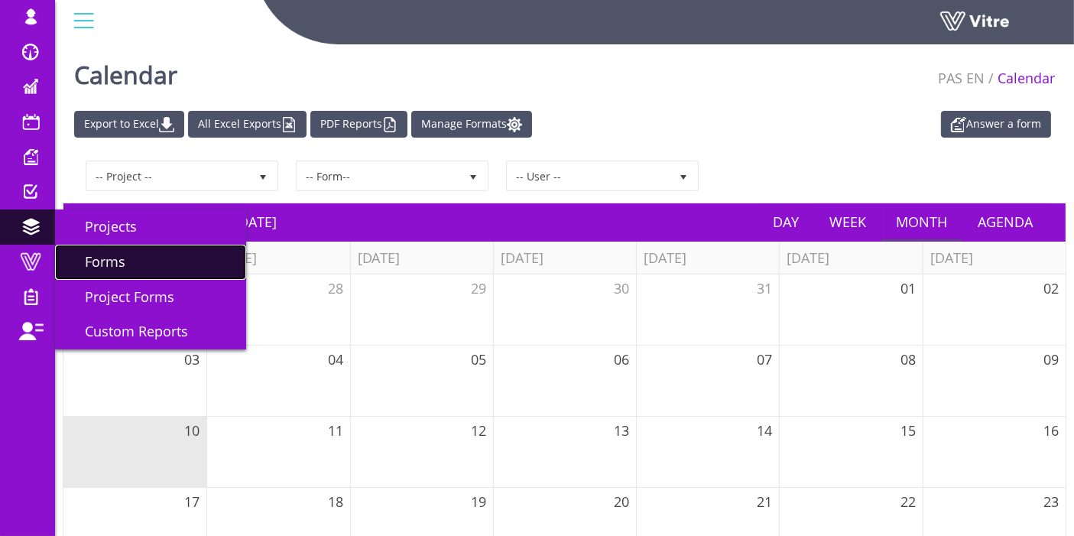
click at [134, 259] on link "Forms" at bounding box center [150, 262] width 191 height 35
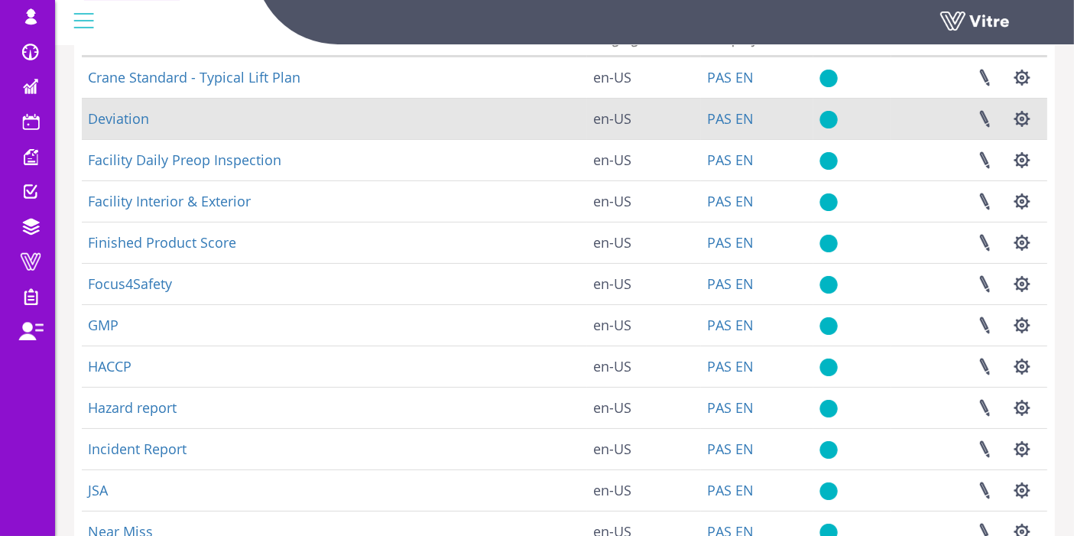
scroll to position [170, 0]
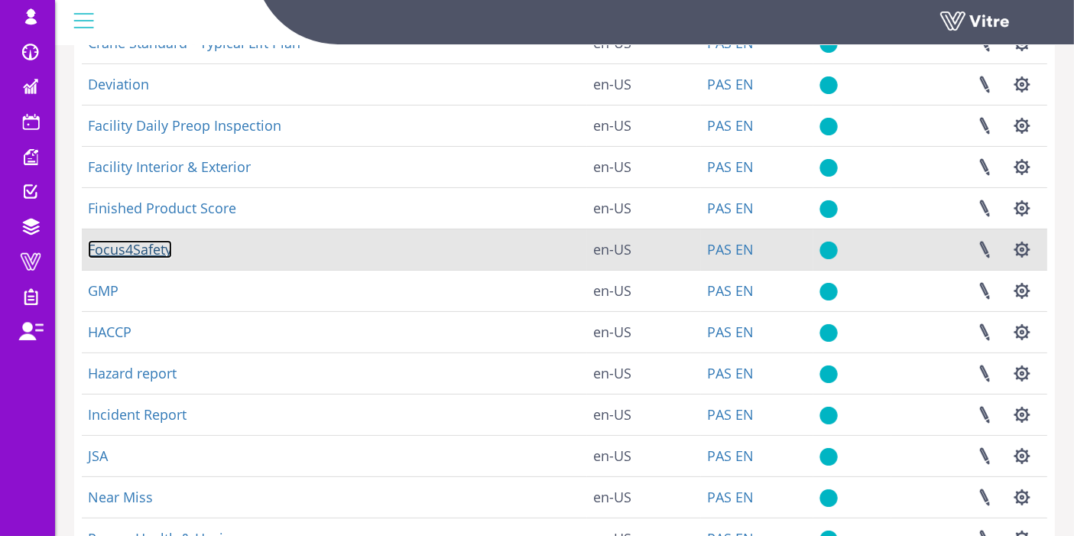
click at [118, 248] on link "Focus4Safety" at bounding box center [130, 249] width 84 height 18
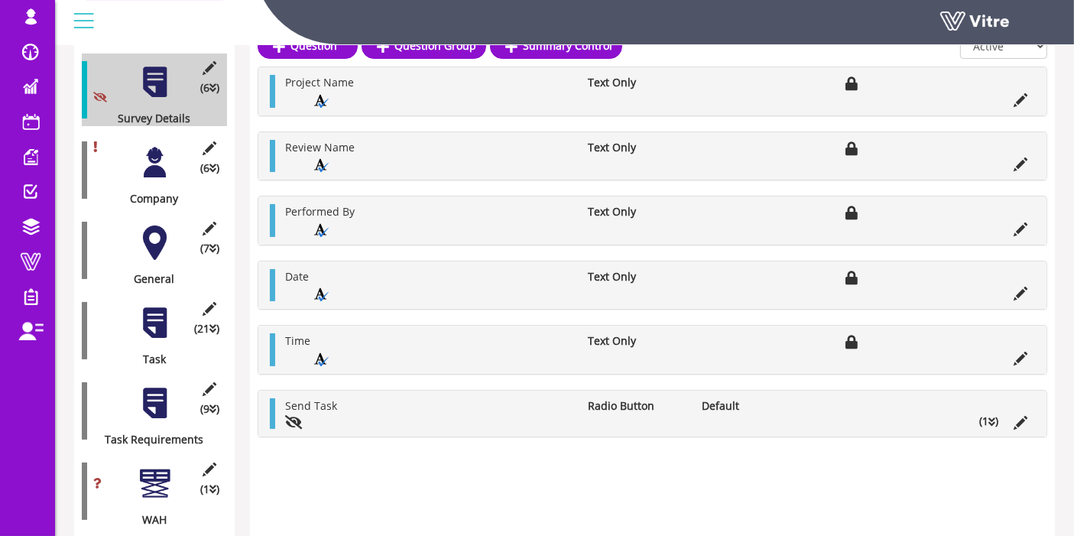
scroll to position [339, 0]
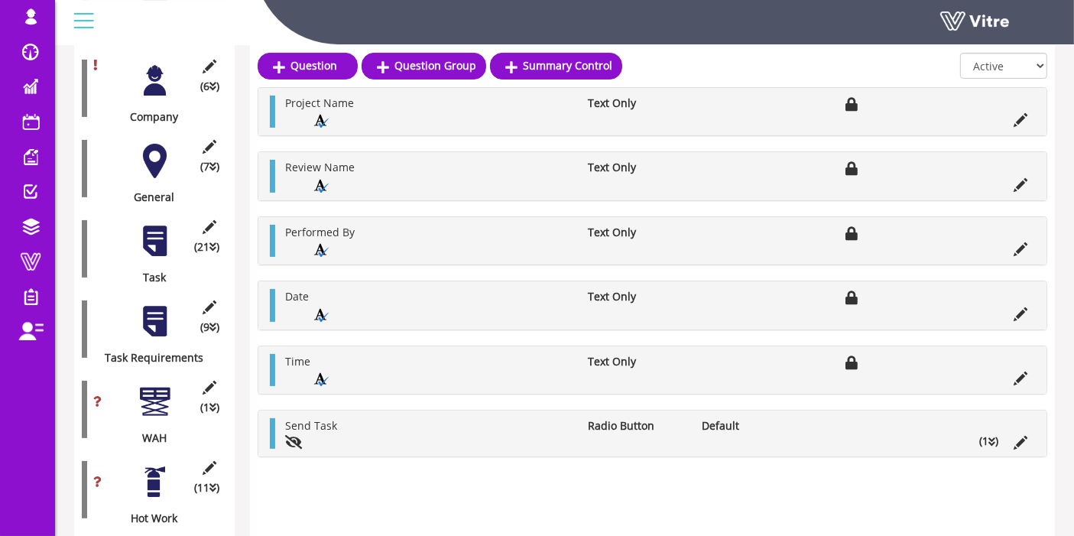
click at [154, 229] on div at bounding box center [155, 241] width 34 height 34
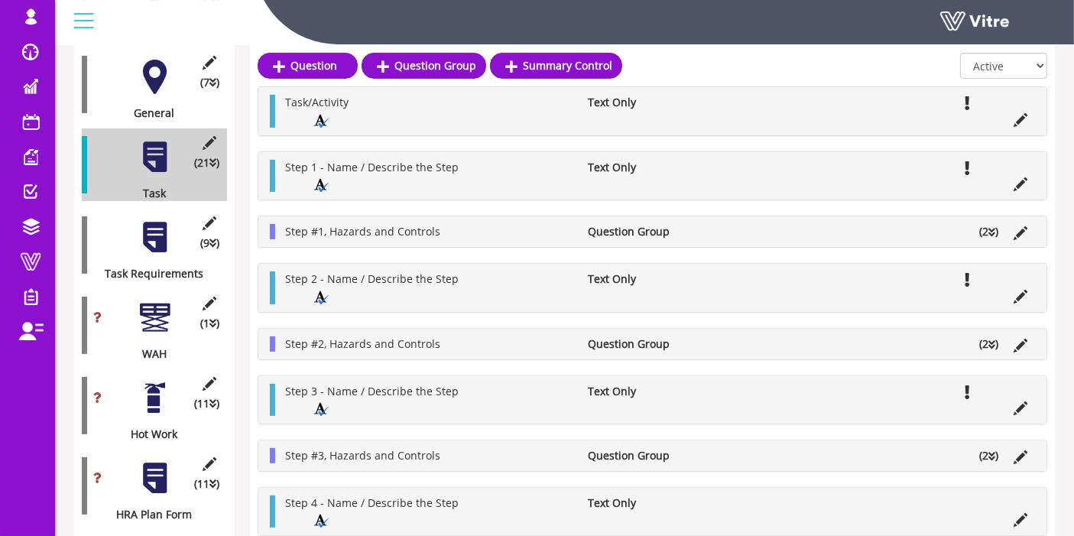
scroll to position [388, 0]
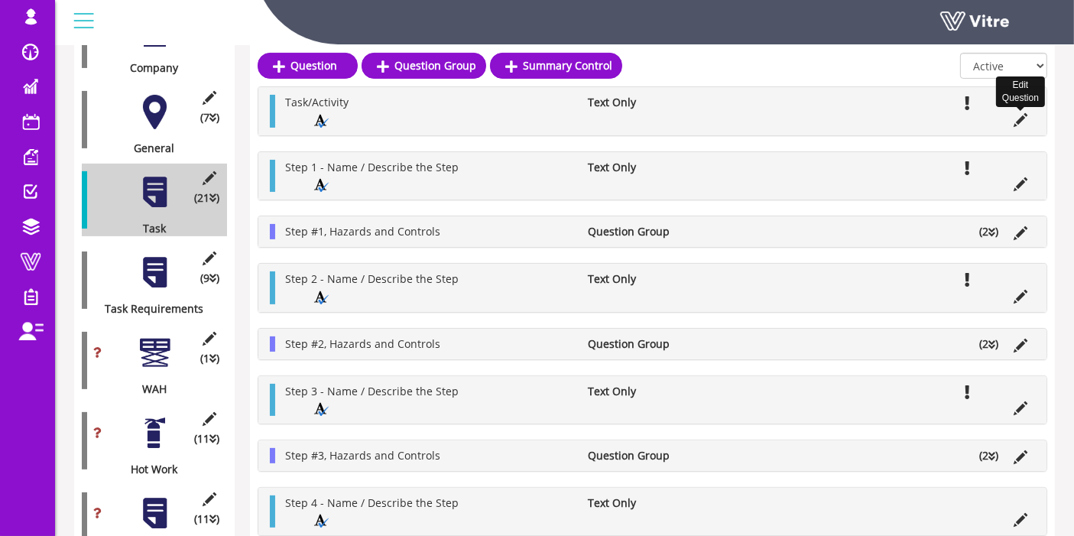
click at [1019, 118] on icon at bounding box center [1020, 120] width 14 height 14
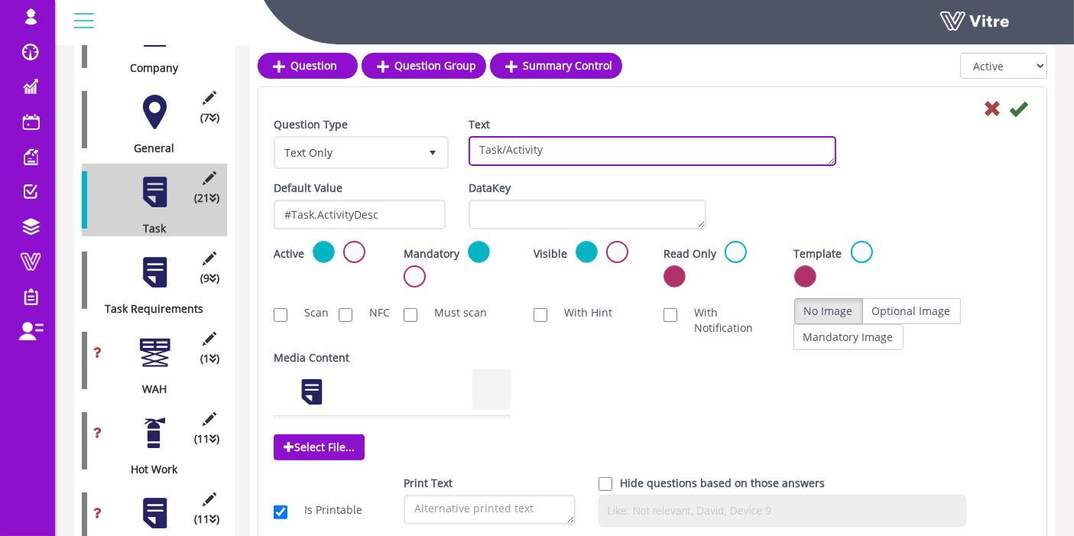
drag, startPoint x: 560, startPoint y: 148, endPoint x: 456, endPoint y: 162, distance: 104.8
click at [457, 162] on div "Text Task/Activity" at bounding box center [652, 147] width 391 height 60
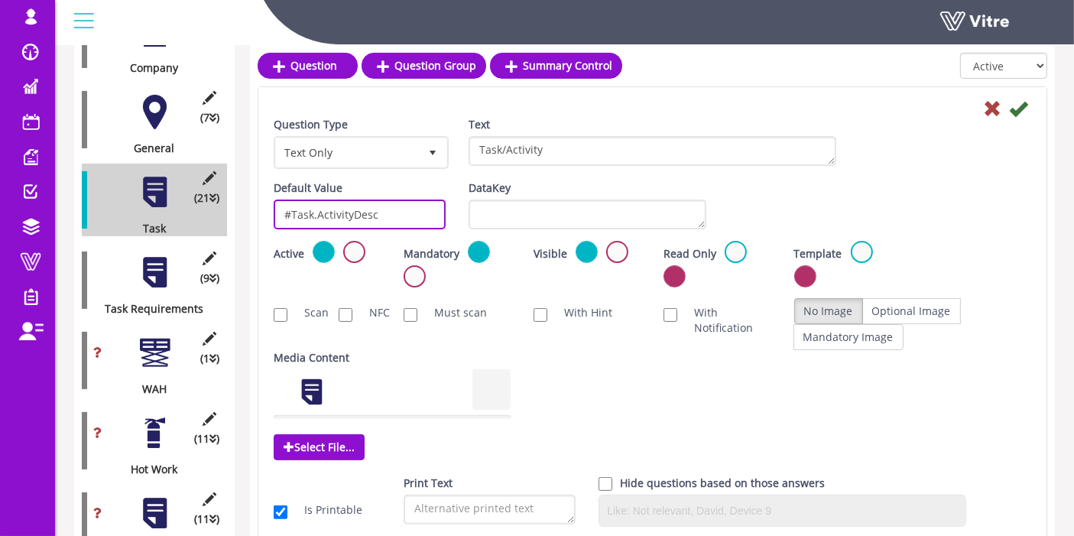
drag, startPoint x: 405, startPoint y: 205, endPoint x: 241, endPoint y: 201, distance: 164.3
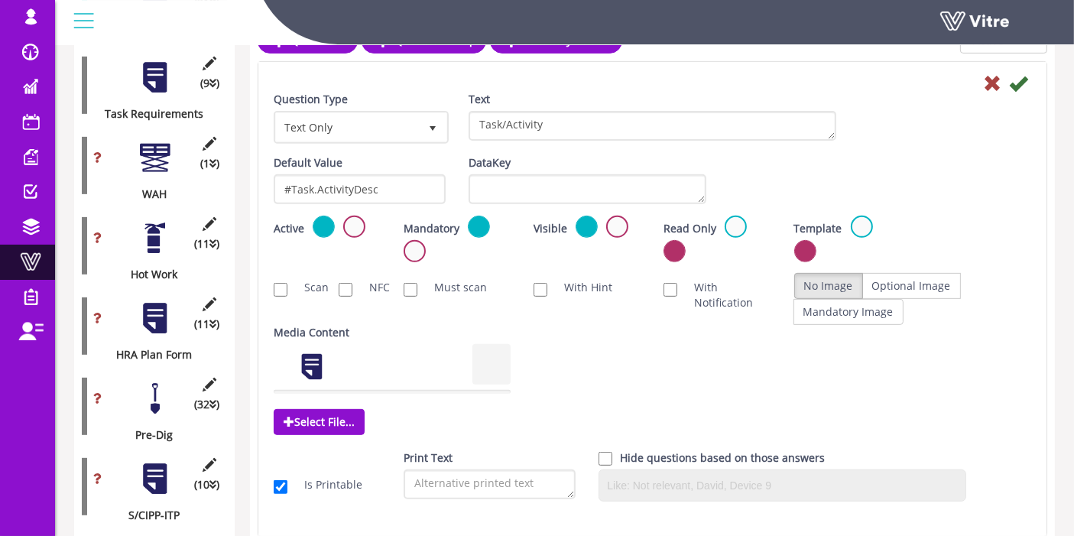
scroll to position [558, 0]
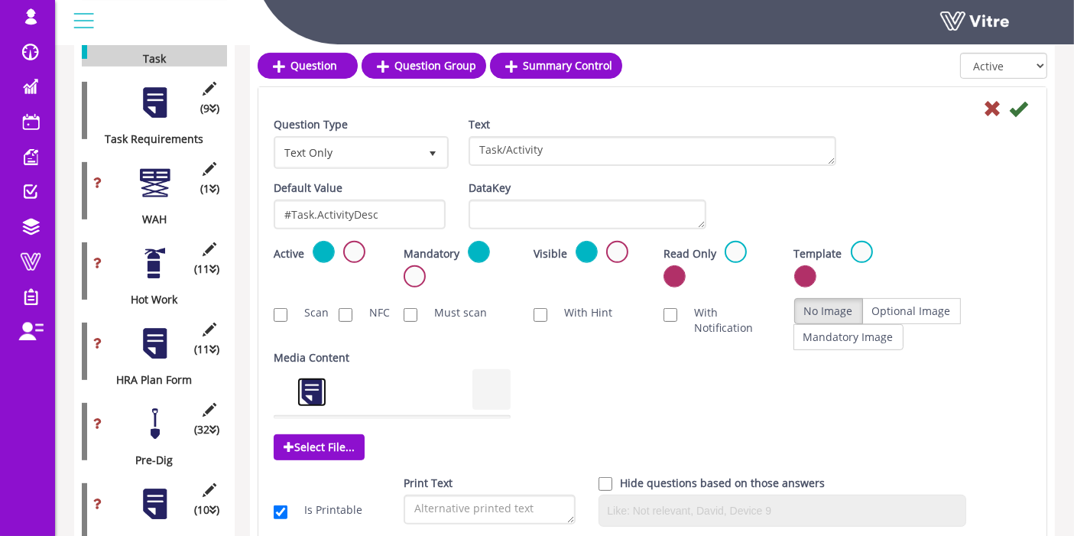
click at [315, 390] on link at bounding box center [312, 392] width 31 height 31
click at [990, 108] on icon at bounding box center [992, 108] width 18 height 18
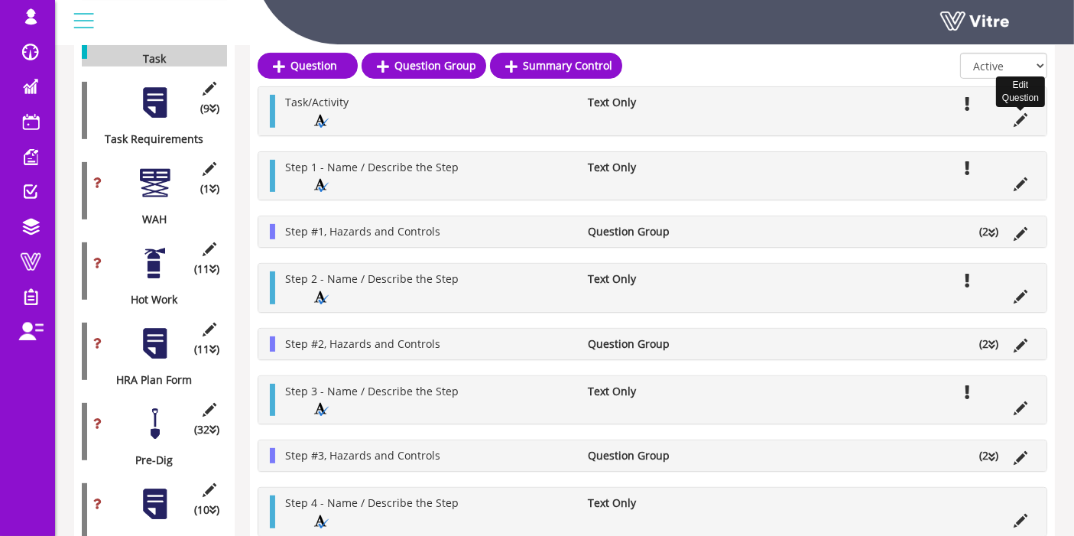
click at [1022, 120] on icon at bounding box center [1020, 120] width 14 height 14
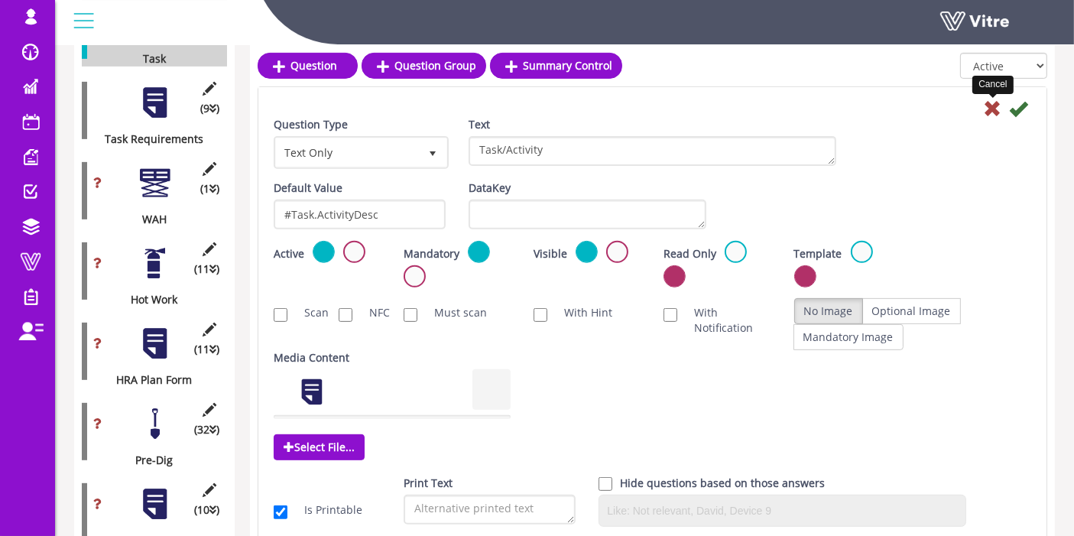
click at [993, 112] on icon at bounding box center [992, 108] width 18 height 18
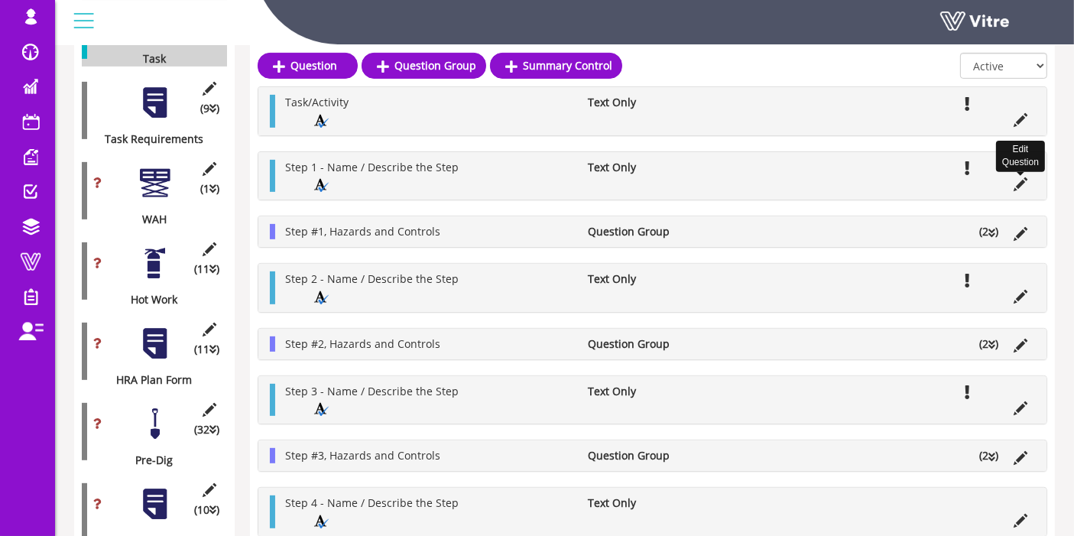
click at [1015, 183] on icon at bounding box center [1020, 184] width 14 height 14
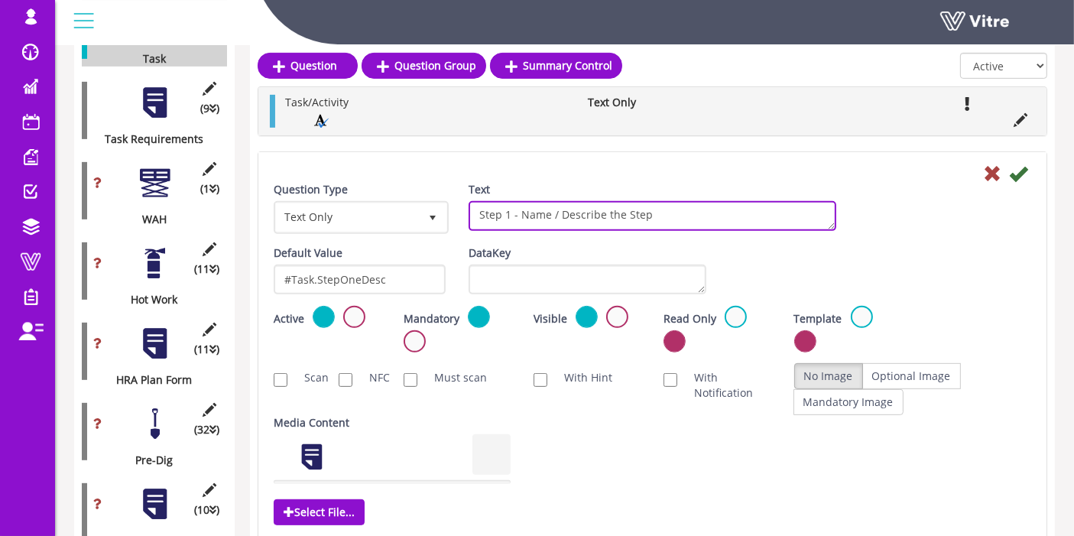
click at [618, 221] on textarea "Step 1 - Name / Describe the Step" at bounding box center [652, 216] width 368 height 30
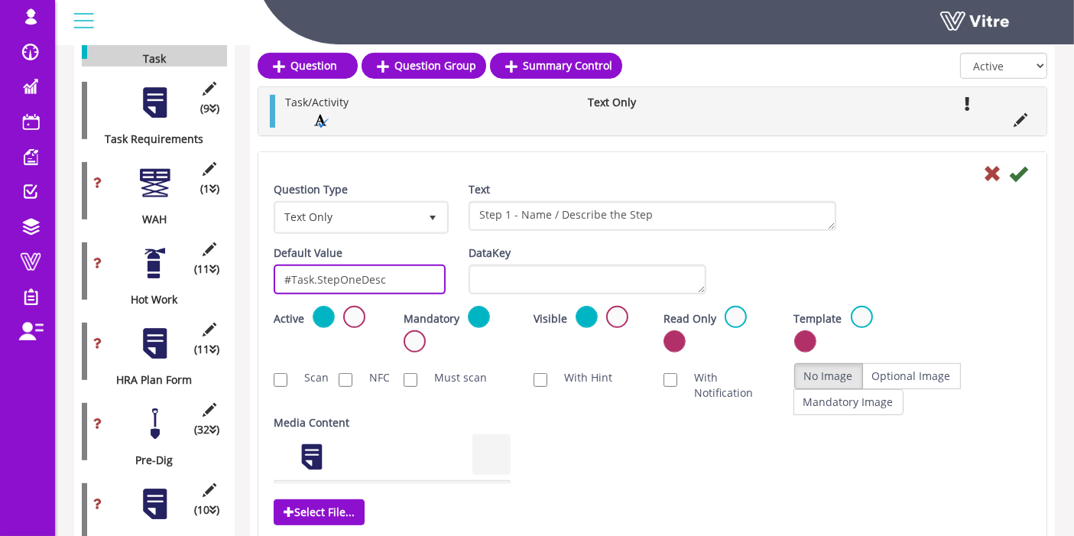
click at [366, 268] on input "#Task.StepOneDesc" at bounding box center [360, 279] width 172 height 30
click at [367, 268] on input "#Task.StepOneDesc" at bounding box center [360, 279] width 172 height 30
click at [988, 169] on icon at bounding box center [992, 173] width 18 height 18
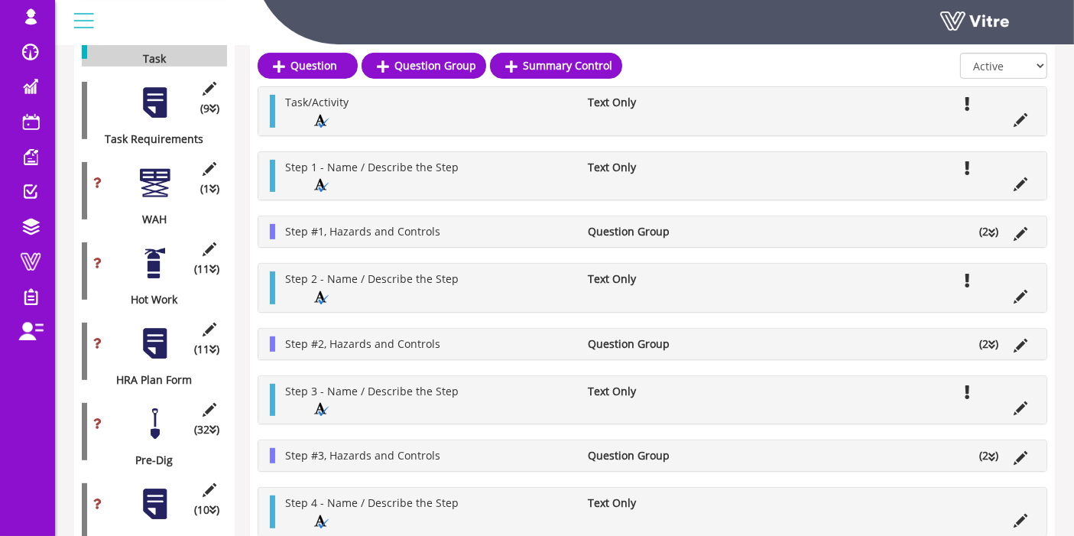
click at [987, 228] on li "(2 )" at bounding box center [988, 231] width 34 height 15
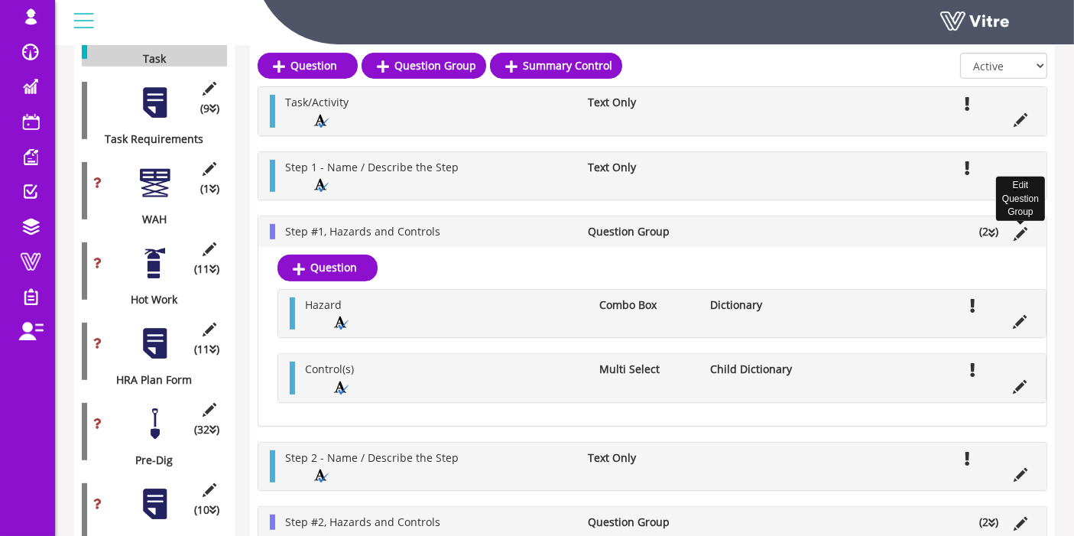
click at [1022, 228] on icon at bounding box center [1020, 234] width 14 height 14
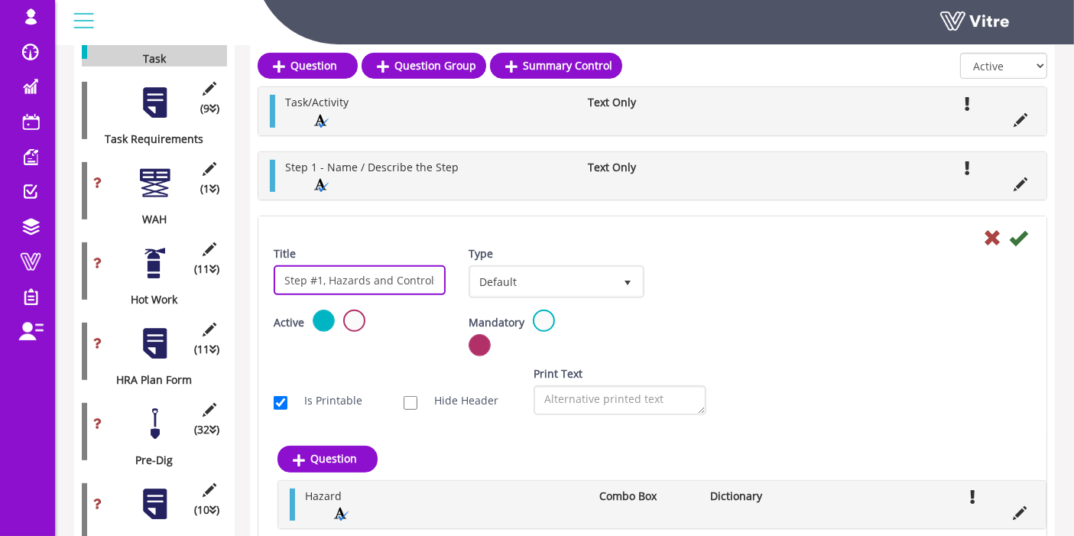
click at [358, 283] on input "Step #1, Hazards and Controls" at bounding box center [360, 280] width 172 height 30
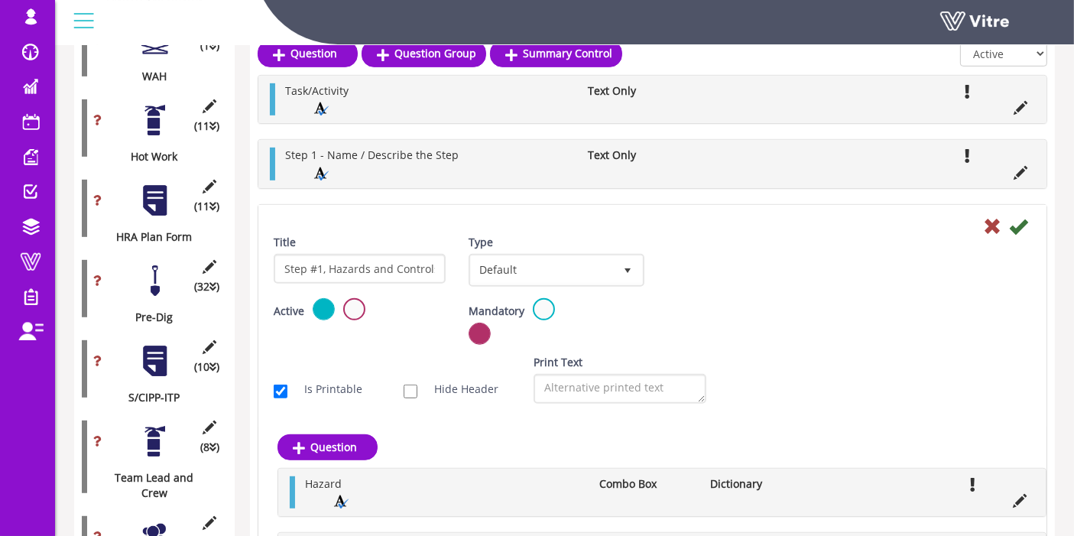
scroll to position [728, 0]
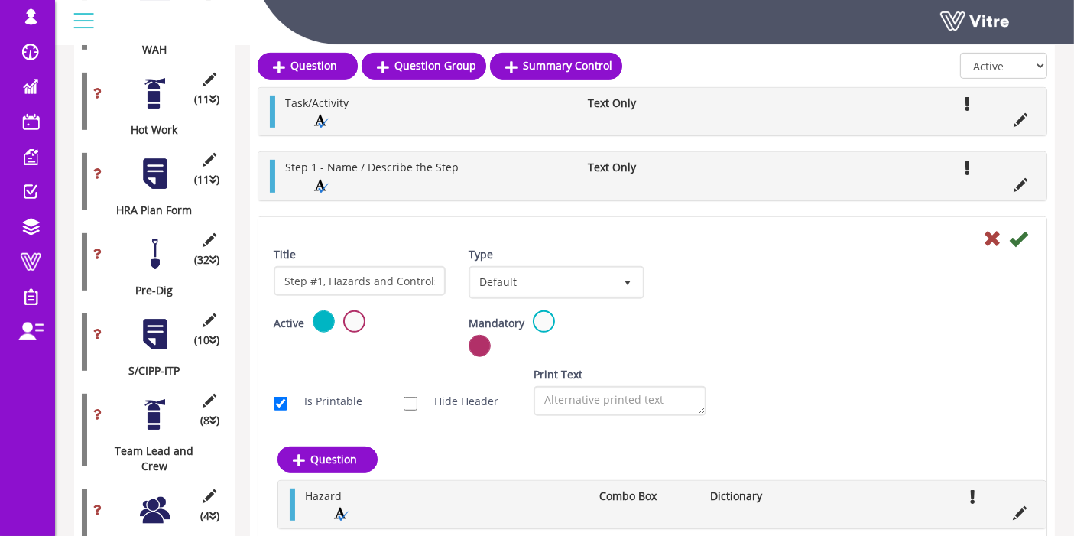
drag, startPoint x: 989, startPoint y: 227, endPoint x: 1001, endPoint y: 220, distance: 14.0
click at [1001, 220] on div "Title Step #1, Hazards and Controls Type Default 0 Scan Codes Select Variable E…" at bounding box center [652, 328] width 788 height 222
click at [993, 235] on icon at bounding box center [992, 238] width 18 height 18
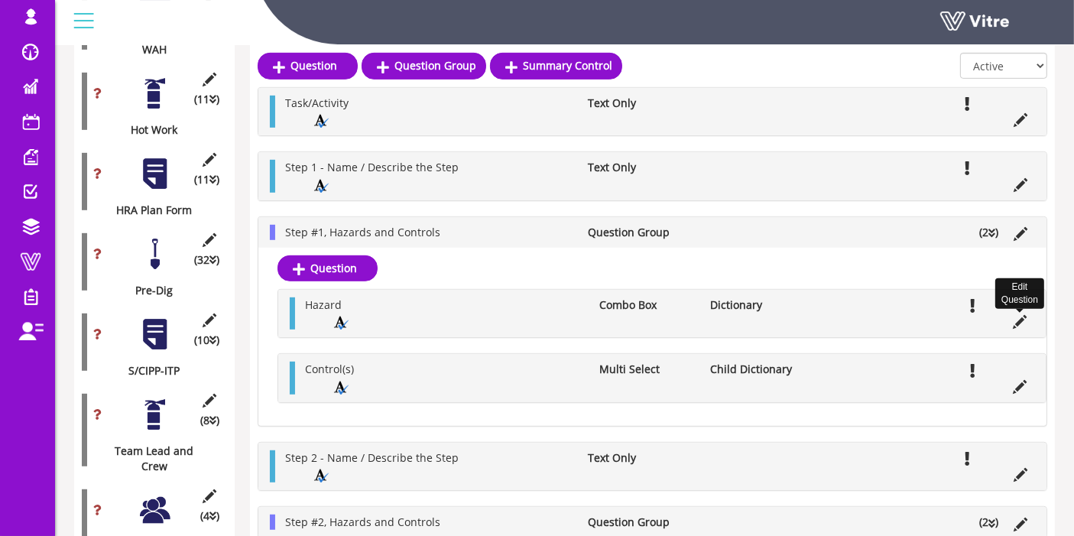
click at [1026, 320] on icon at bounding box center [1020, 322] width 14 height 14
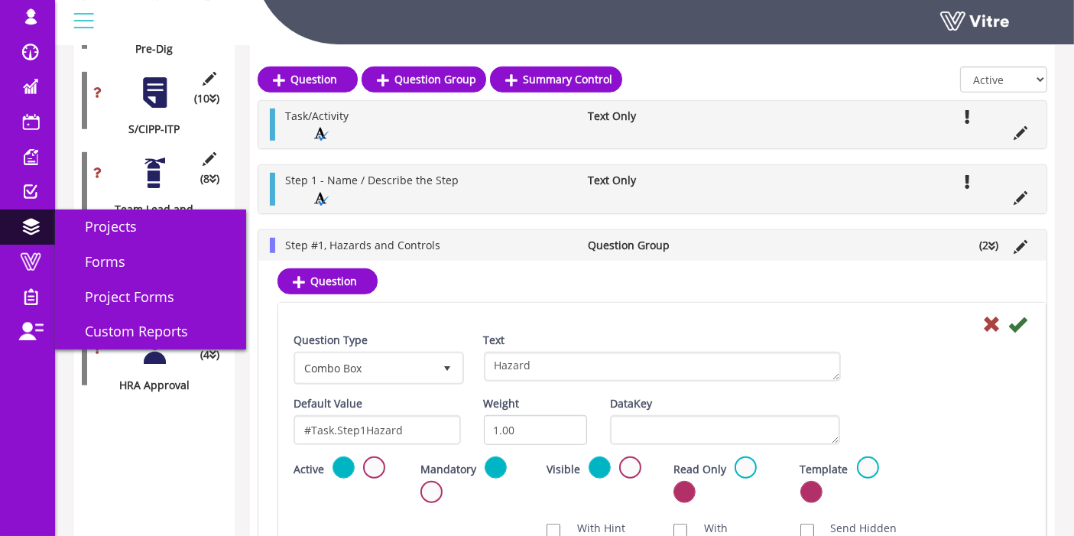
scroll to position [982, 0]
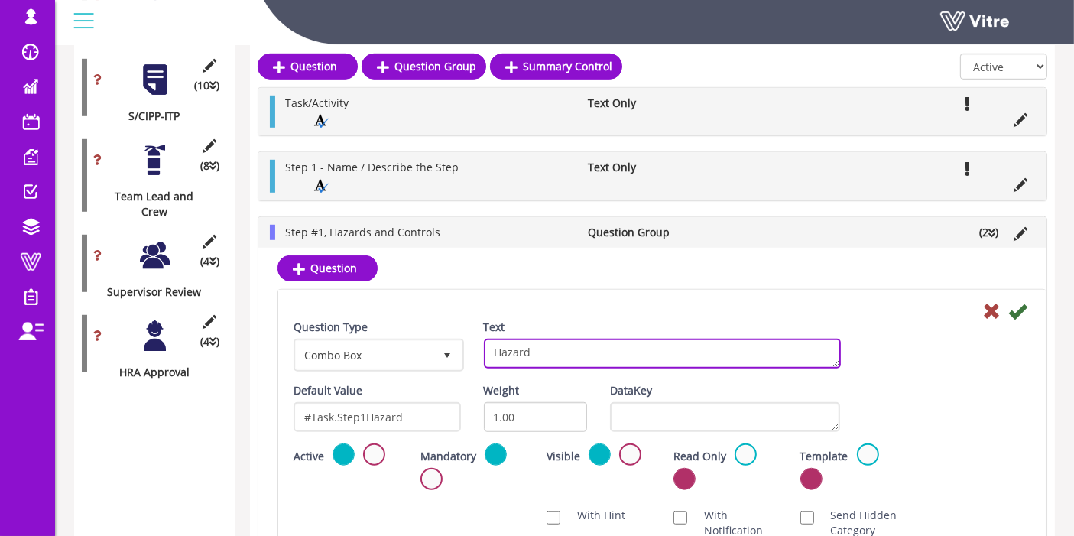
click at [507, 348] on textarea "Hazard" at bounding box center [662, 354] width 357 height 30
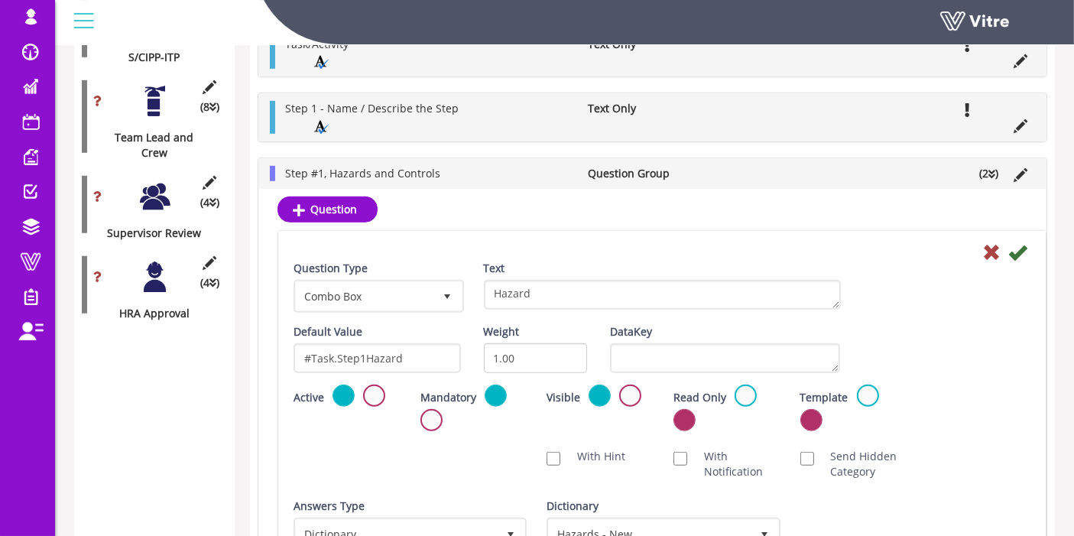
scroll to position [1068, 0]
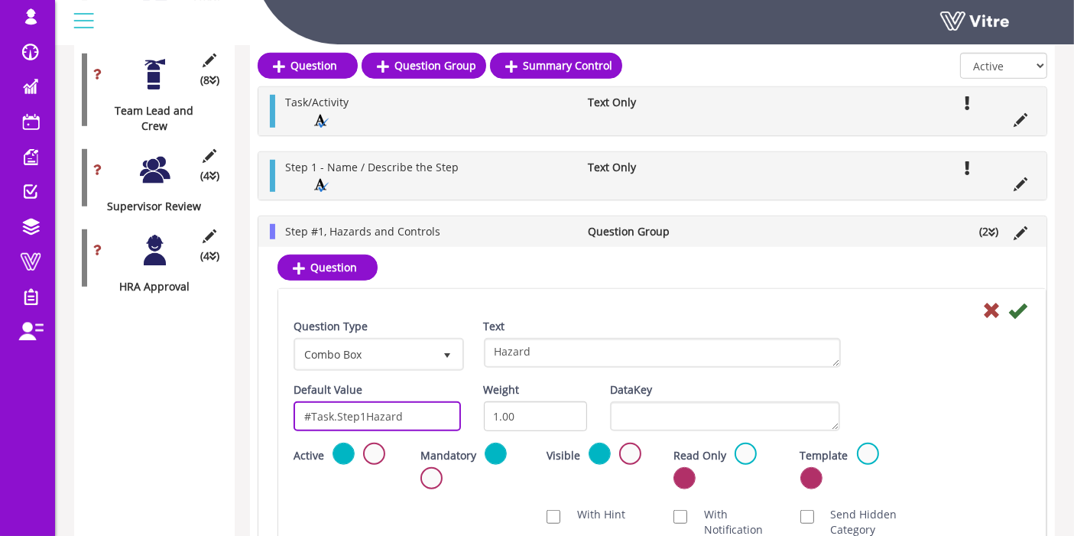
click at [400, 416] on input "#Task.Step1Hazard" at bounding box center [376, 416] width 167 height 30
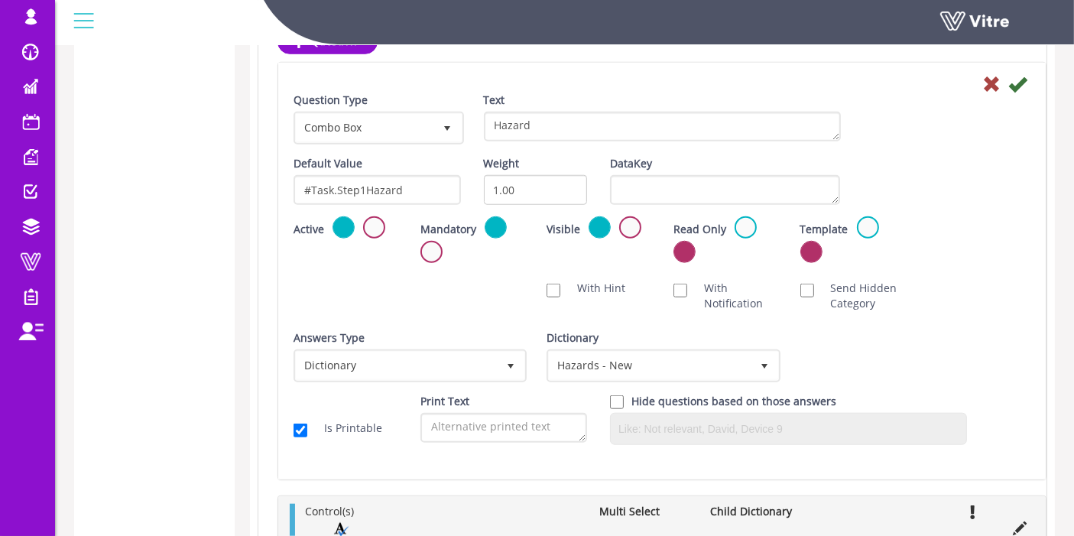
scroll to position [1407, 0]
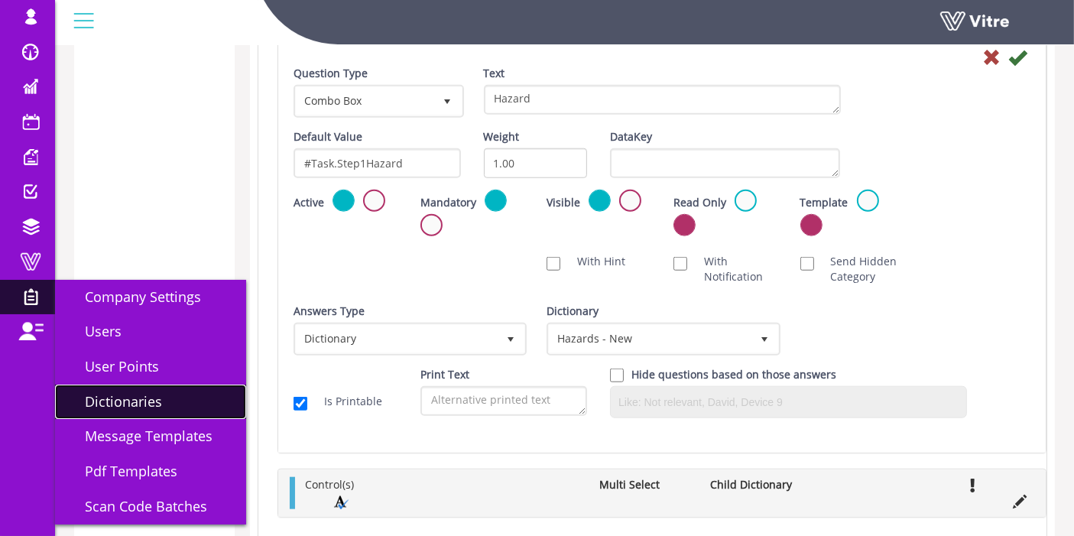
click at [154, 396] on span "Dictionaries" at bounding box center [114, 401] width 96 height 18
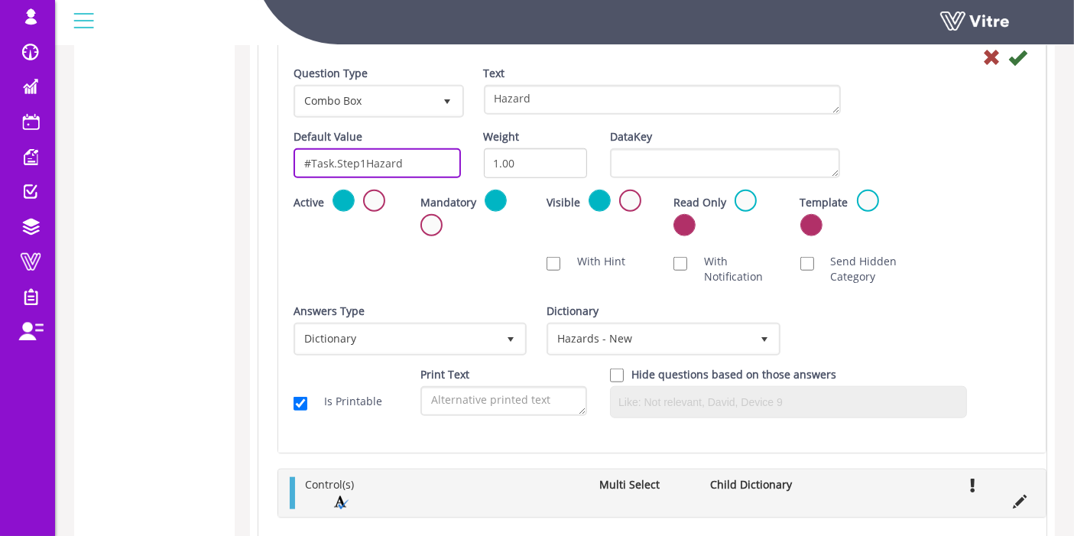
click at [338, 157] on input "#Task.Step1Hazard" at bounding box center [376, 163] width 167 height 30
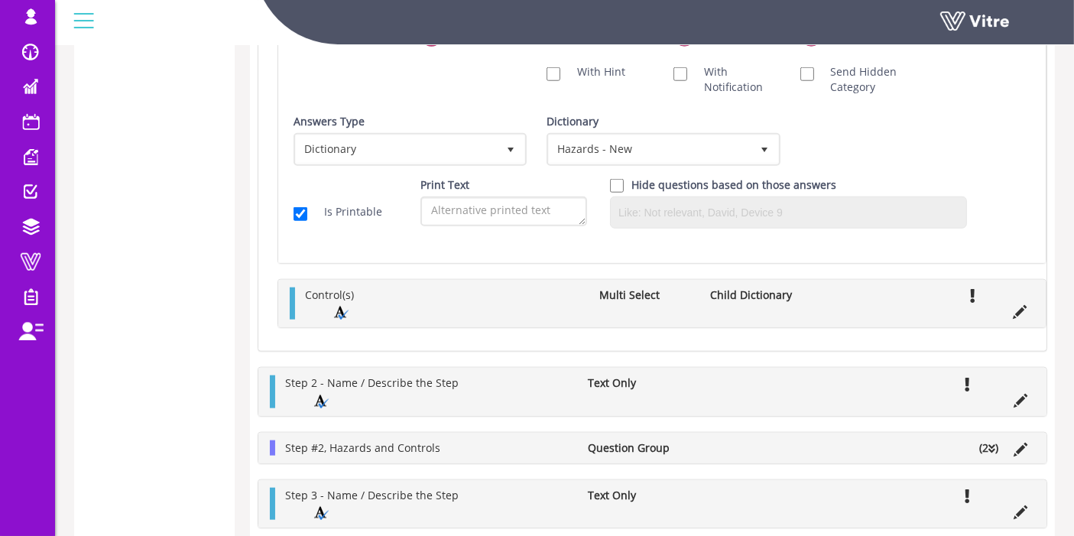
scroll to position [1661, 0]
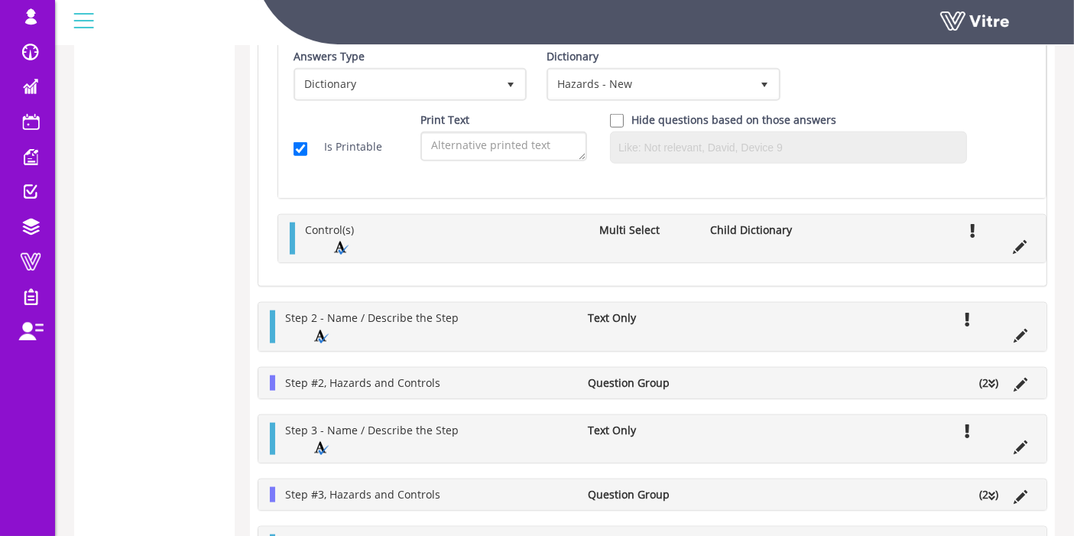
click at [561, 234] on ul "Control(s) Multi Select Child Dictionary" at bounding box center [665, 238] width 737 height 33
click at [333, 230] on span "Control(s)" at bounding box center [329, 229] width 49 height 15
click at [971, 227] on icon at bounding box center [972, 231] width 5 height 14
click at [770, 223] on li "Child Dictionary" at bounding box center [757, 229] width 111 height 15
click at [1017, 243] on icon at bounding box center [1020, 247] width 14 height 14
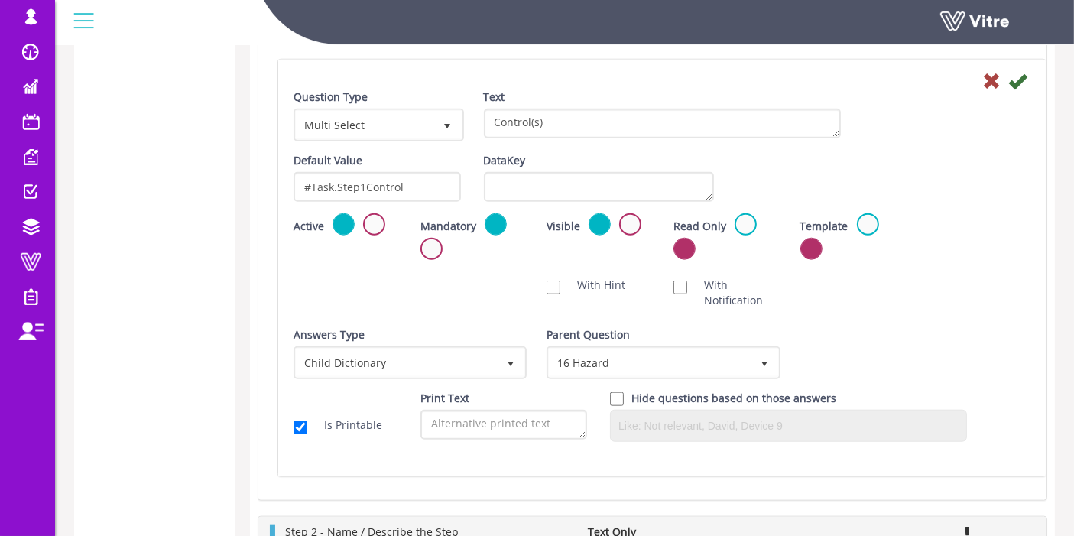
scroll to position [1407, 0]
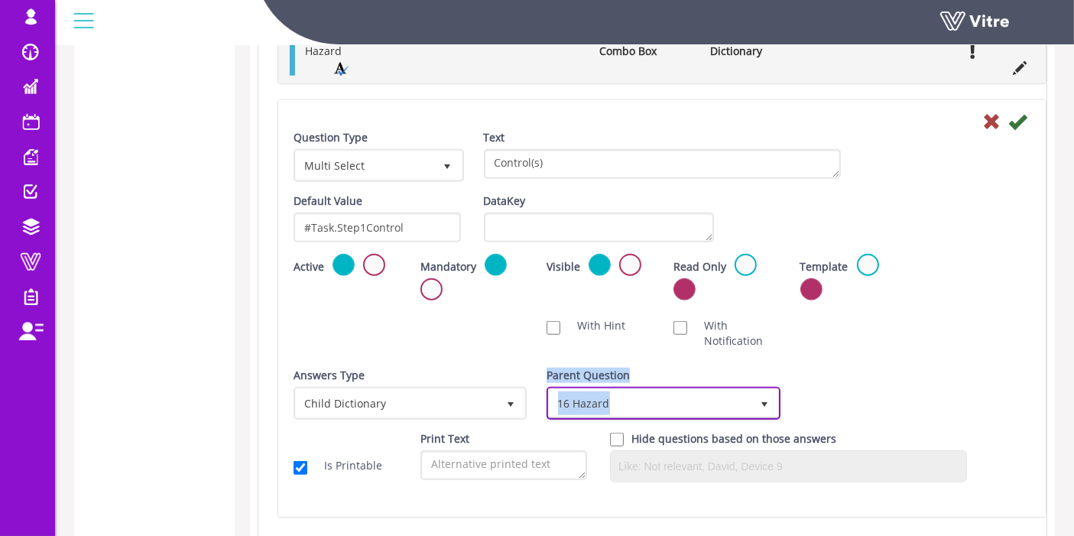
drag, startPoint x: 636, startPoint y: 398, endPoint x: 533, endPoint y: 402, distance: 103.2
click at [533, 402] on div "Answers Type Child Dictionary 2 Answers Type Child Dictionary 2 Module Select F…" at bounding box center [662, 399] width 760 height 63
click at [918, 361] on div "Question Type Multi Select 32 Text Control(s) Default Value #Task.Step1Control …" at bounding box center [661, 312] width 737 height 364
drag, startPoint x: 614, startPoint y: 394, endPoint x: 540, endPoint y: 395, distance: 74.1
click at [540, 395] on div "Parent Question 16 Hazard 335035" at bounding box center [661, 399] width 253 height 63
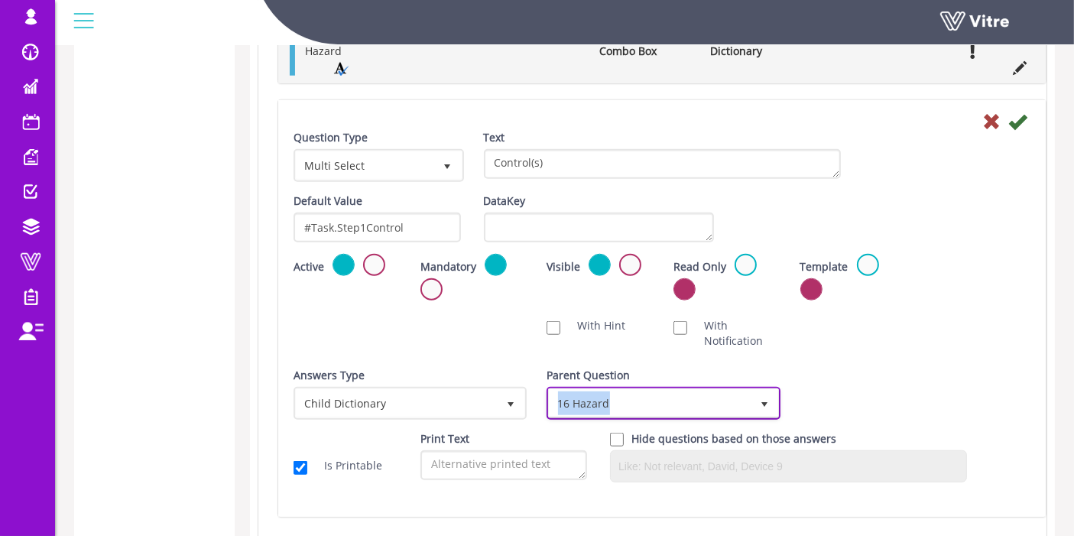
copy span "16 Hazard"
click at [919, 339] on div "Scan NFC Must scan With Hint With Notification Send Hidden Category No Image Op…" at bounding box center [662, 333] width 760 height 46
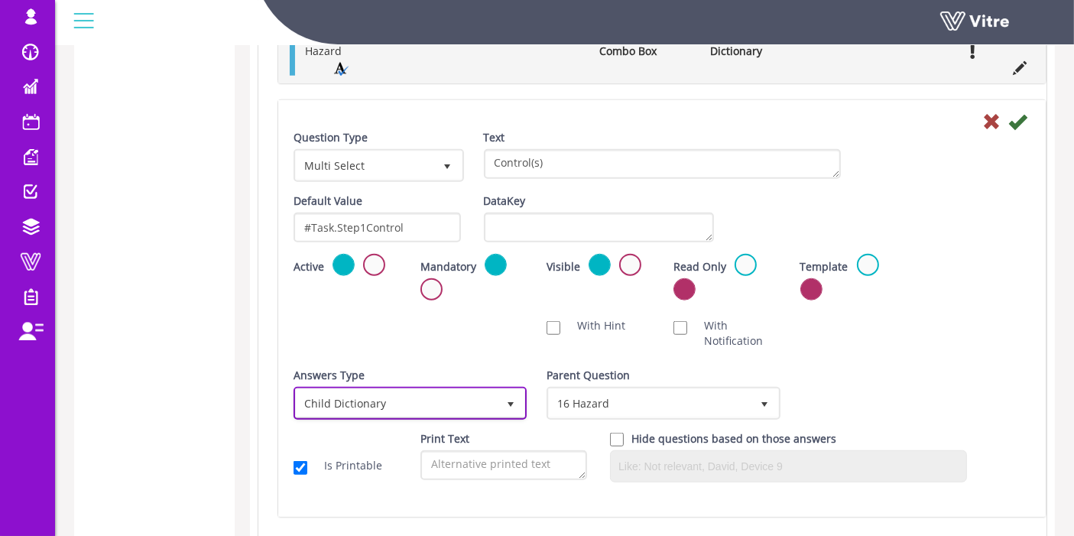
click at [415, 410] on span "Child Dictionary" at bounding box center [396, 403] width 201 height 28
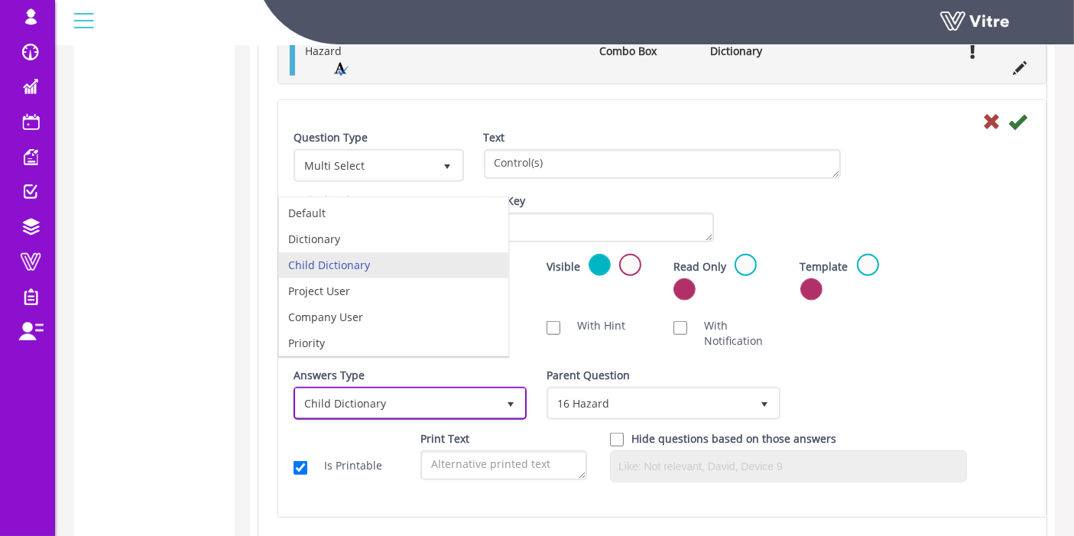
click at [415, 410] on span "Child Dictionary" at bounding box center [396, 403] width 201 height 28
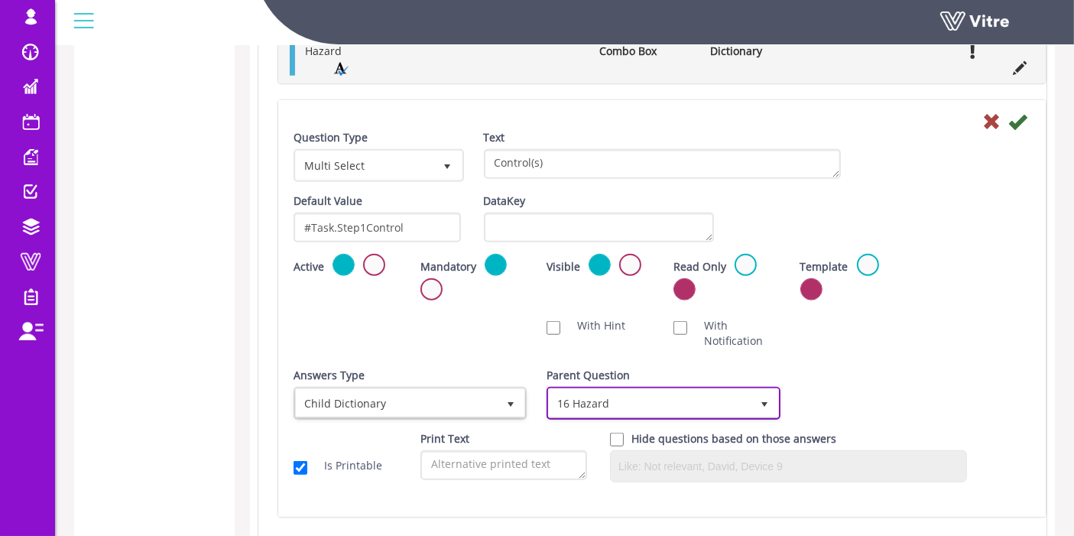
click at [617, 399] on span "16 Hazard" at bounding box center [649, 403] width 201 height 28
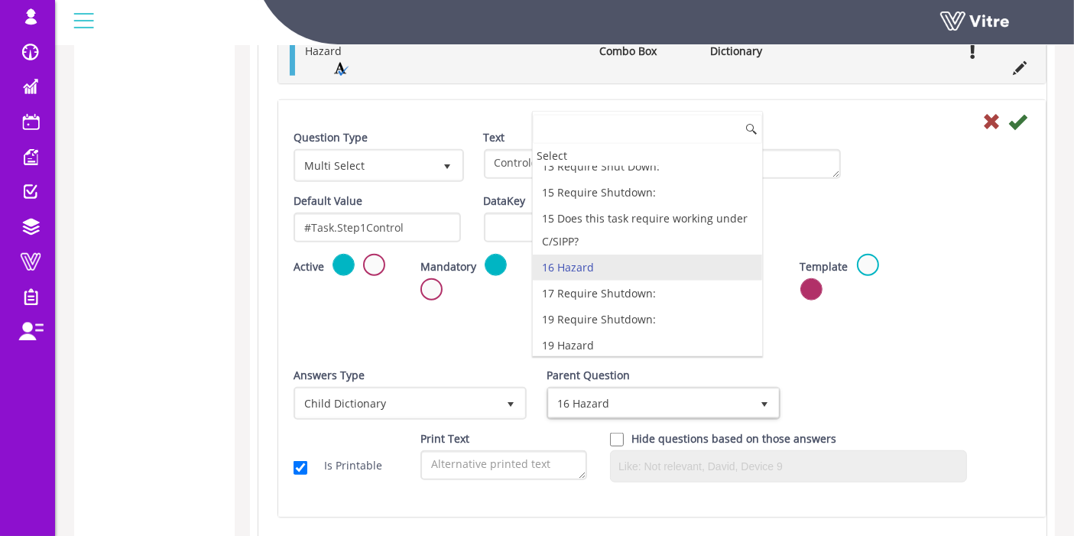
scroll to position [1663, 0]
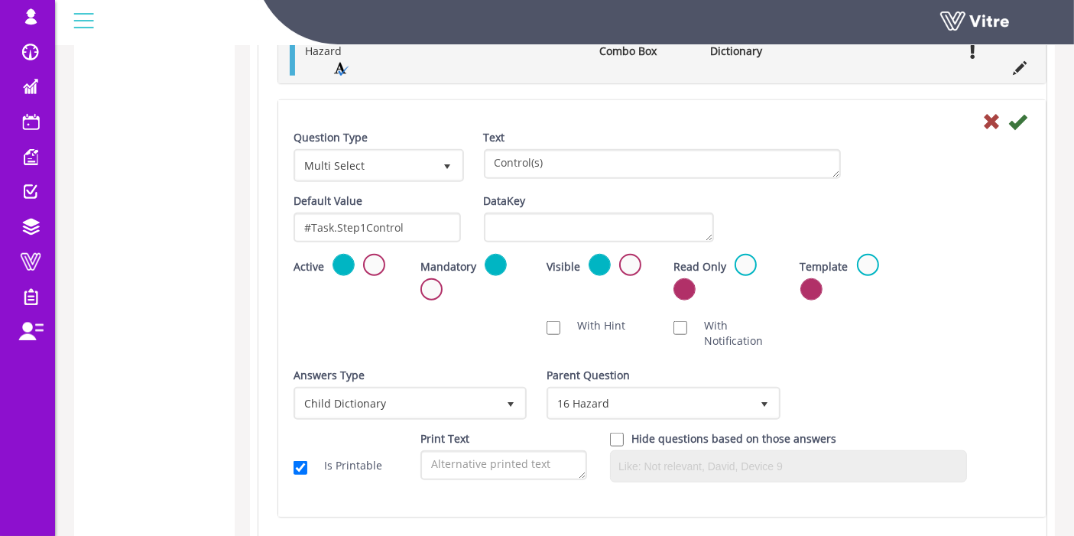
click at [860, 349] on div "Scan NFC Must scan With Hint With Notification Send Hidden Category No Image Op…" at bounding box center [662, 333] width 760 height 46
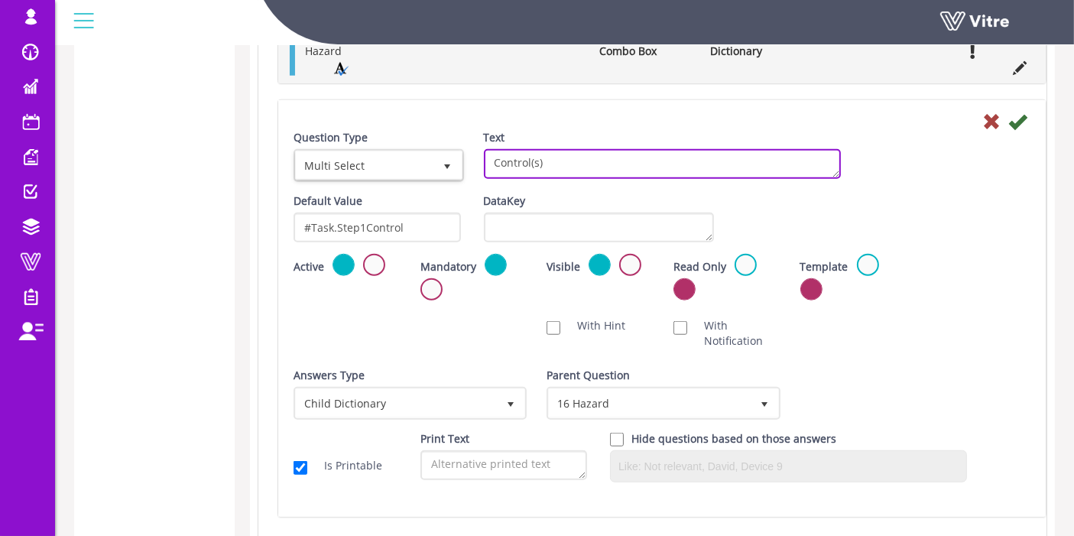
drag, startPoint x: 602, startPoint y: 163, endPoint x: 384, endPoint y: 162, distance: 218.6
click at [384, 162] on div "Question Type Multi Select 32 Text Control(s)" at bounding box center [662, 161] width 760 height 63
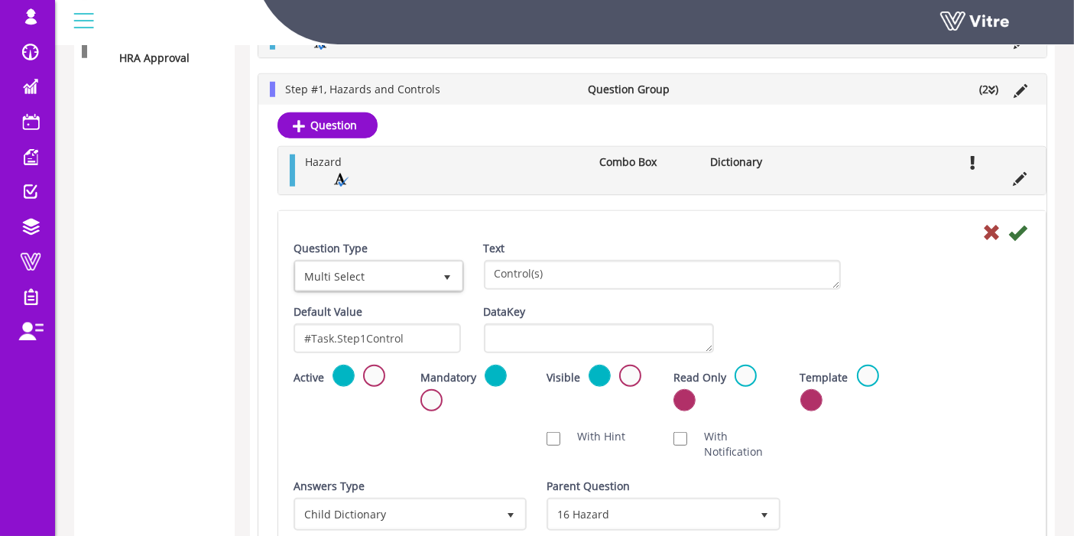
scroll to position [1322, 0]
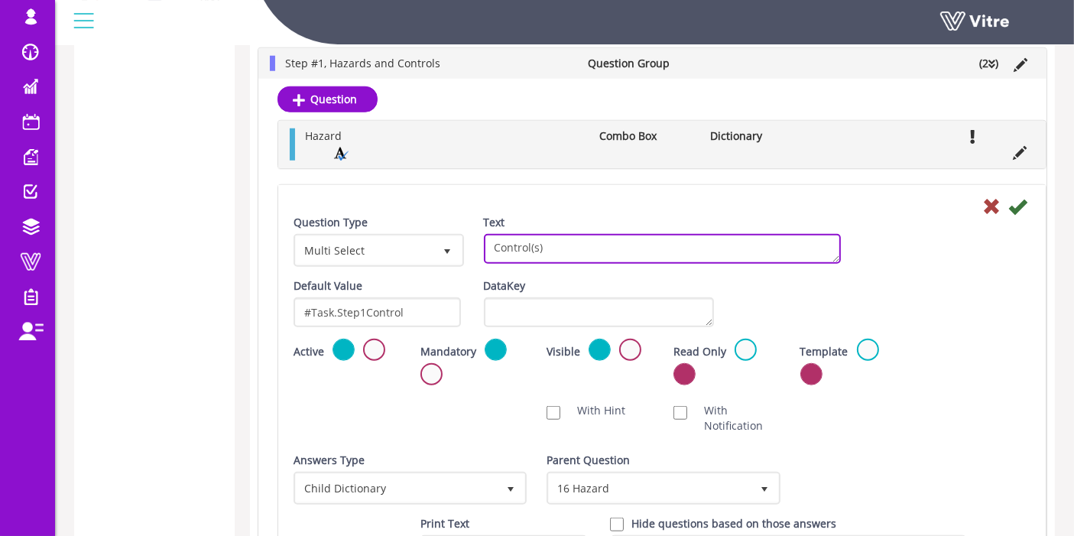
click at [591, 238] on textarea "Control(s)" at bounding box center [662, 249] width 357 height 30
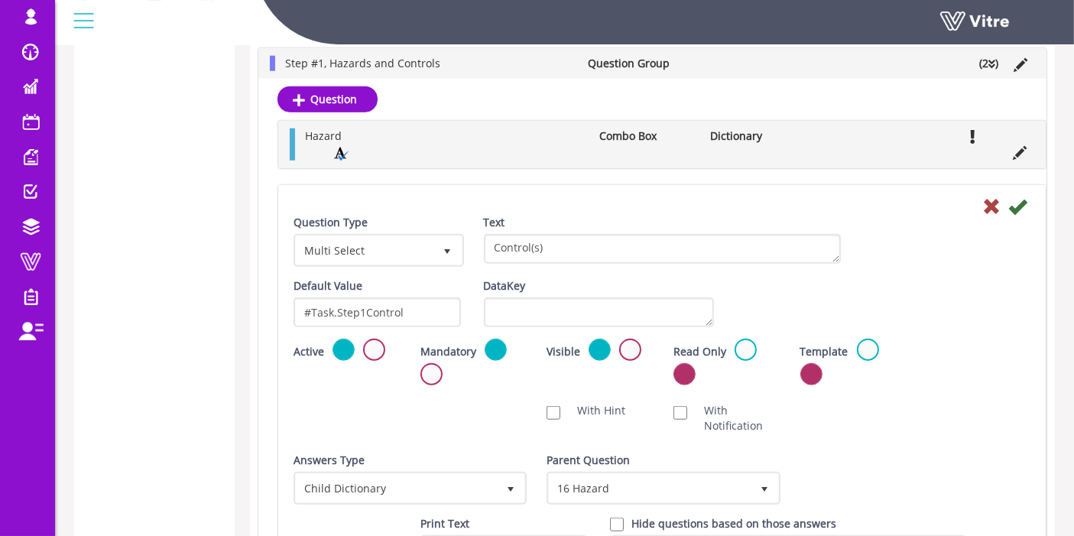
click at [967, 372] on div "Active Mandatory Visible Read Only Template Draft Name" at bounding box center [662, 367] width 760 height 57
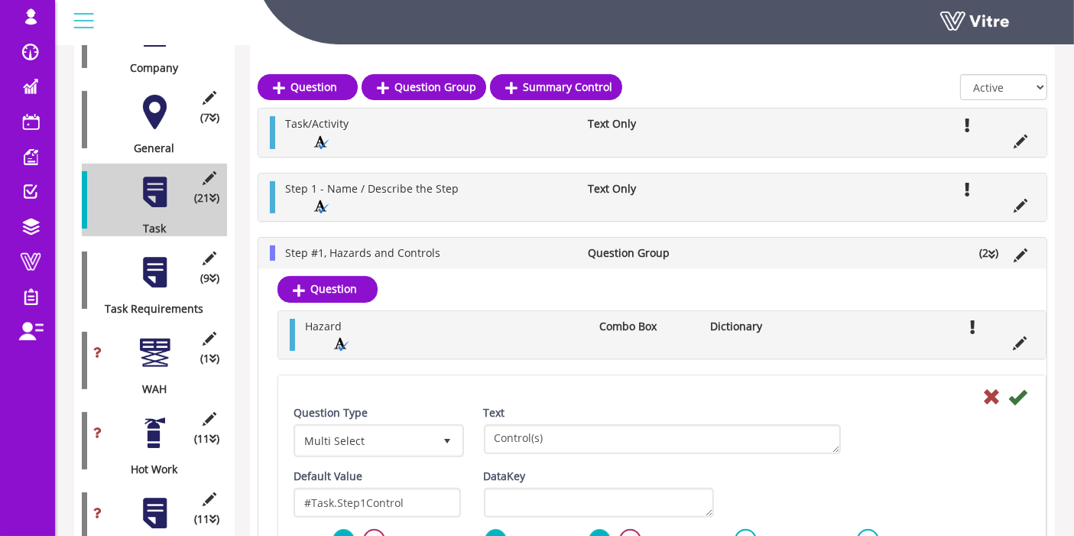
scroll to position [473, 0]
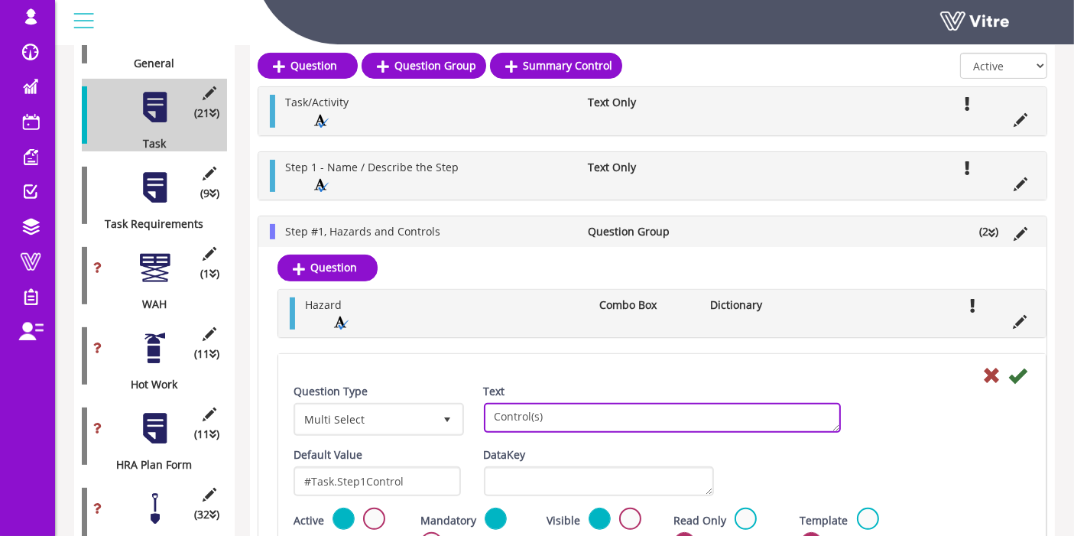
click at [561, 413] on textarea "Control(s)" at bounding box center [662, 418] width 357 height 30
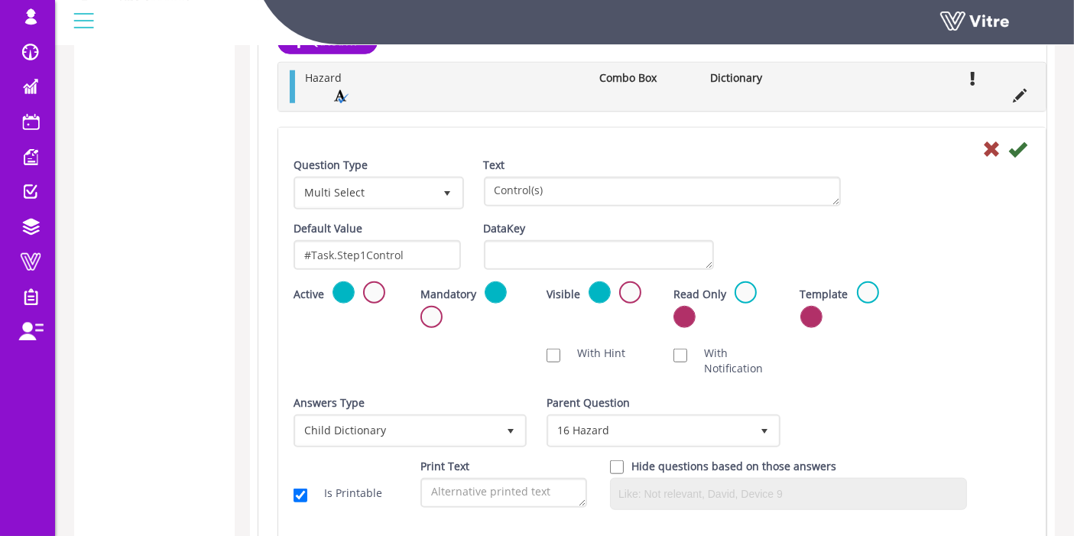
scroll to position [1407, 0]
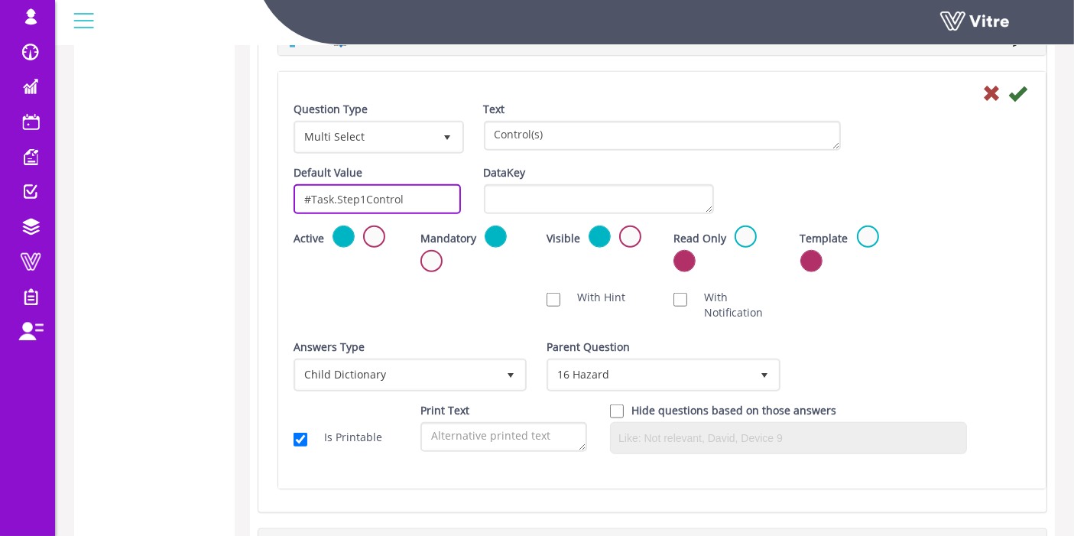
click at [386, 199] on input "#Task.Step1Control" at bounding box center [376, 199] width 167 height 30
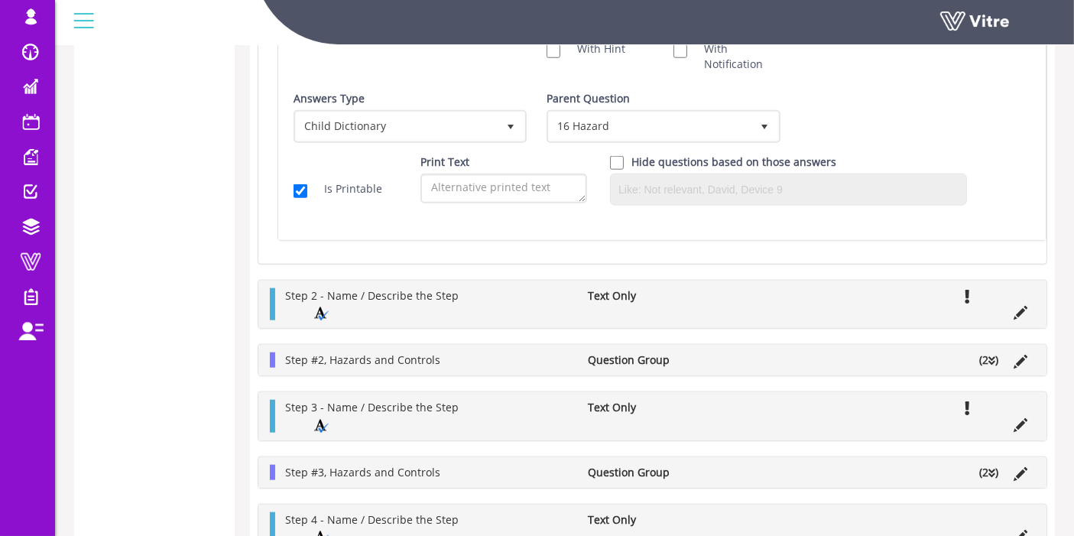
scroll to position [1661, 0]
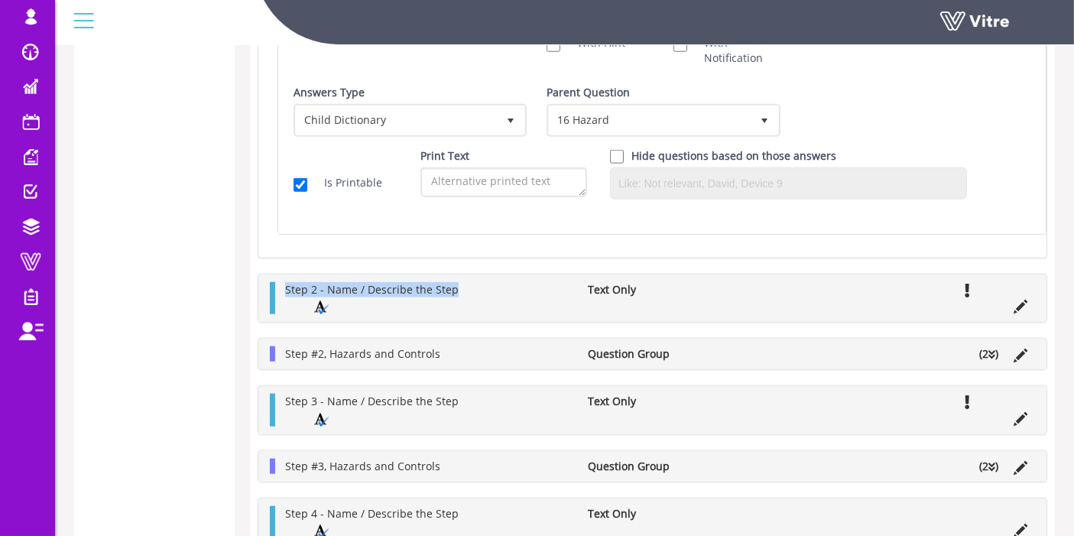
drag, startPoint x: 464, startPoint y: 280, endPoint x: 290, endPoint y: 273, distance: 173.6
click at [290, 274] on div "Step 2 - Name / Describe the Step Text Only" at bounding box center [652, 298] width 788 height 48
copy span "Step 2 - Name / Describe the Step"
click at [1016, 304] on icon at bounding box center [1020, 307] width 14 height 14
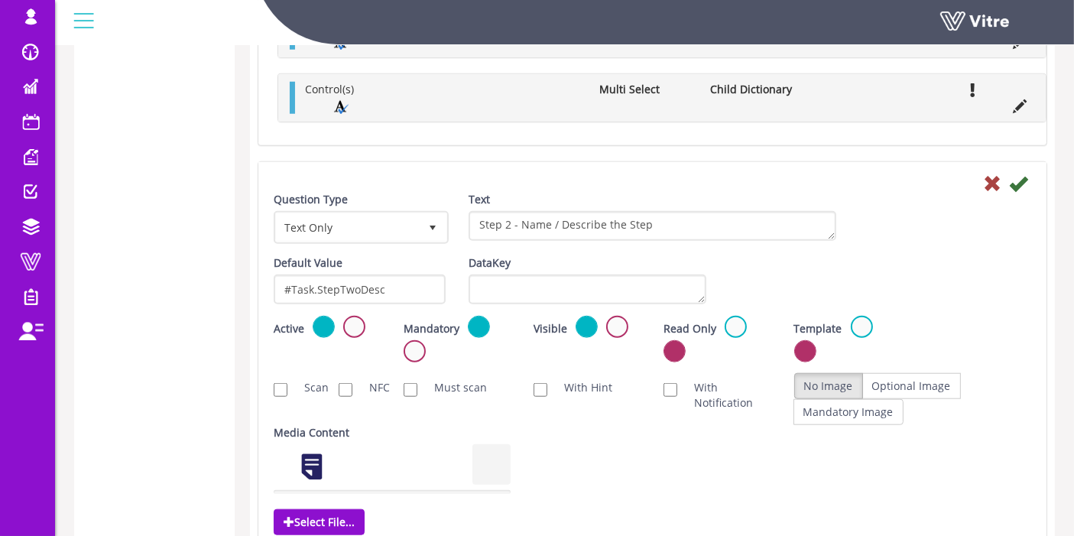
scroll to position [1322, 0]
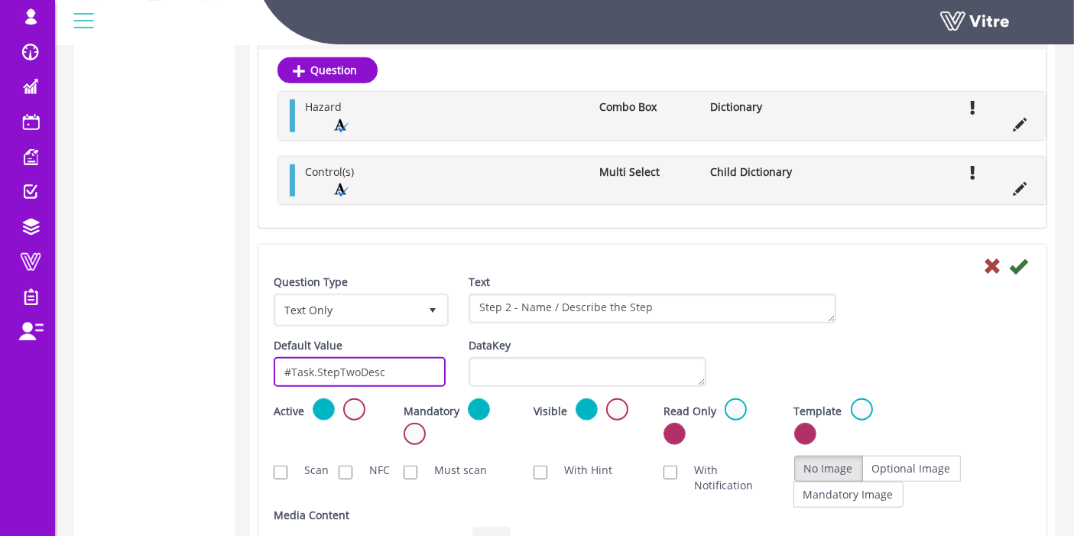
click at [338, 359] on input "#Task.StepTwoDesc" at bounding box center [360, 372] width 172 height 30
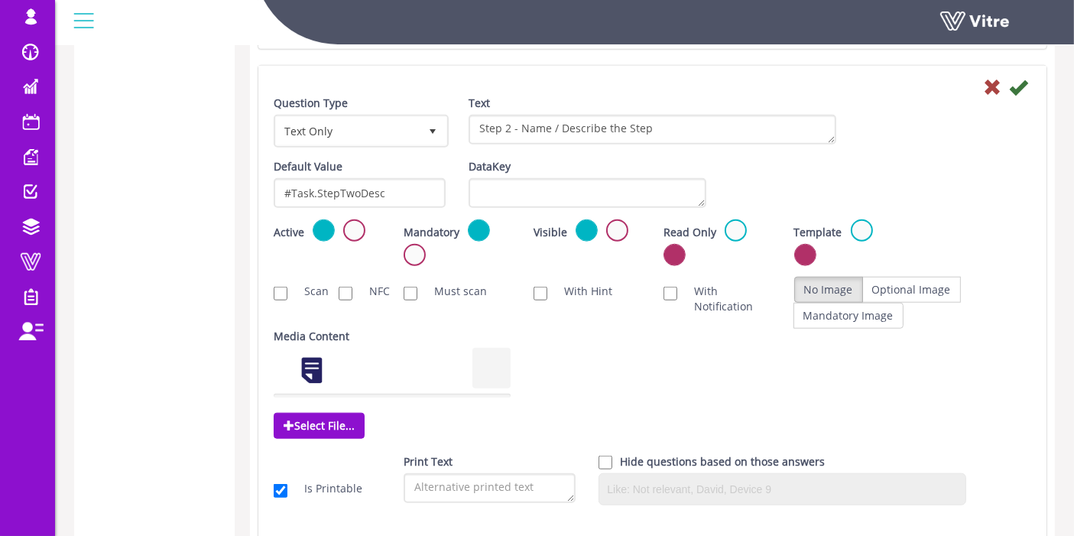
scroll to position [1407, 0]
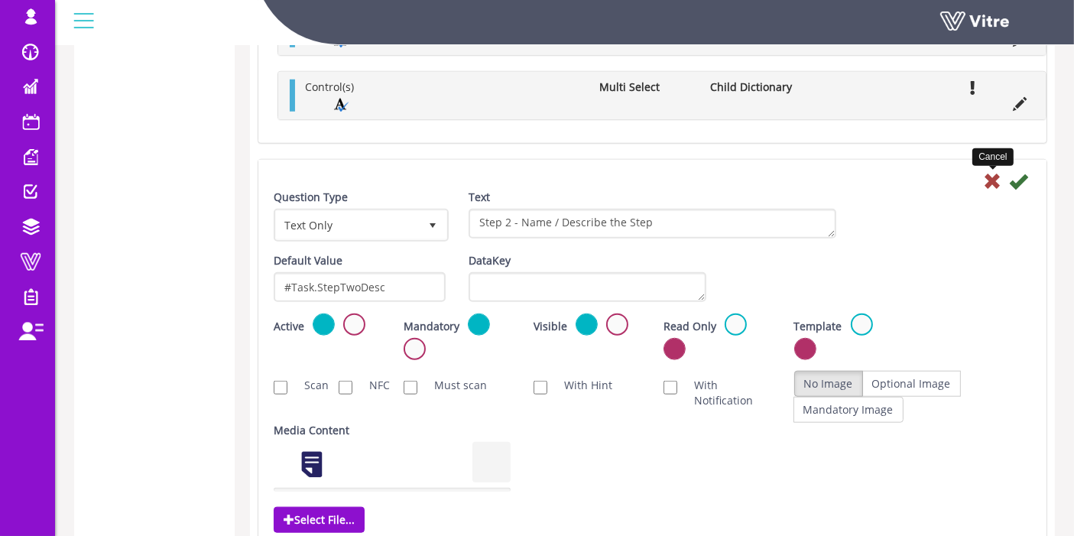
click at [989, 177] on icon at bounding box center [992, 181] width 18 height 18
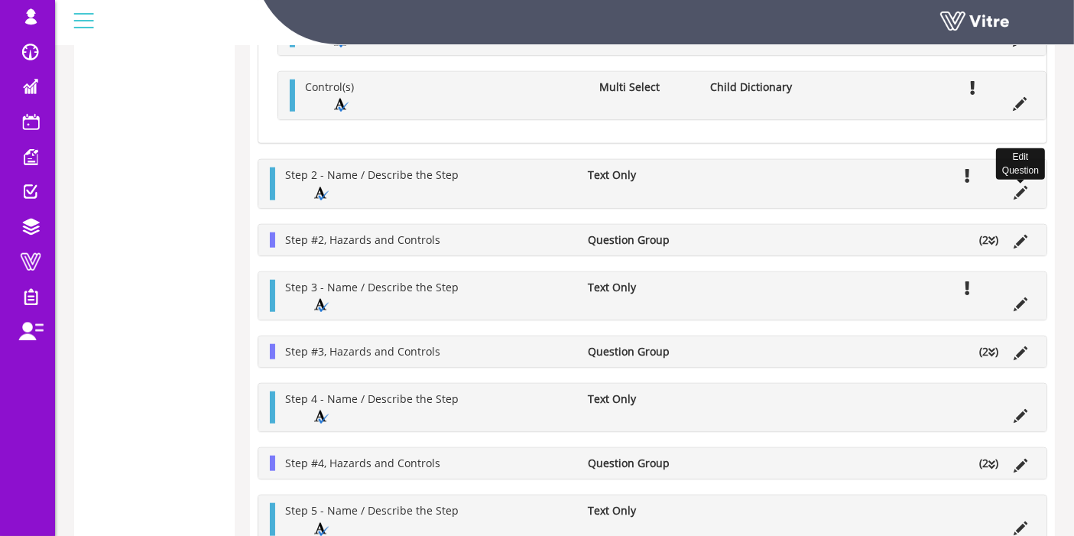
click at [1019, 186] on icon at bounding box center [1020, 193] width 14 height 14
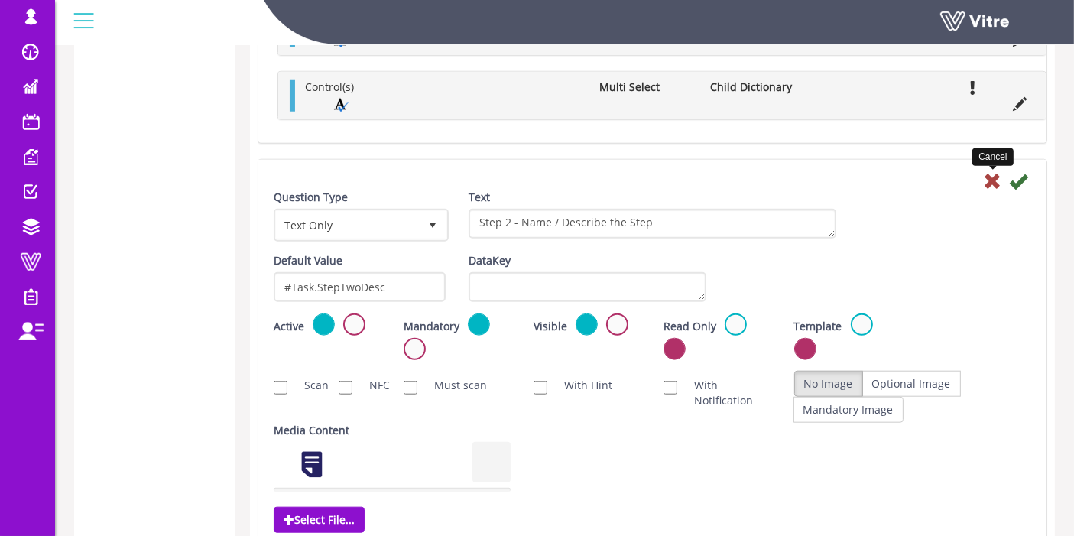
click at [993, 173] on icon at bounding box center [992, 181] width 18 height 18
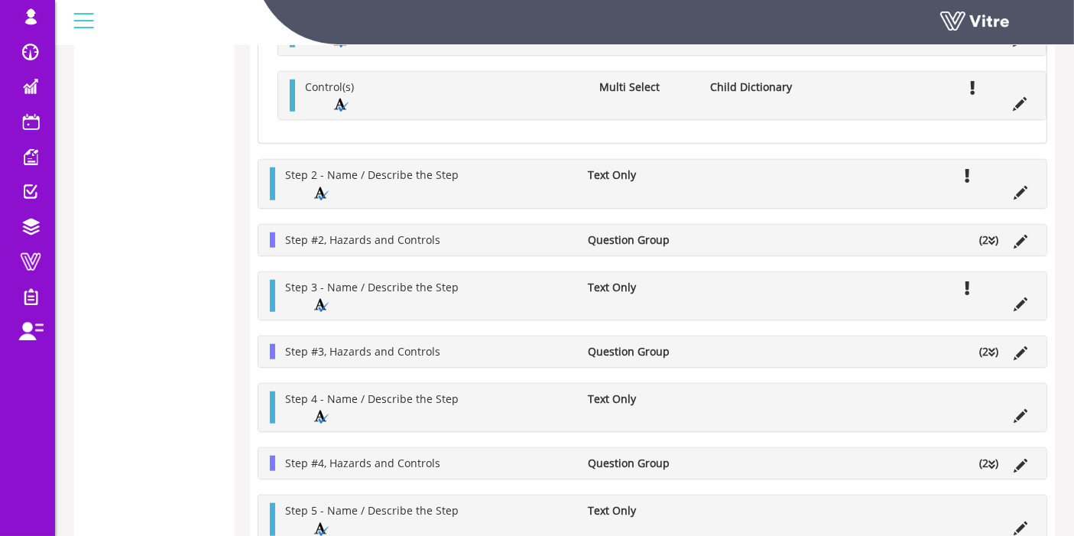
click at [997, 235] on li "(2 )" at bounding box center [988, 239] width 34 height 15
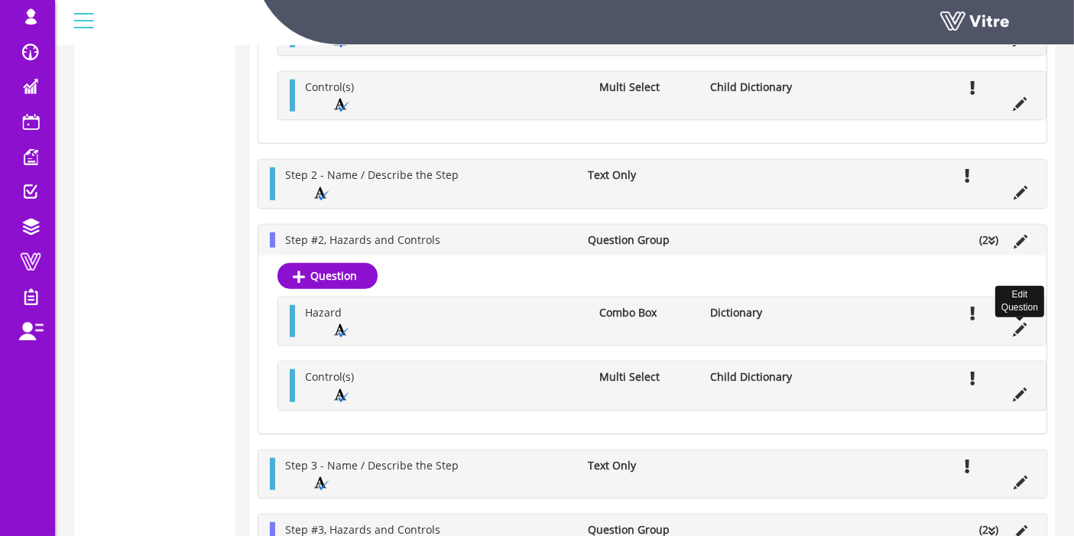
click at [1013, 322] on icon at bounding box center [1020, 329] width 14 height 14
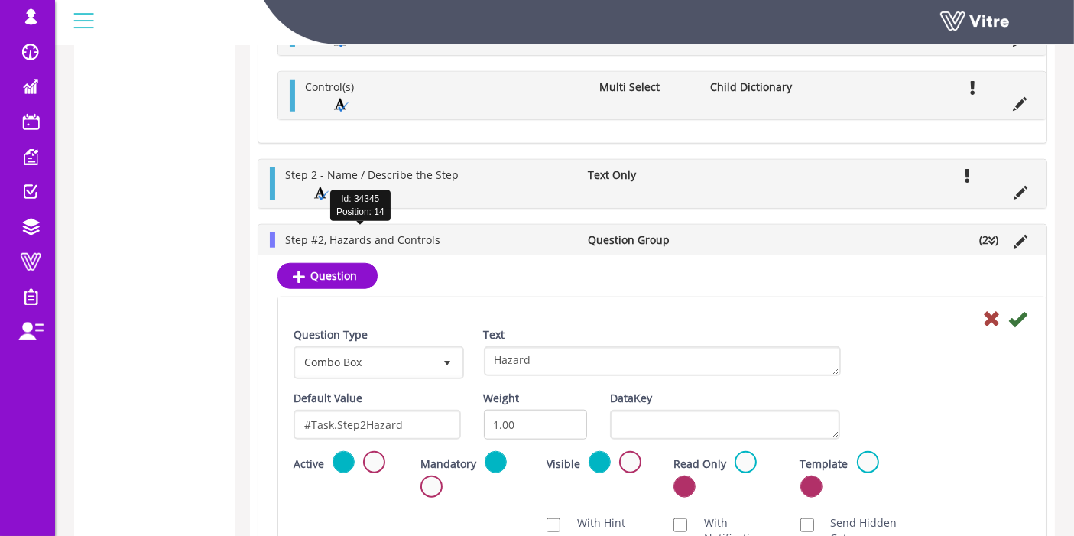
click at [462, 238] on li "Step #2, Hazards and Controls" at bounding box center [428, 239] width 303 height 15
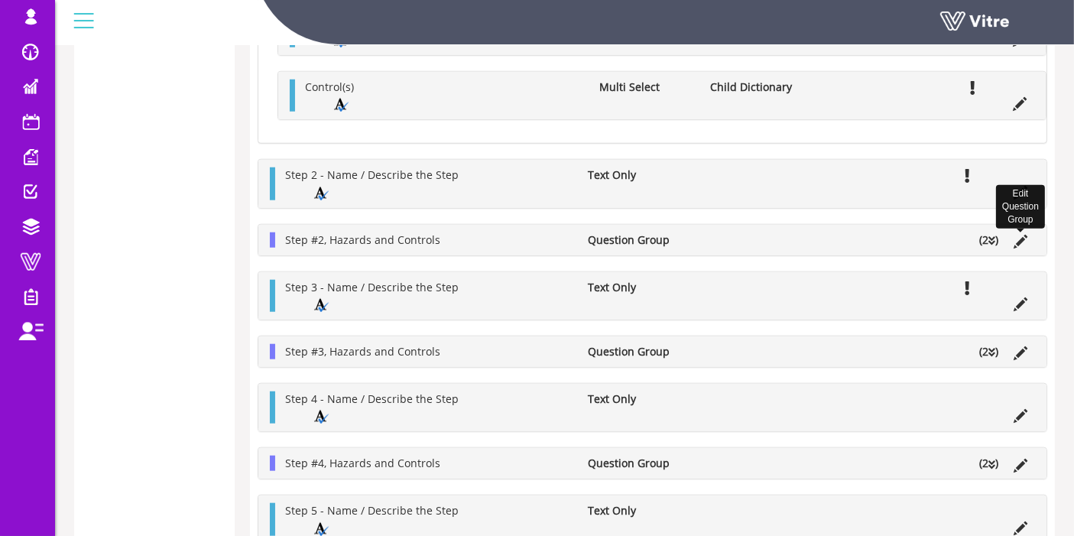
click at [1019, 235] on icon at bounding box center [1020, 242] width 14 height 14
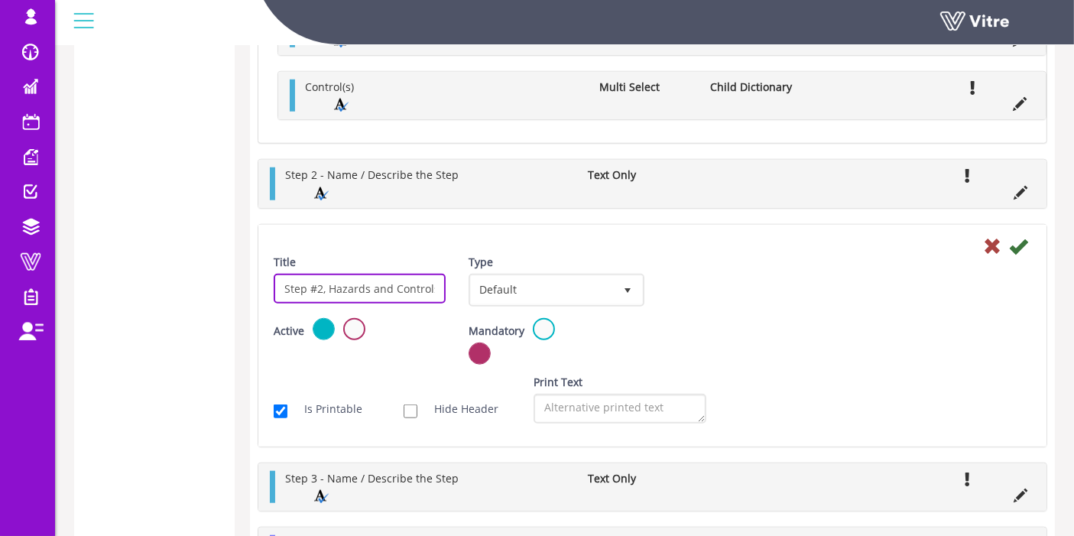
click at [360, 282] on input "Step #2, Hazards and Controls" at bounding box center [360, 289] width 172 height 30
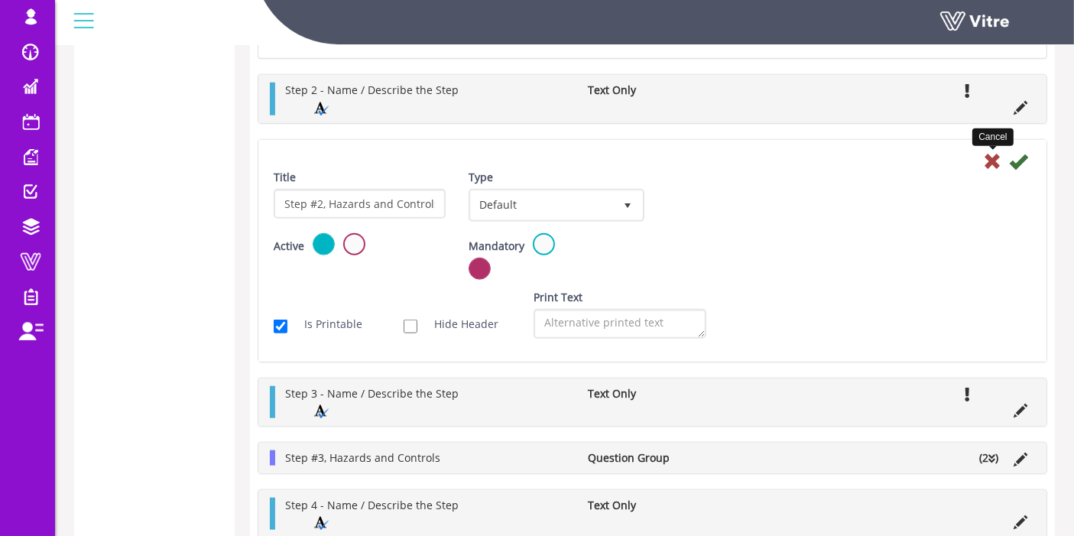
click at [995, 160] on icon at bounding box center [992, 161] width 18 height 18
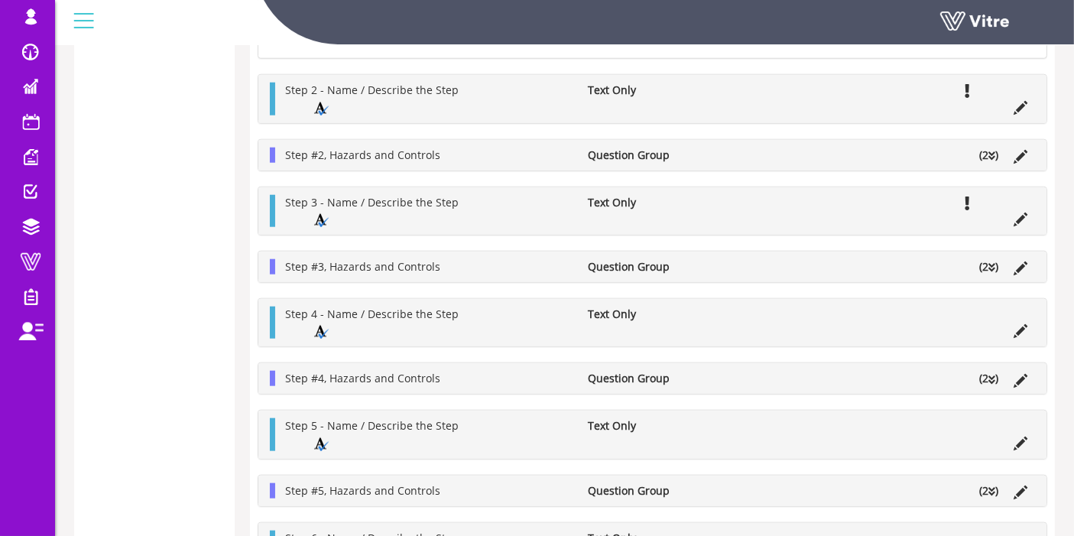
click at [994, 151] on icon at bounding box center [991, 156] width 7 height 11
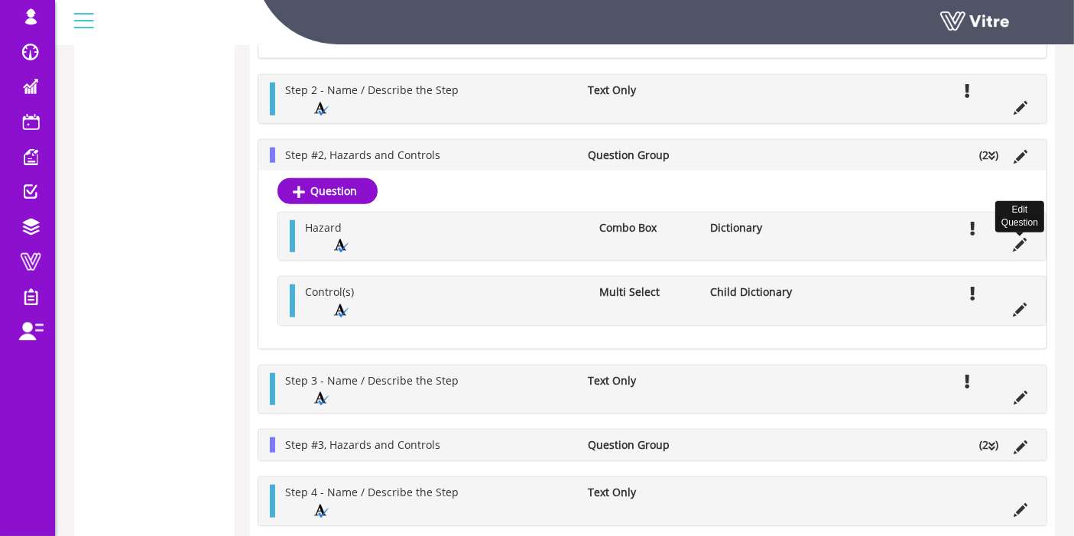
click at [1017, 240] on icon at bounding box center [1020, 245] width 14 height 14
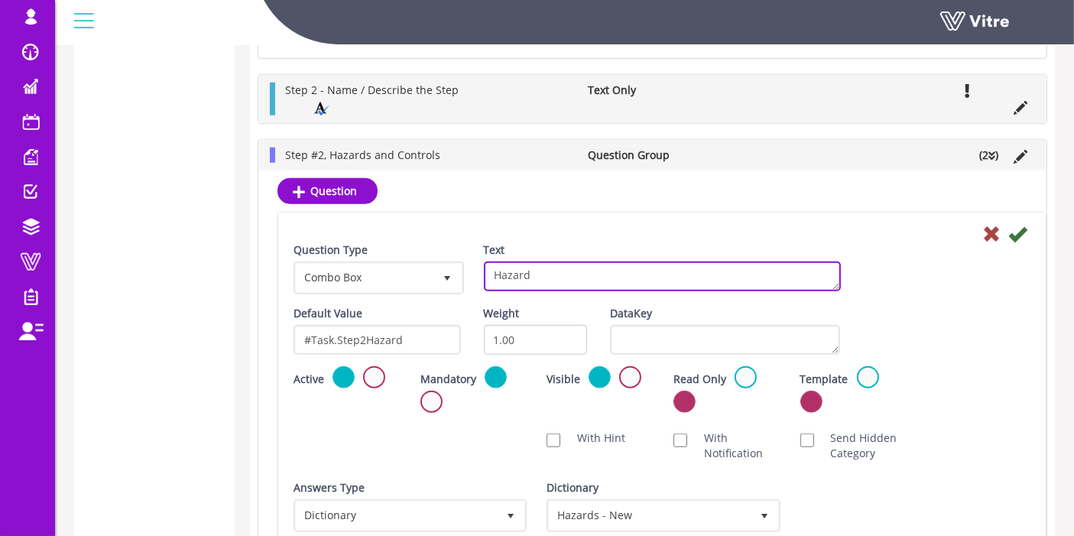
click at [569, 265] on textarea "Hazard" at bounding box center [662, 276] width 357 height 30
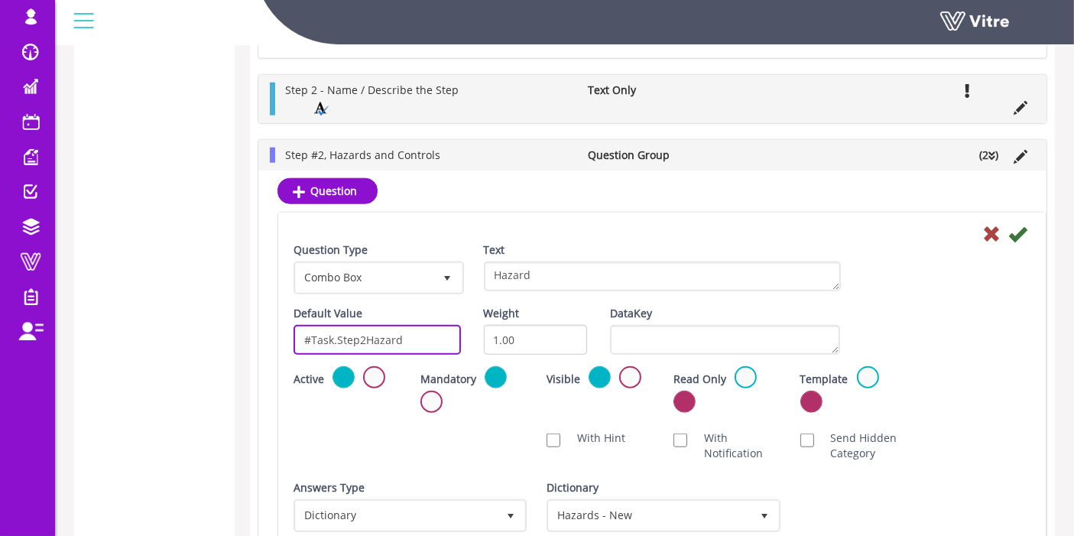
click at [352, 333] on input "#Task.Step2Hazard" at bounding box center [376, 340] width 167 height 30
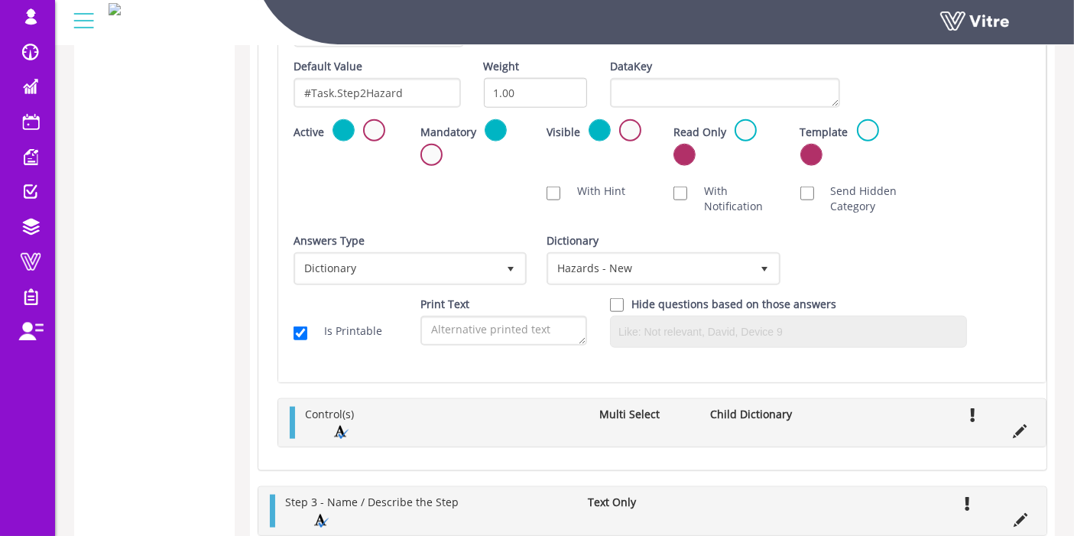
scroll to position [1746, 0]
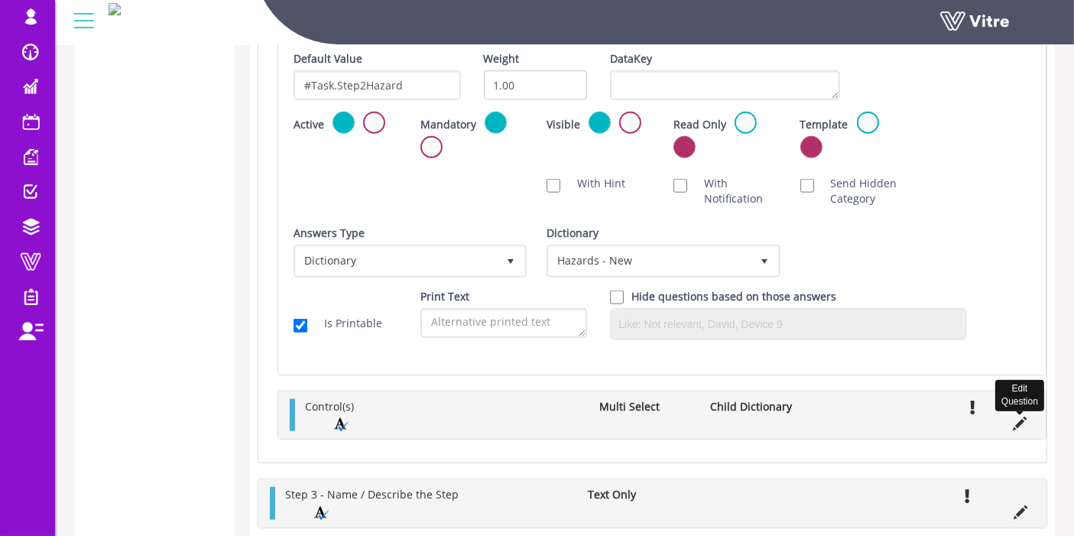
click at [1014, 416] on icon at bounding box center [1020, 423] width 14 height 14
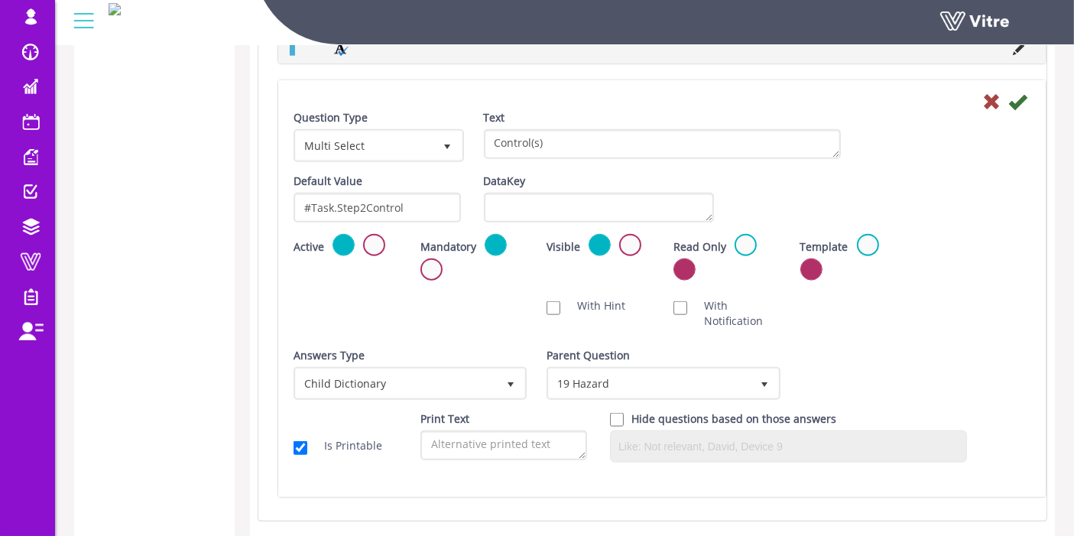
scroll to position [1661, 0]
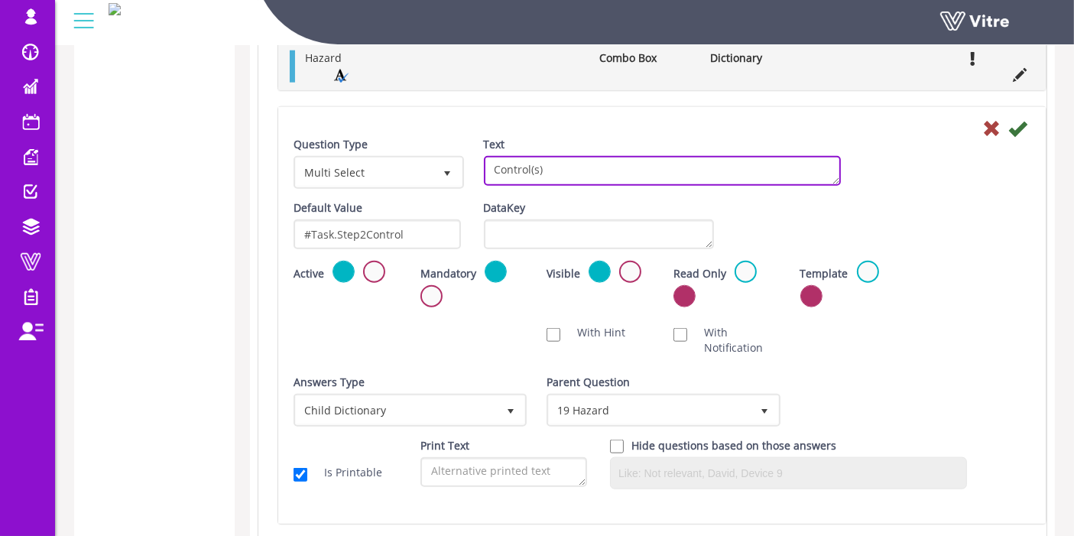
drag, startPoint x: 588, startPoint y: 170, endPoint x: 380, endPoint y: 184, distance: 209.1
click at [380, 184] on div "Question Type Multi Select 32 Text Control(s)" at bounding box center [662, 168] width 760 height 63
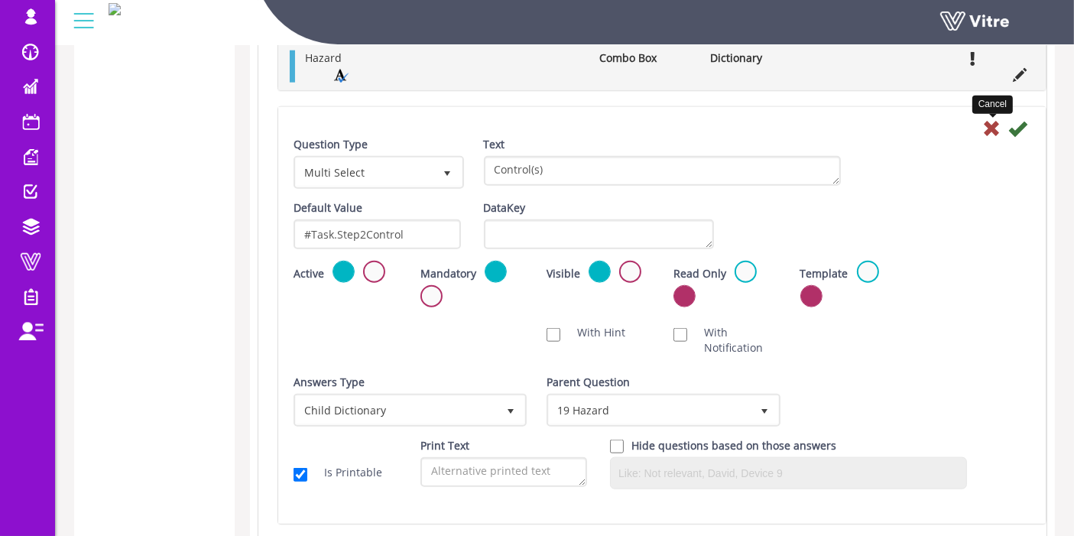
click at [986, 122] on icon at bounding box center [991, 128] width 18 height 18
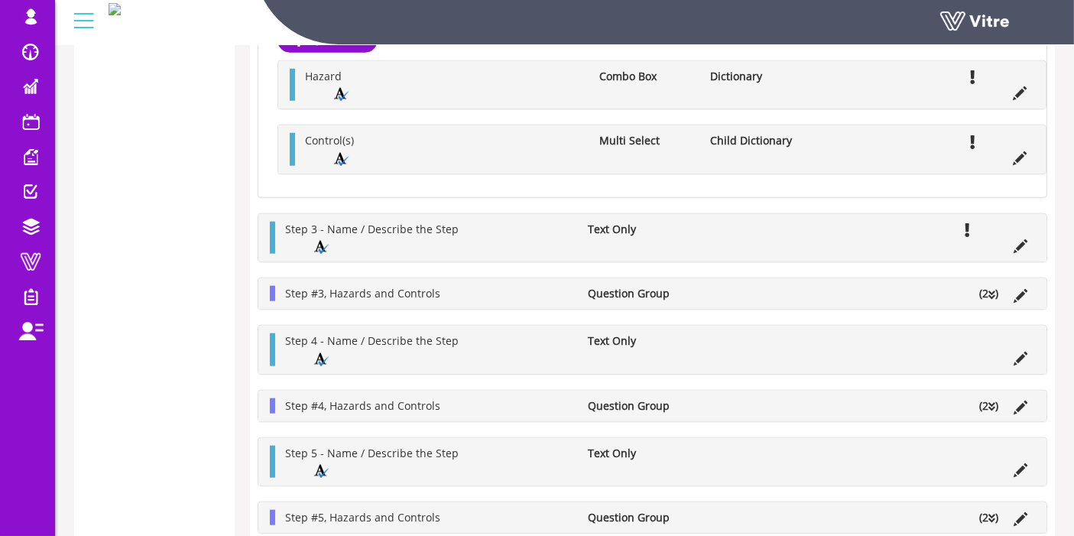
scroll to position [1581, 0]
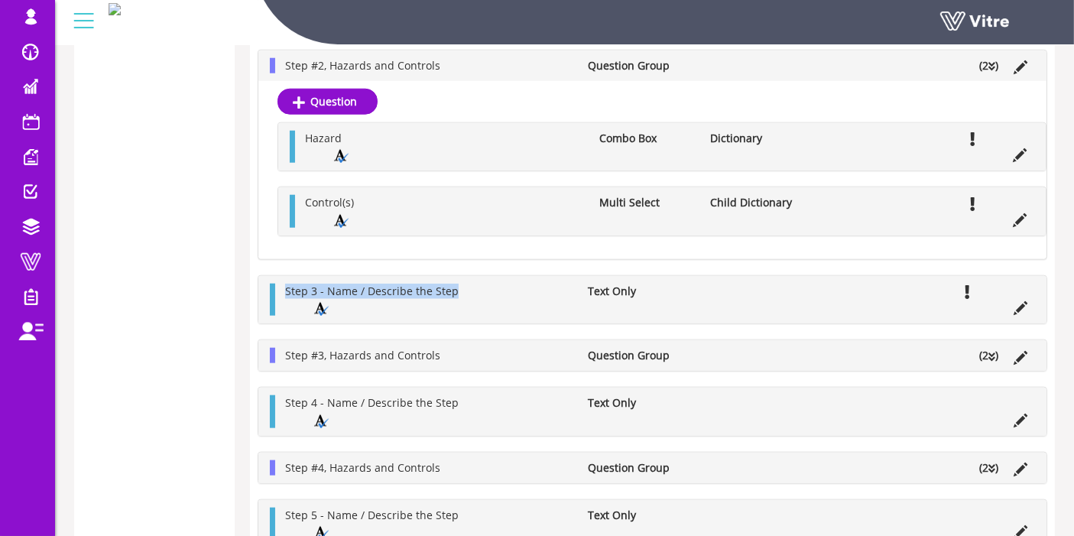
drag, startPoint x: 507, startPoint y: 284, endPoint x: 267, endPoint y: 283, distance: 240.0
click at [267, 283] on div "Step 3 - Name / Describe the Step Text Only" at bounding box center [652, 300] width 788 height 48
copy span "Step 3 - Name / Describe the Step"
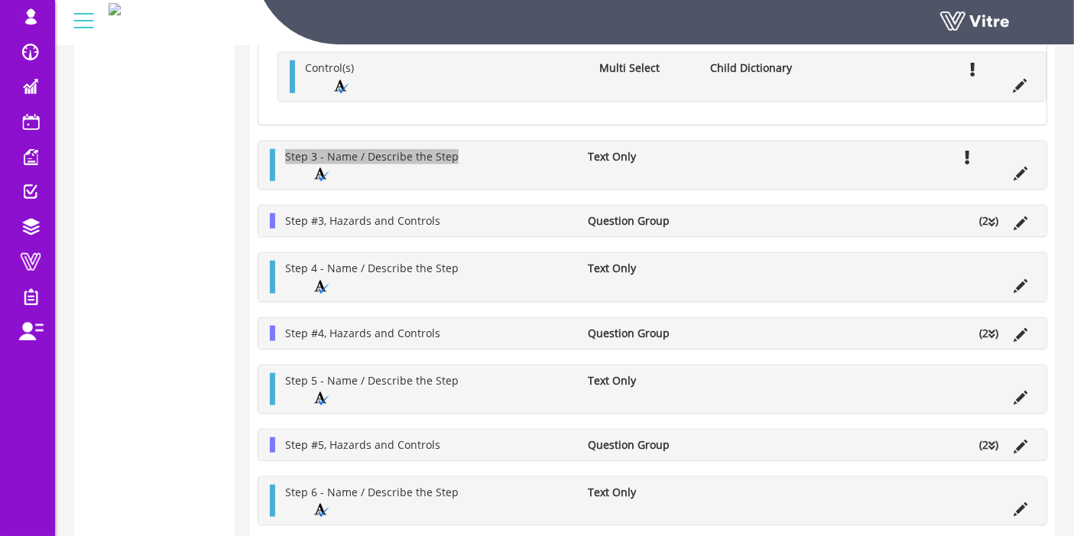
scroll to position [1751, 0]
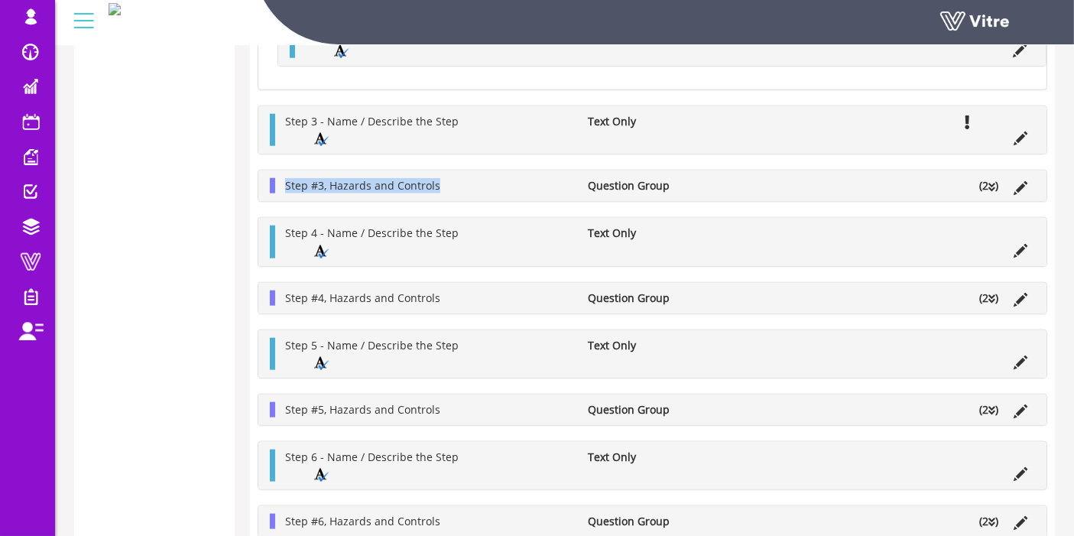
drag, startPoint x: 459, startPoint y: 180, endPoint x: 264, endPoint y: 174, distance: 194.9
click at [264, 174] on div "Step #3, Hazards and Controls Question Group (2 )" at bounding box center [652, 185] width 788 height 31
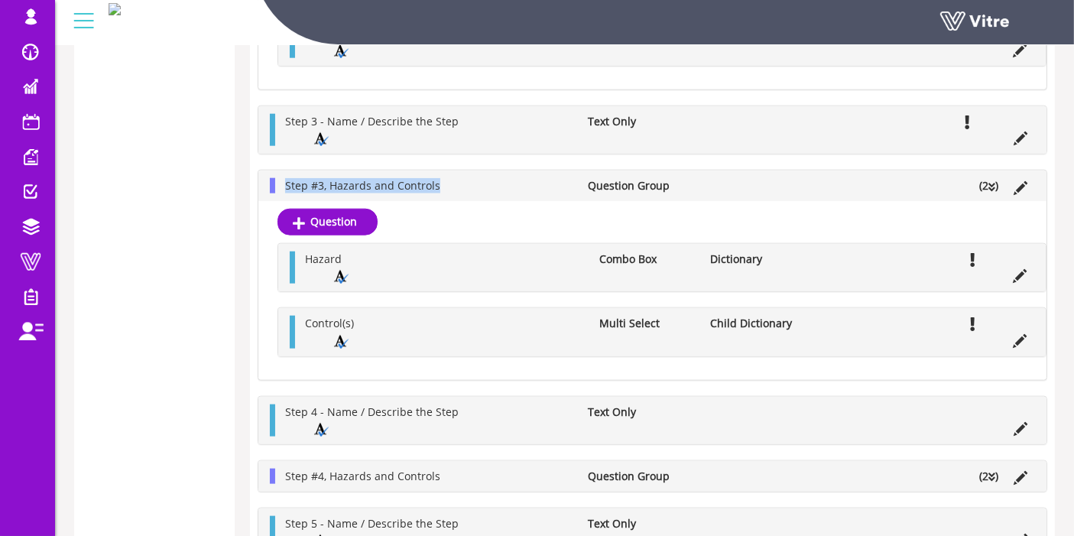
copy span "Step #3, Hazards and Controls"
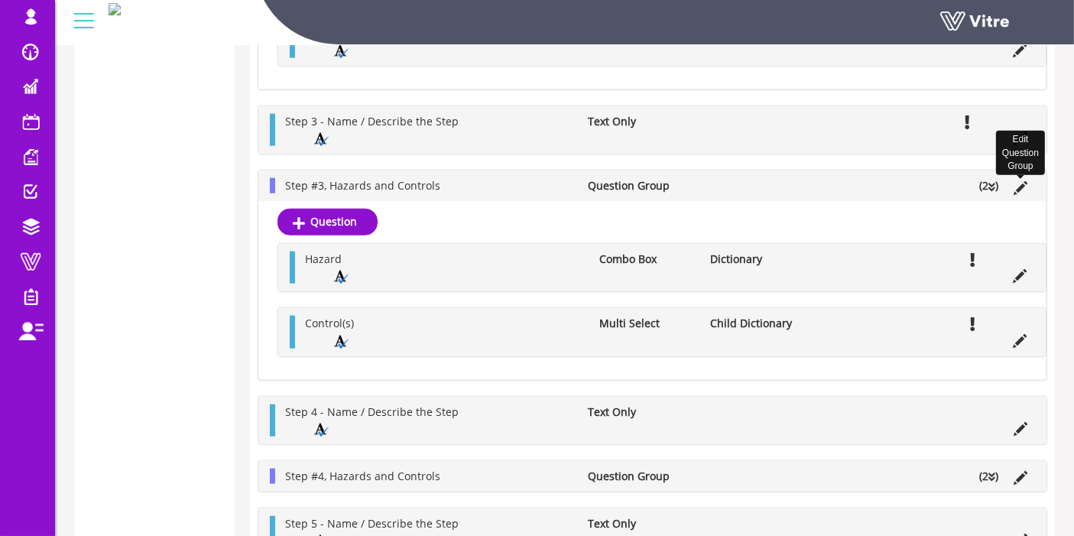
click at [1022, 181] on icon at bounding box center [1020, 188] width 14 height 14
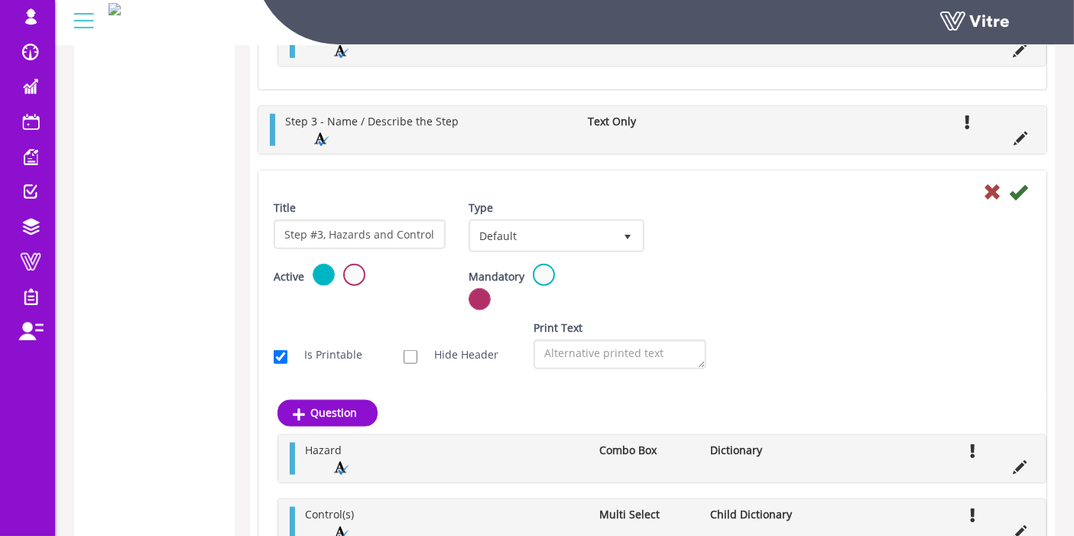
click at [992, 186] on icon at bounding box center [992, 192] width 18 height 18
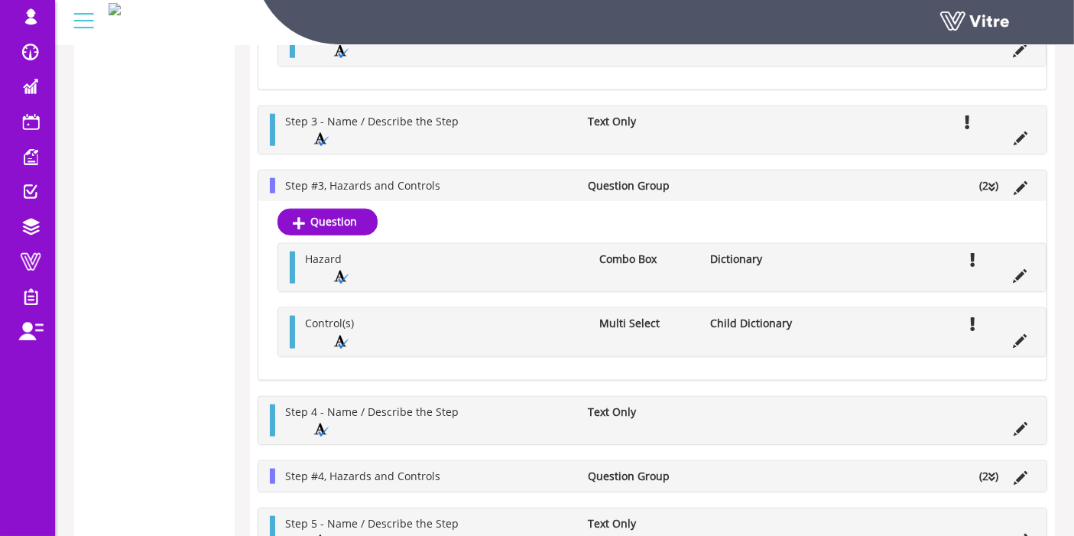
click at [991, 182] on icon at bounding box center [991, 187] width 7 height 11
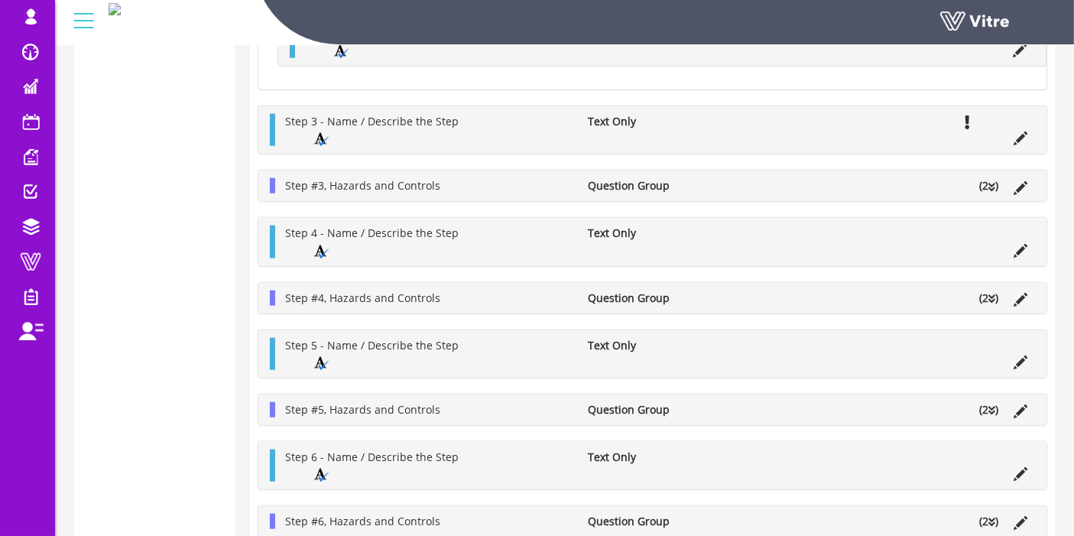
click at [991, 182] on icon at bounding box center [991, 187] width 7 height 11
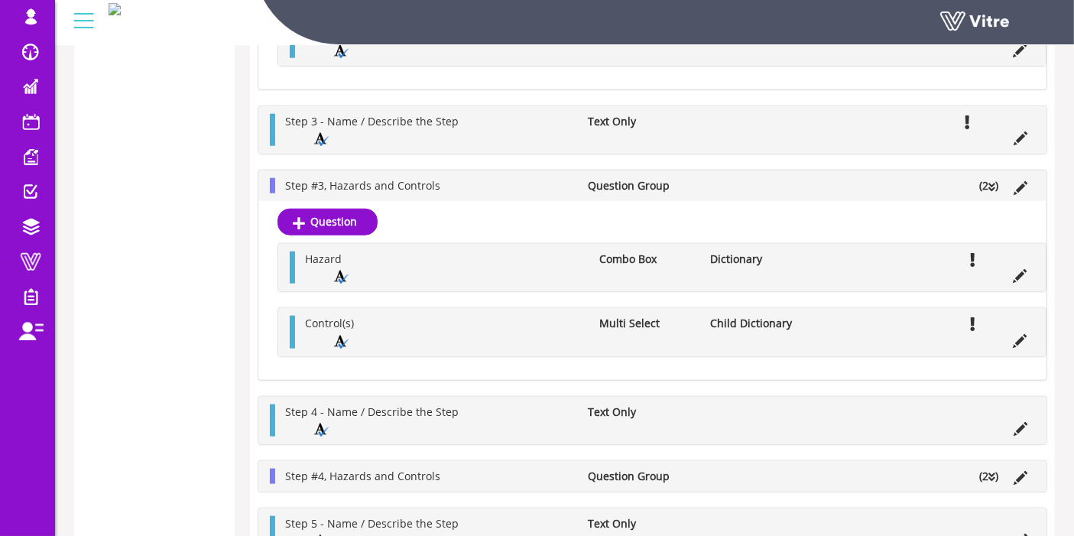
drag, startPoint x: 1031, startPoint y: 261, endPoint x: 1017, endPoint y: 261, distance: 13.8
click at [1030, 267] on li at bounding box center [1019, 274] width 29 height 15
click at [1011, 267] on li "Edit Question" at bounding box center [1019, 274] width 29 height 15
click at [1019, 269] on icon at bounding box center [1020, 276] width 14 height 14
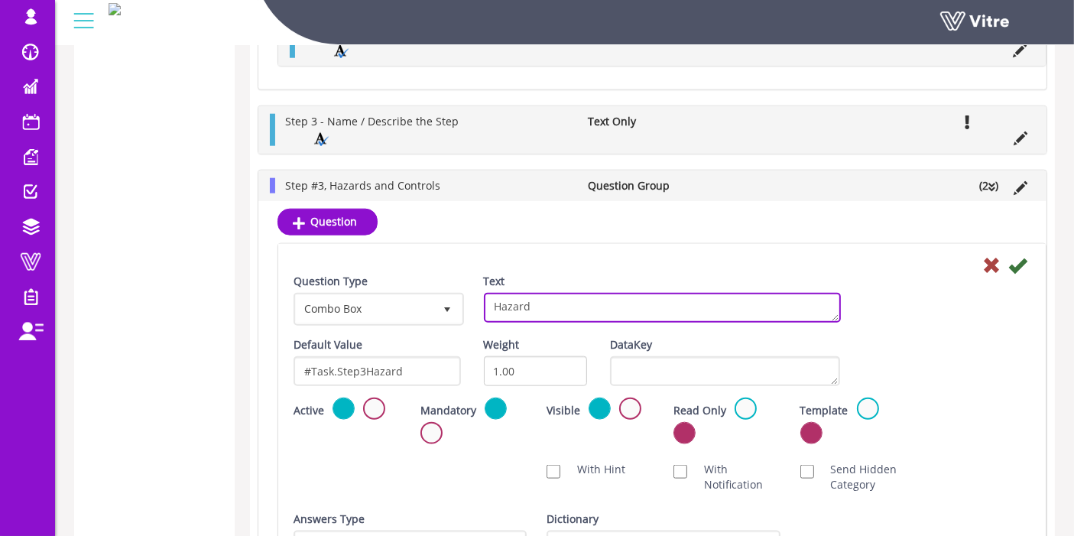
click at [582, 293] on textarea "Hazard" at bounding box center [662, 308] width 357 height 30
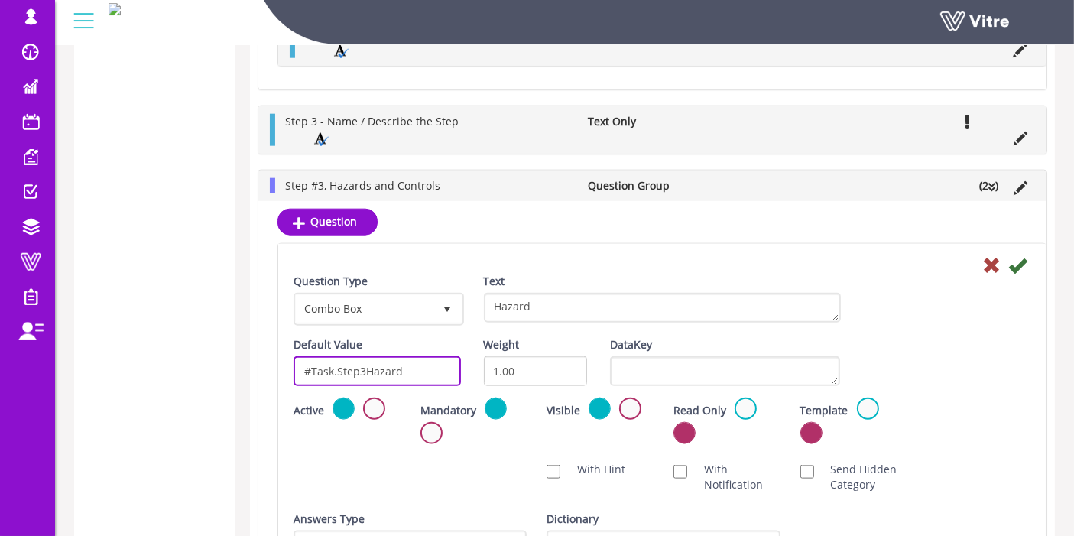
click at [389, 357] on input "#Task.Step3Hazard" at bounding box center [376, 371] width 167 height 30
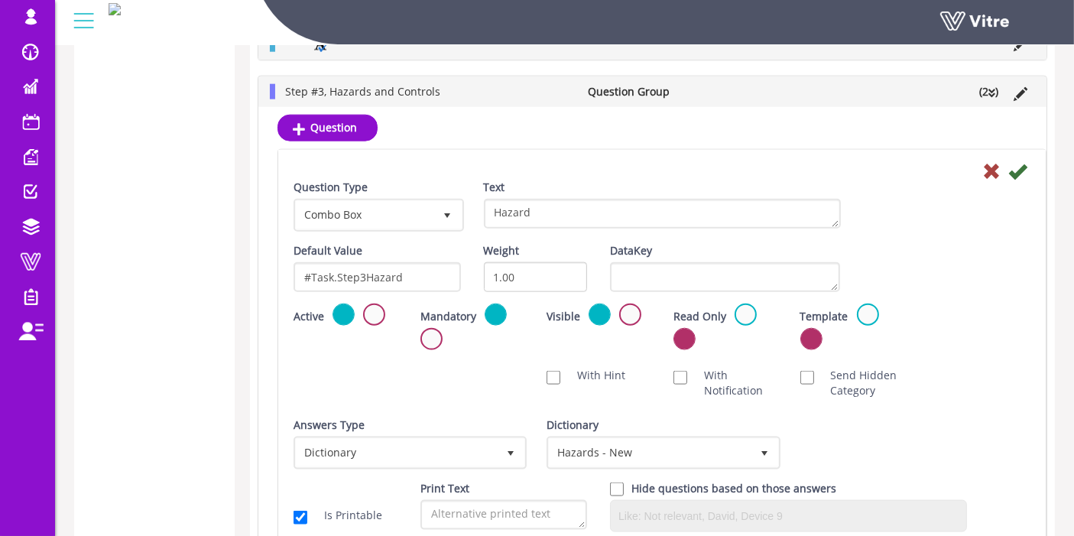
scroll to position [2006, 0]
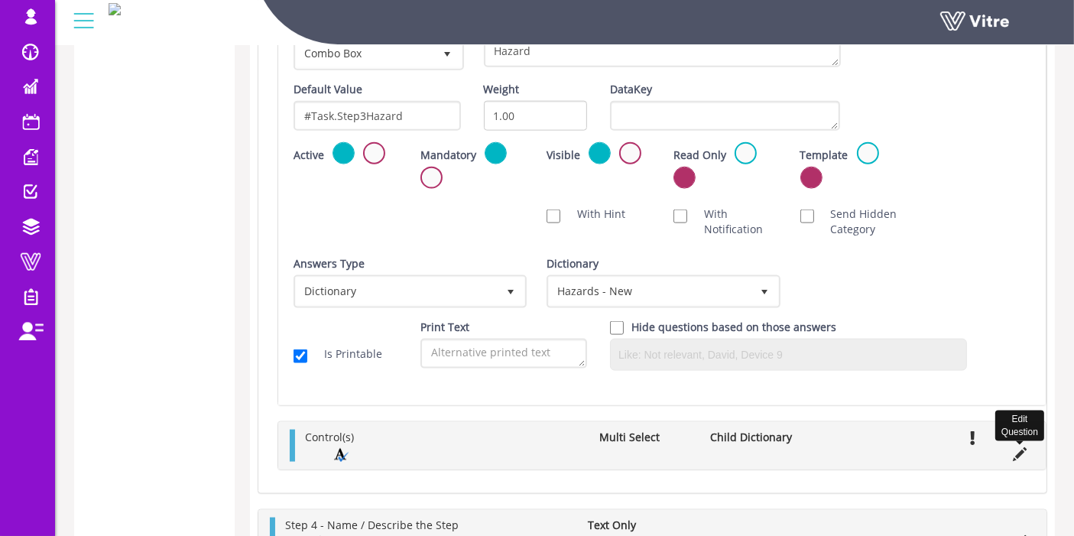
click at [1017, 447] on icon at bounding box center [1020, 454] width 14 height 14
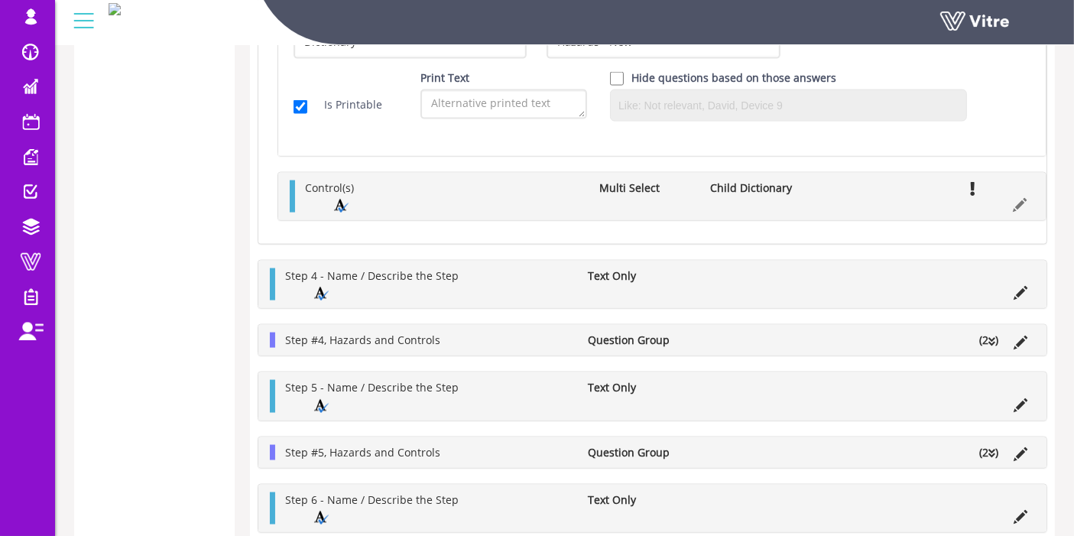
scroll to position [2260, 0]
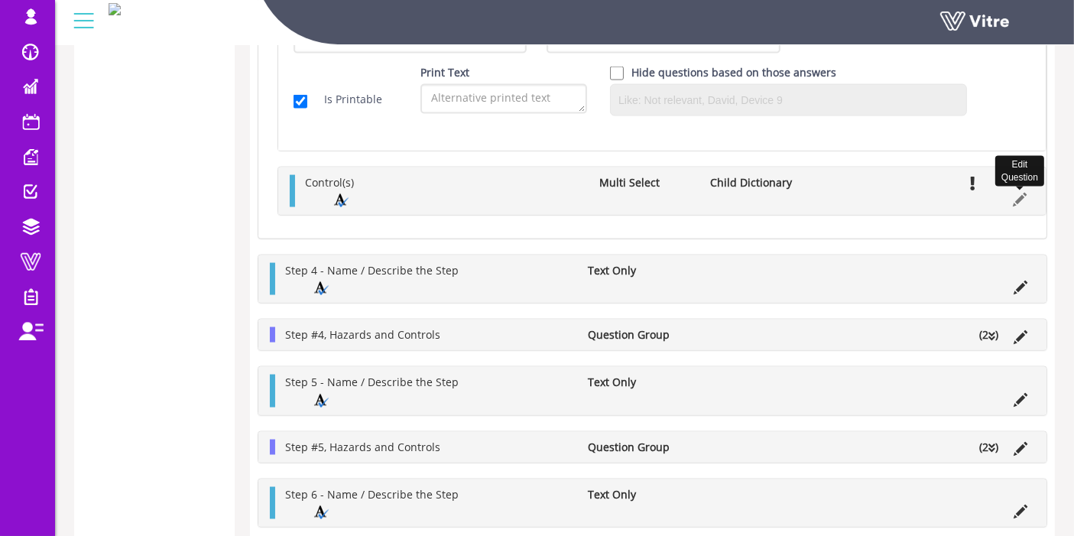
click at [1015, 195] on icon at bounding box center [1020, 200] width 14 height 14
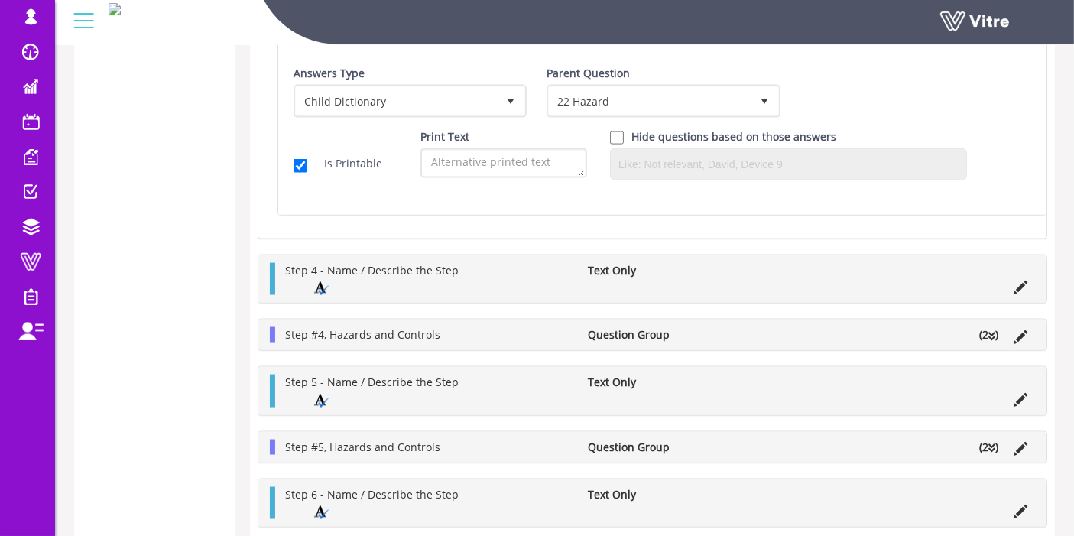
click at [1019, 186] on div "Question Type Multi Select 32 Text Control(s) Default Value #Task.Step3Control …" at bounding box center [661, 6] width 767 height 416
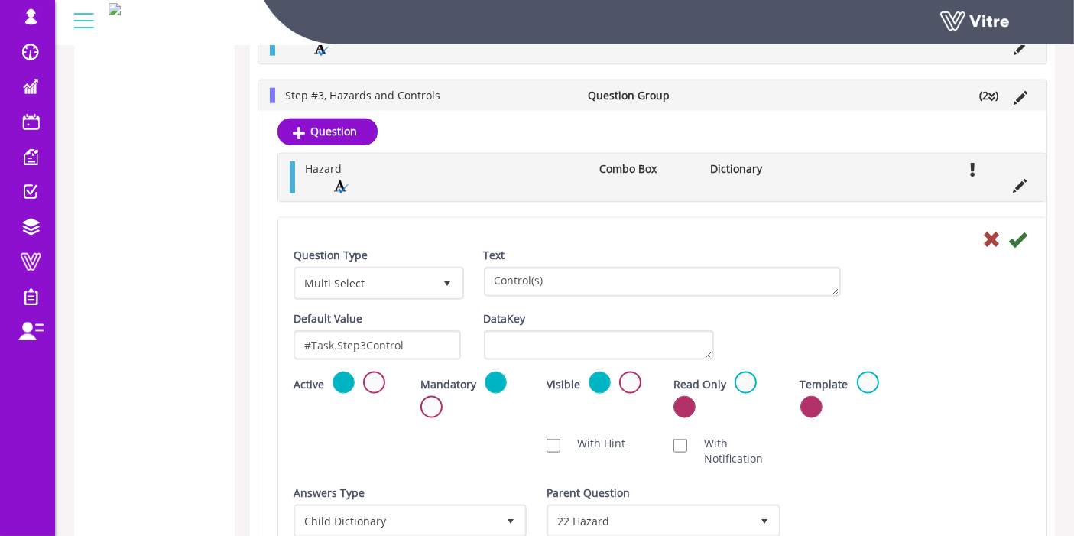
scroll to position [1836, 0]
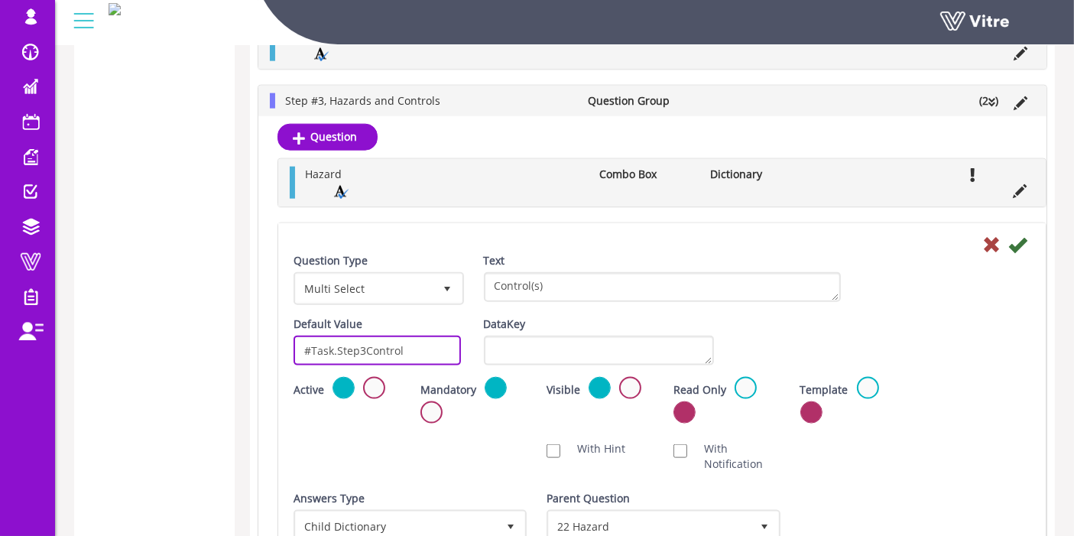
click at [397, 337] on input "#Task.Step3Control" at bounding box center [376, 350] width 167 height 30
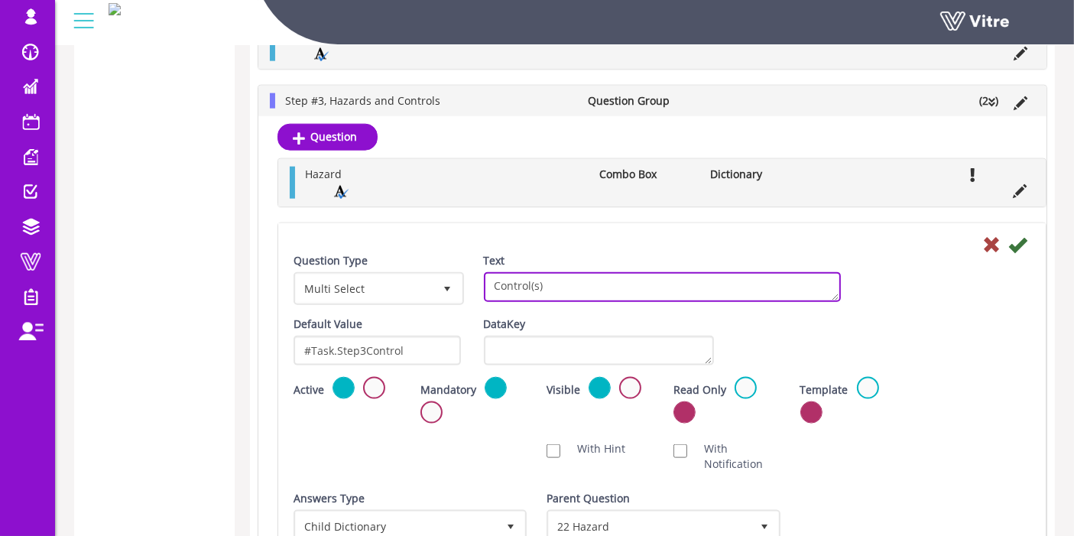
click at [577, 276] on textarea "Control(s)" at bounding box center [662, 287] width 357 height 30
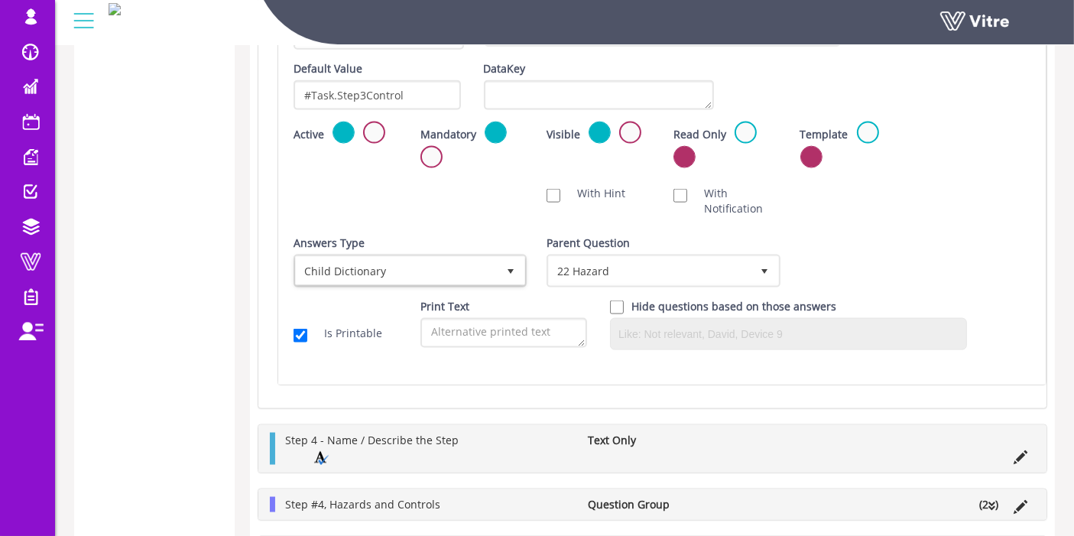
scroll to position [2176, 0]
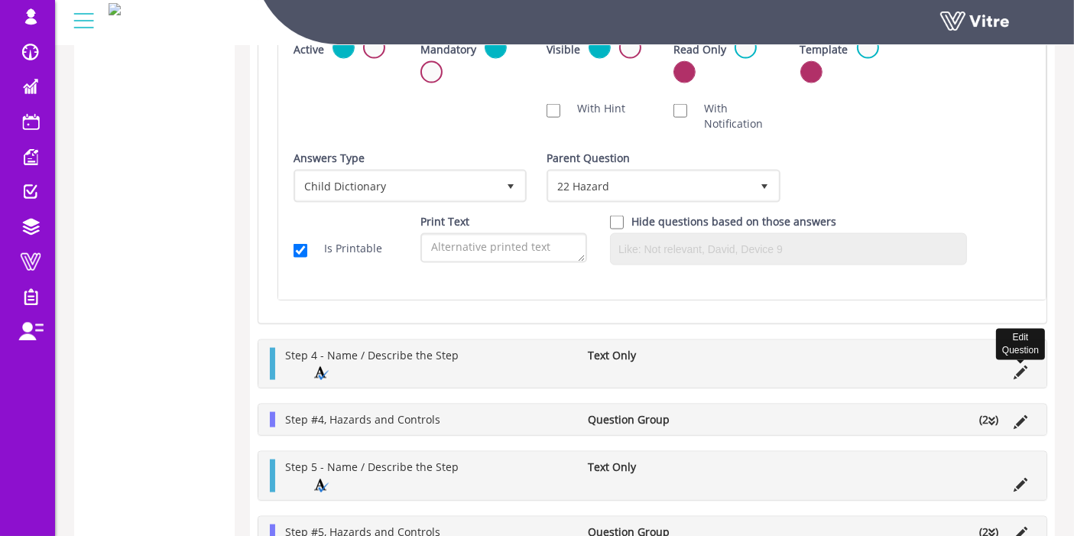
click at [1020, 365] on icon at bounding box center [1020, 372] width 14 height 14
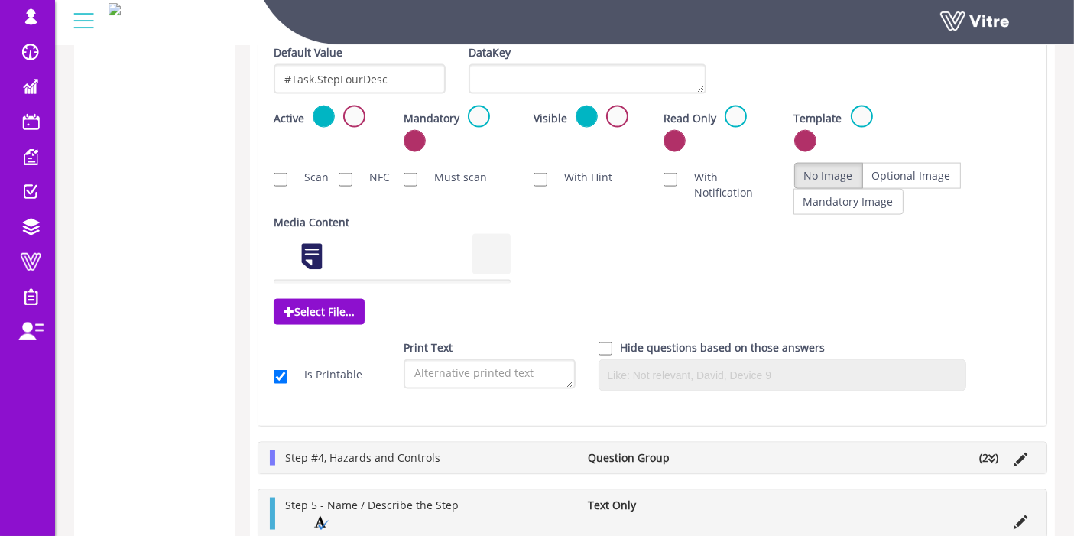
scroll to position [2006, 0]
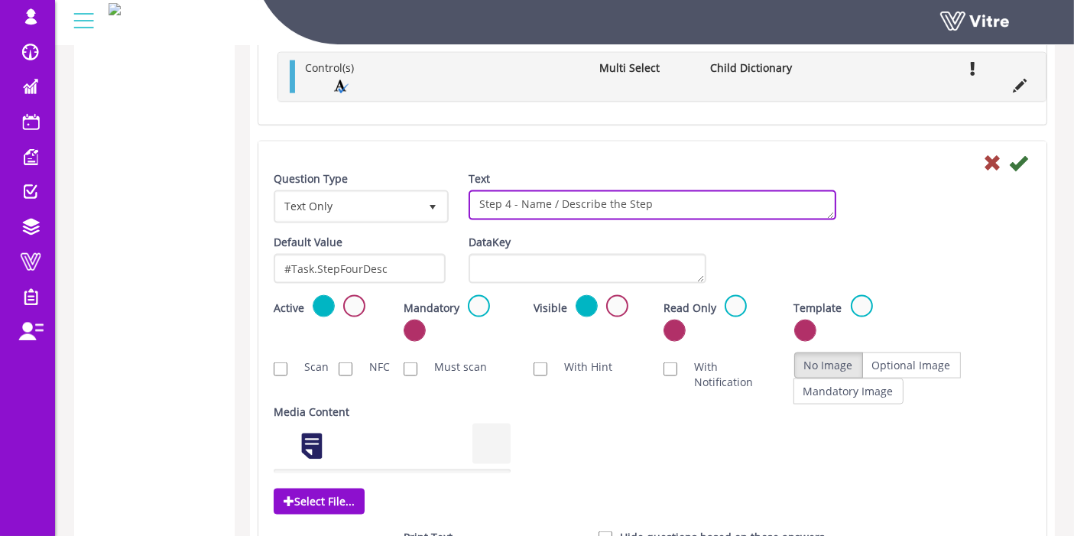
click at [679, 196] on textarea "Step 4 - Name / Describe the Step" at bounding box center [652, 205] width 368 height 30
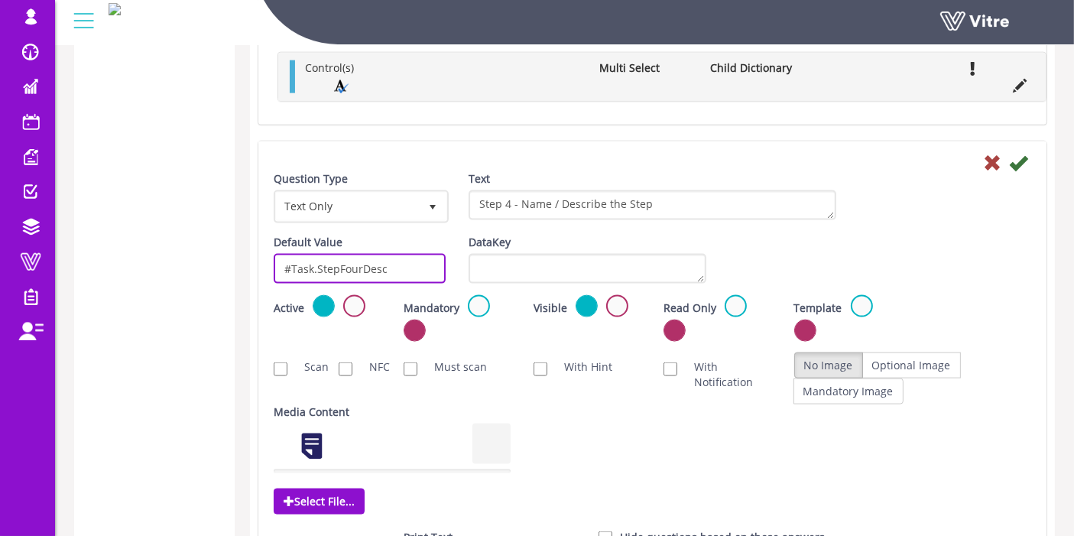
click at [328, 255] on input "#Task.StepFourDesc" at bounding box center [360, 269] width 172 height 30
click at [1018, 154] on icon at bounding box center [1018, 163] width 18 height 18
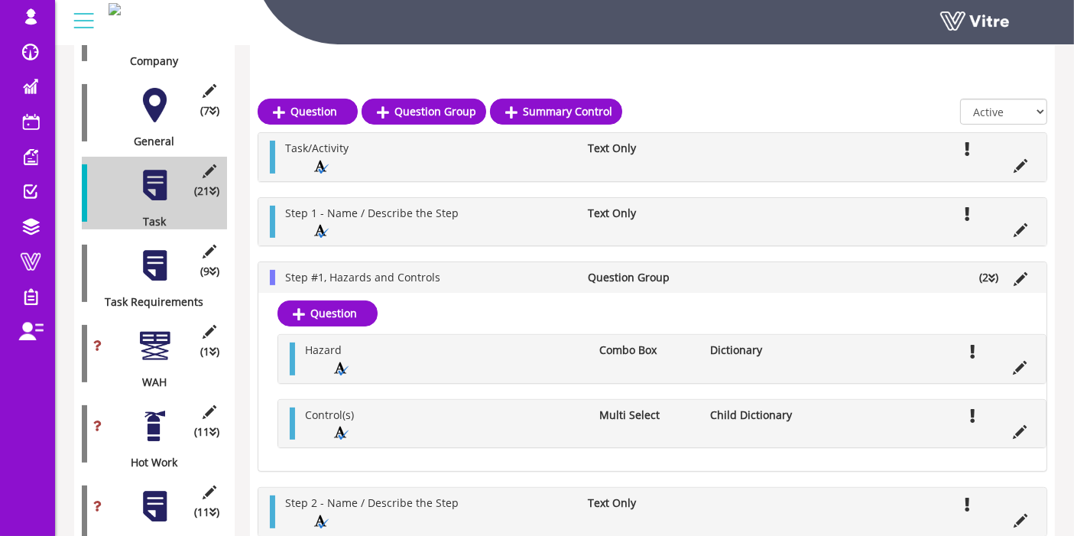
scroll to position [355, 0]
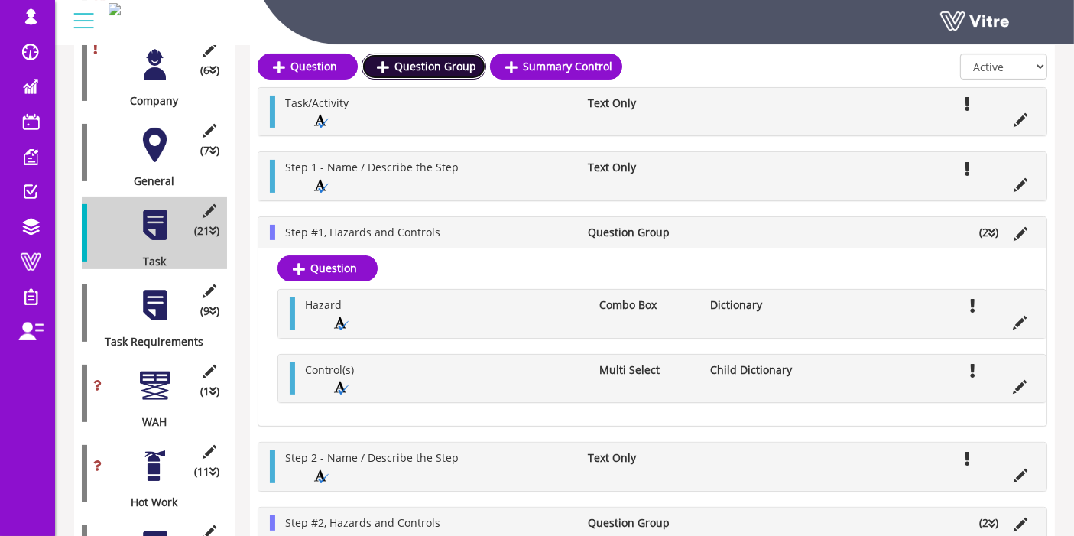
click at [417, 60] on link "Question Group" at bounding box center [423, 66] width 125 height 26
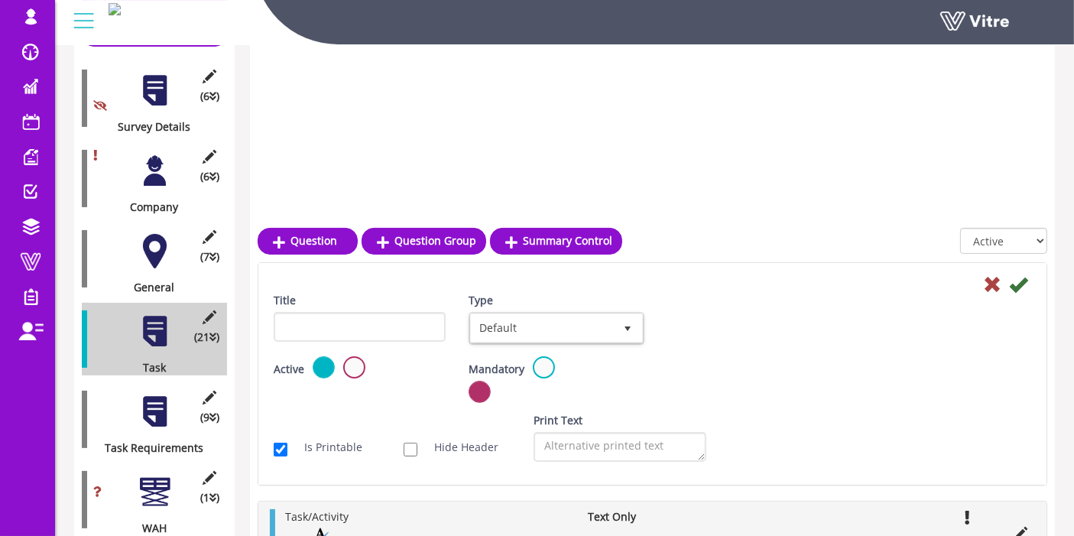
scroll to position [424, 0]
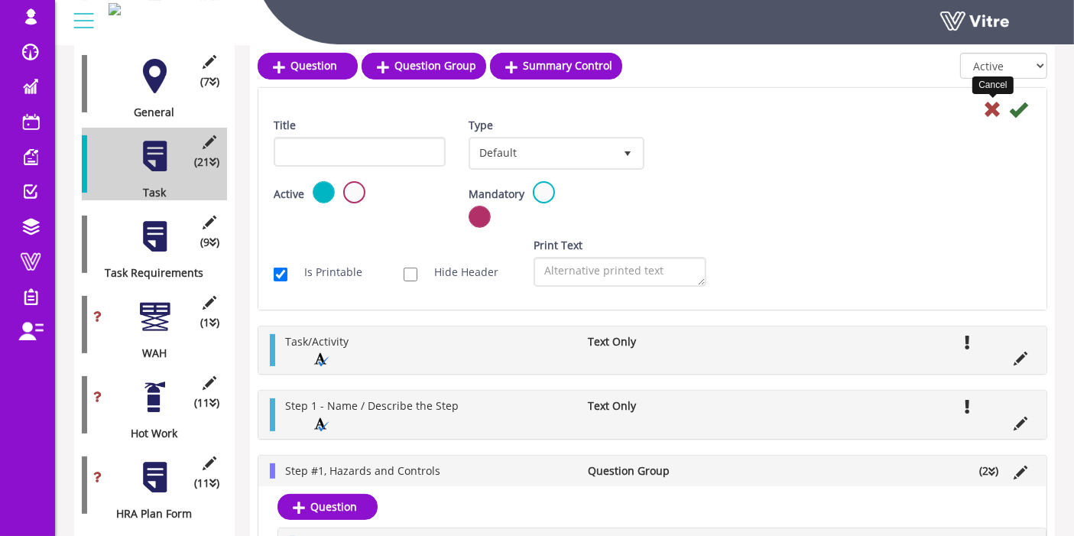
drag, startPoint x: 987, startPoint y: 112, endPoint x: 919, endPoint y: 143, distance: 74.9
click at [987, 111] on icon at bounding box center [992, 109] width 18 height 18
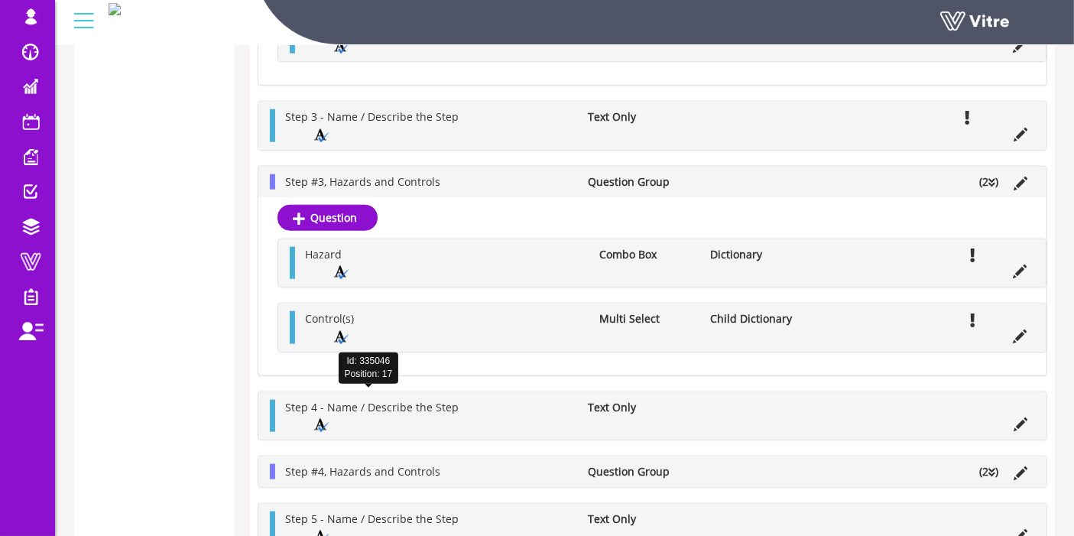
scroll to position [1953, 0]
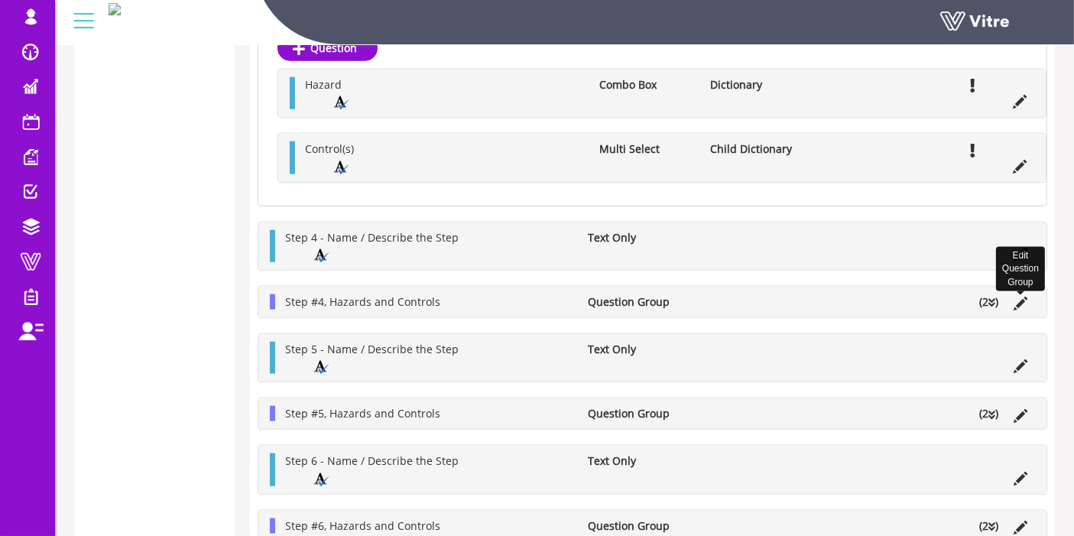
click at [1026, 297] on icon at bounding box center [1020, 304] width 14 height 14
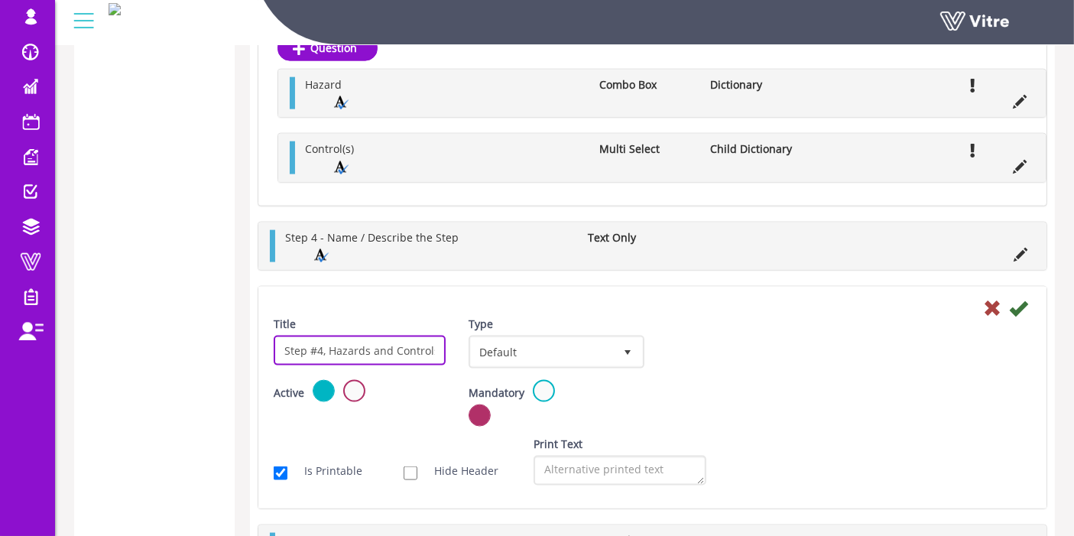
click at [381, 343] on input "Step #4, Hazards and Controls" at bounding box center [360, 350] width 172 height 30
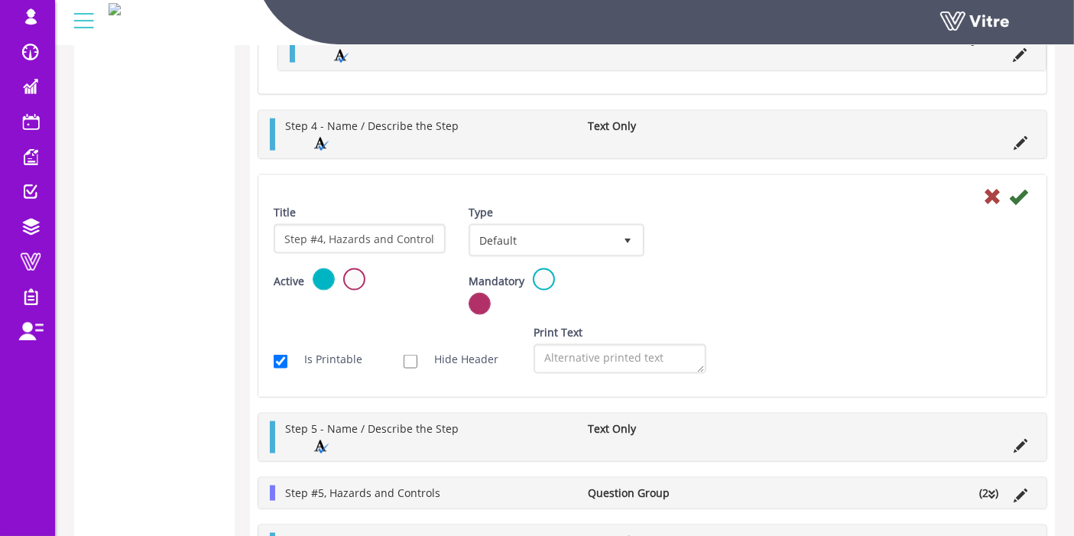
scroll to position [2037, 0]
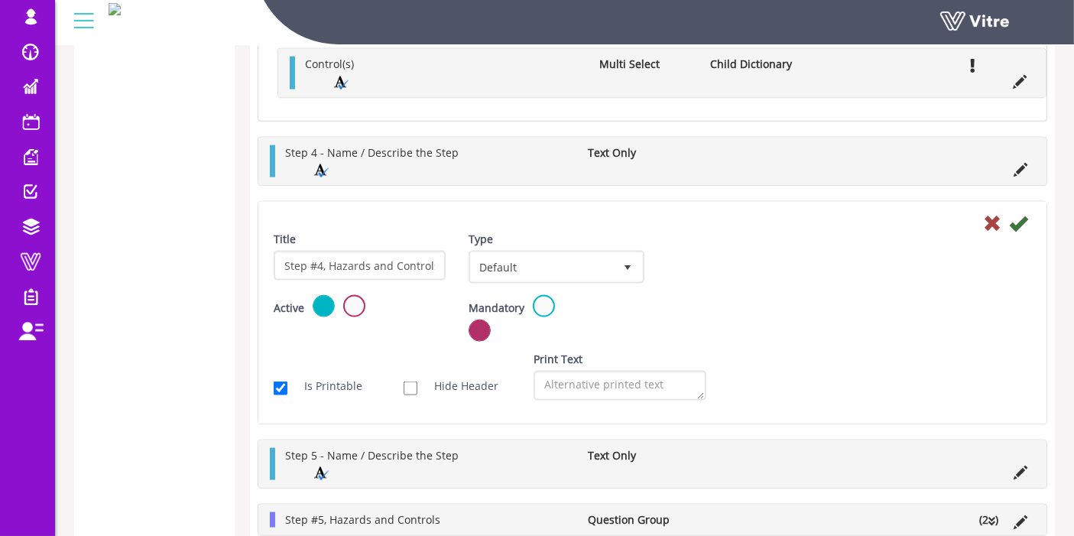
click at [906, 448] on li at bounding box center [909, 455] width 29 height 15
click at [1032, 463] on li at bounding box center [1020, 470] width 29 height 15
click at [987, 214] on icon at bounding box center [992, 223] width 18 height 18
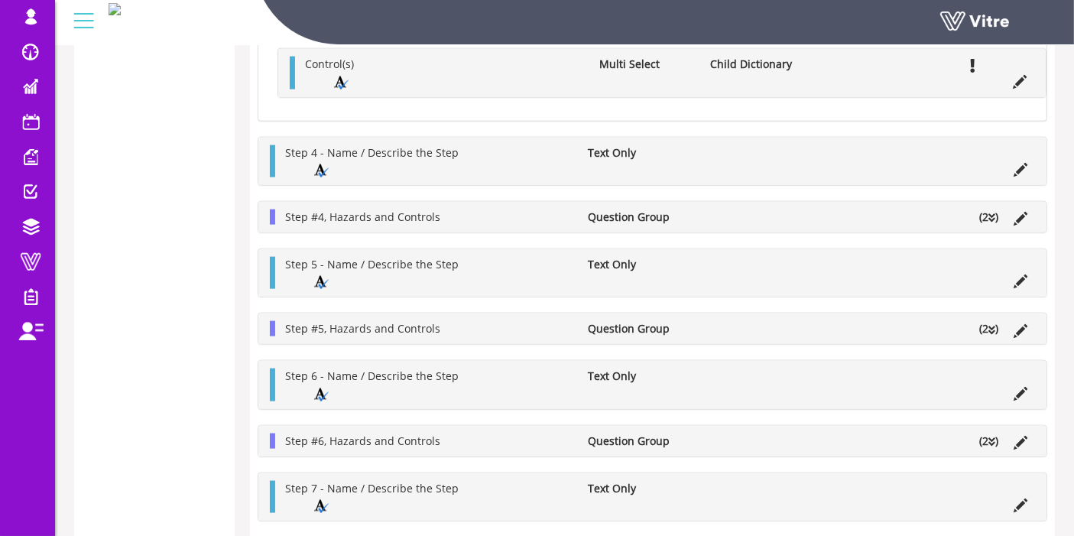
click at [987, 217] on div "Step #4, Hazards and Controls Question Group (2 )" at bounding box center [652, 217] width 788 height 31
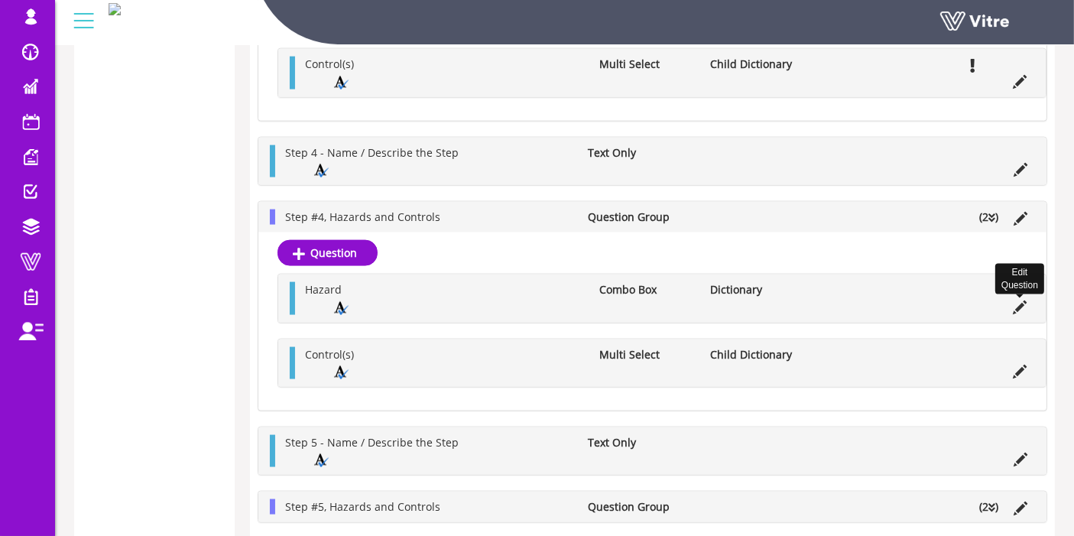
click at [1019, 300] on icon at bounding box center [1020, 307] width 14 height 14
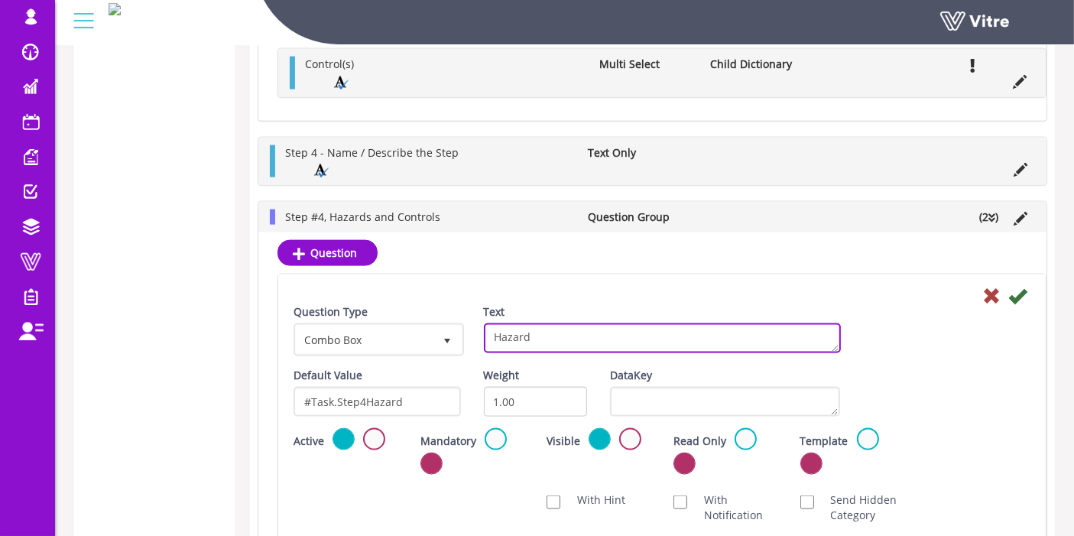
click at [559, 323] on textarea "Hazard" at bounding box center [662, 338] width 357 height 30
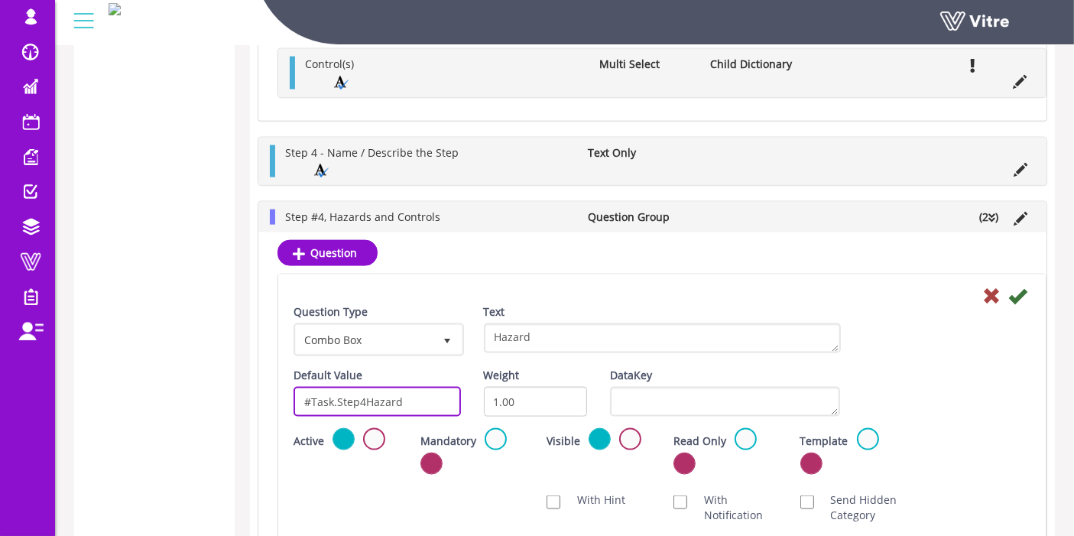
click at [391, 387] on input "#Task.Step4Hazard" at bounding box center [376, 402] width 167 height 30
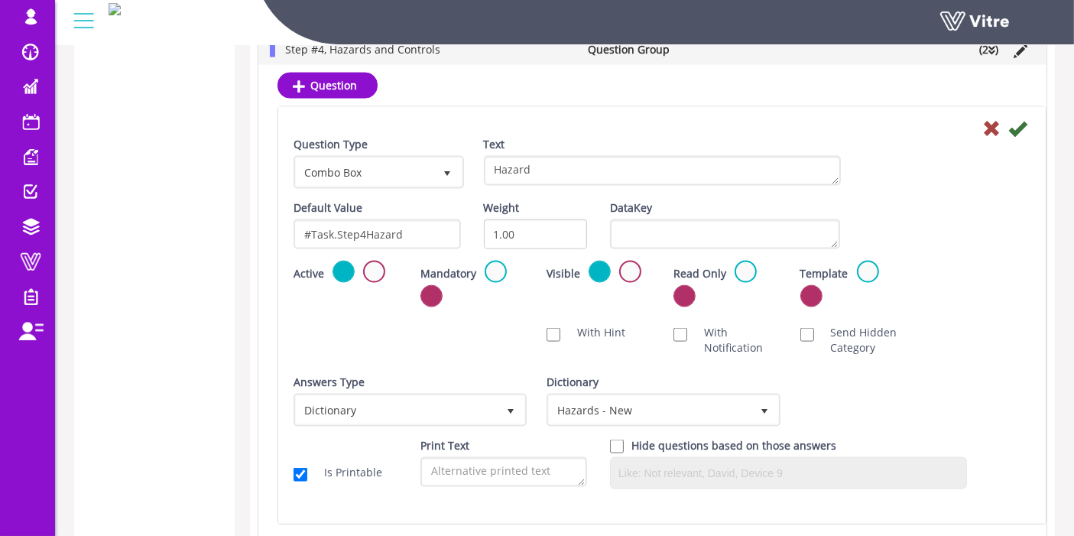
scroll to position [2122, 0]
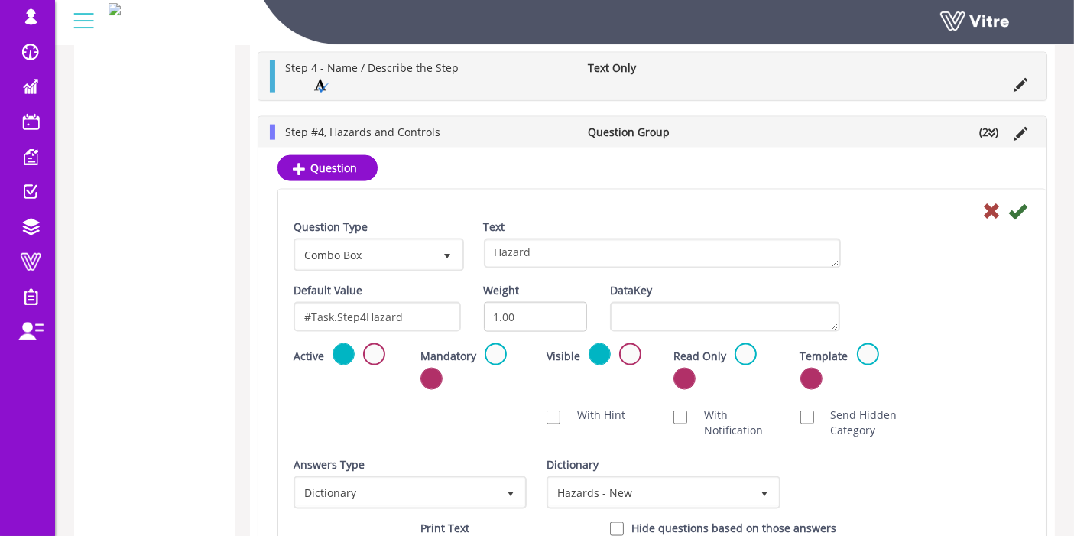
drag, startPoint x: 205, startPoint y: 235, endPoint x: 217, endPoint y: 228, distance: 13.7
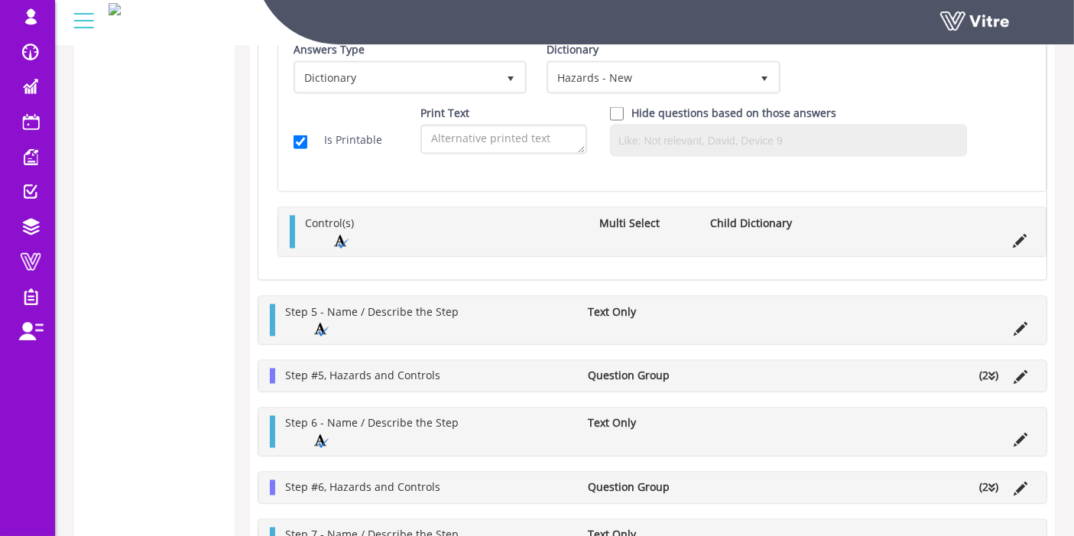
scroll to position [2547, 0]
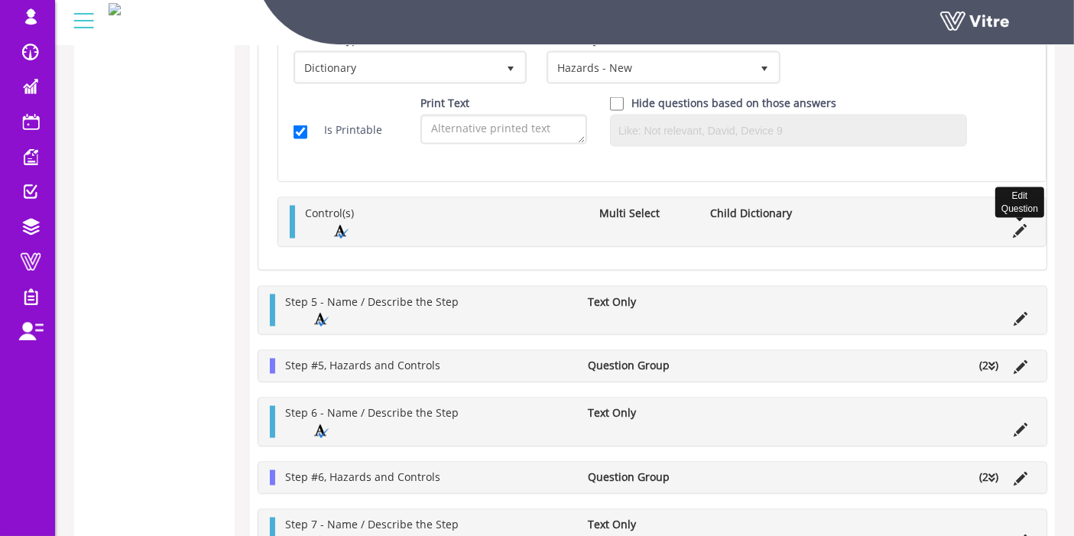
click at [1019, 224] on icon at bounding box center [1020, 231] width 14 height 14
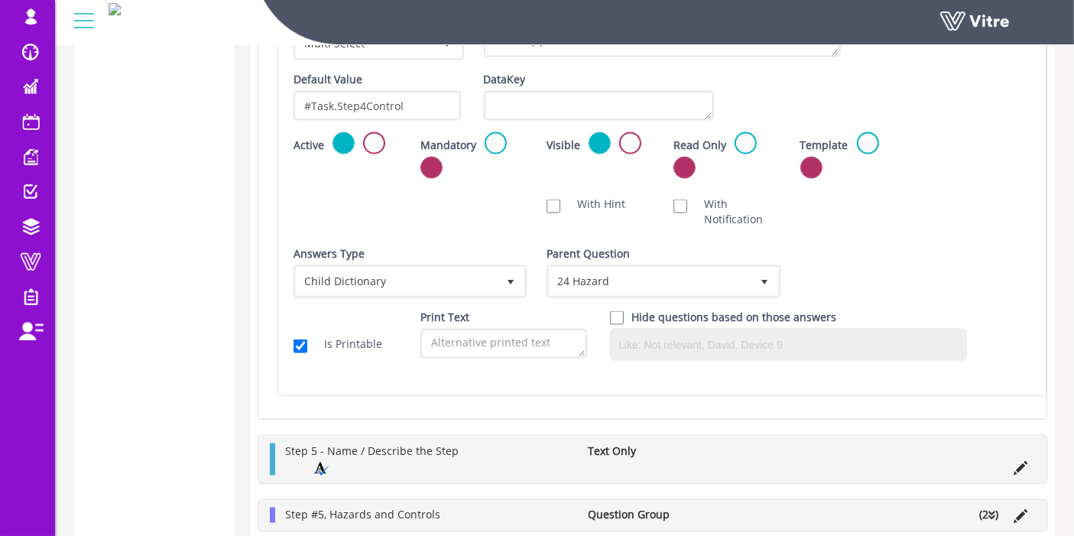
scroll to position [2293, 0]
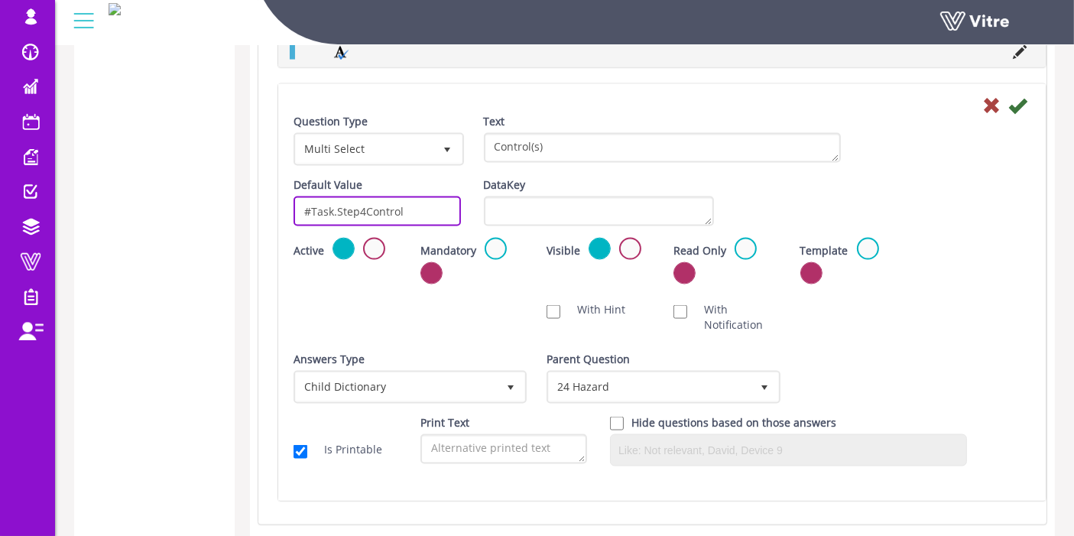
click at [401, 203] on input "#Task.Step4Control" at bounding box center [376, 211] width 167 height 30
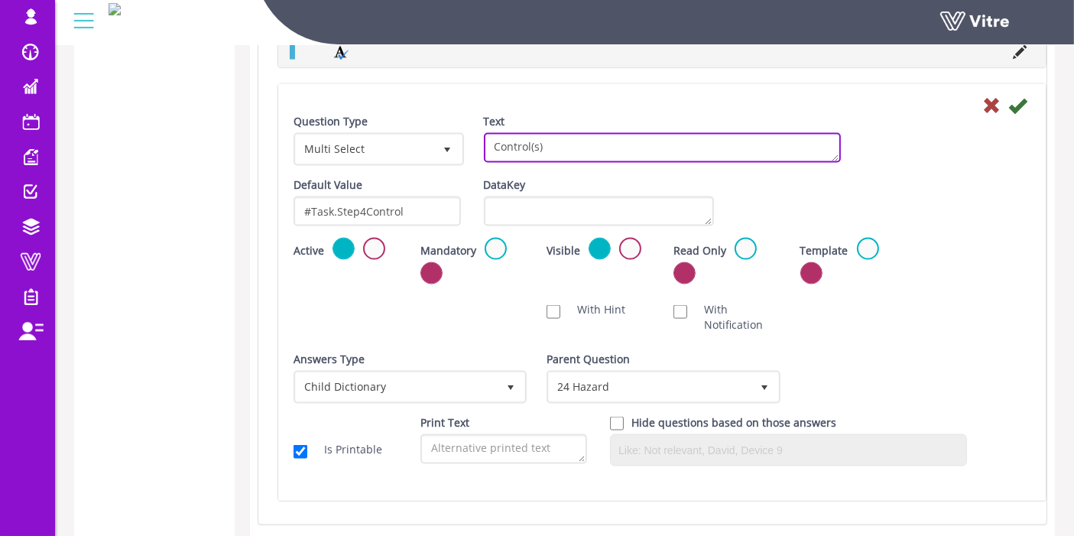
drag, startPoint x: 576, startPoint y: 134, endPoint x: 469, endPoint y: 139, distance: 107.1
click at [469, 139] on div "Question Type Multi Select 32 Text Control(s)" at bounding box center [662, 145] width 760 height 63
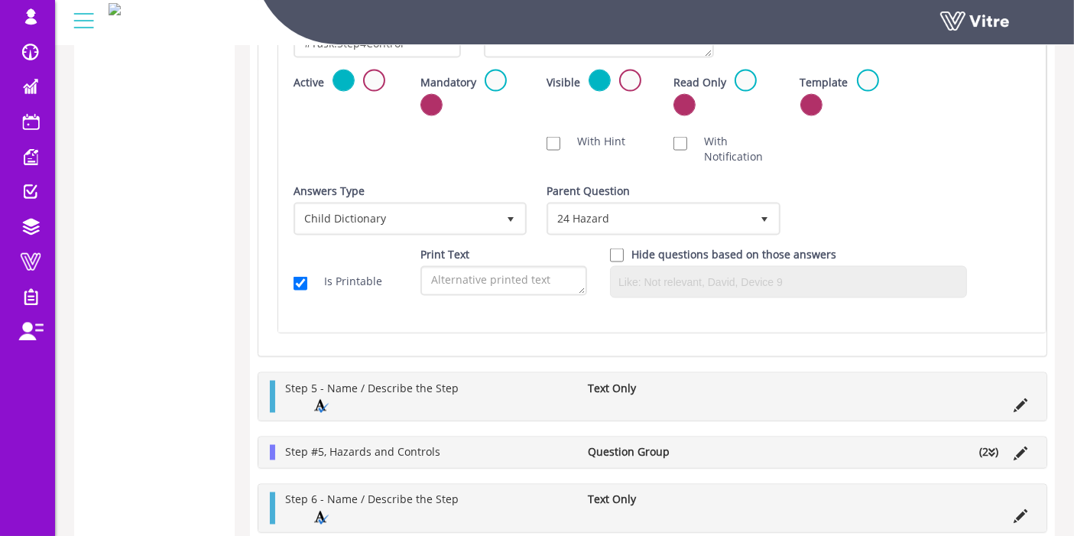
scroll to position [2462, 0]
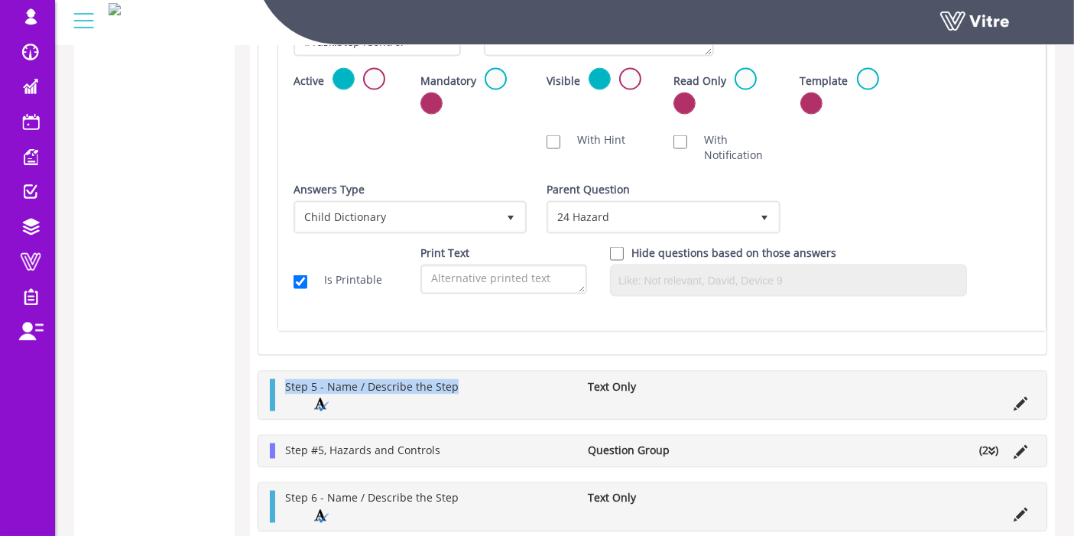
drag, startPoint x: 472, startPoint y: 374, endPoint x: 279, endPoint y: 371, distance: 192.6
click at [279, 379] on li "Step 5 - Name / Describe the Step" at bounding box center [428, 386] width 303 height 15
copy span "Step 5 - Name / Describe the Step"
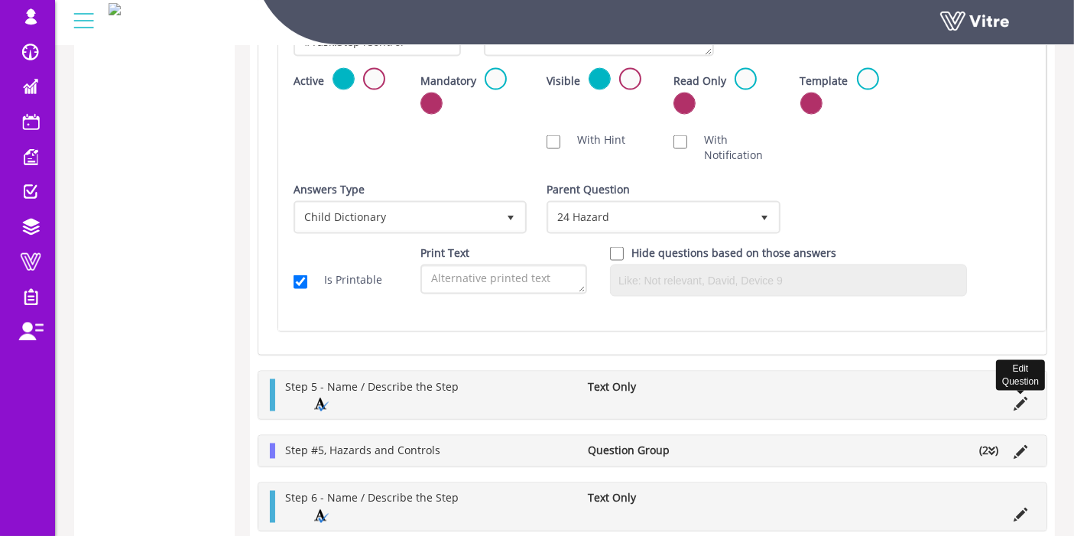
click at [1023, 397] on icon at bounding box center [1020, 404] width 14 height 14
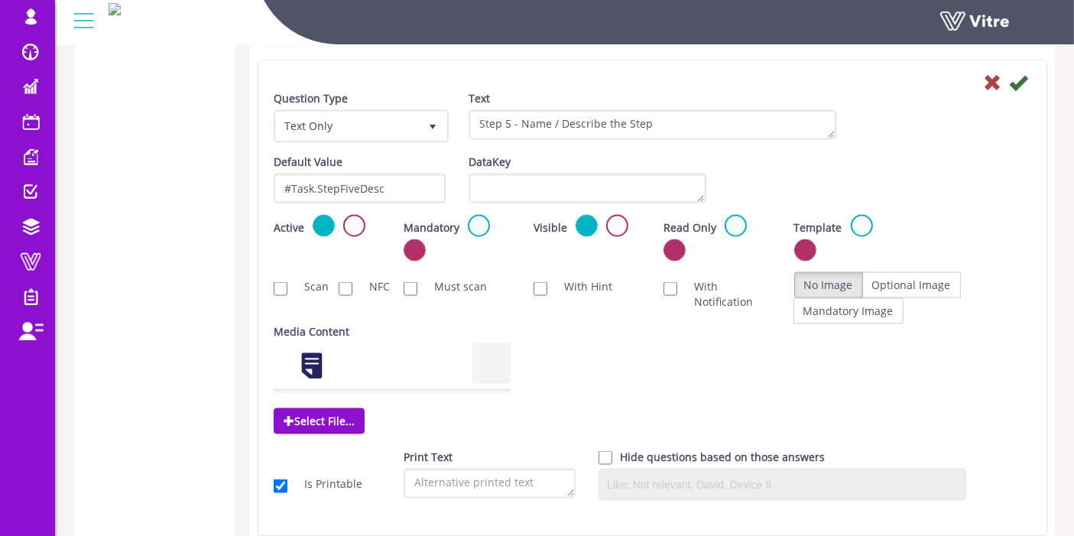
scroll to position [2377, 0]
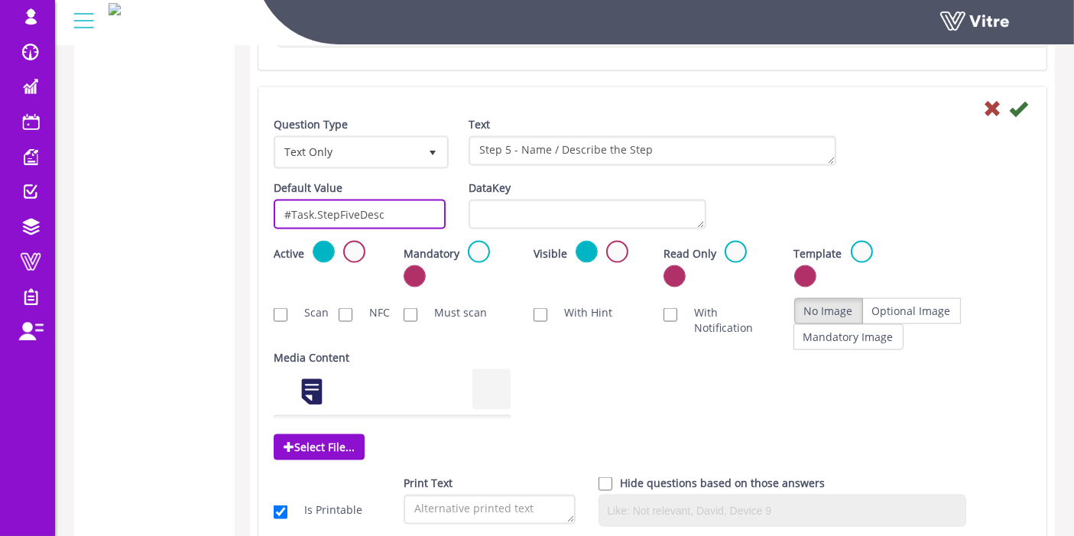
drag, startPoint x: 384, startPoint y: 198, endPoint x: 196, endPoint y: 204, distance: 188.9
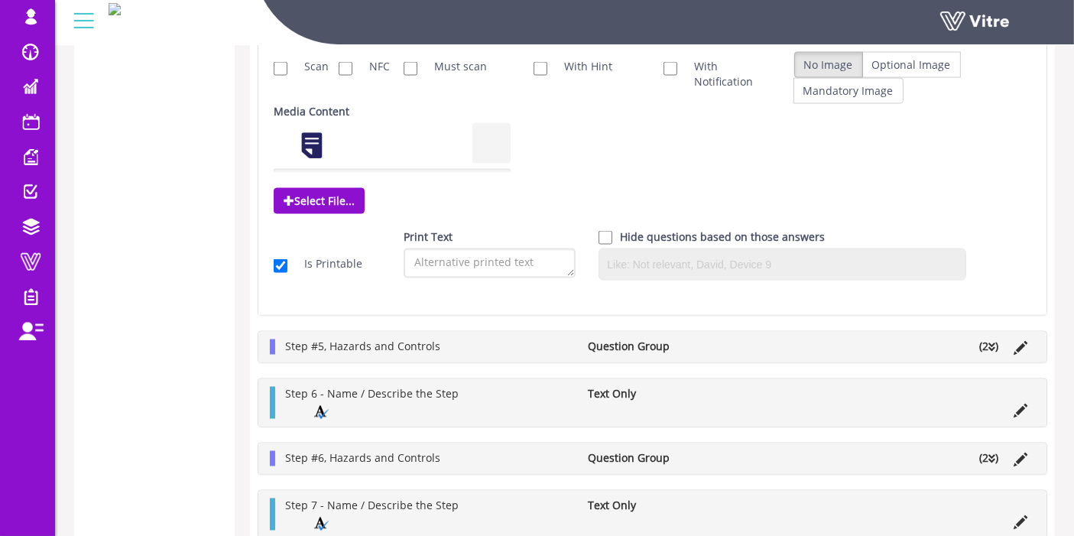
scroll to position [2632, 0]
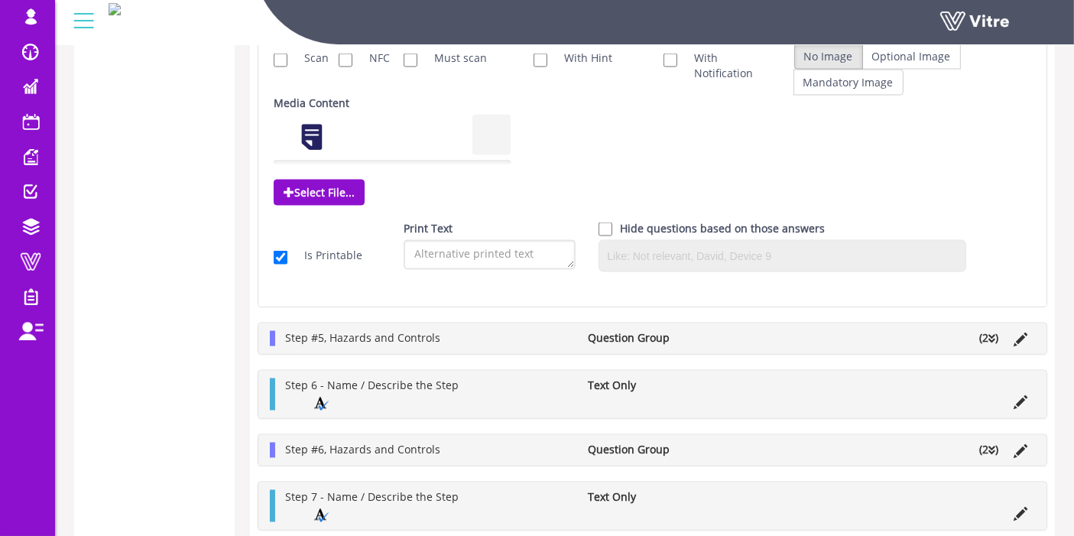
click at [1002, 331] on li "(2 )" at bounding box center [988, 338] width 34 height 15
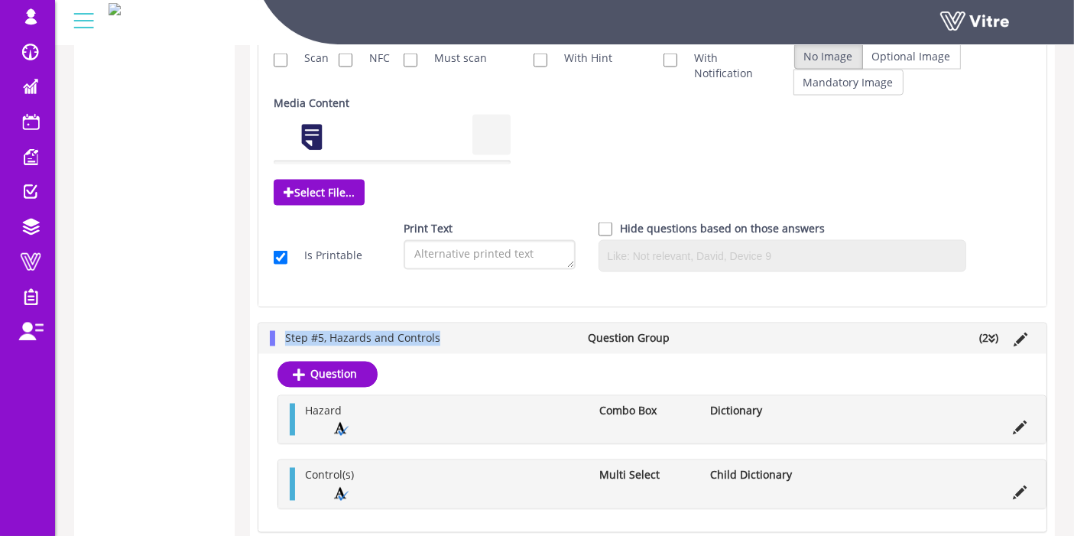
drag, startPoint x: 501, startPoint y: 319, endPoint x: 279, endPoint y: 316, distance: 221.6
click at [279, 331] on li "Step #5, Hazards and Controls" at bounding box center [428, 338] width 303 height 15
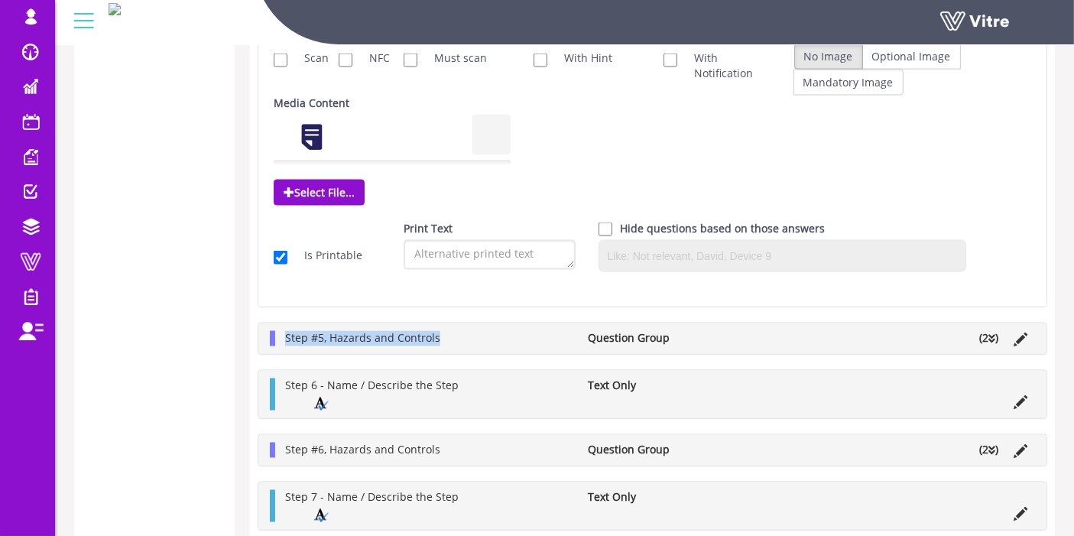
copy span "Step #5, Hazards and Controls"
click at [993, 334] on icon at bounding box center [991, 339] width 7 height 11
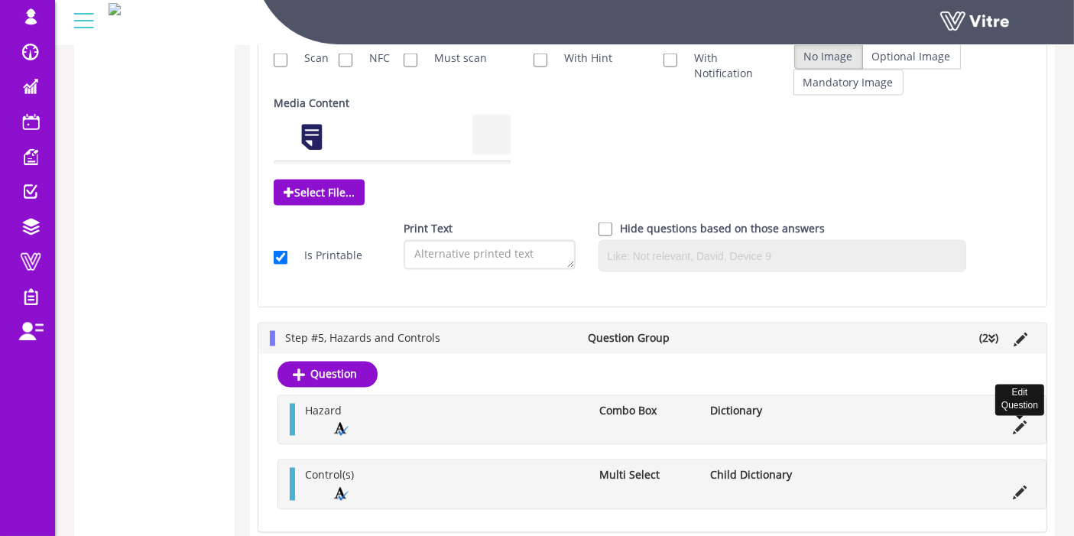
click at [1016, 421] on icon at bounding box center [1020, 428] width 14 height 14
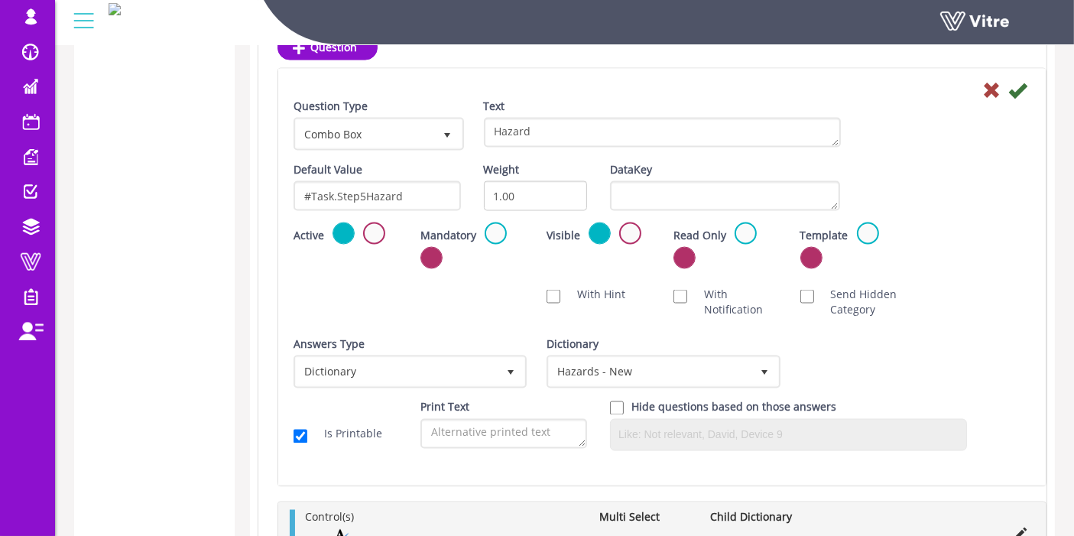
scroll to position [2462, 0]
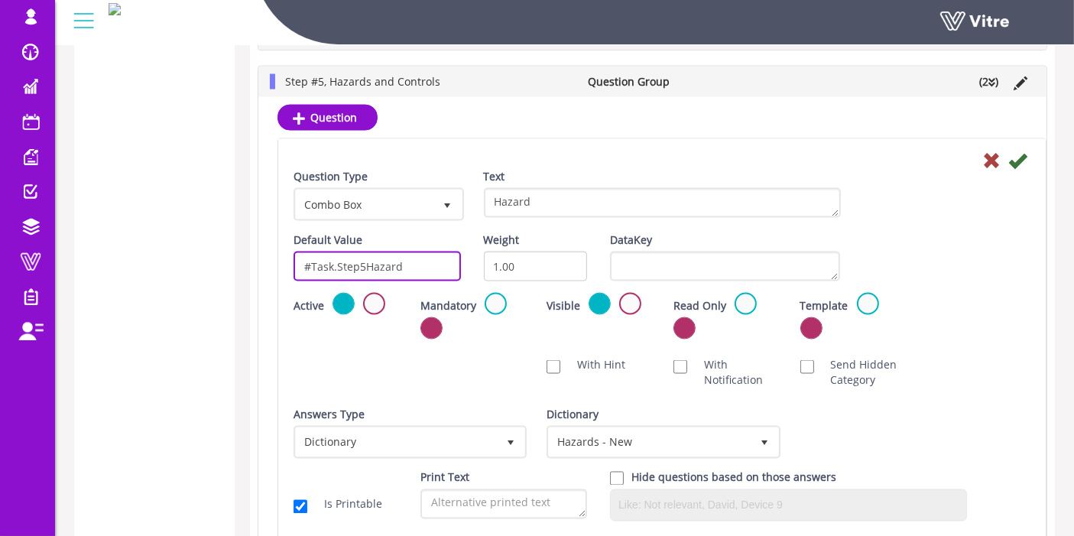
click at [348, 254] on input "#Task.Step5Hazard" at bounding box center [376, 266] width 167 height 30
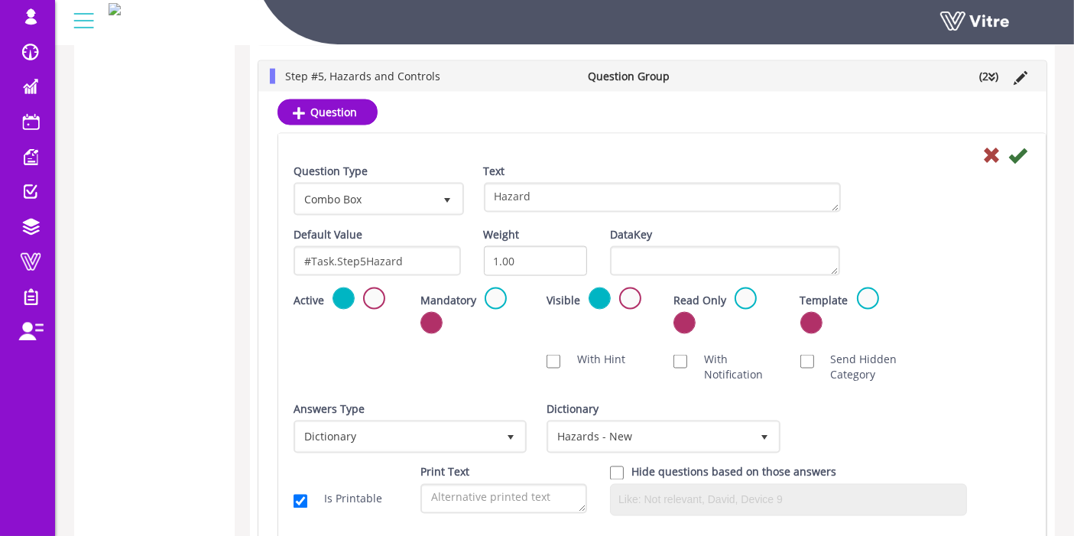
scroll to position [2632, 0]
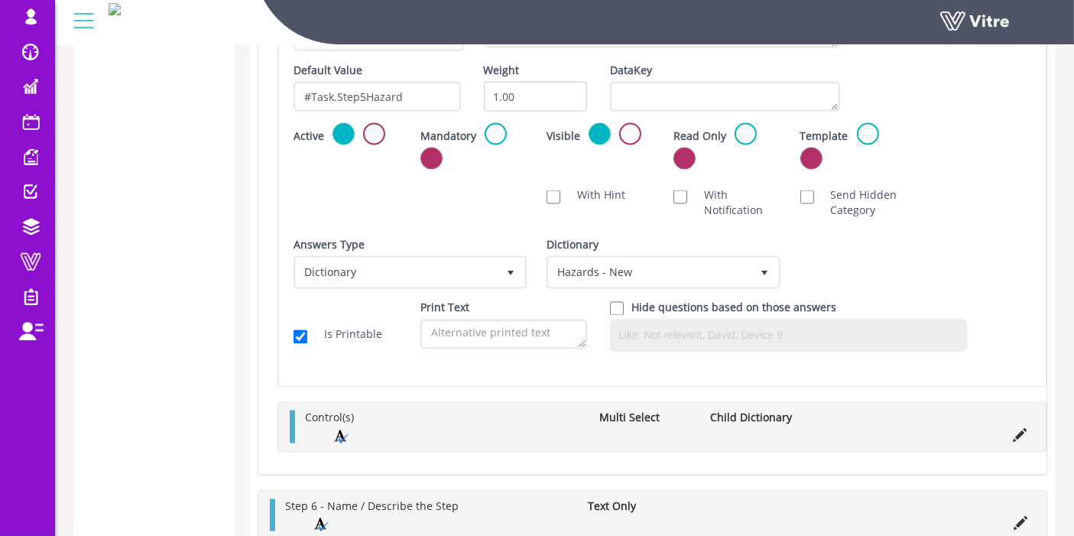
click at [1016, 429] on icon at bounding box center [1020, 436] width 14 height 14
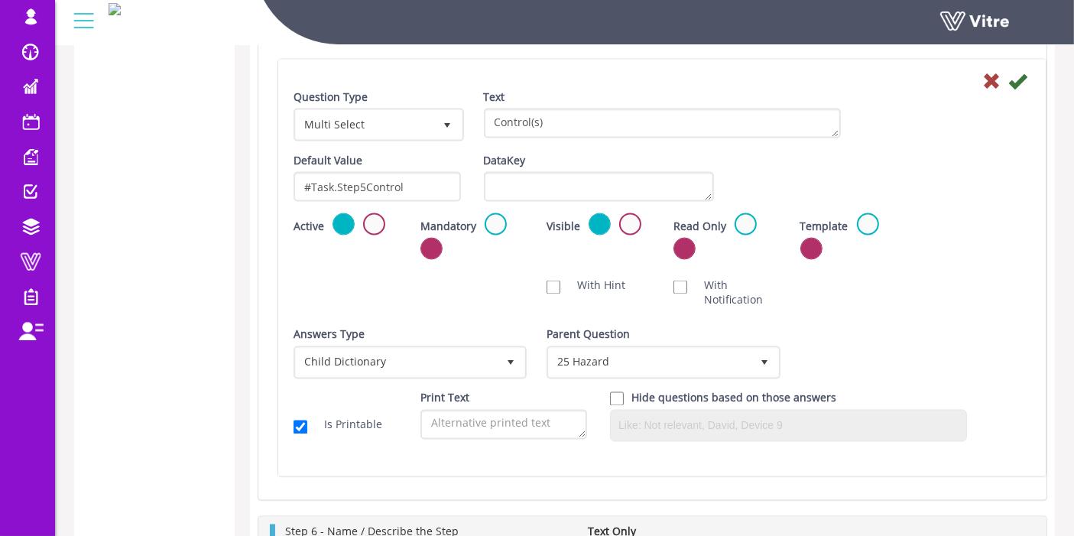
scroll to position [2547, 0]
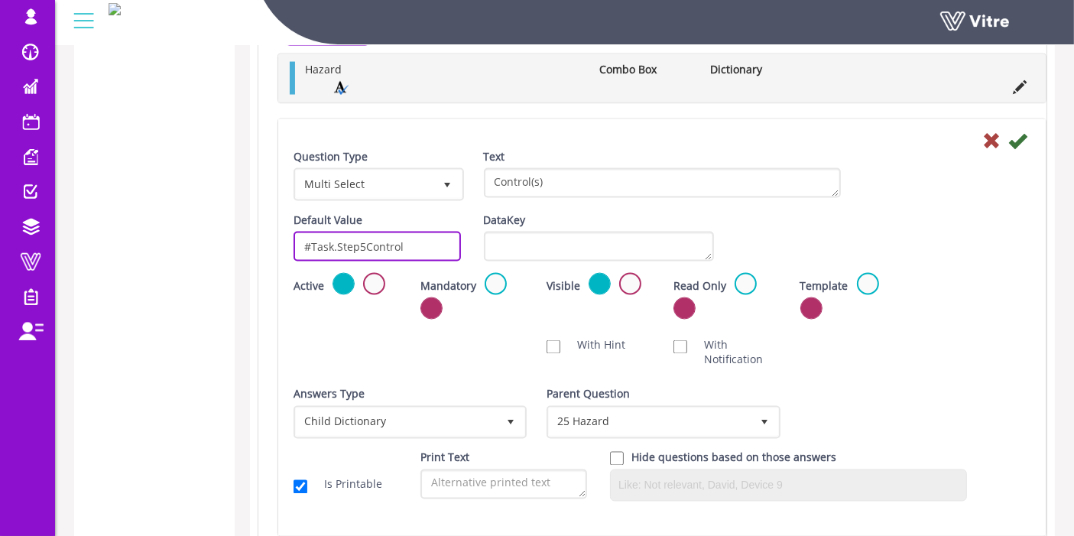
click at [361, 237] on input "#Task.Step5Control" at bounding box center [376, 247] width 167 height 30
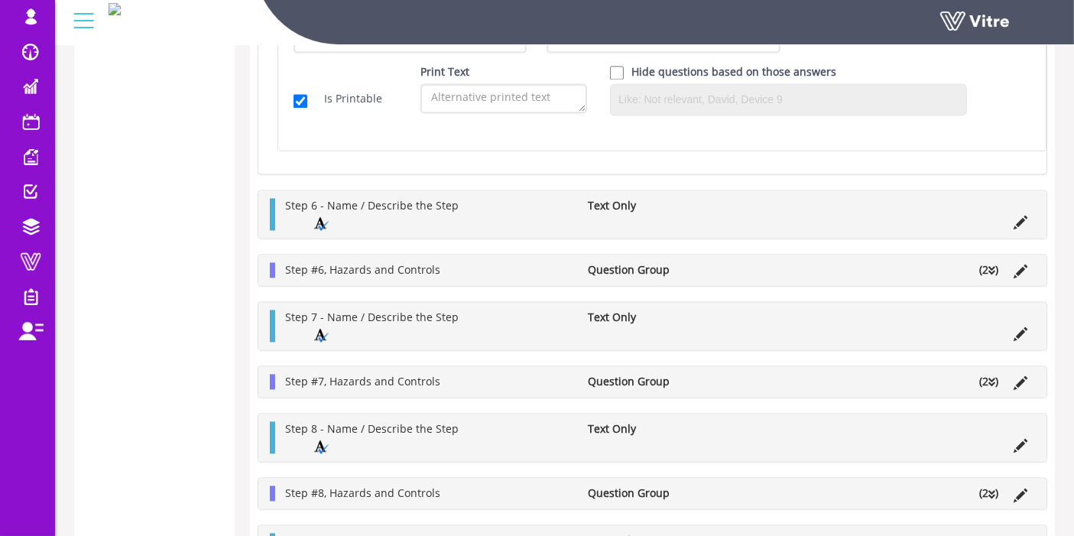
scroll to position [2930, 0]
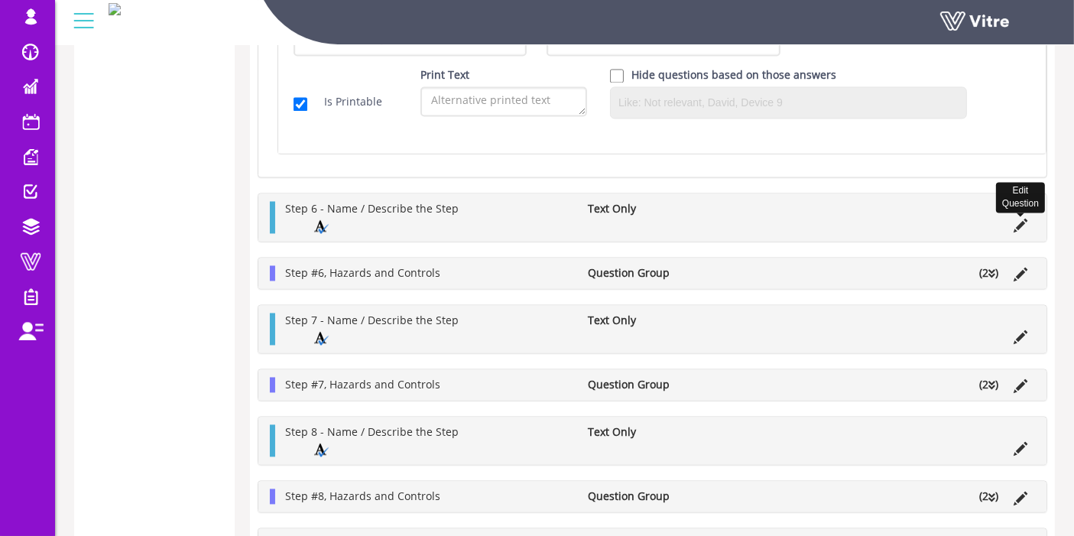
click at [1015, 219] on icon at bounding box center [1020, 226] width 14 height 14
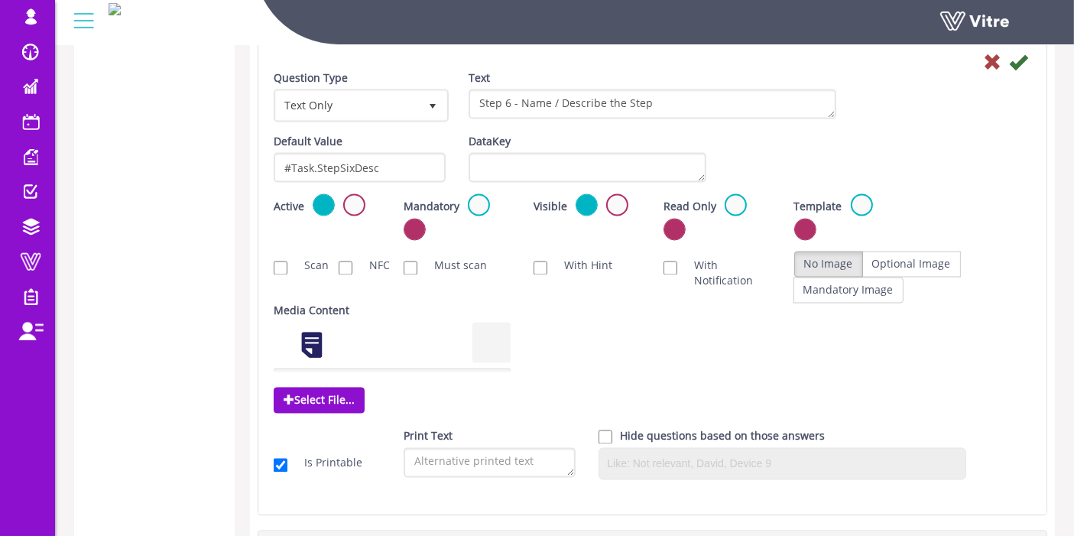
scroll to position [2675, 0]
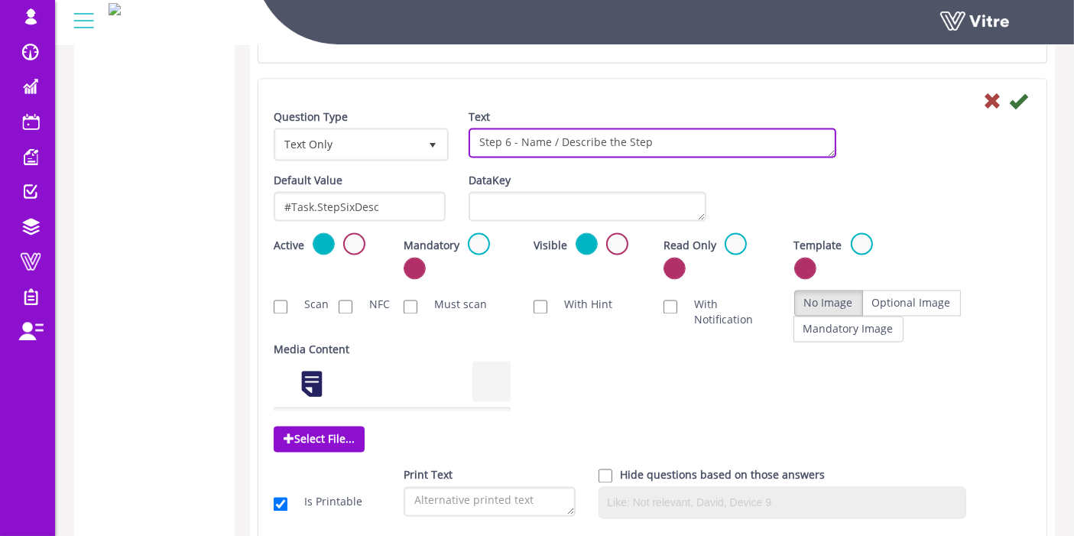
click at [581, 128] on textarea "Step 6 - Name / Describe the Step" at bounding box center [652, 143] width 368 height 30
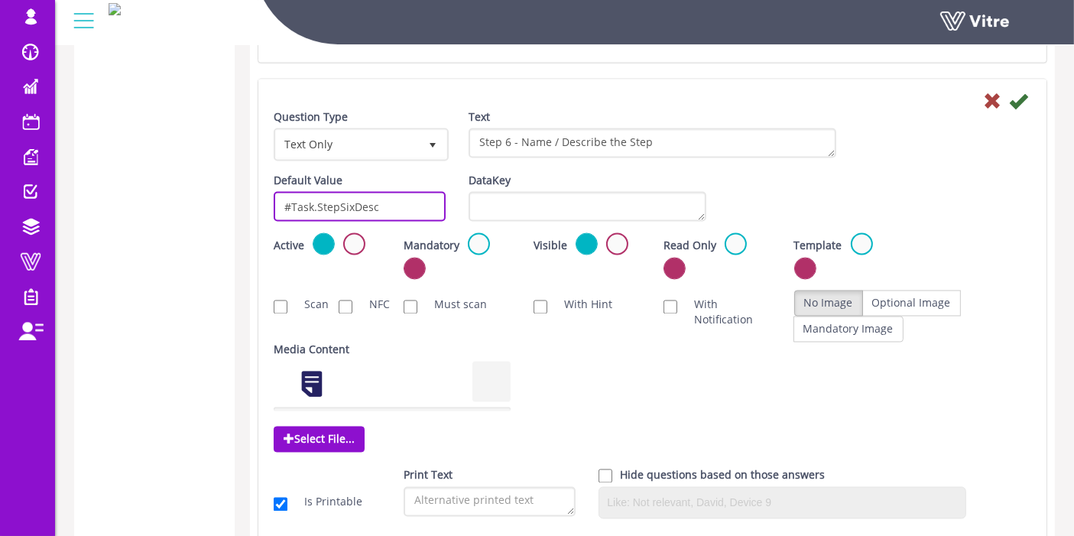
click at [309, 192] on input "#Task.StepSixDesc" at bounding box center [360, 207] width 172 height 30
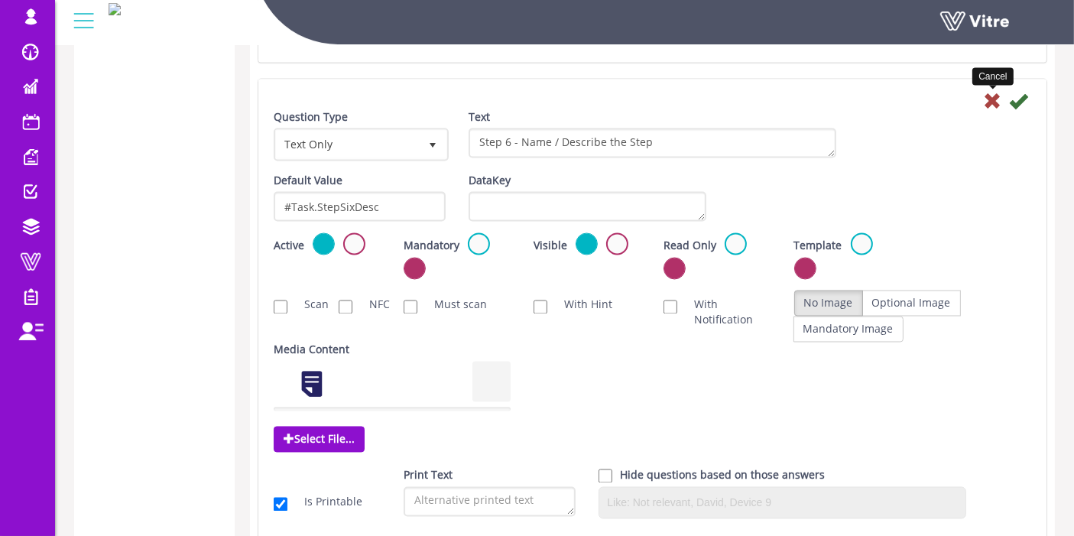
click at [985, 92] on icon at bounding box center [992, 101] width 18 height 18
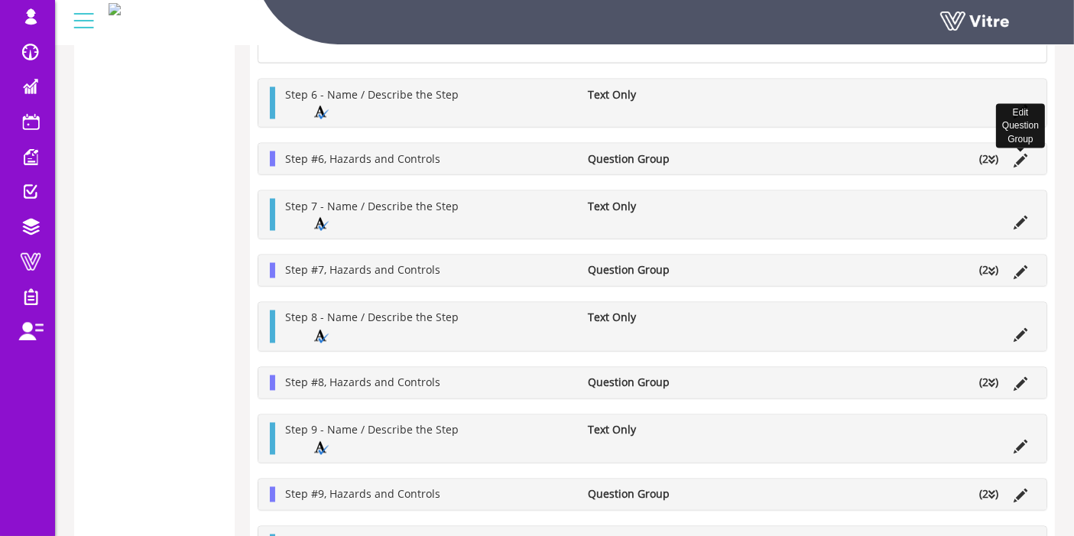
click at [1020, 154] on icon at bounding box center [1020, 161] width 14 height 14
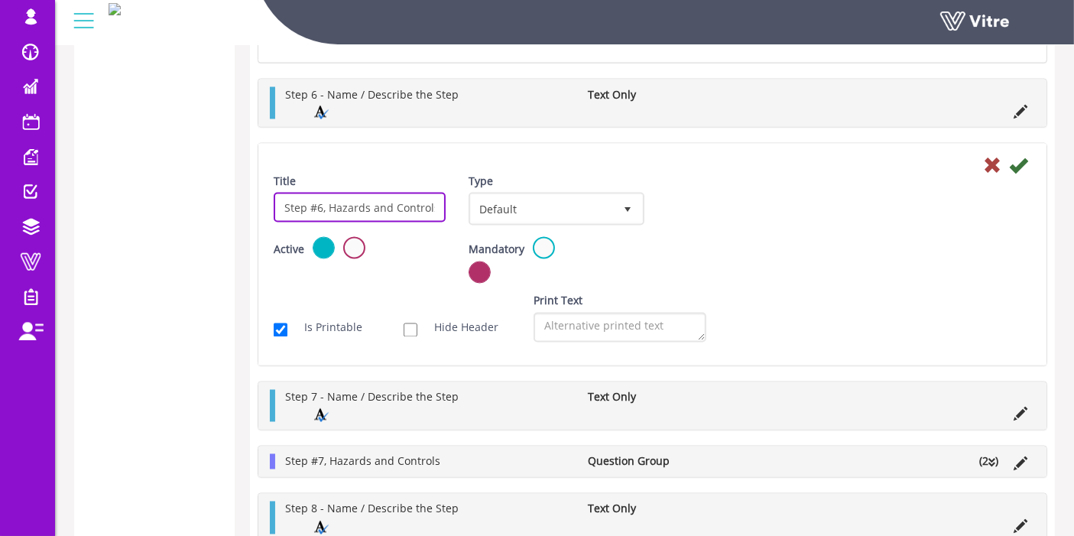
click at [371, 193] on input "Step #6, Hazards and Controls" at bounding box center [360, 208] width 172 height 30
click at [993, 156] on icon at bounding box center [992, 165] width 18 height 18
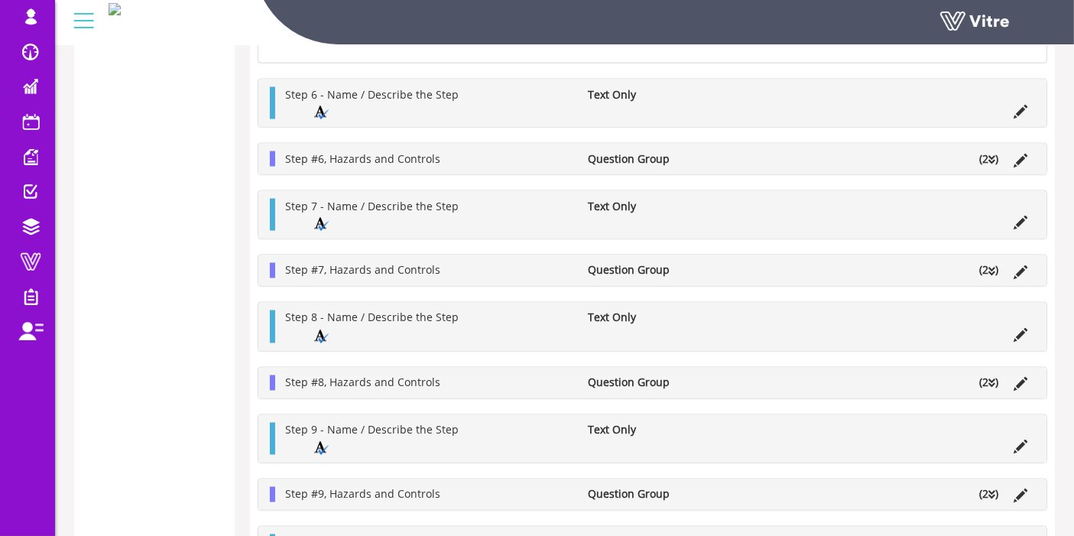
click at [987, 151] on li "(2 )" at bounding box center [988, 158] width 34 height 15
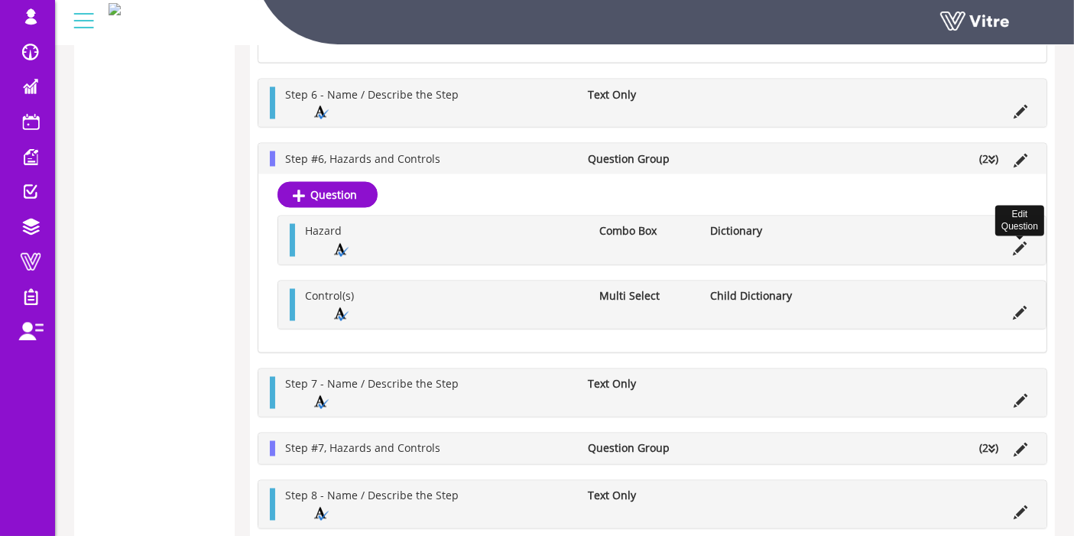
click at [1024, 242] on icon at bounding box center [1020, 249] width 14 height 14
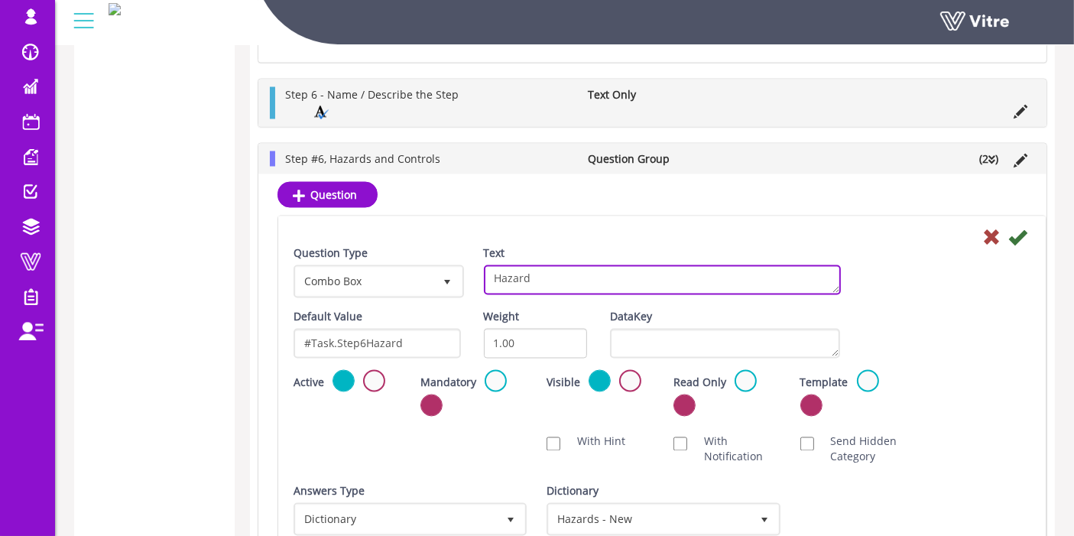
click at [541, 265] on textarea "Hazard" at bounding box center [662, 280] width 357 height 30
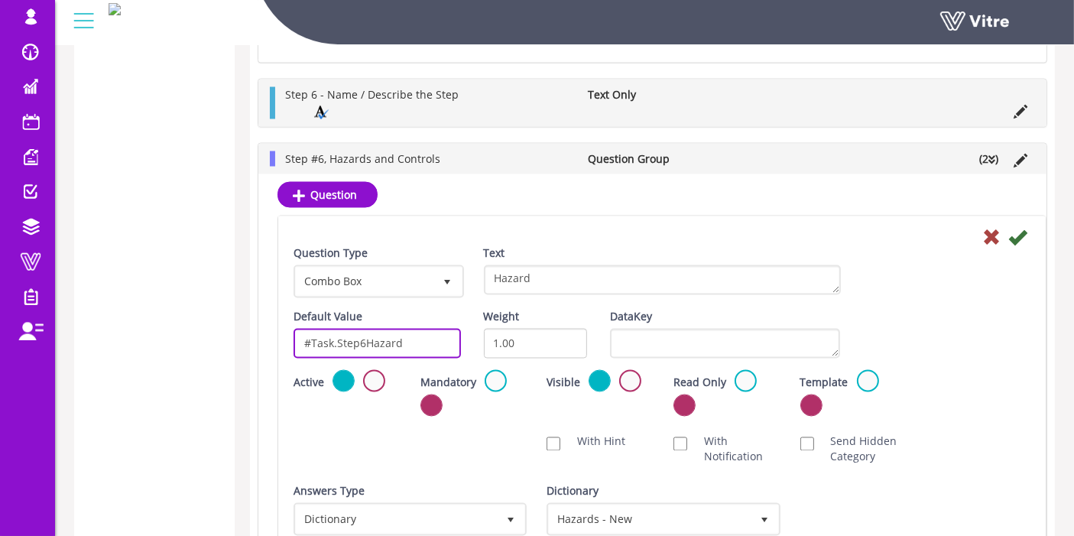
click at [392, 329] on input "#Task.Step6Hazard" at bounding box center [376, 344] width 167 height 30
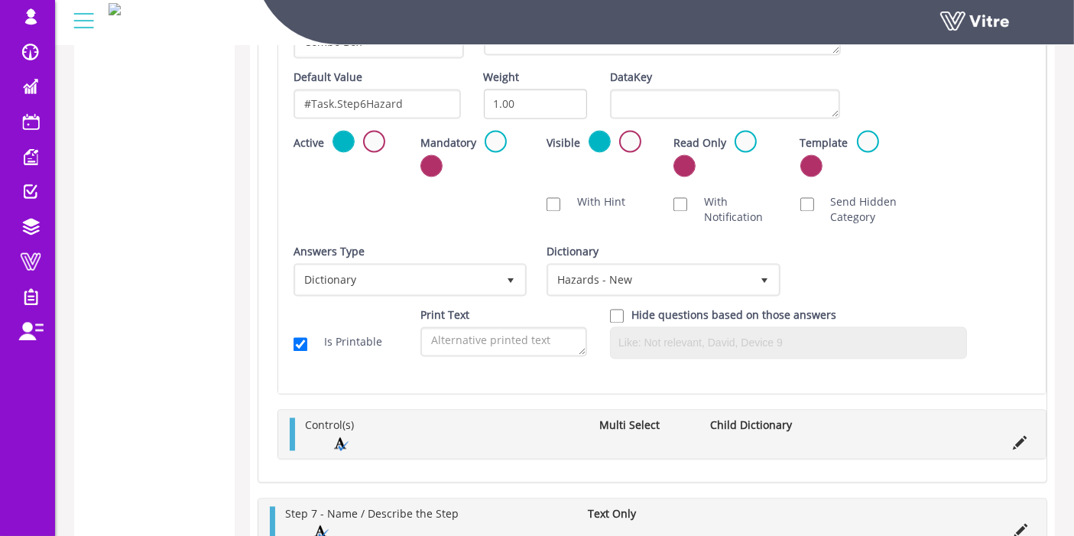
scroll to position [2844, 0]
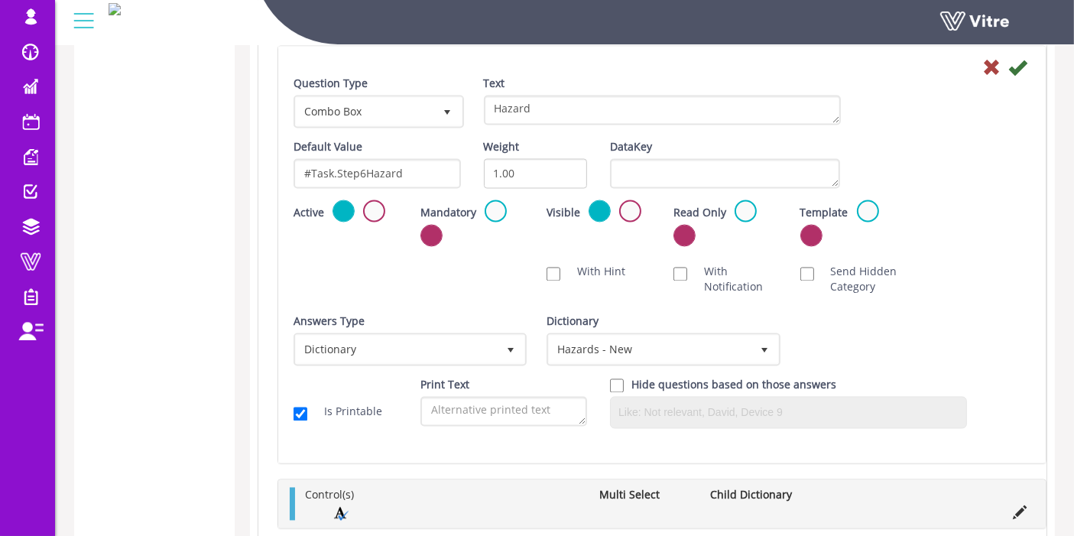
click at [1011, 503] on li at bounding box center [1019, 510] width 29 height 15
click at [1017, 506] on icon at bounding box center [1020, 513] width 14 height 14
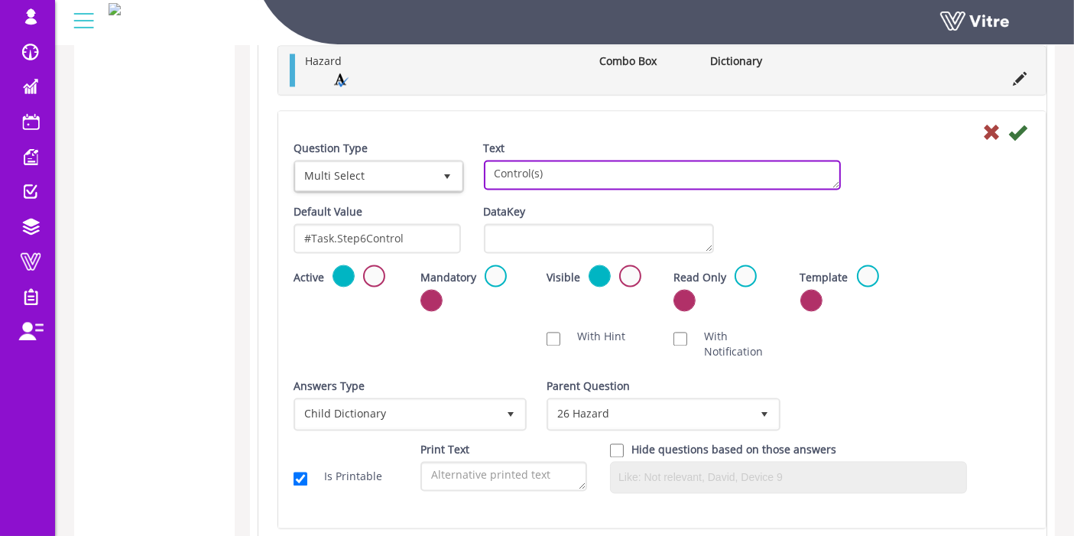
drag, startPoint x: 591, startPoint y: 158, endPoint x: 454, endPoint y: 154, distance: 137.6
click at [454, 154] on div "Question Type Multi Select 32 Text Control(s)" at bounding box center [662, 172] width 760 height 63
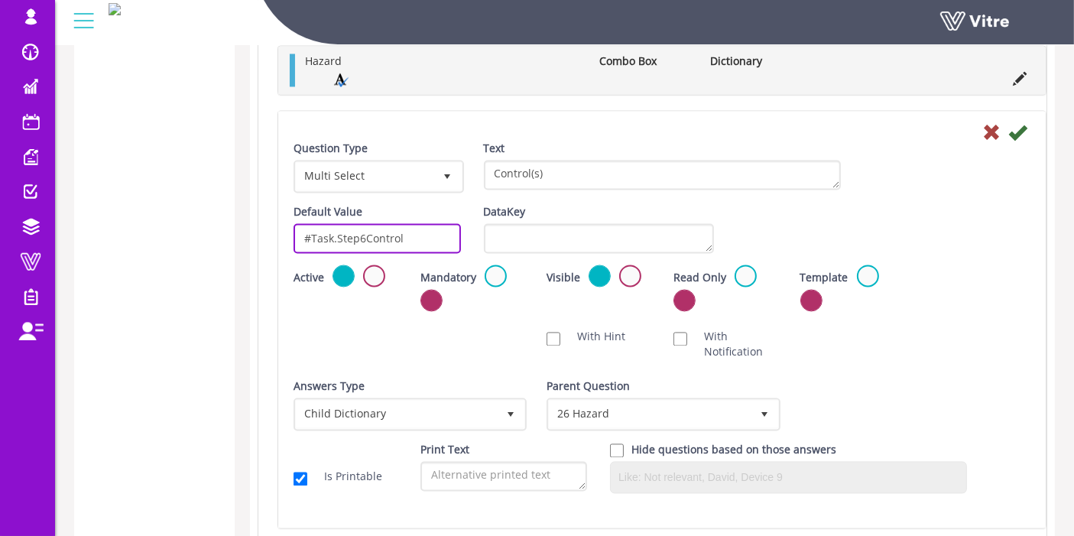
click at [370, 228] on input "#Task.Step6Control" at bounding box center [376, 239] width 167 height 30
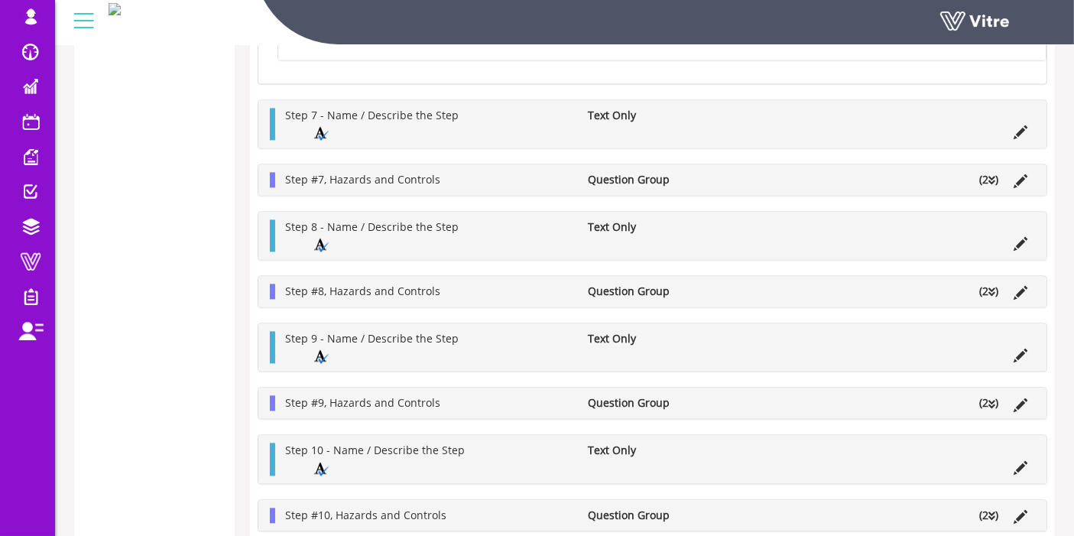
scroll to position [3275, 0]
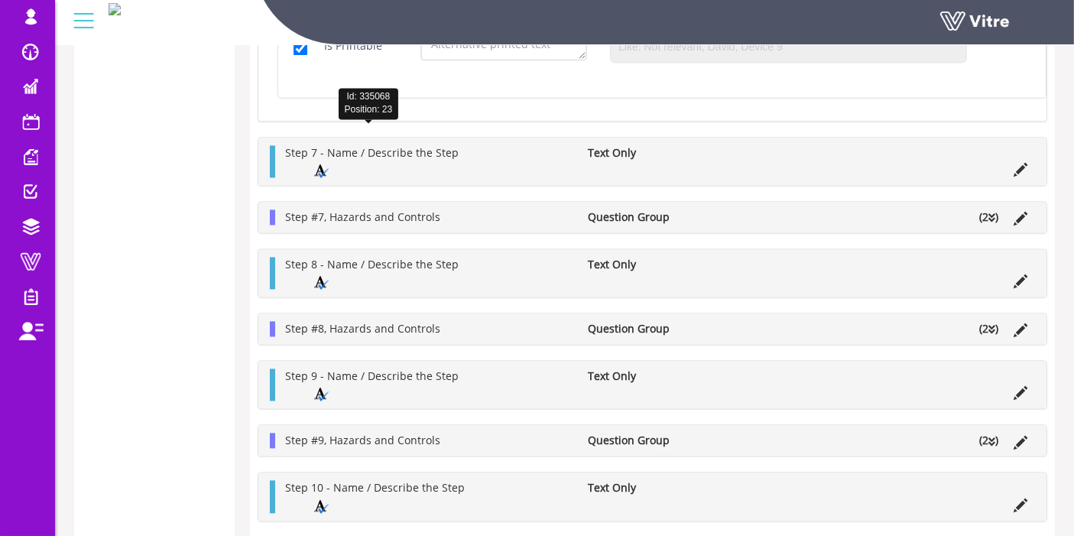
click at [348, 138] on div "Step 7 - Name / Describe the Step Text Only" at bounding box center [652, 161] width 788 height 47
click at [345, 145] on span "Step 7 - Name / Describe the Step" at bounding box center [371, 152] width 173 height 15
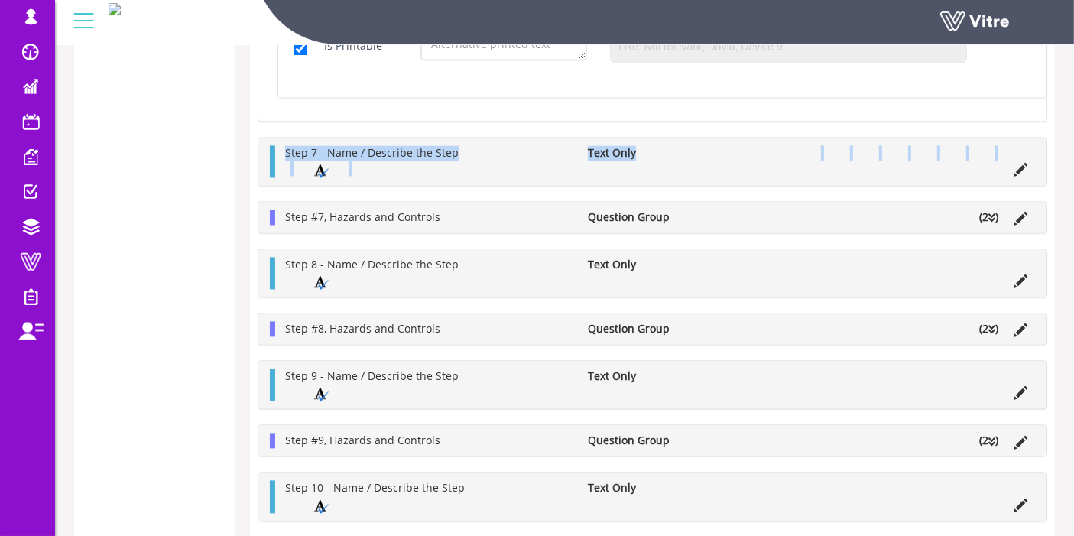
click at [569, 145] on ul "Step 7 - Name / Describe the Step Text Only" at bounding box center [655, 161] width 757 height 32
click at [1022, 163] on icon at bounding box center [1020, 170] width 14 height 14
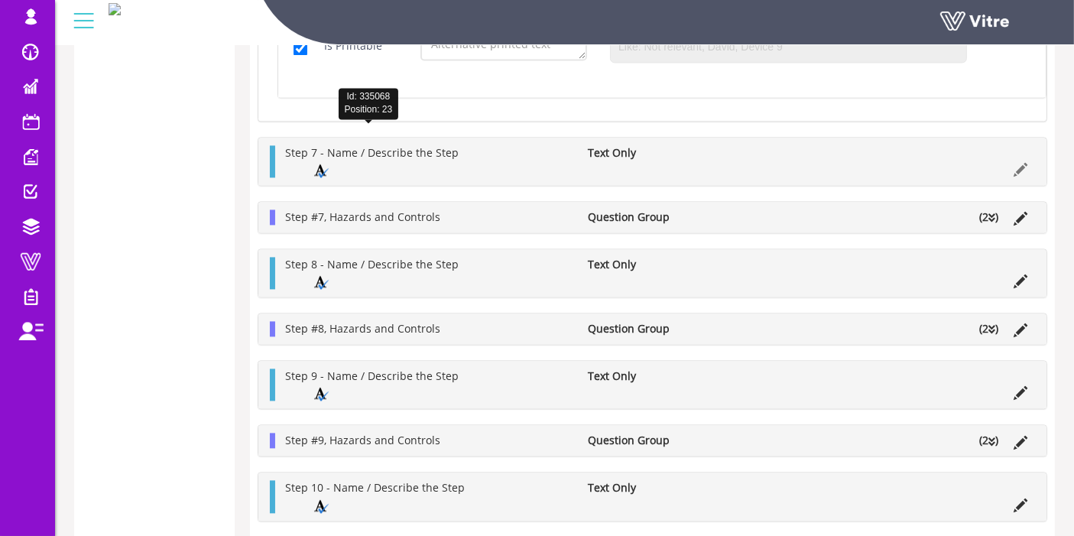
click at [419, 145] on span "Step 7 - Name / Describe the Step" at bounding box center [371, 152] width 173 height 15
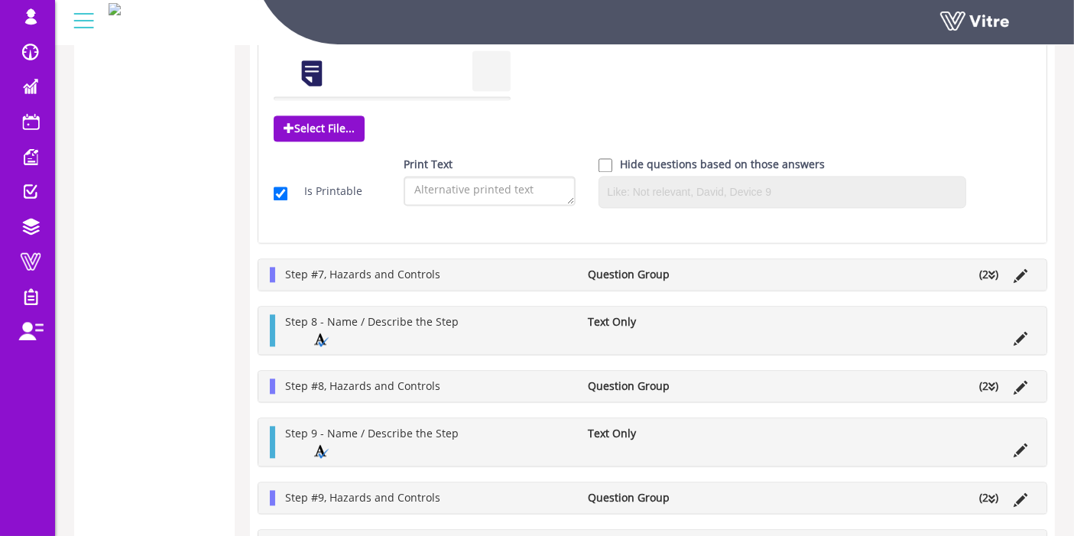
click at [419, 134] on div "Step 7 - Name / Describe the Step Text Only Question Type Text Only 5 Text Step…" at bounding box center [652, 5] width 789 height 475
click at [419, 134] on div "Question Type Text Only 5 Text Step 7 - Name / Describe the Step Default Value …" at bounding box center [652, 8] width 757 height 421
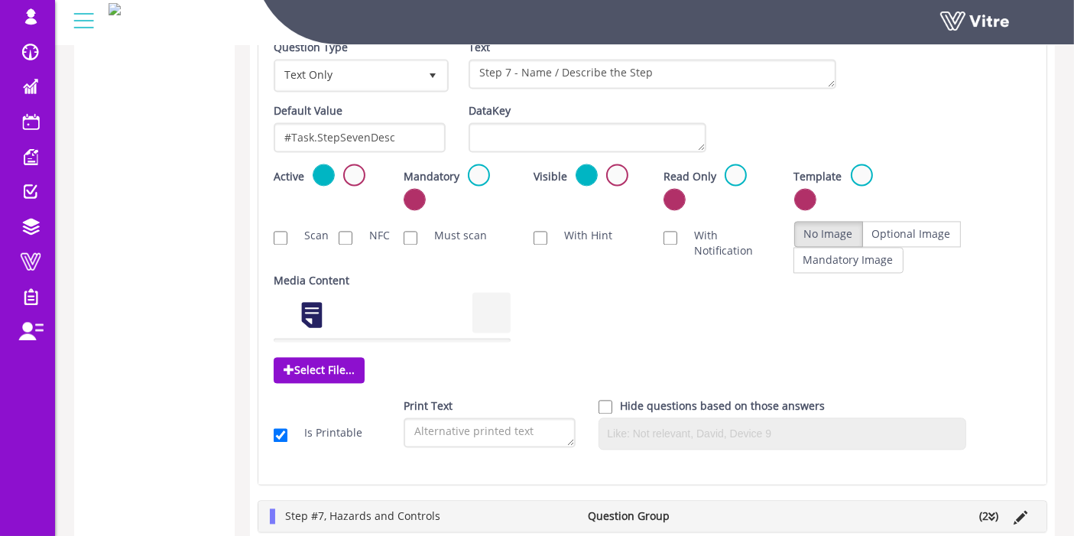
scroll to position [2936, 0]
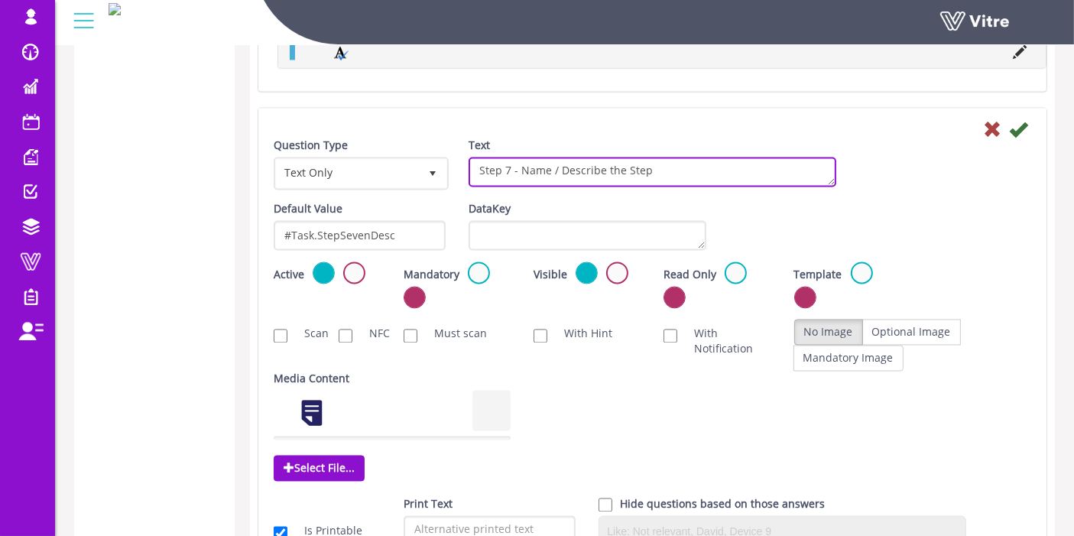
click at [551, 157] on textarea "Step 7 - Name / Describe the Step" at bounding box center [652, 172] width 368 height 30
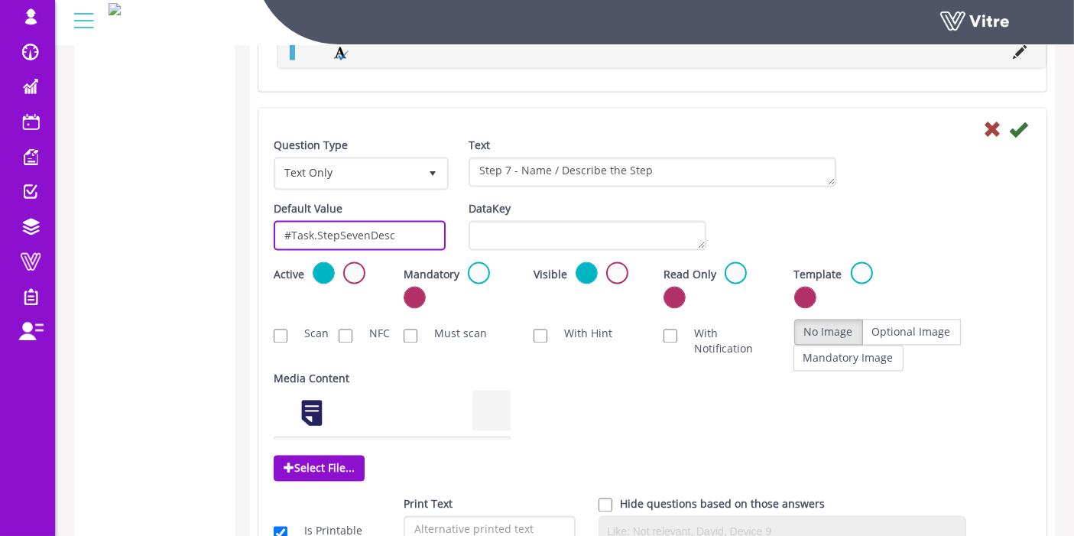
drag, startPoint x: 413, startPoint y: 222, endPoint x: 248, endPoint y: 219, distance: 165.1
click at [916, 206] on div "Default Value #Task.StepSevenDesc Weight DataKey" at bounding box center [652, 231] width 780 height 60
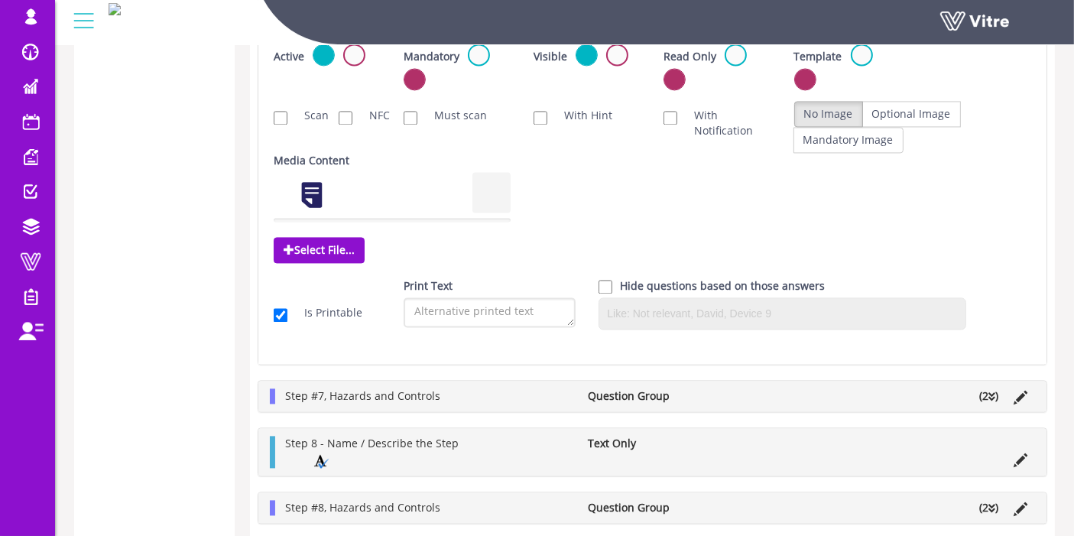
scroll to position [3191, 0]
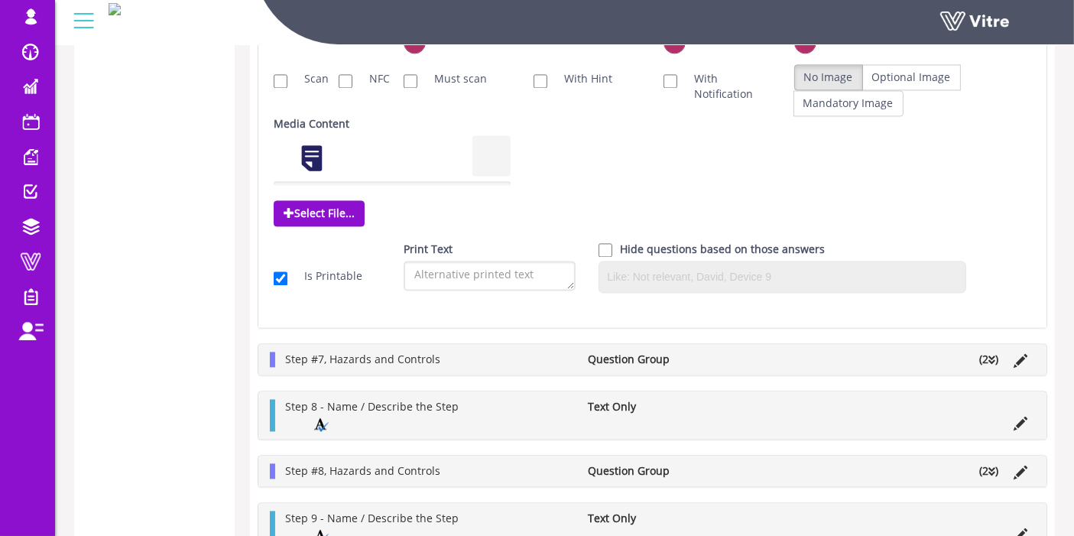
click at [996, 352] on li "(2 )" at bounding box center [988, 359] width 34 height 15
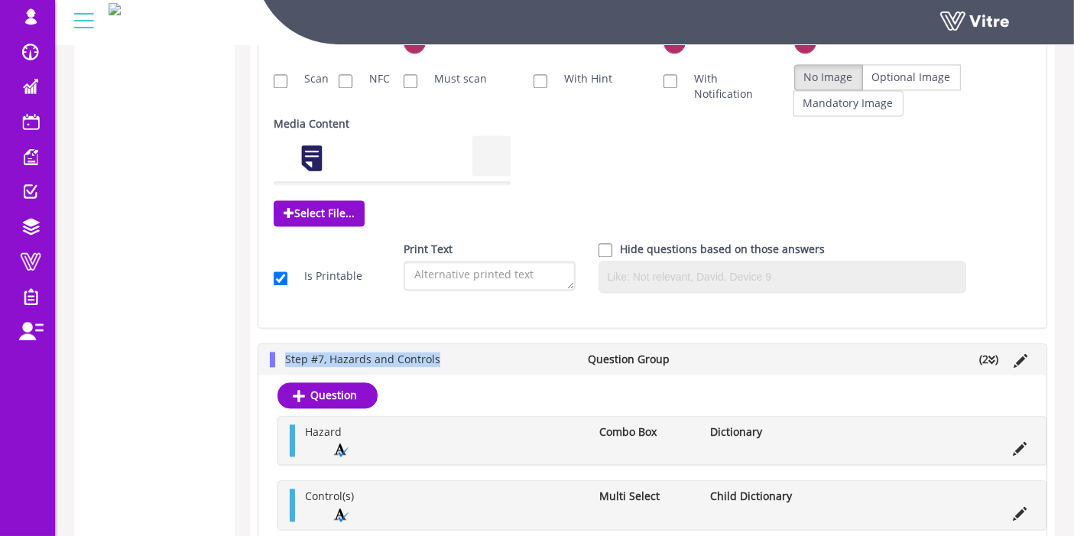
drag, startPoint x: 461, startPoint y: 340, endPoint x: 266, endPoint y: 342, distance: 194.9
click at [266, 344] on div "Step #7, Hazards and Controls Question Group (2 )" at bounding box center [652, 359] width 788 height 31
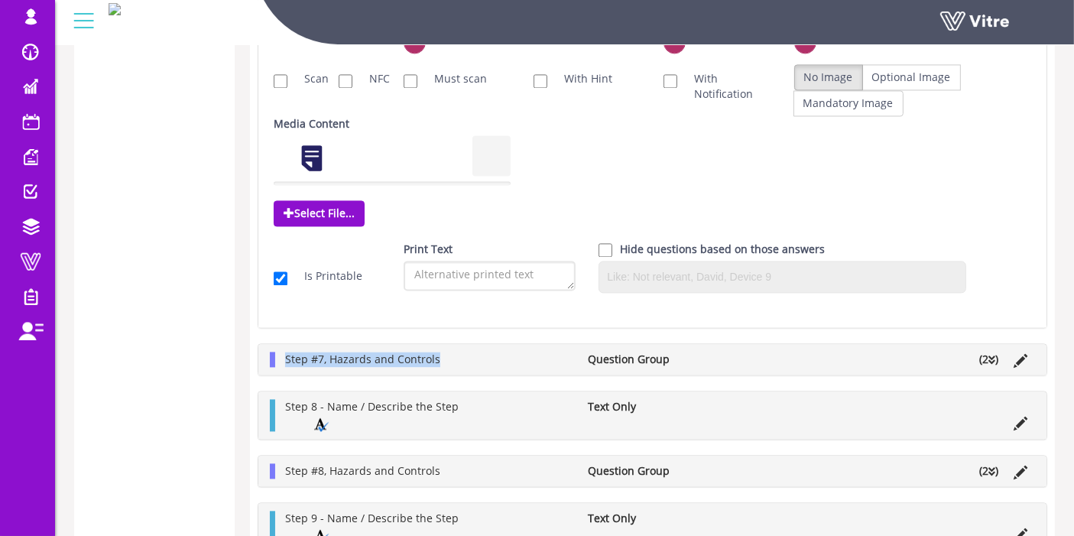
copy span "Step #7, Hazards and Controls"
click at [992, 355] on icon at bounding box center [991, 360] width 7 height 11
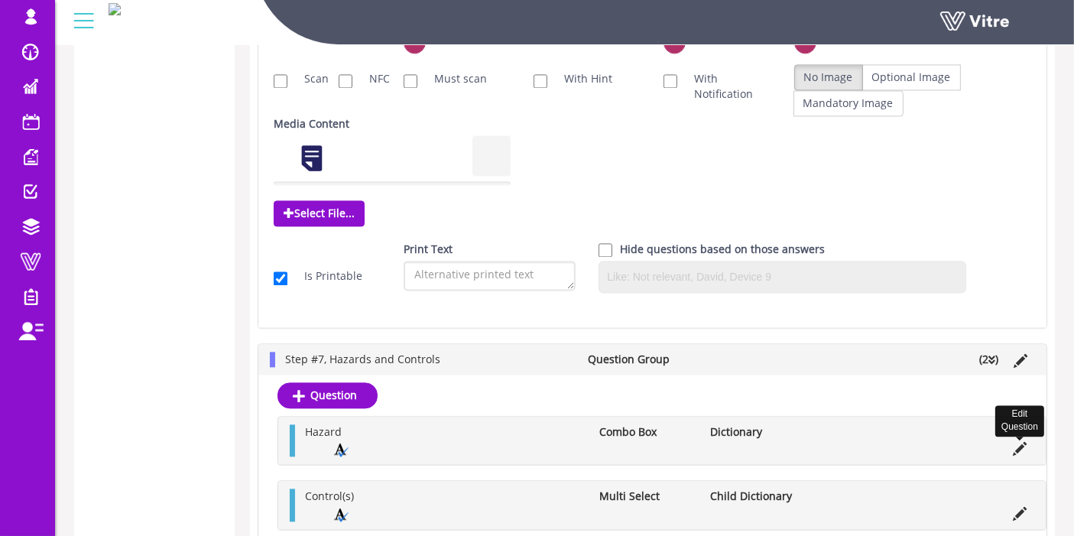
click at [1017, 442] on icon at bounding box center [1020, 449] width 14 height 14
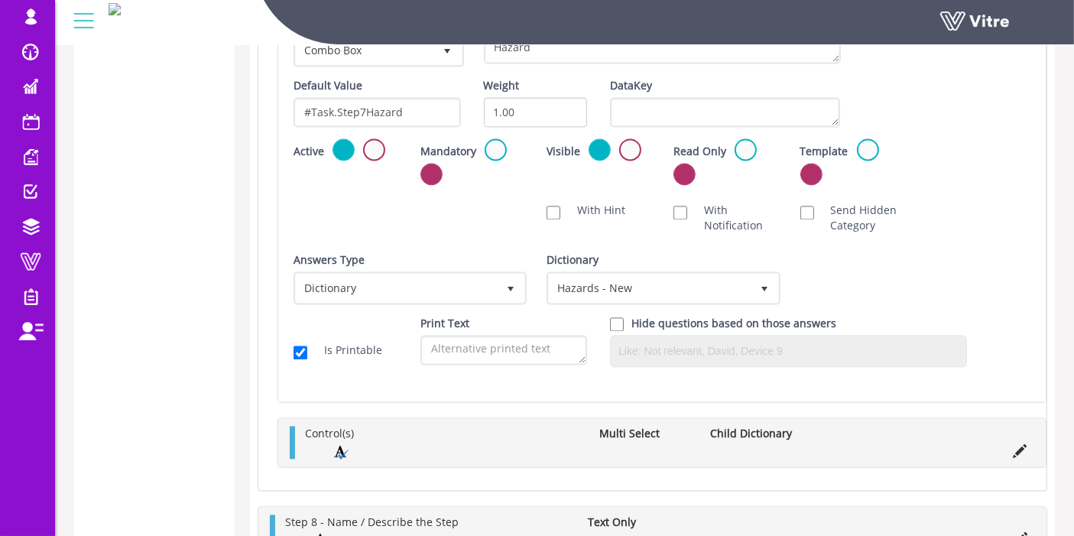
scroll to position [3106, 0]
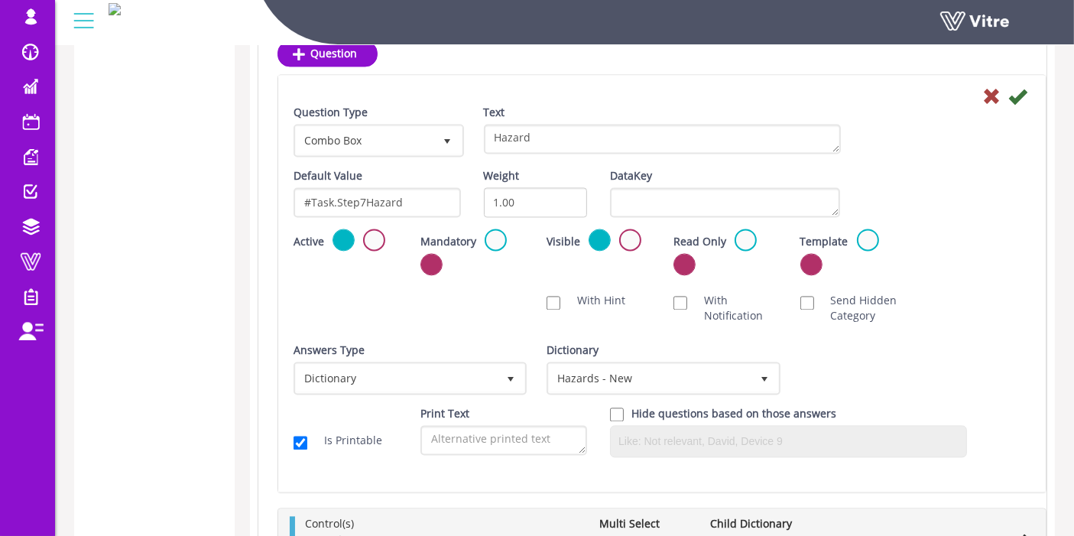
click at [582, 134] on div "Text Hazard" at bounding box center [662, 135] width 380 height 60
click at [582, 124] on textarea "Hazard" at bounding box center [662, 139] width 357 height 30
click at [421, 187] on input "#Task.Step7Hazard" at bounding box center [376, 202] width 167 height 30
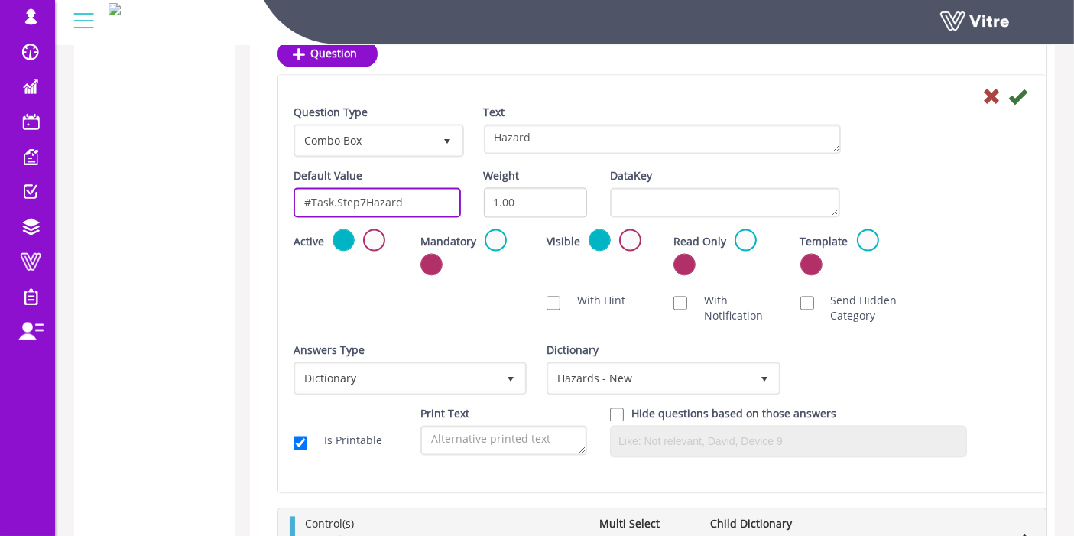
click at [421, 187] on input "#Task.Step7Hazard" at bounding box center [376, 202] width 167 height 30
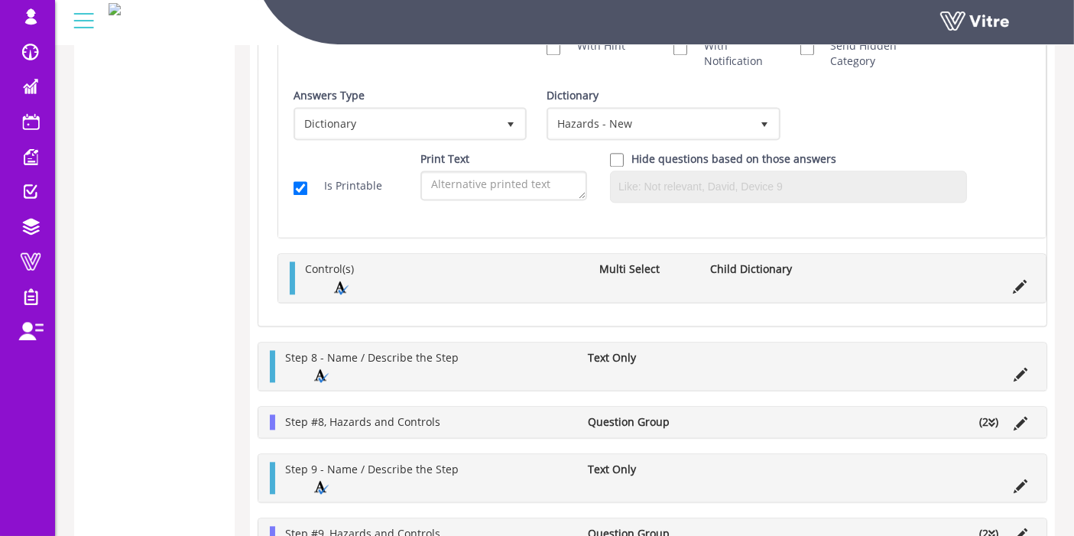
scroll to position [3360, 0]
click at [1023, 280] on icon at bounding box center [1020, 287] width 14 height 14
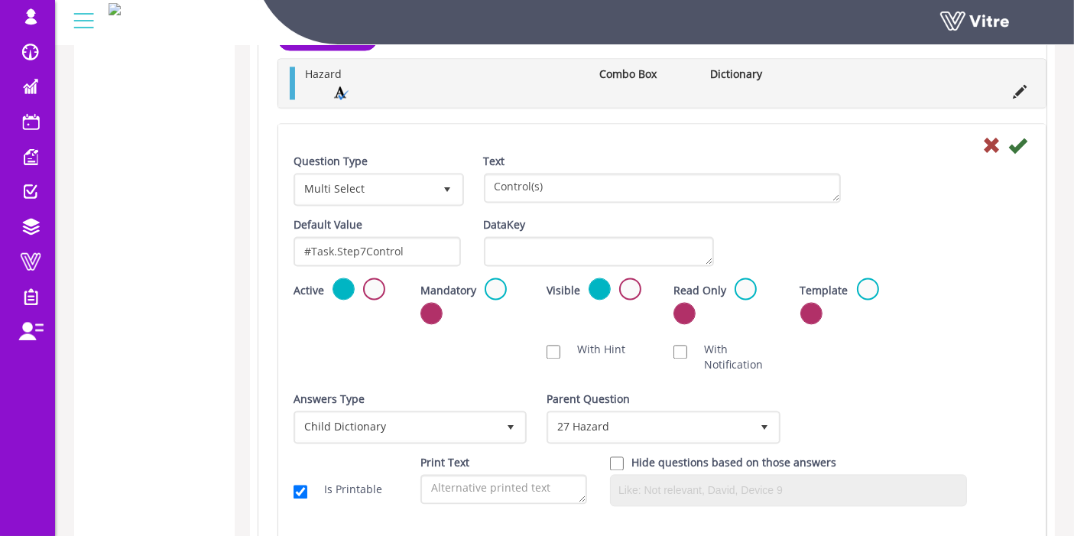
scroll to position [3106, 0]
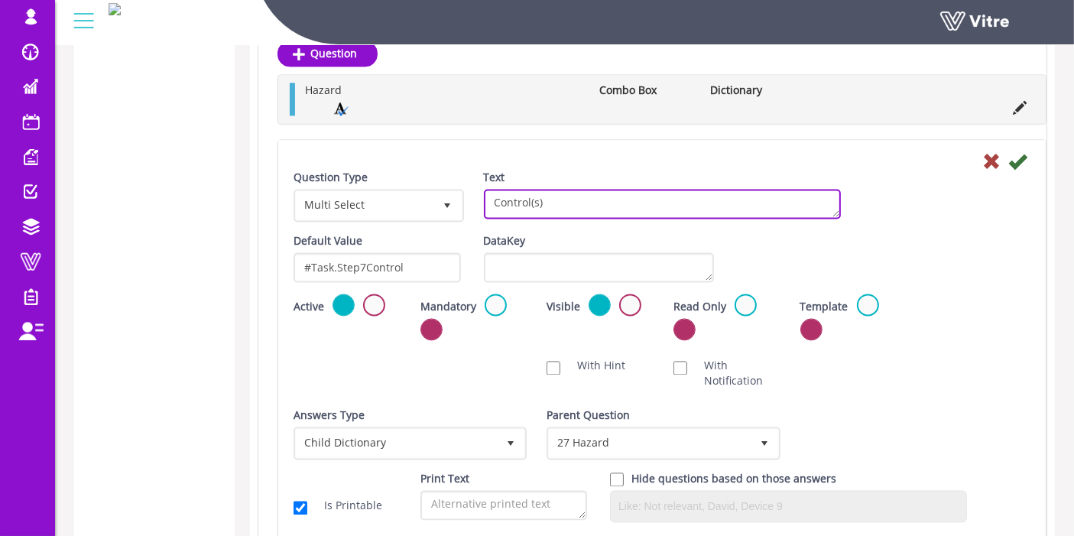
click at [543, 189] on textarea "Control(s)" at bounding box center [662, 204] width 357 height 30
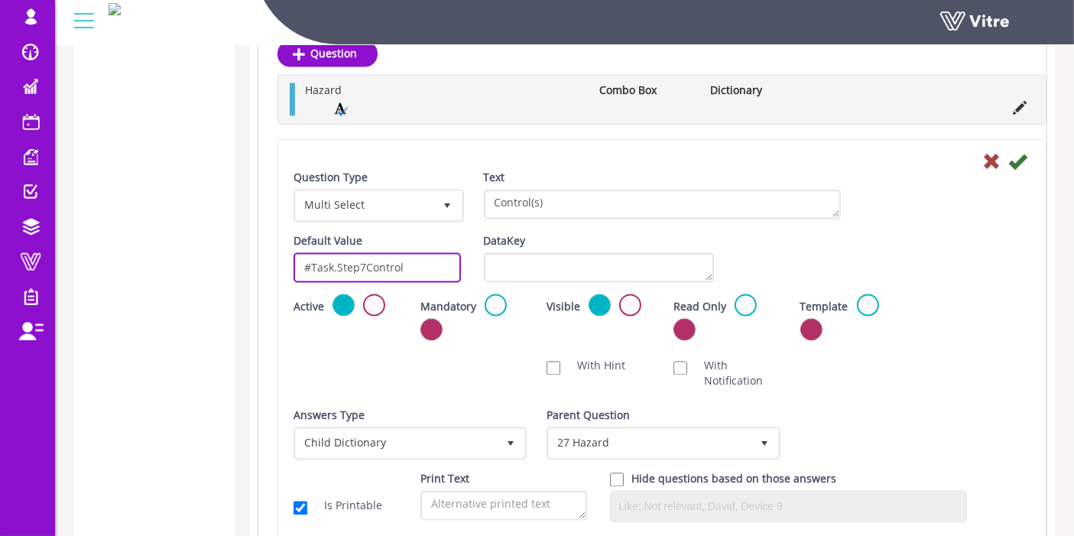
click at [384, 252] on input "#Task.Step7Control" at bounding box center [376, 267] width 167 height 30
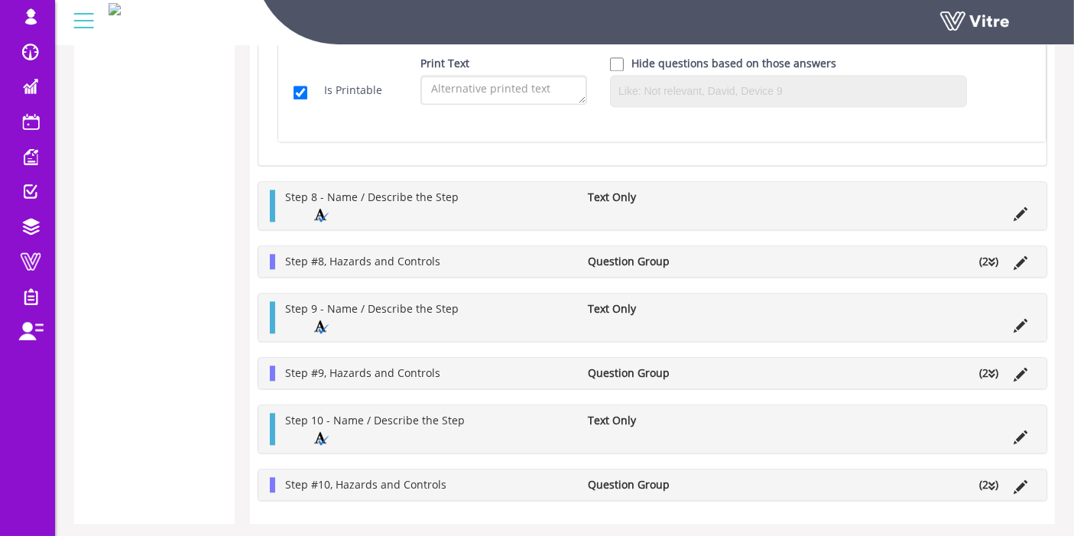
scroll to position [3531, 0]
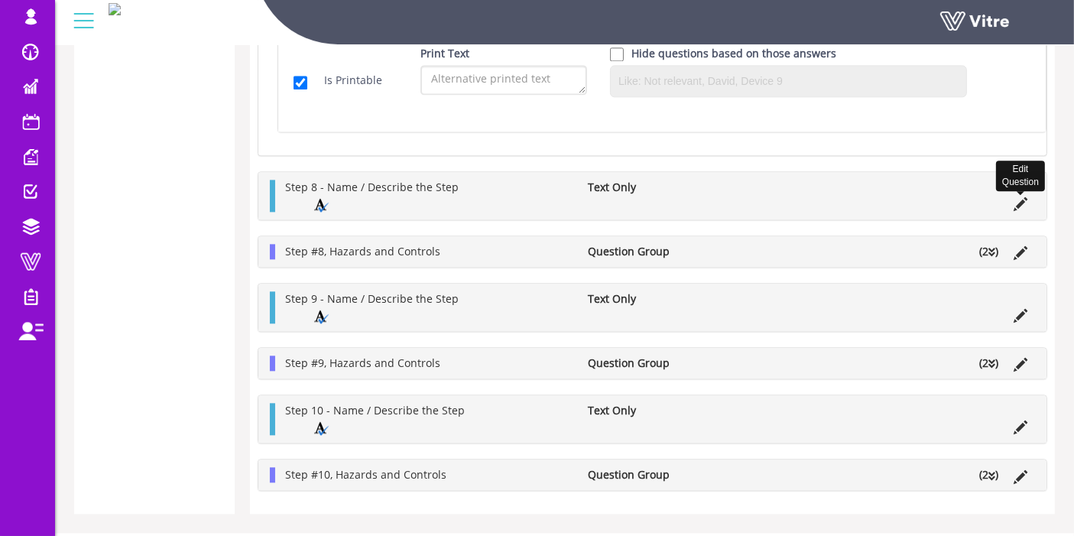
click at [1026, 197] on icon at bounding box center [1020, 204] width 14 height 14
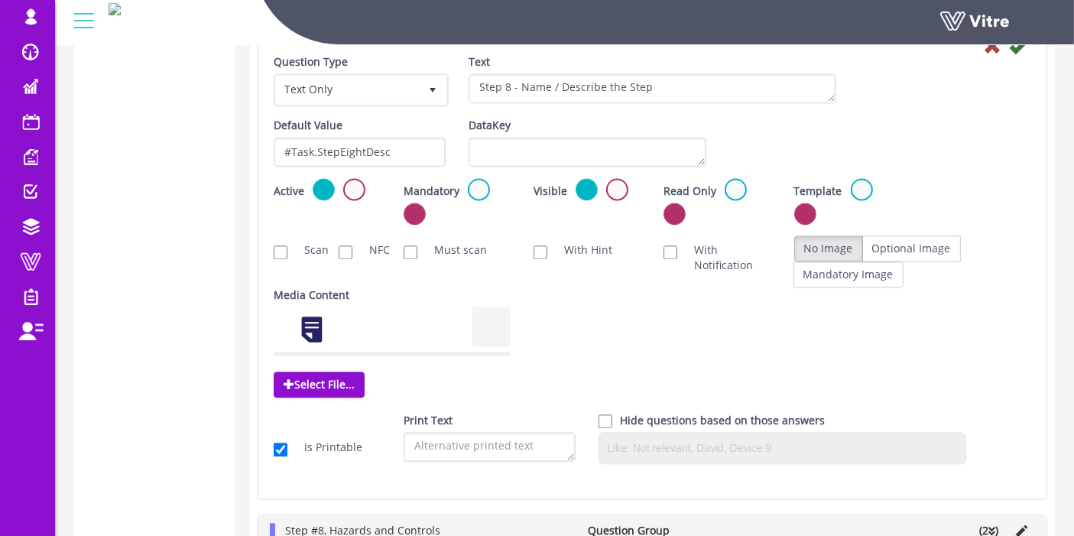
scroll to position [3275, 0]
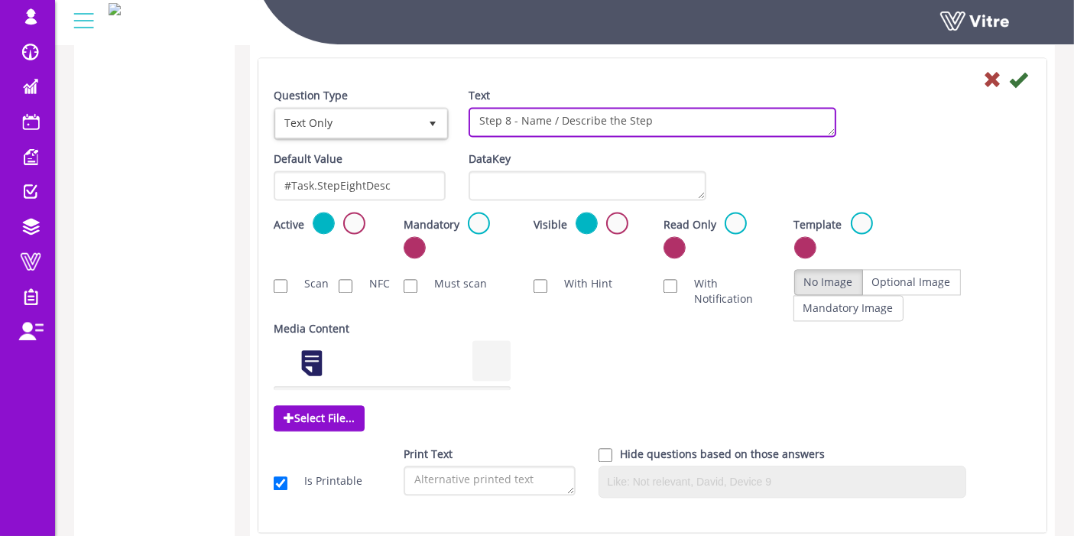
click at [514, 107] on textarea "Step 8 - Name / Describe the Step" at bounding box center [652, 122] width 368 height 30
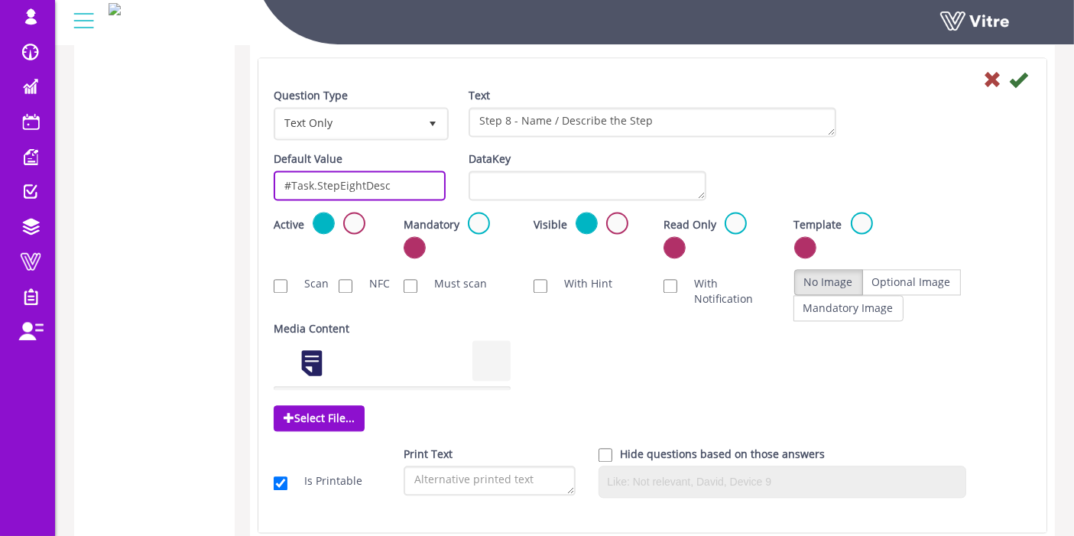
click at [345, 170] on input "#Task.StepEightDesc" at bounding box center [360, 185] width 172 height 30
click at [342, 170] on input "#Task.StepEightDesc" at bounding box center [360, 185] width 172 height 30
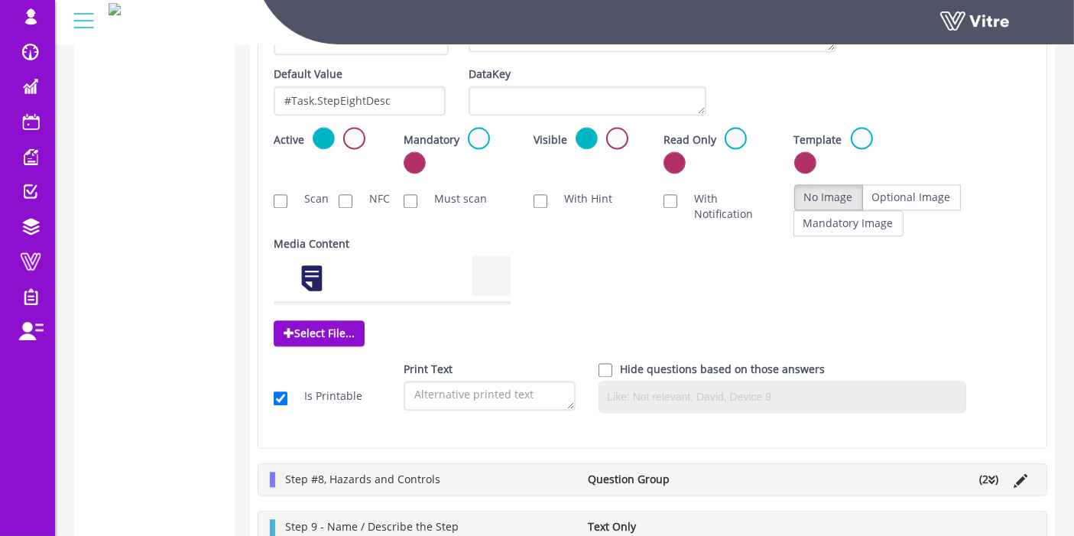
scroll to position [3531, 0]
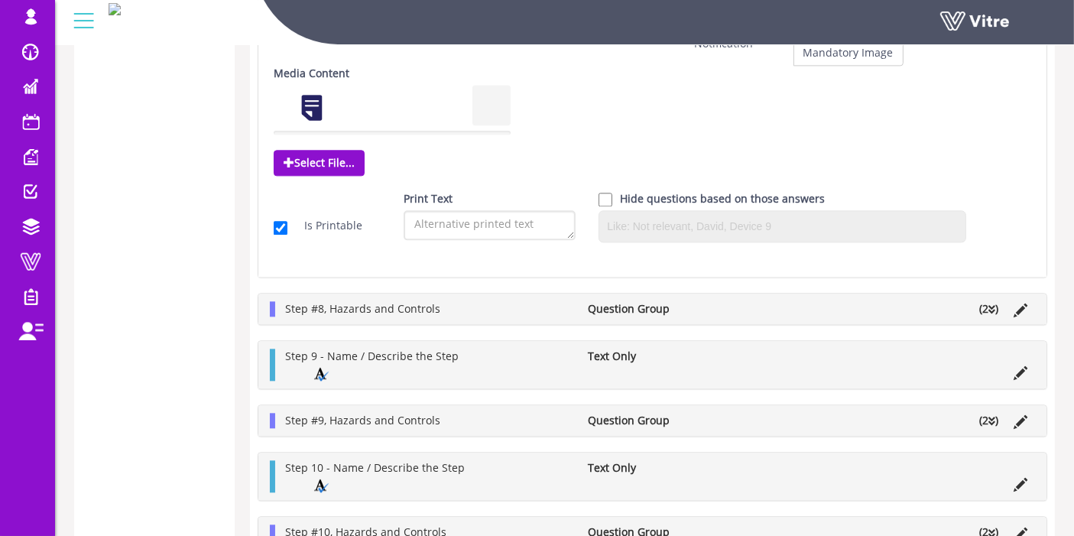
click at [982, 301] on li "(2 )" at bounding box center [988, 308] width 34 height 15
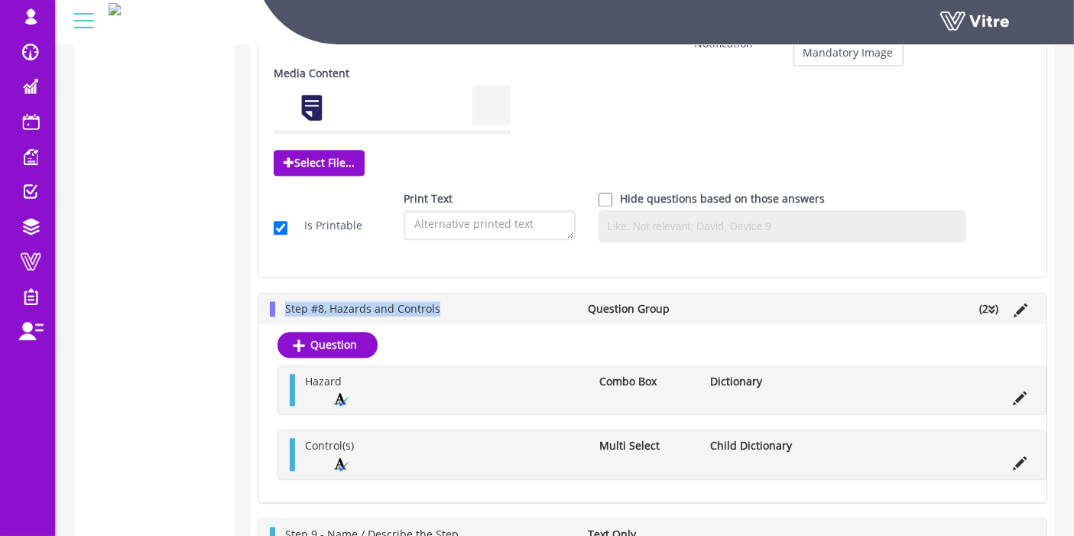
drag, startPoint x: 465, startPoint y: 291, endPoint x: 281, endPoint y: 290, distance: 184.2
click at [281, 301] on li "Step #8, Hazards and Controls" at bounding box center [428, 308] width 303 height 15
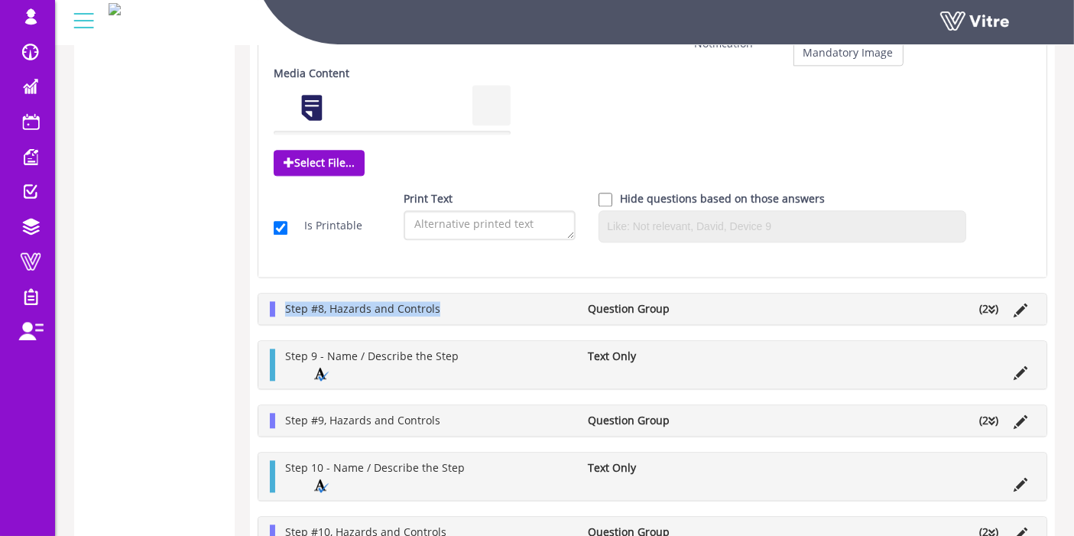
copy span "Step #8, Hazards and Controls"
click at [982, 301] on li "(2 )" at bounding box center [988, 308] width 34 height 15
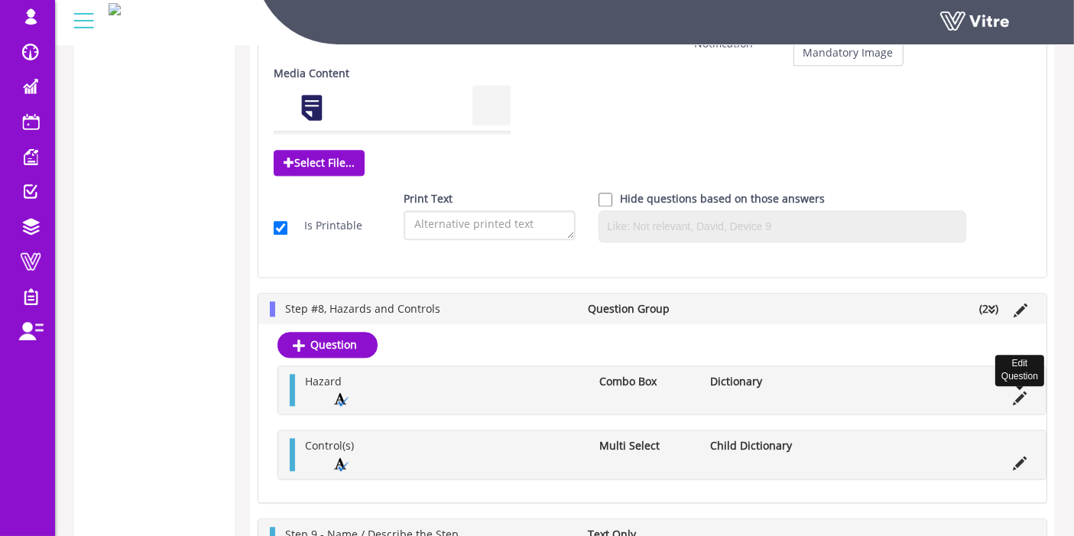
click at [1013, 391] on icon at bounding box center [1020, 398] width 14 height 14
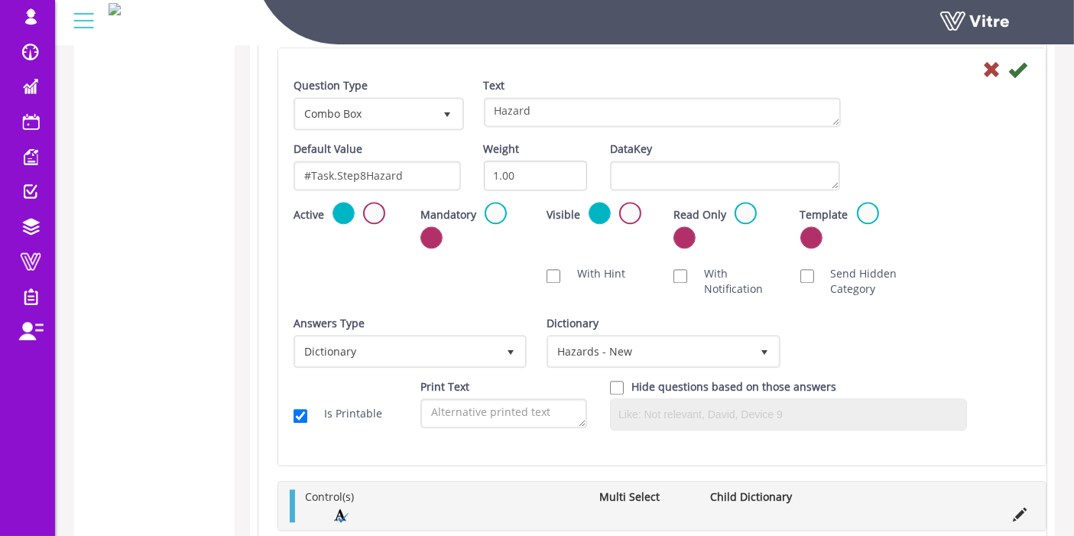
scroll to position [3360, 0]
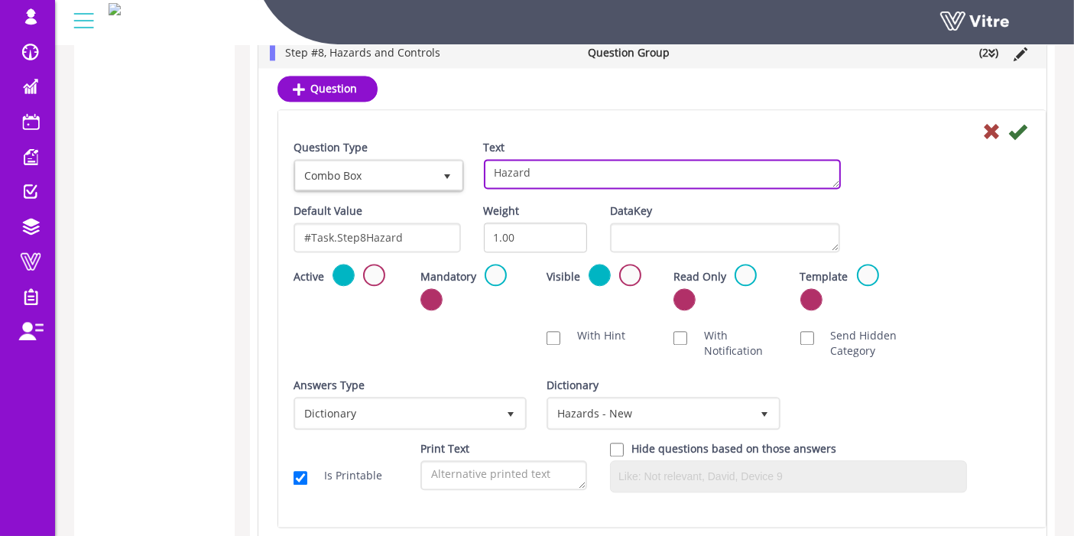
click at [576, 159] on textarea "Hazard" at bounding box center [662, 174] width 357 height 30
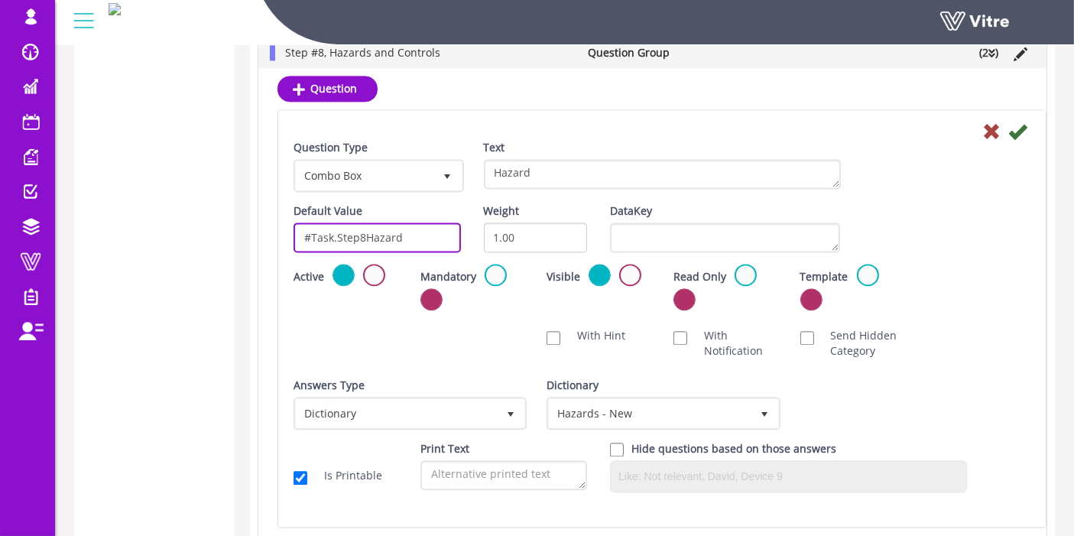
click at [322, 222] on input "#Task.Step8Hazard" at bounding box center [376, 237] width 167 height 30
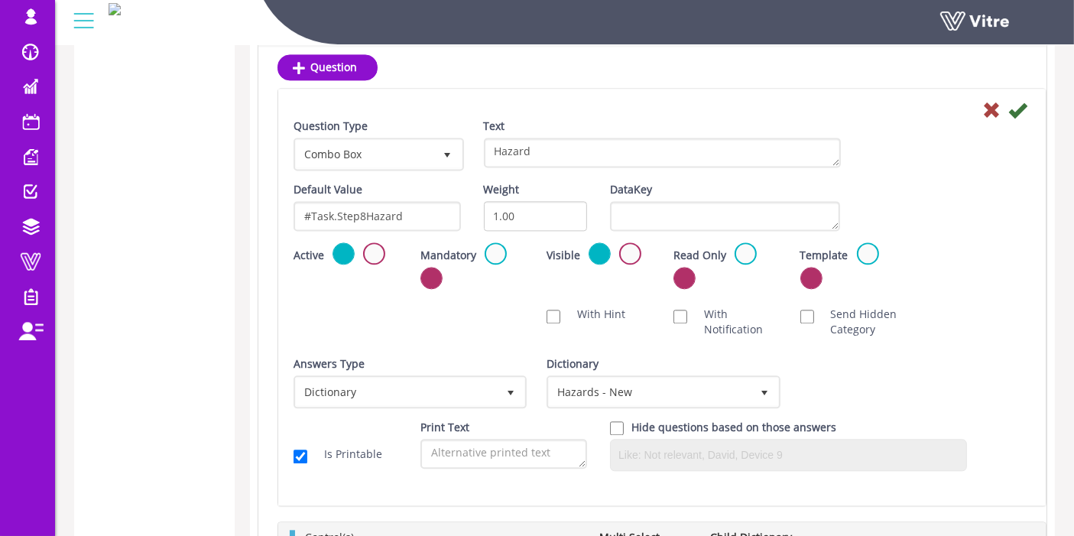
scroll to position [3531, 0]
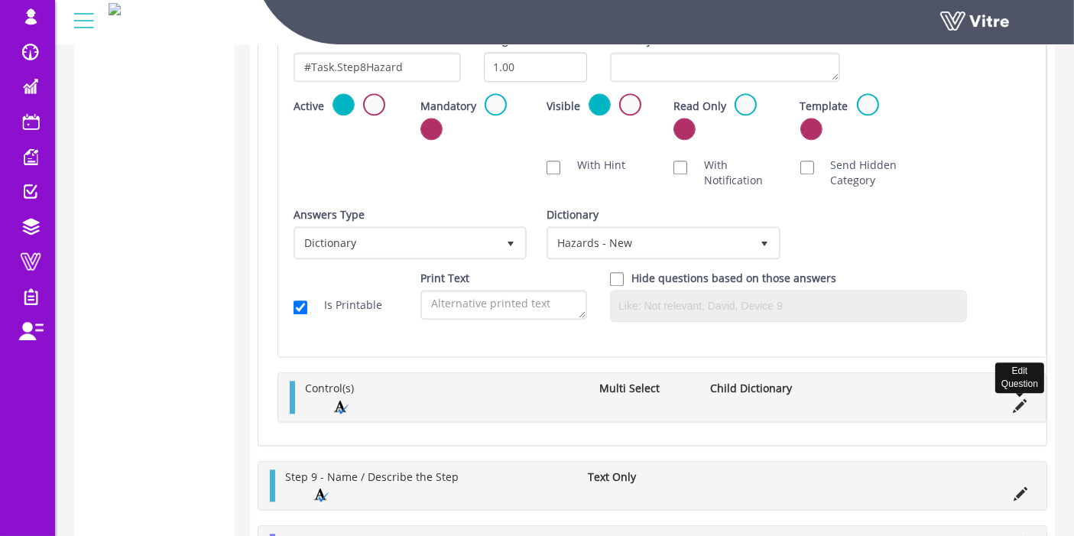
click at [1015, 399] on icon at bounding box center [1020, 406] width 14 height 14
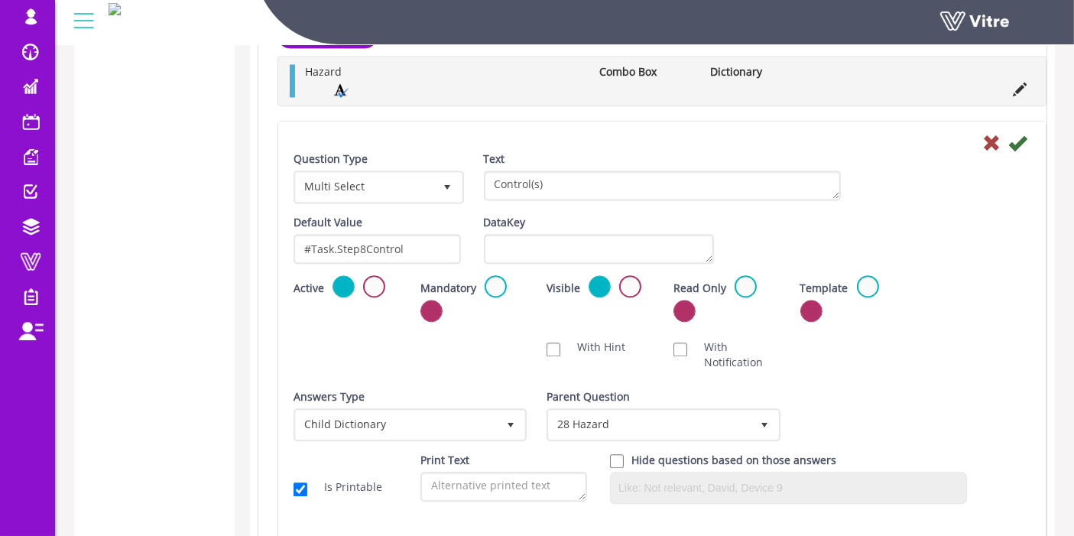
scroll to position [3360, 0]
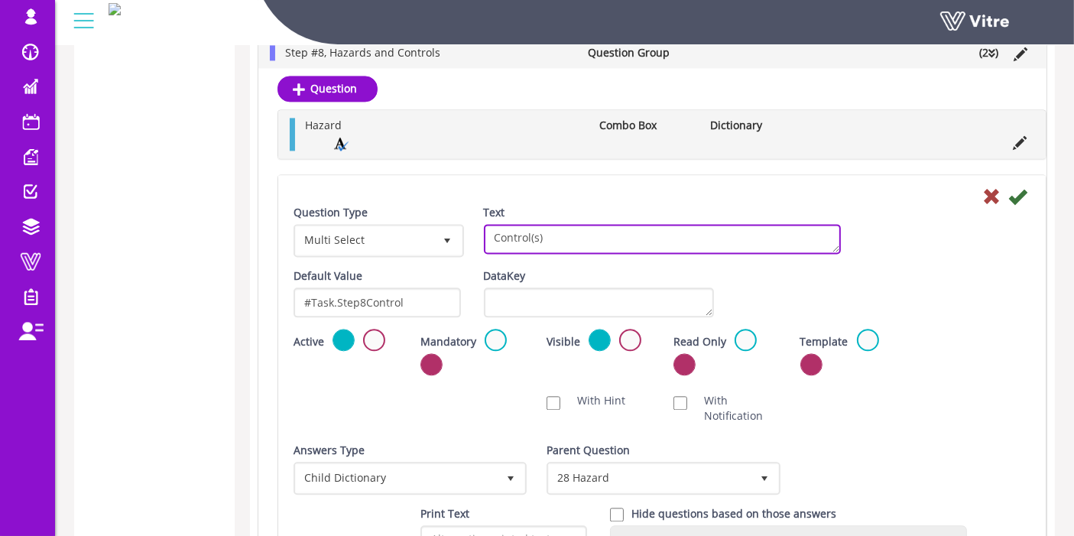
click at [505, 224] on textarea "Control(s)" at bounding box center [662, 239] width 357 height 30
click at [506, 224] on textarea "Control(s)" at bounding box center [662, 239] width 357 height 30
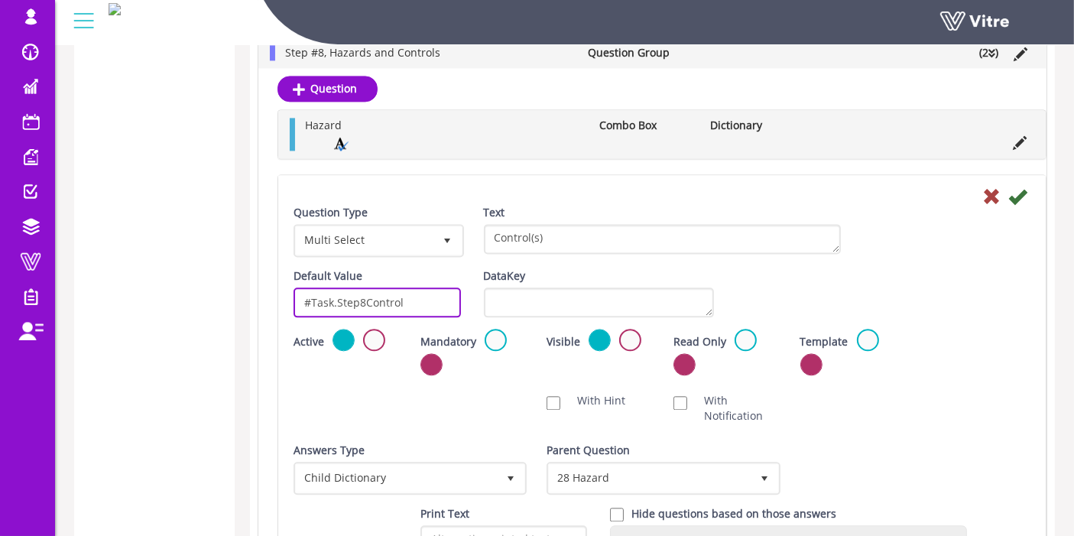
click at [349, 287] on input "#Task.Step8Control" at bounding box center [376, 302] width 167 height 30
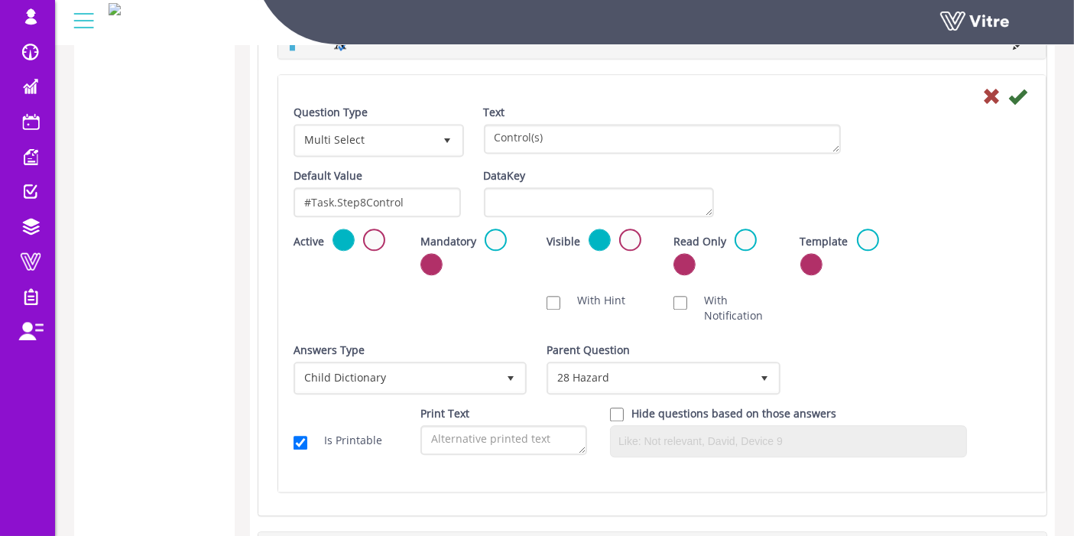
scroll to position [3615, 0]
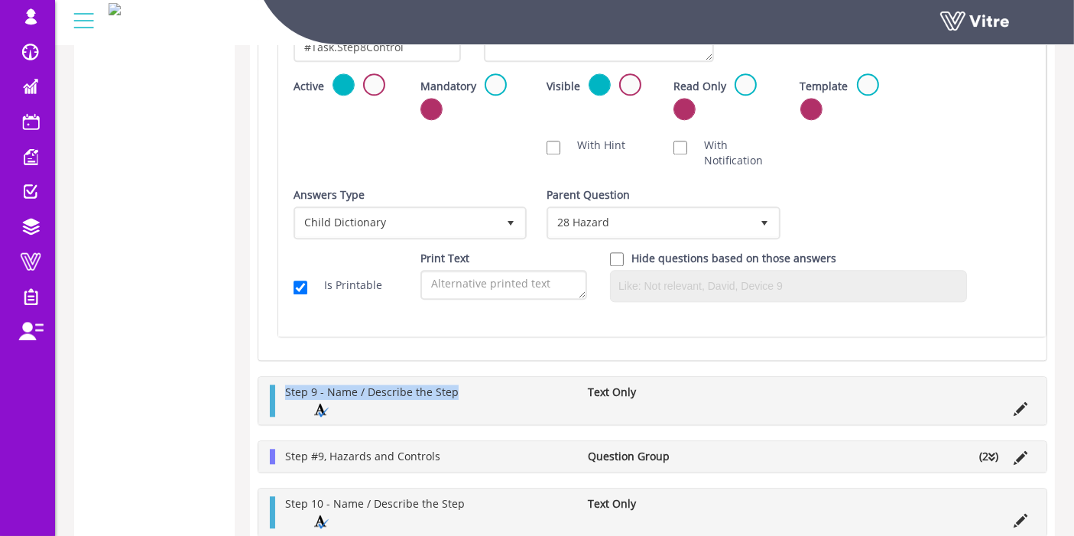
drag, startPoint x: 450, startPoint y: 367, endPoint x: 269, endPoint y: 368, distance: 181.1
click at [269, 377] on div "Step 9 - Name / Describe the Step Text Only" at bounding box center [652, 400] width 788 height 47
click at [1014, 402] on icon at bounding box center [1020, 409] width 14 height 14
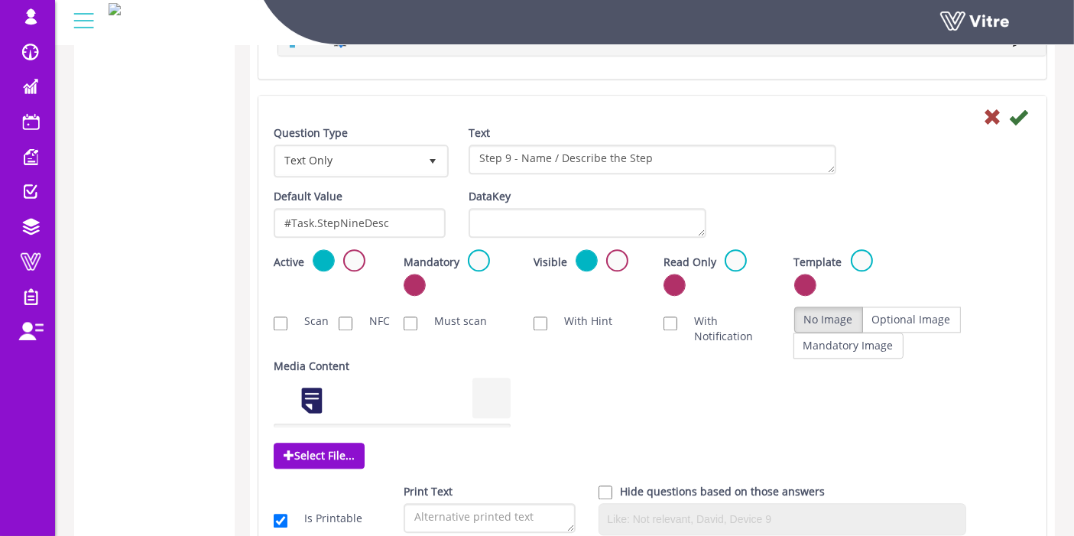
scroll to position [3531, 0]
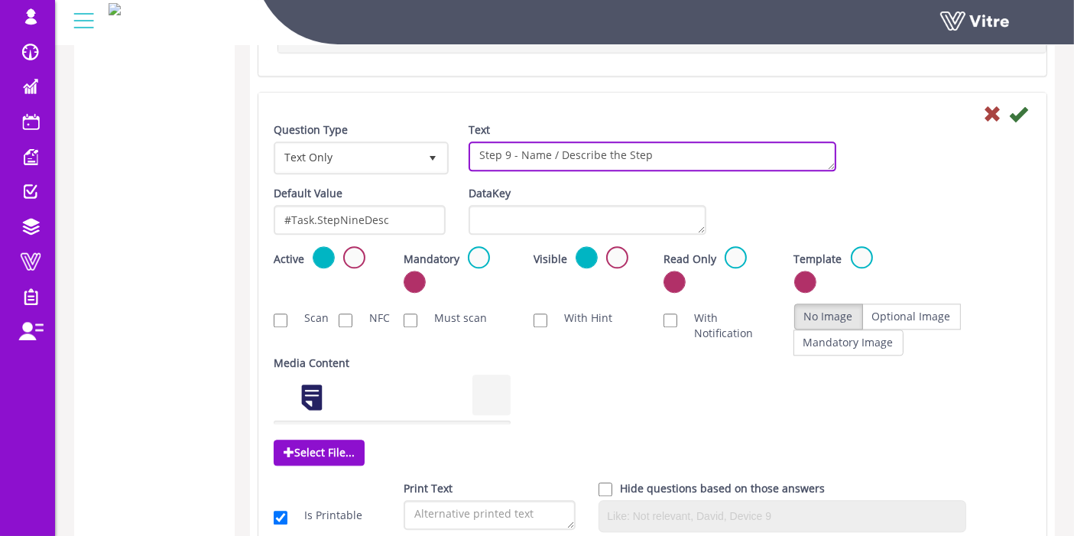
drag, startPoint x: 672, startPoint y: 133, endPoint x: 467, endPoint y: 143, distance: 205.8
click at [467, 143] on div "Text Step 9 - Name / Describe the Step" at bounding box center [652, 152] width 391 height 60
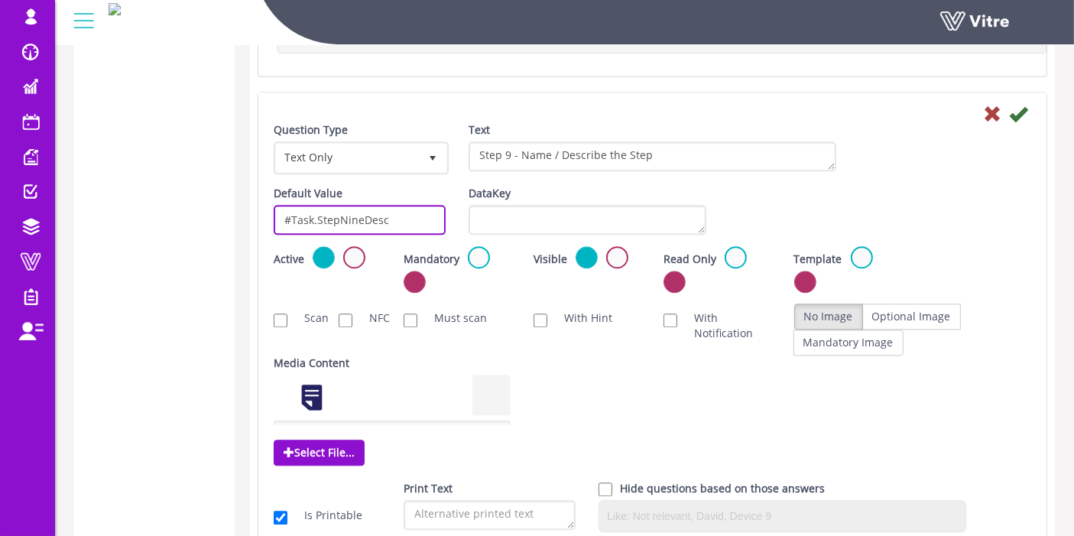
click at [306, 205] on input "#Task.StepNineDesc" at bounding box center [360, 220] width 172 height 30
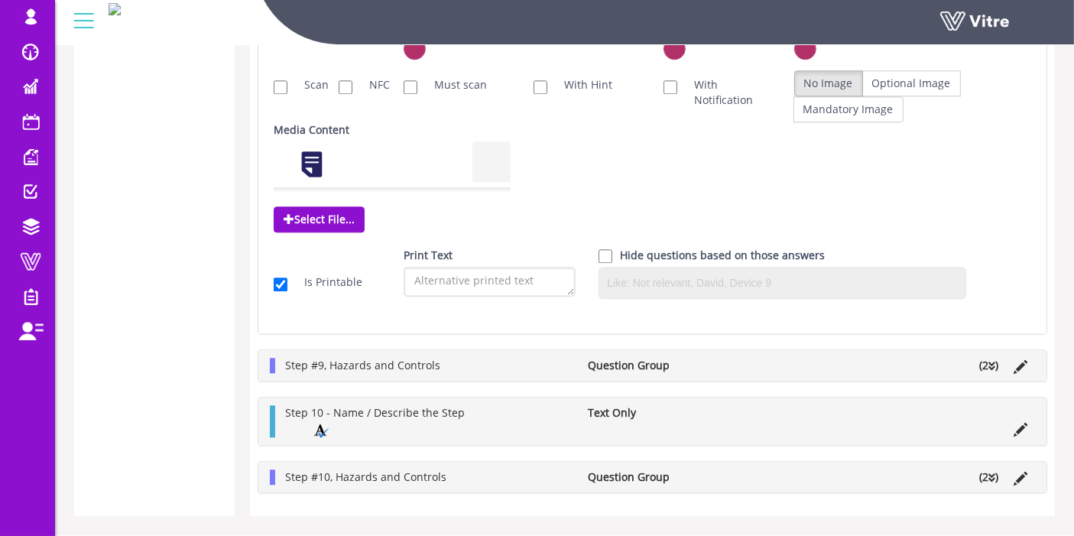
scroll to position [3770, 0]
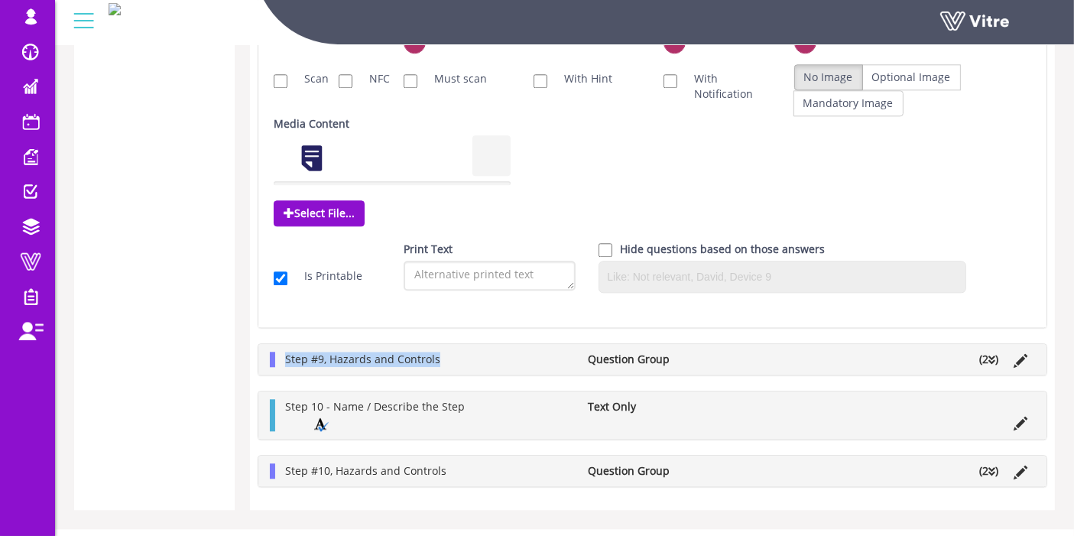
drag, startPoint x: 386, startPoint y: 338, endPoint x: 266, endPoint y: 333, distance: 120.1
click at [266, 344] on div "Step #9, Hazards and Controls Question Group (2 )" at bounding box center [652, 359] width 788 height 31
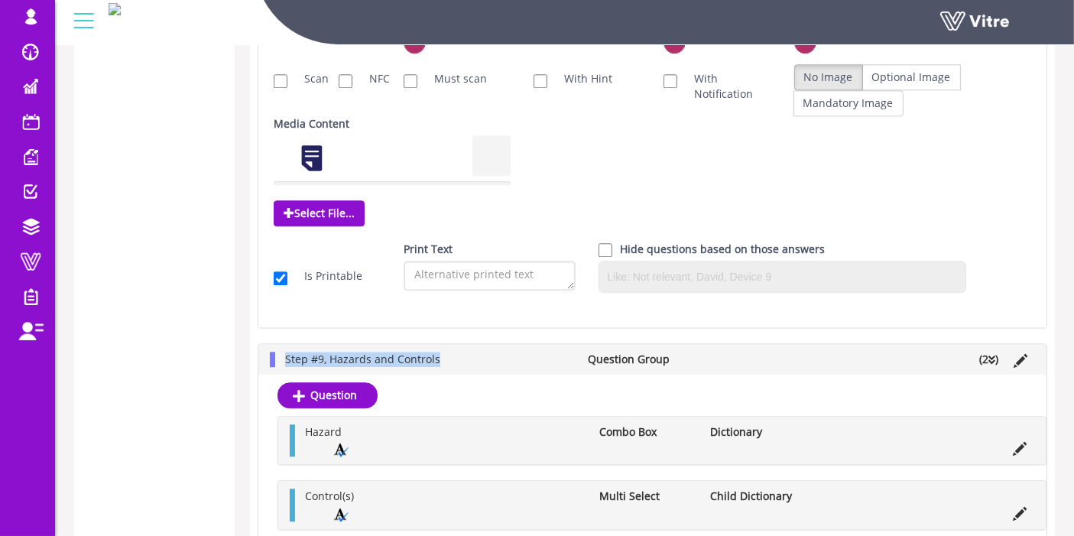
copy span "Step #9, Hazards and Controls"
click at [1022, 442] on icon at bounding box center [1020, 449] width 14 height 14
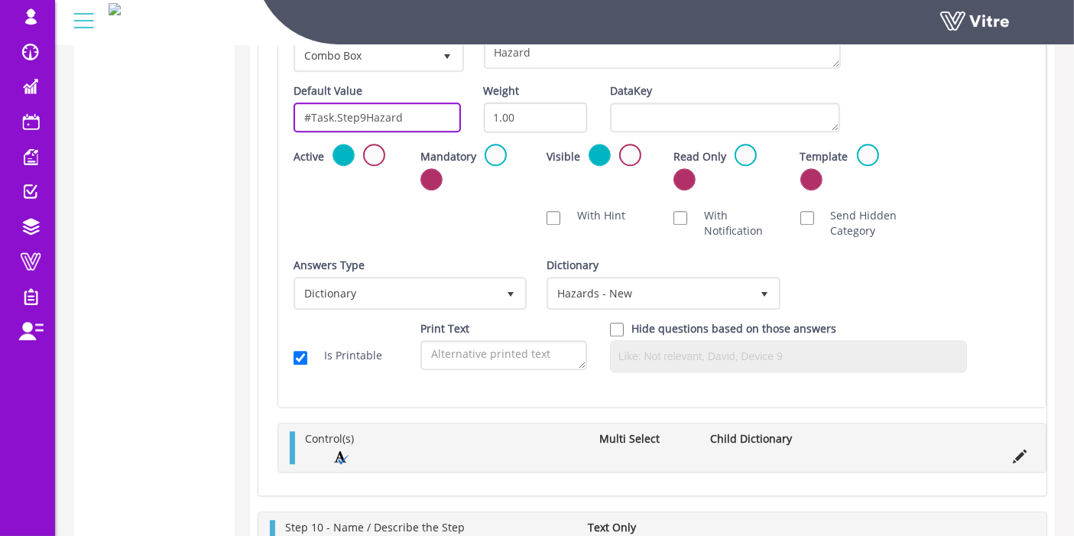
click at [391, 102] on input "#Task.Step9Hazard" at bounding box center [376, 117] width 167 height 30
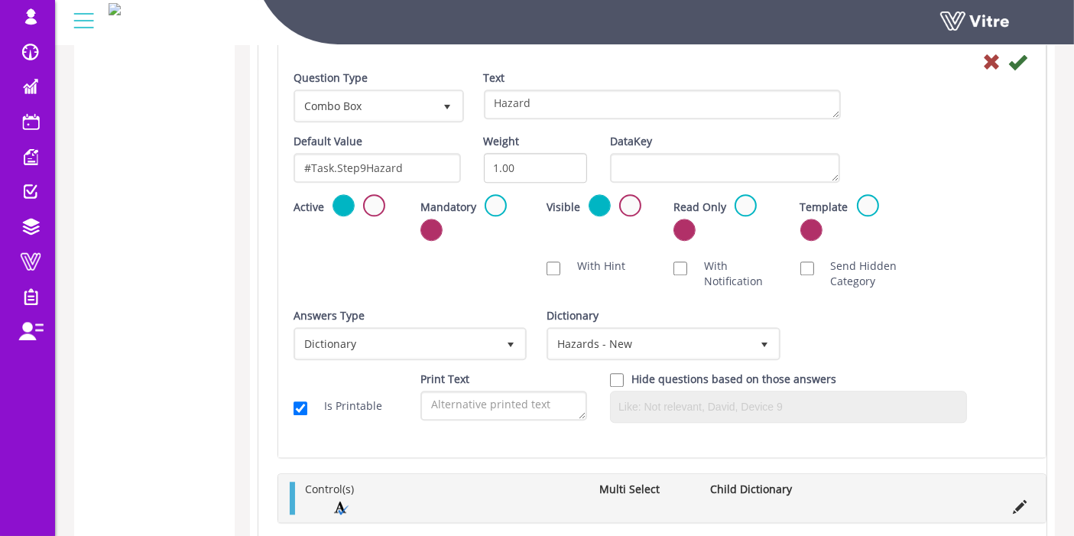
scroll to position [3635, 0]
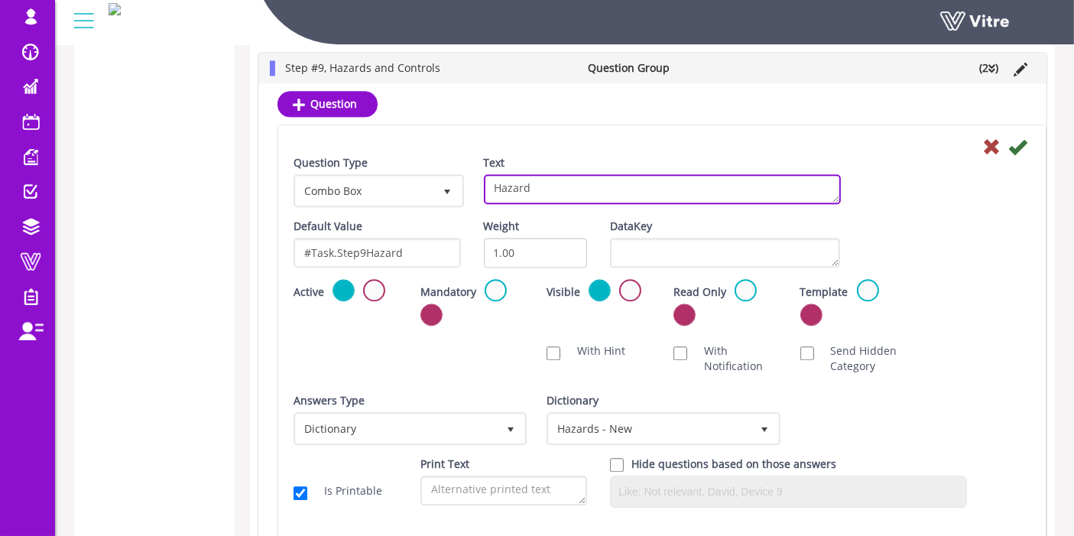
click at [550, 174] on textarea "Hazard" at bounding box center [662, 189] width 357 height 30
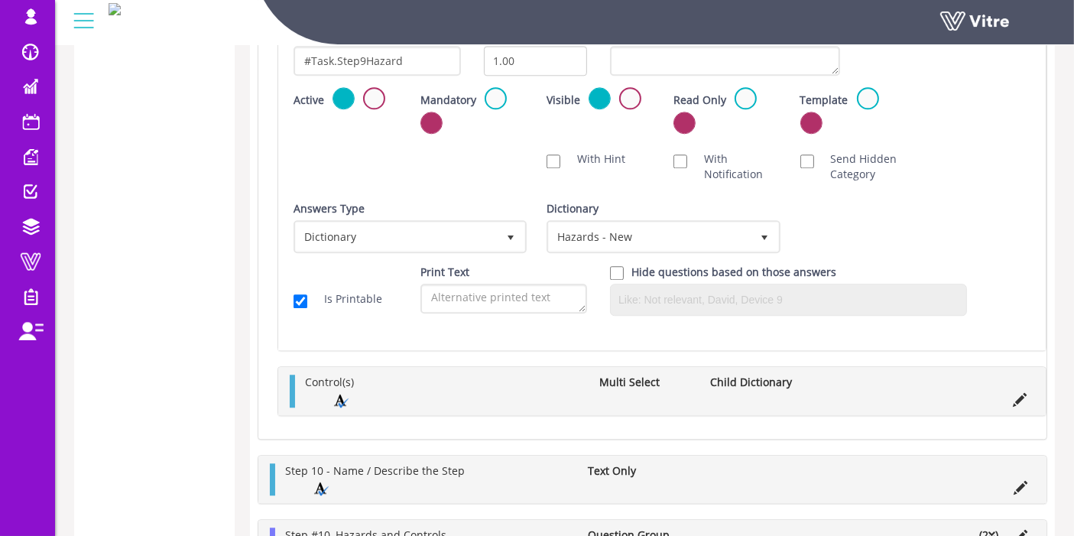
scroll to position [3889, 0]
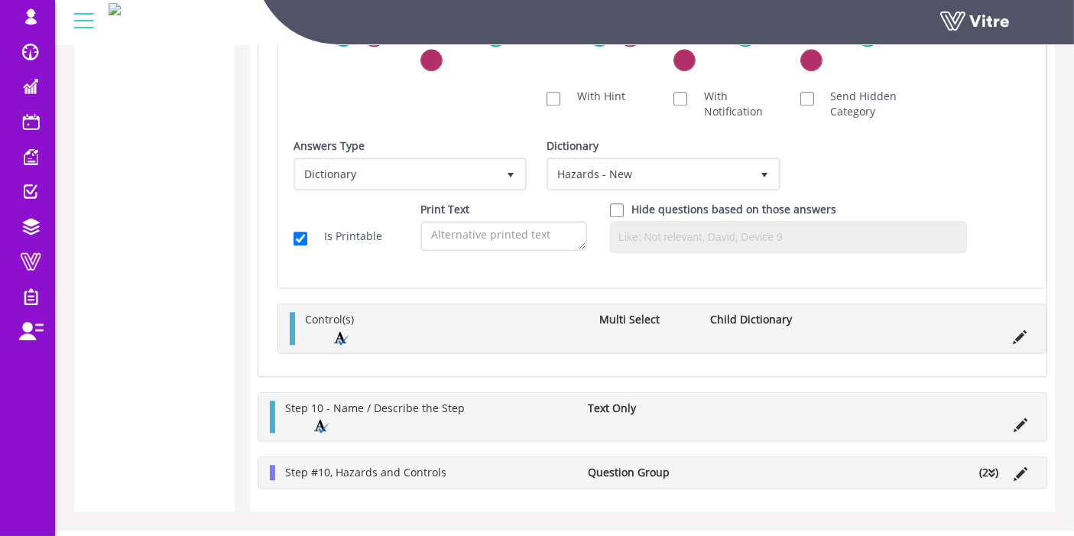
click at [488, 312] on li "Control(s)" at bounding box center [444, 319] width 295 height 15
drag, startPoint x: 963, startPoint y: 298, endPoint x: 1005, endPoint y: 307, distance: 43.0
click at [963, 312] on li at bounding box center [972, 319] width 29 height 15
click at [1010, 327] on li at bounding box center [1019, 334] width 29 height 15
click at [1018, 330] on icon at bounding box center [1020, 337] width 14 height 14
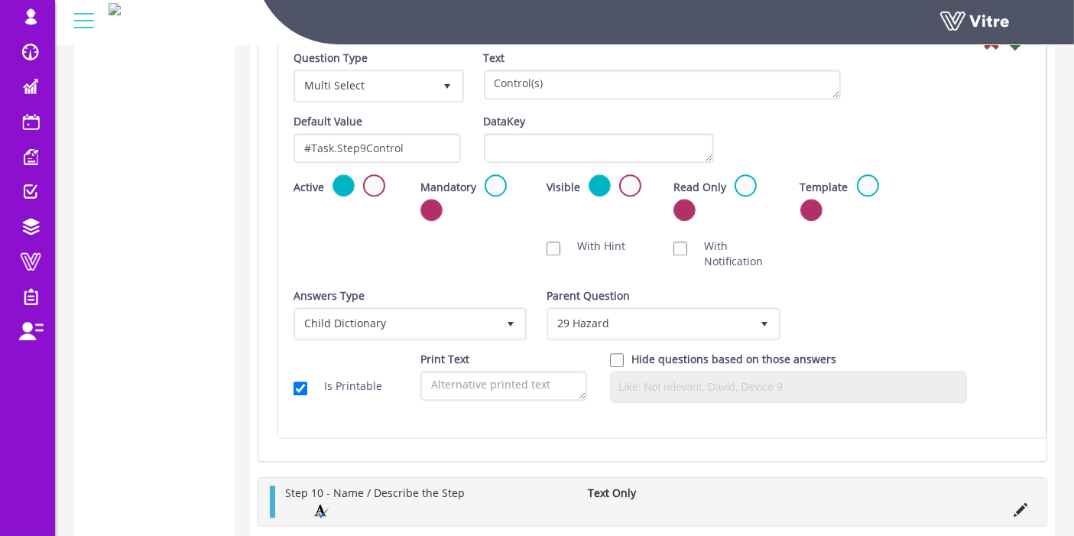
scroll to position [3719, 0]
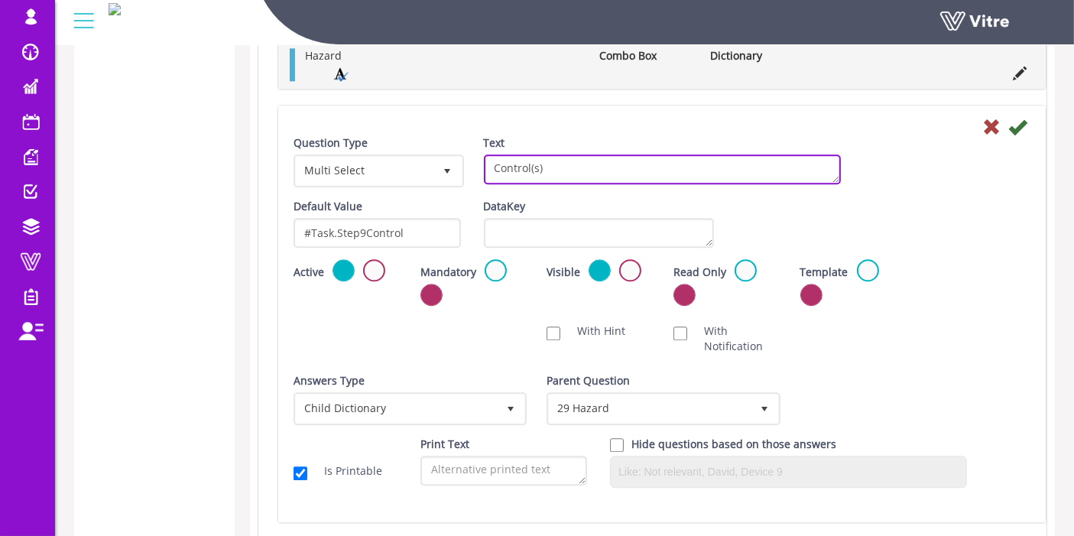
click at [523, 154] on textarea "Control(s)" at bounding box center [662, 169] width 357 height 30
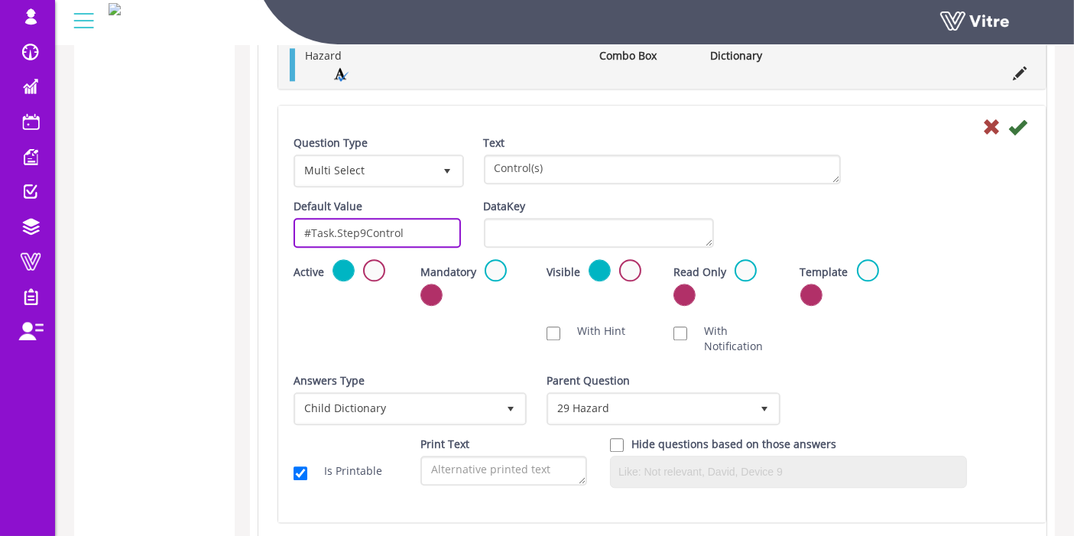
click at [358, 218] on input "#Task.Step9Control" at bounding box center [376, 233] width 167 height 30
click at [400, 330] on div "Scan NFC Must scan With Hint With Notification Send Hidden Category No Image Op…" at bounding box center [662, 339] width 760 height 46
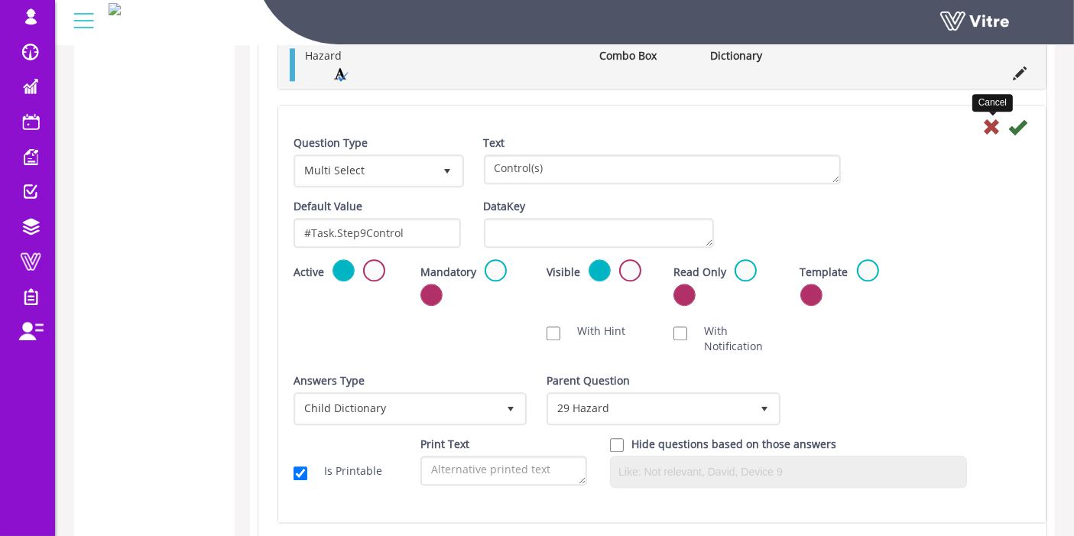
click at [997, 118] on icon at bounding box center [991, 127] width 18 height 18
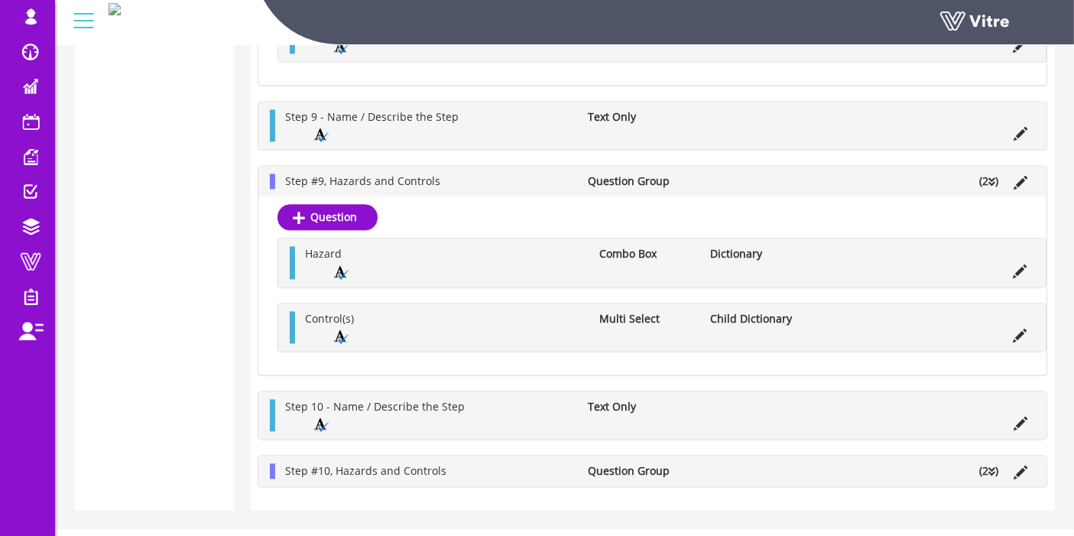
click at [505, 399] on li "Step 10 - Name / Describe the Step" at bounding box center [428, 406] width 303 height 15
click at [1021, 416] on icon at bounding box center [1020, 423] width 14 height 14
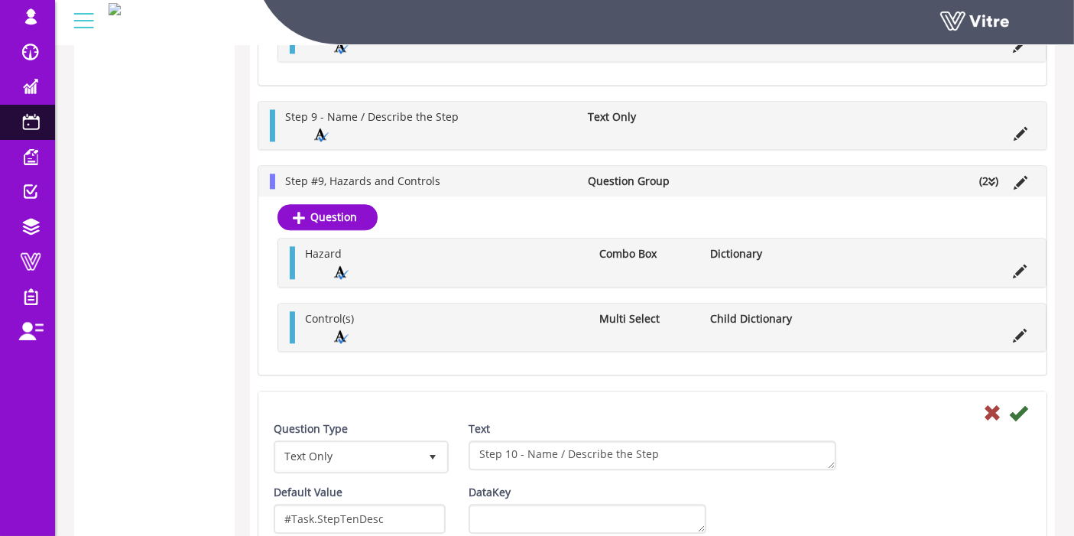
scroll to position [3719, 0]
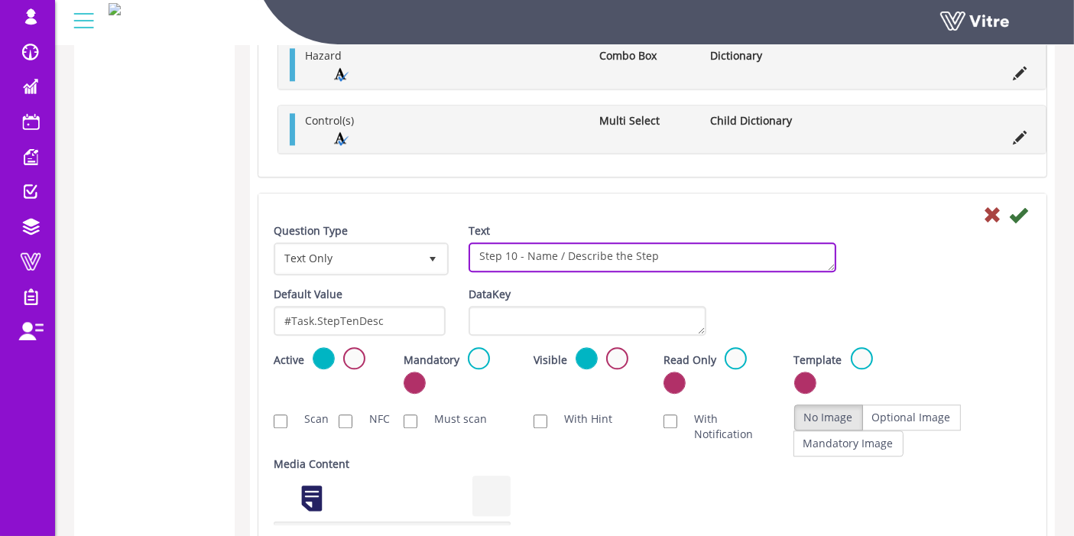
drag, startPoint x: 691, startPoint y: 228, endPoint x: 459, endPoint y: 219, distance: 232.5
click at [459, 223] on div "Text Step 10 - Name / Describe the Step" at bounding box center [652, 253] width 391 height 60
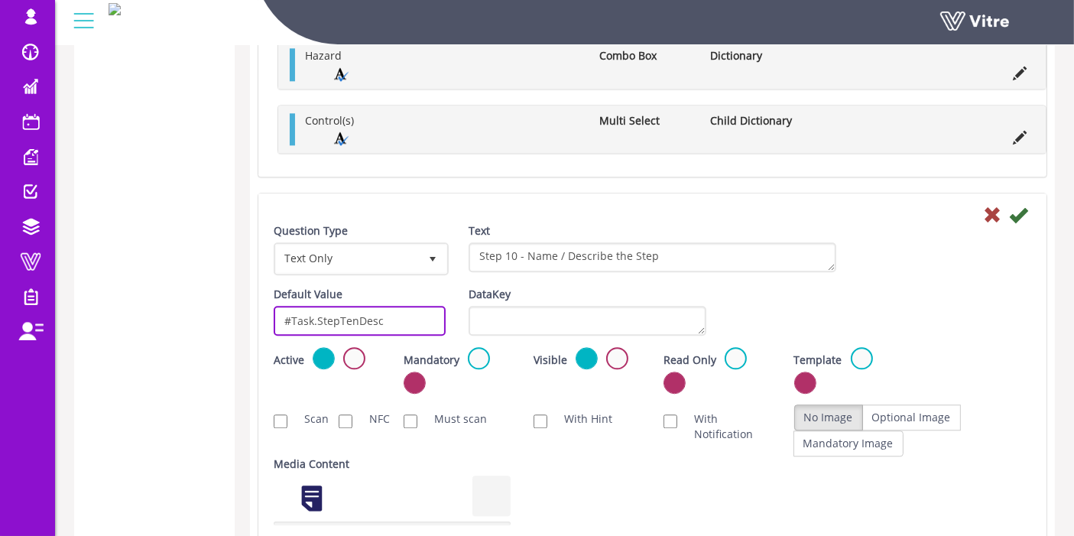
click at [334, 306] on input "#Task.StepTenDesc" at bounding box center [360, 321] width 172 height 30
click at [1026, 206] on icon at bounding box center [1018, 215] width 18 height 18
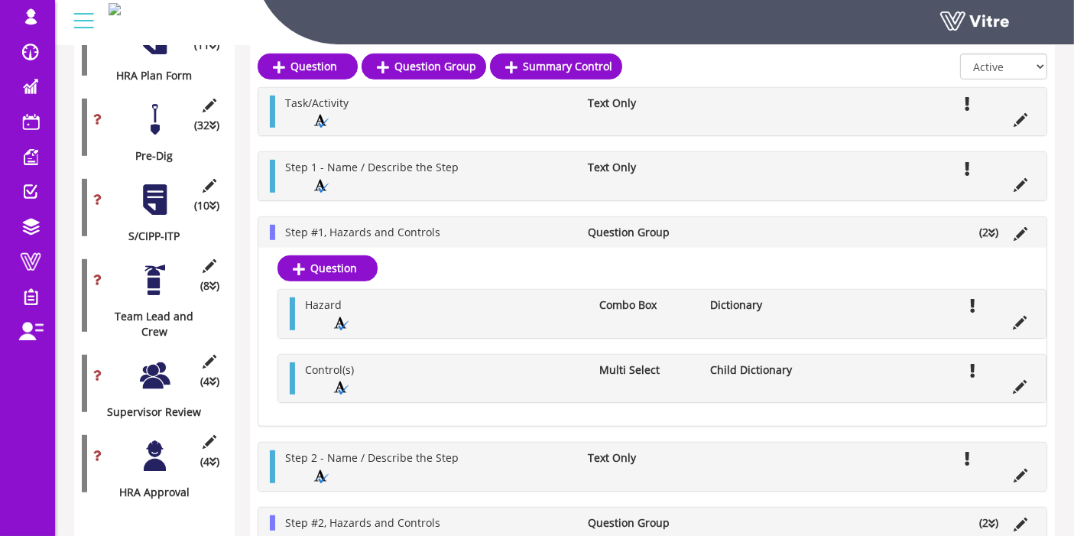
scroll to position [3232, 0]
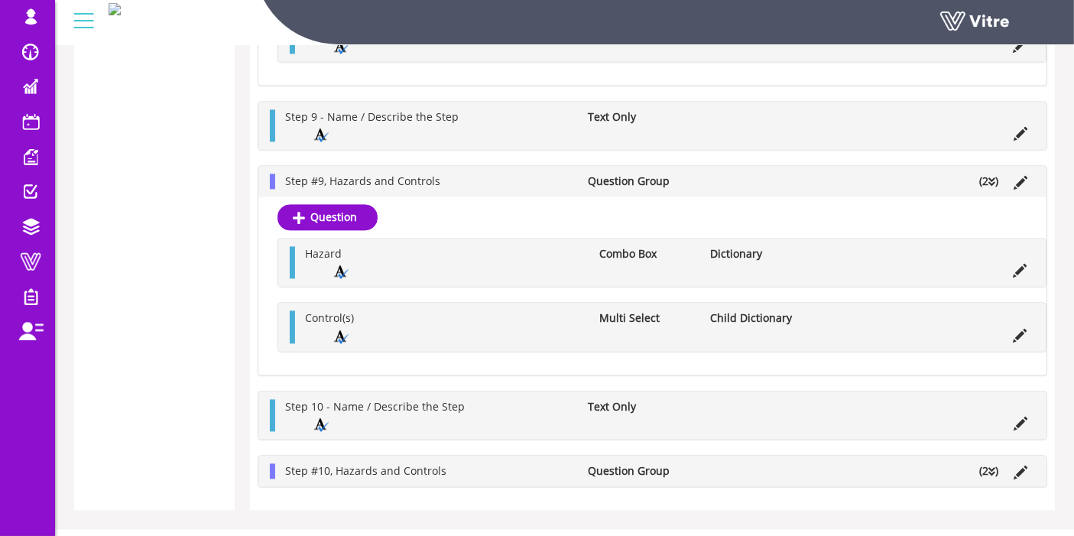
click at [983, 463] on li "(2 )" at bounding box center [988, 470] width 34 height 15
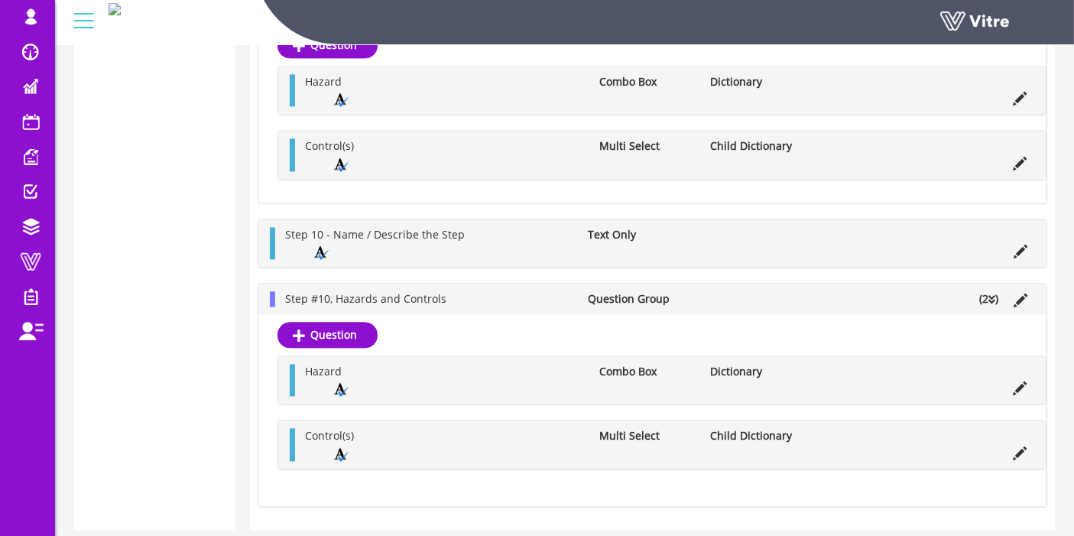
scroll to position [3408, 0]
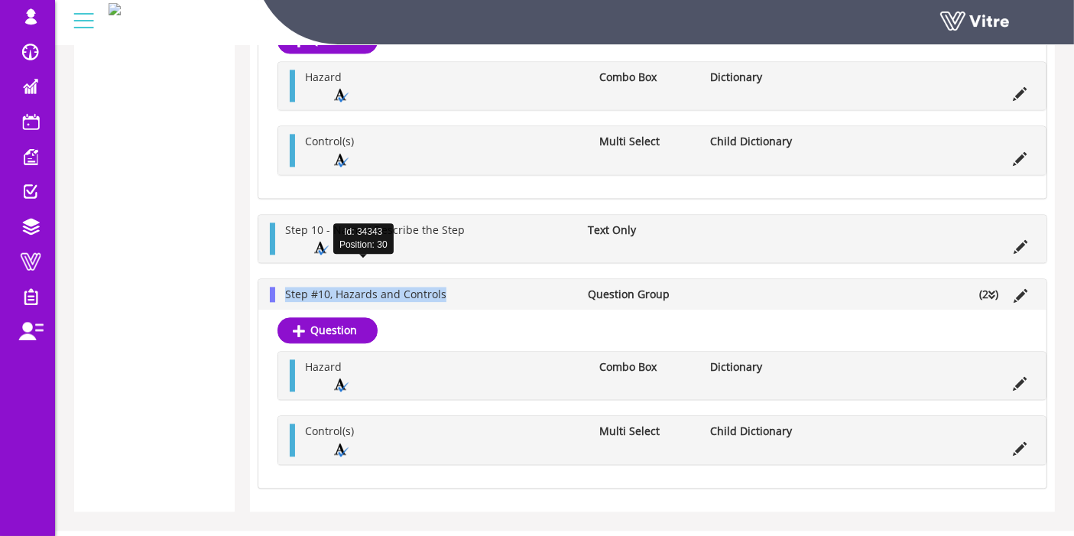
drag, startPoint x: 470, startPoint y: 265, endPoint x: 284, endPoint y: 267, distance: 185.7
click at [284, 287] on li "Step #10, Hazards and Controls" at bounding box center [428, 294] width 303 height 15
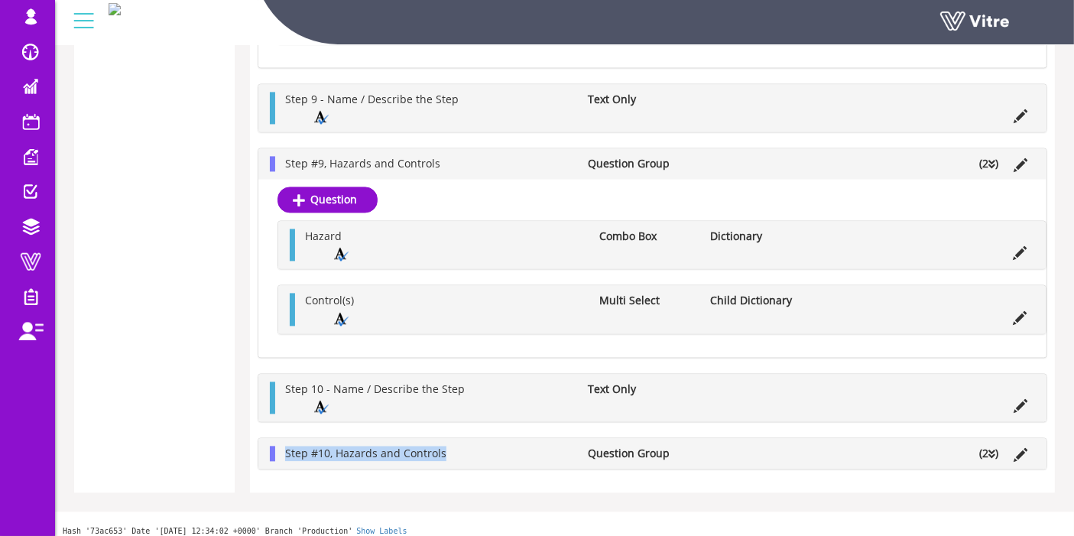
scroll to position [3232, 0]
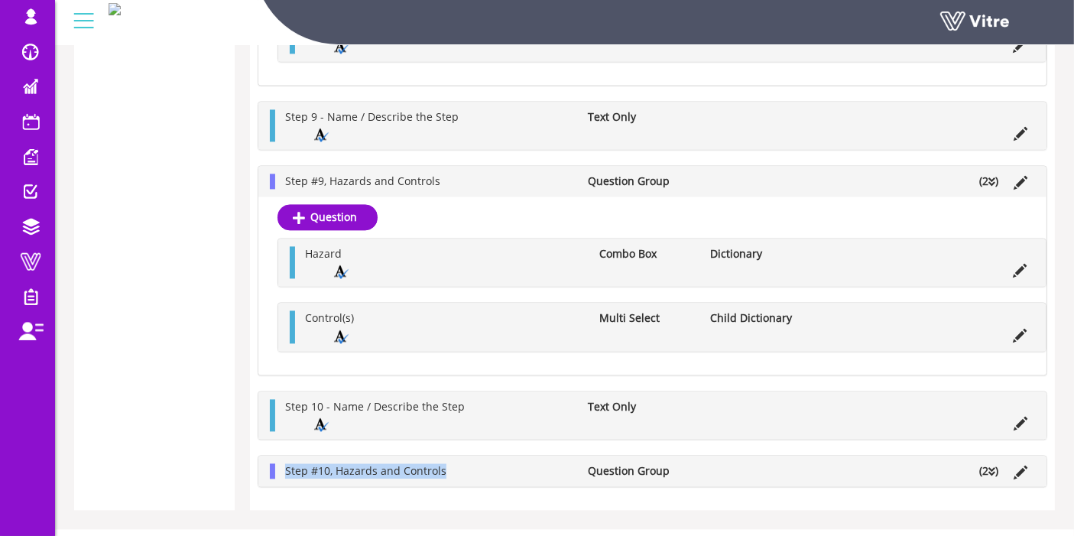
copy span "Step #10, Hazards and Controls"
click at [984, 463] on li "(2 )" at bounding box center [988, 470] width 34 height 15
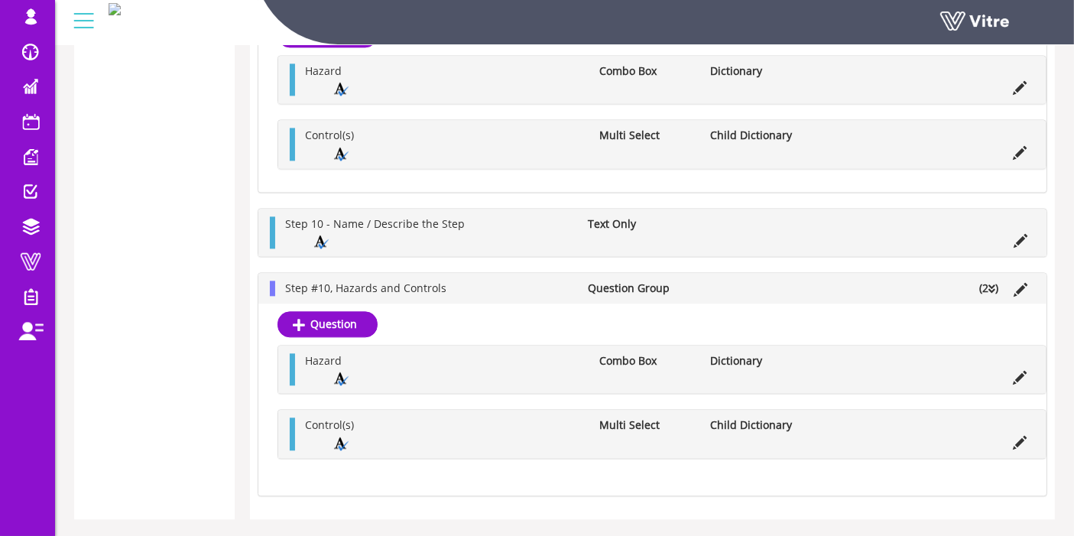
scroll to position [3408, 0]
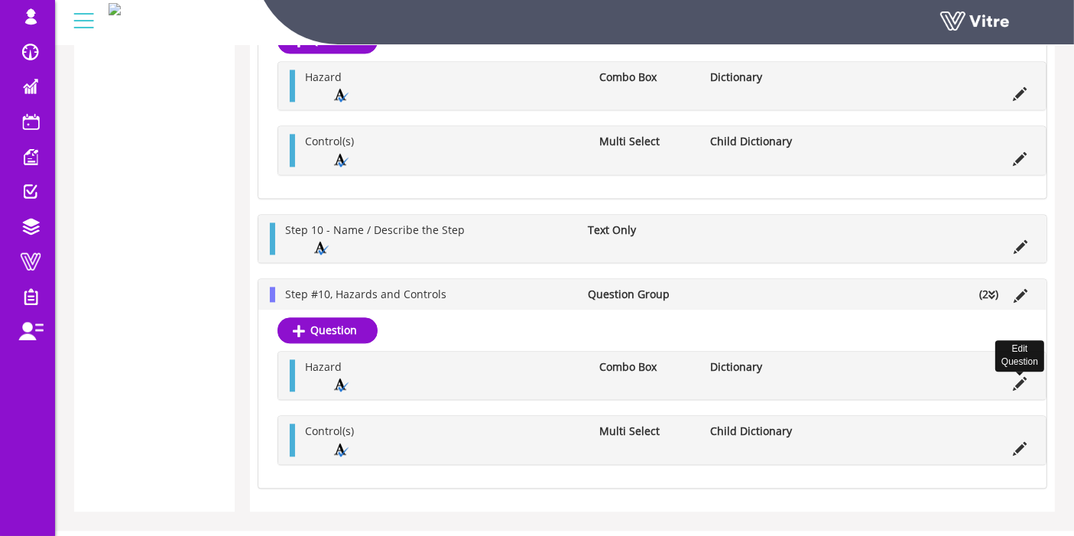
click at [1024, 377] on icon at bounding box center [1020, 384] width 14 height 14
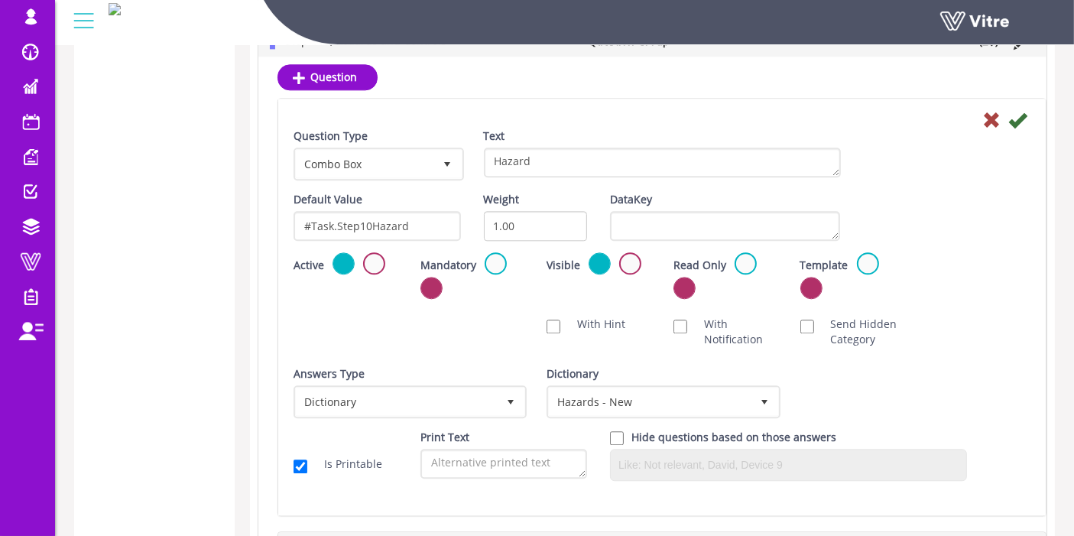
scroll to position [3635, 0]
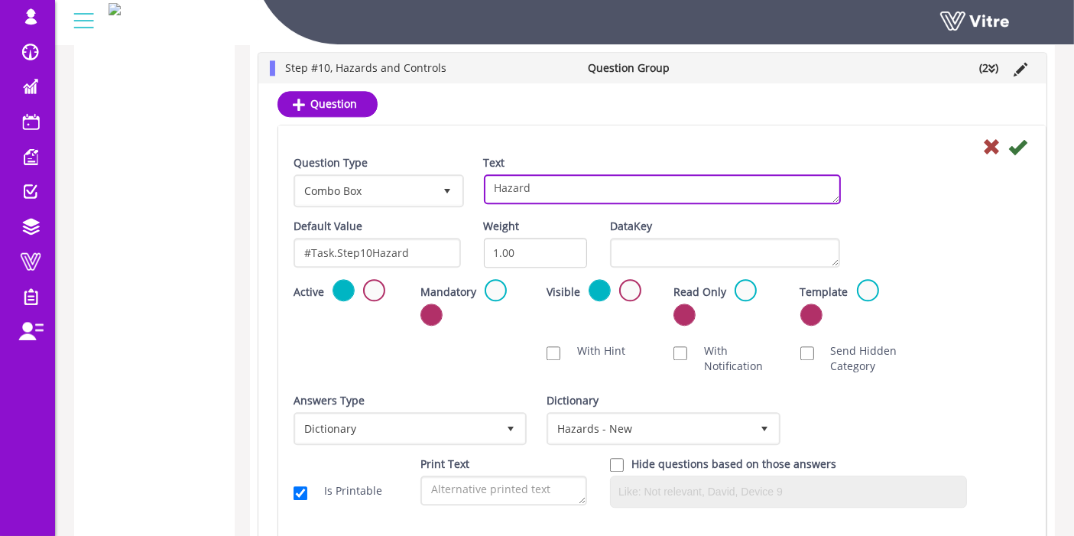
click at [584, 174] on textarea "Hazard" at bounding box center [662, 189] width 357 height 30
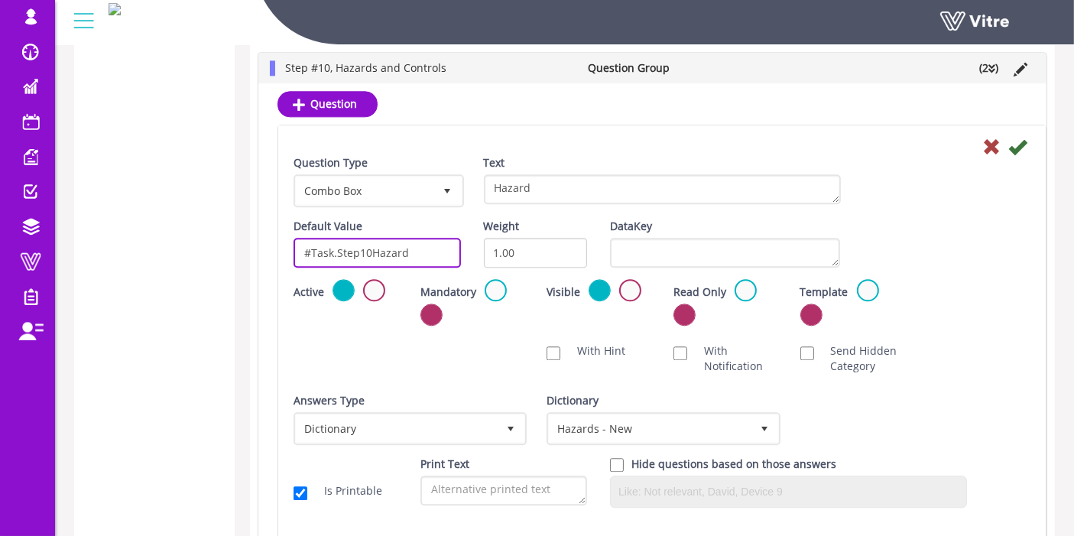
drag, startPoint x: 439, startPoint y: 227, endPoint x: 258, endPoint y: 239, distance: 181.5
click at [258, 239] on div "Question Hazard Combo Box Dictionary Question Type Combo Box 2 Text Hazard Defa…" at bounding box center [652, 356] width 788 height 547
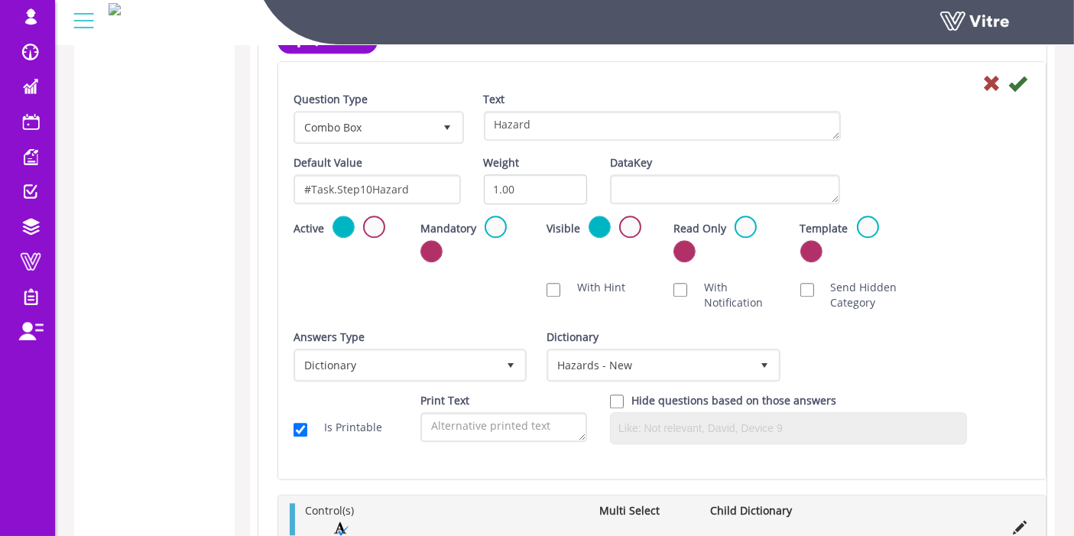
scroll to position [3775, 0]
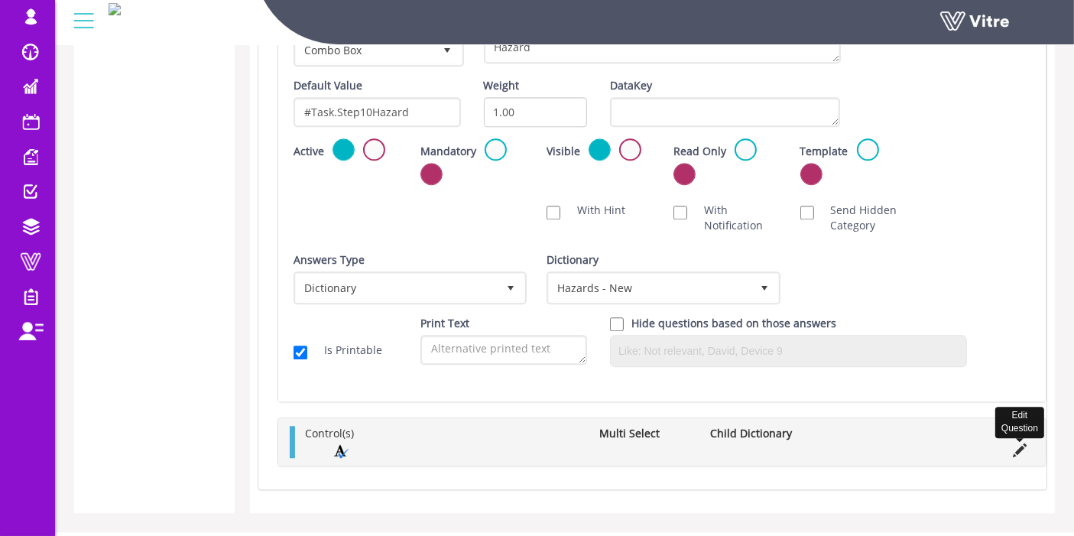
click at [1019, 443] on icon at bounding box center [1020, 450] width 14 height 14
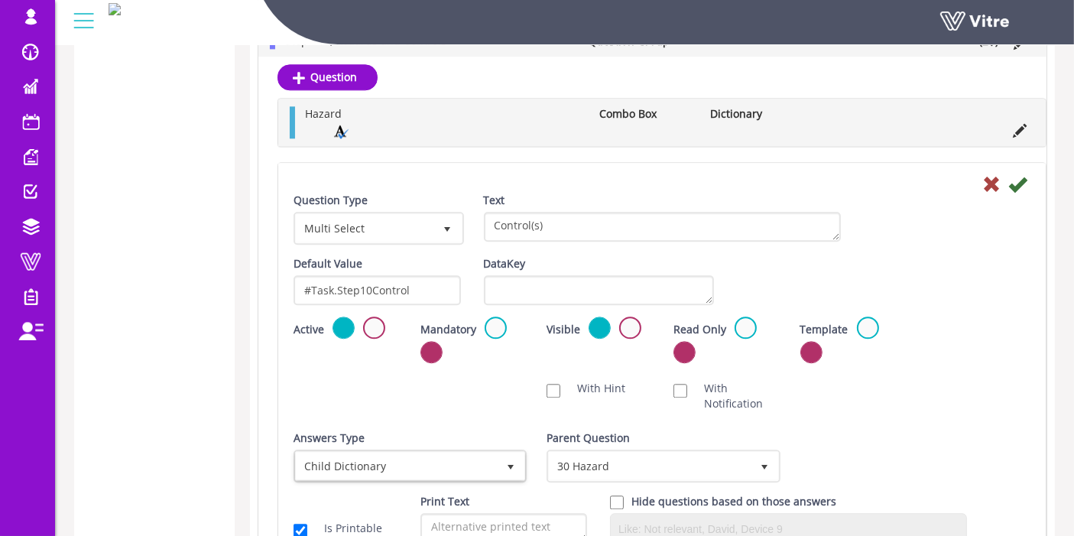
scroll to position [3605, 0]
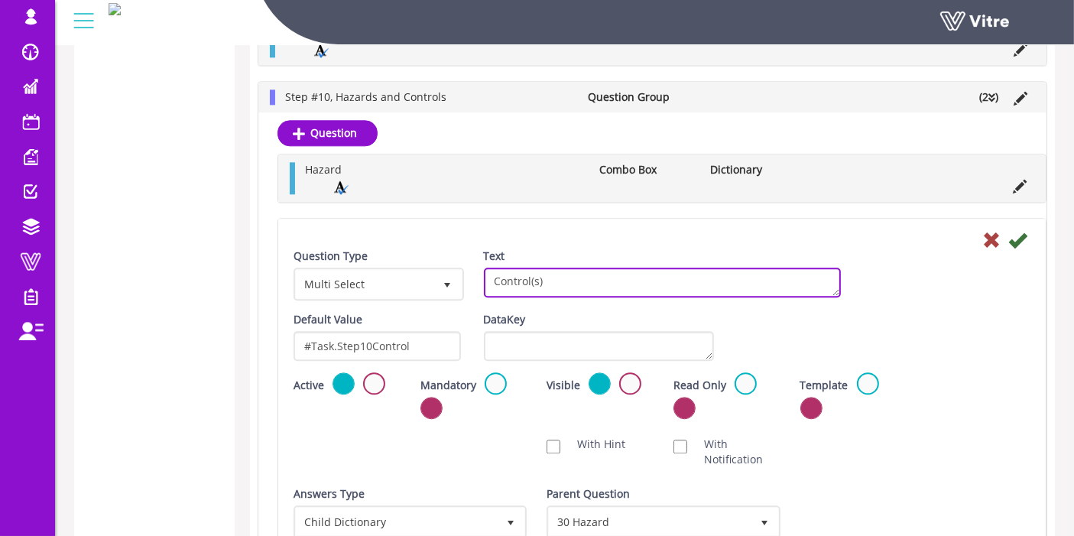
click at [582, 267] on textarea "Control(s)" at bounding box center [662, 282] width 357 height 30
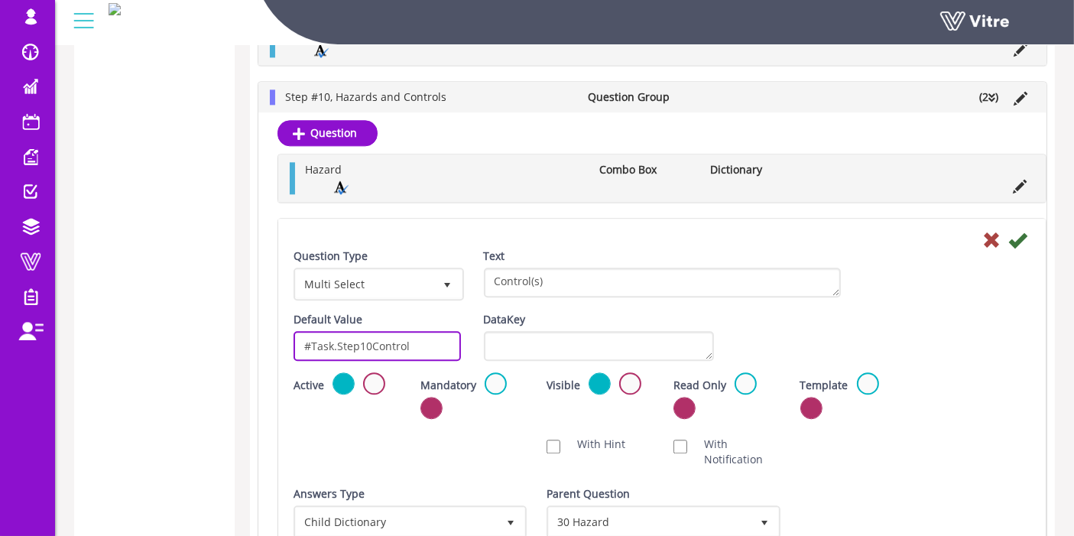
click at [407, 331] on input "#Task.Step10Control" at bounding box center [376, 346] width 167 height 30
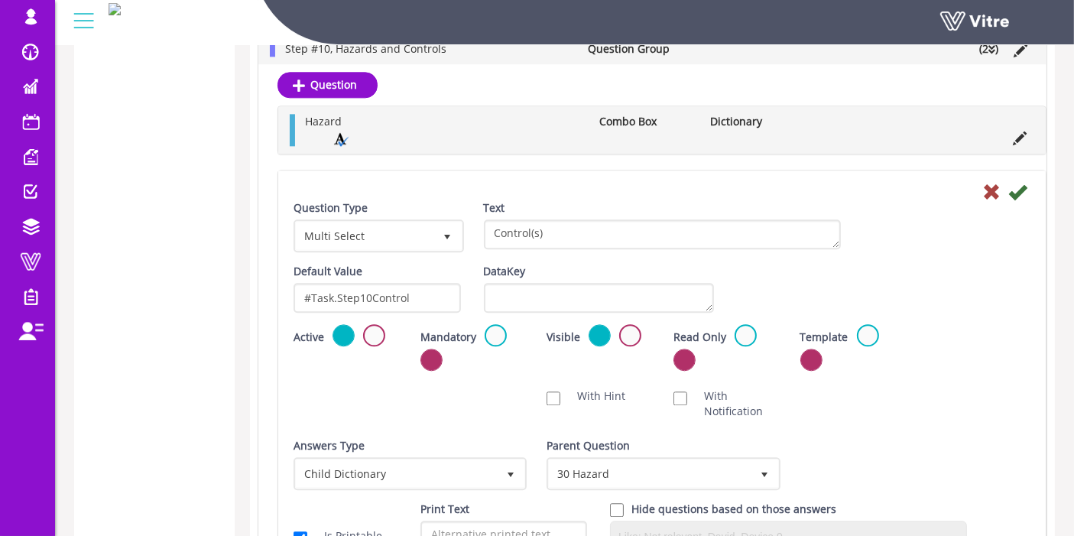
scroll to position [3690, 0]
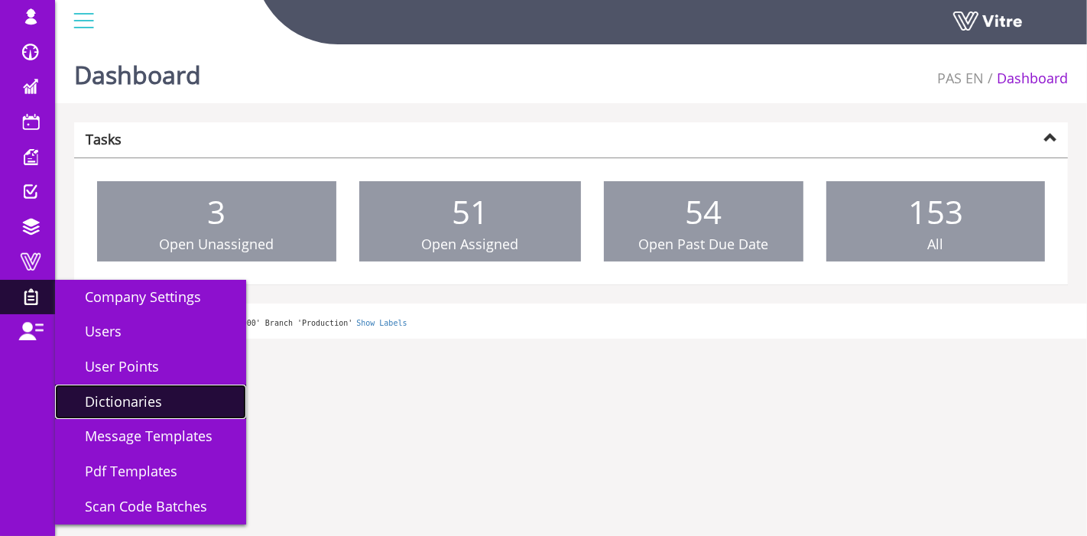
click at [124, 396] on span "Dictionaries" at bounding box center [114, 401] width 96 height 18
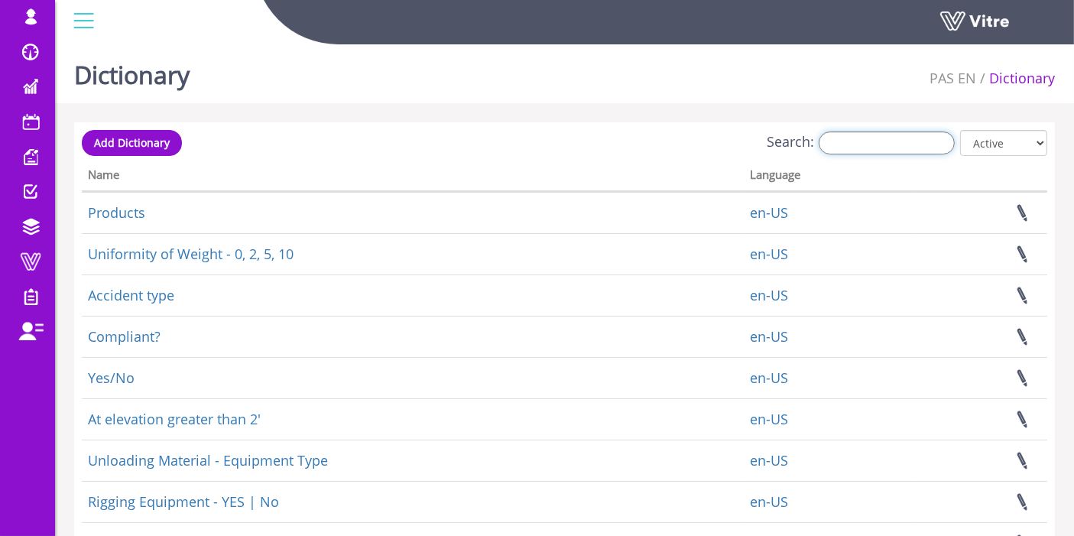
click at [870, 141] on input "Search:" at bounding box center [886, 142] width 136 height 23
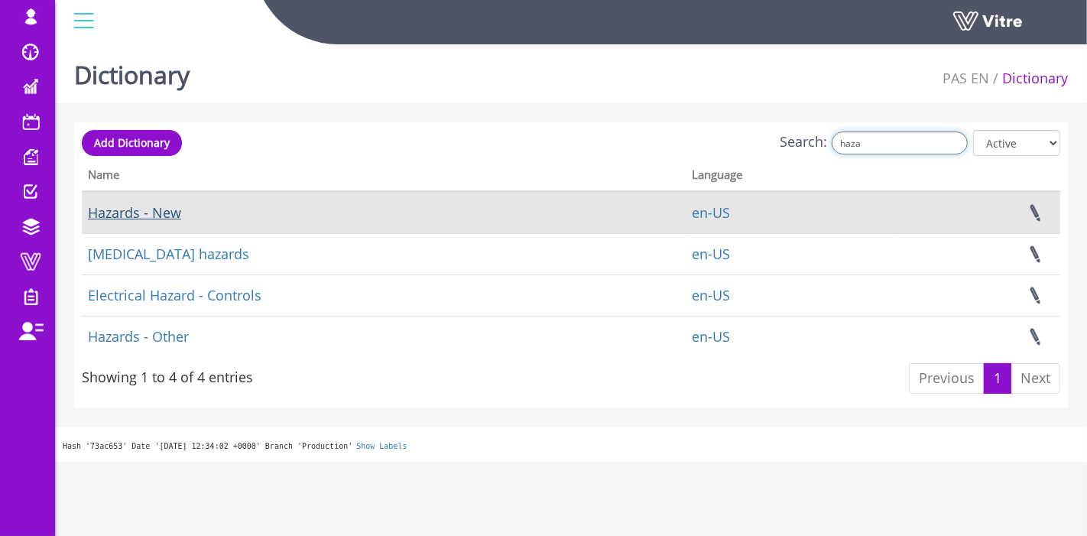
type input "haza"
click at [129, 217] on link "Hazards - New" at bounding box center [134, 212] width 93 height 18
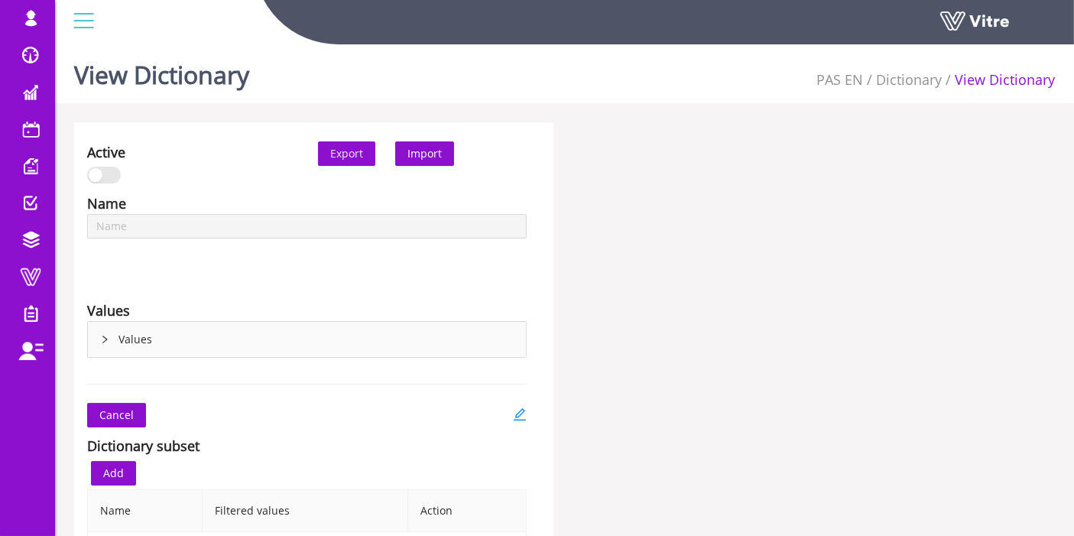
type input "Hazards - New"
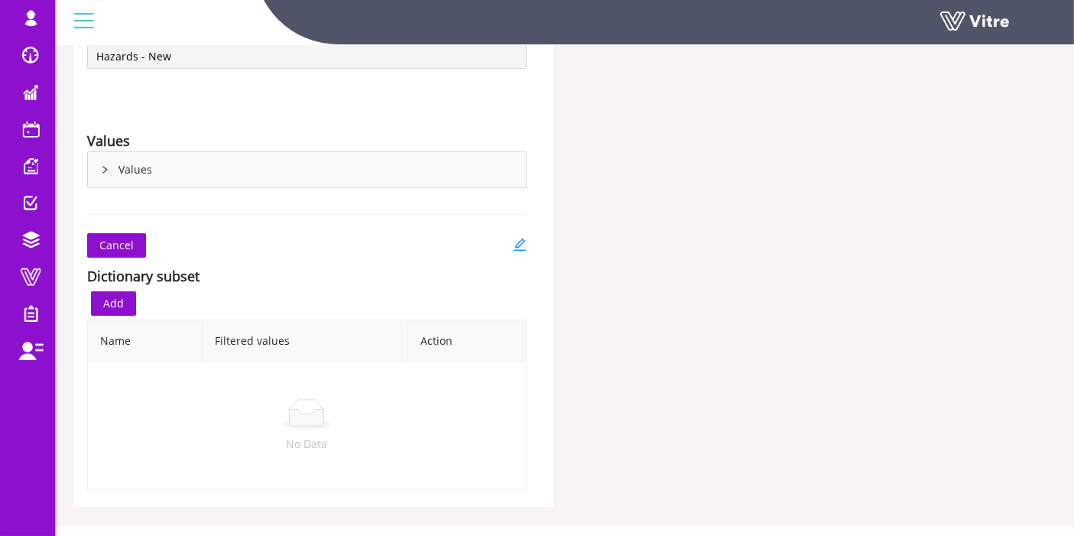
scroll to position [194, 0]
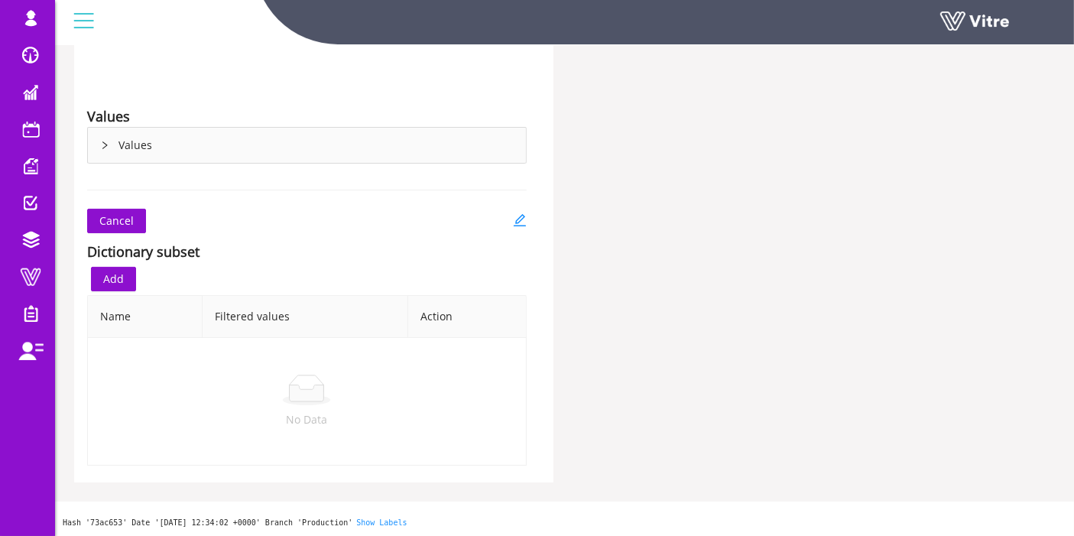
click at [106, 147] on icon "right" at bounding box center [104, 145] width 9 height 9
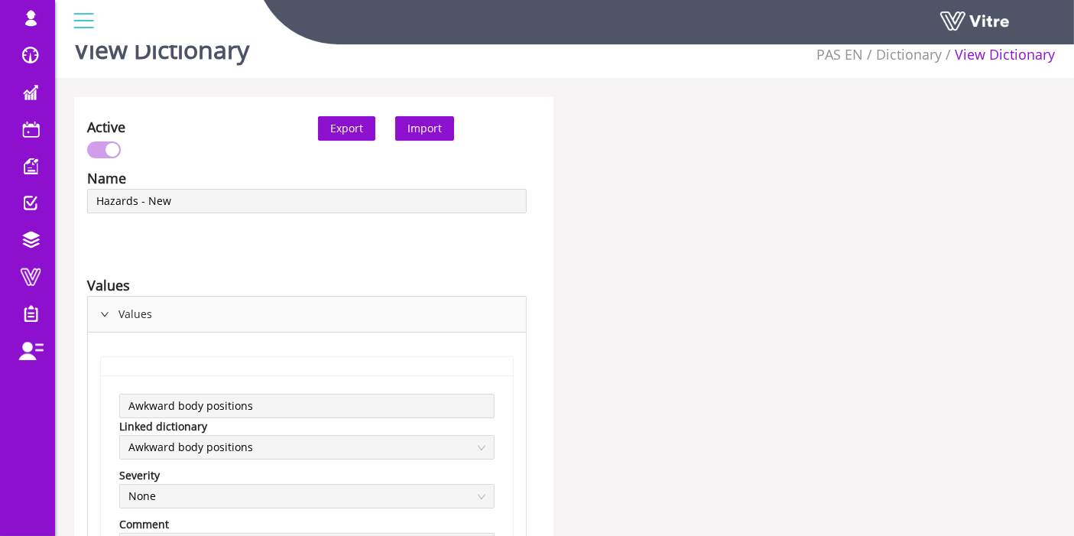
scroll to position [0, 0]
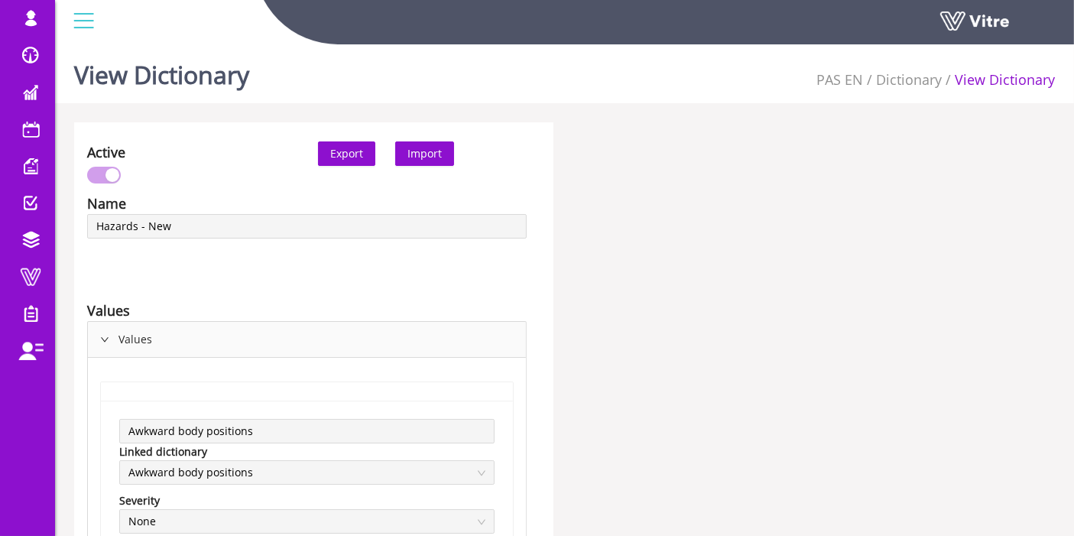
click at [351, 141] on button "Export" at bounding box center [346, 153] width 57 height 24
click at [898, 79] on link "Dictionary" at bounding box center [909, 79] width 66 height 18
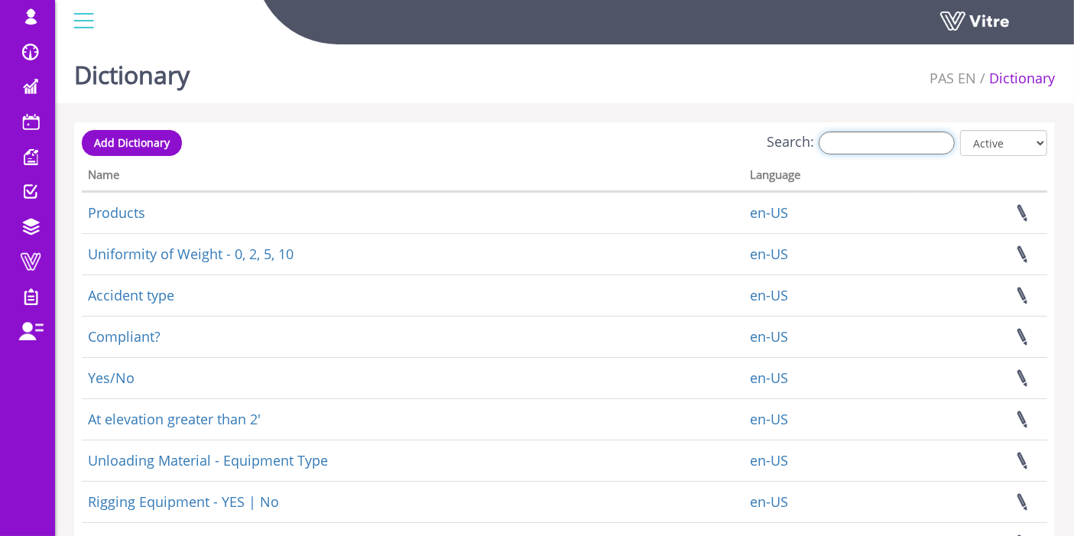
click at [899, 145] on input "Search:" at bounding box center [886, 142] width 136 height 23
paste input "16 Hazard"
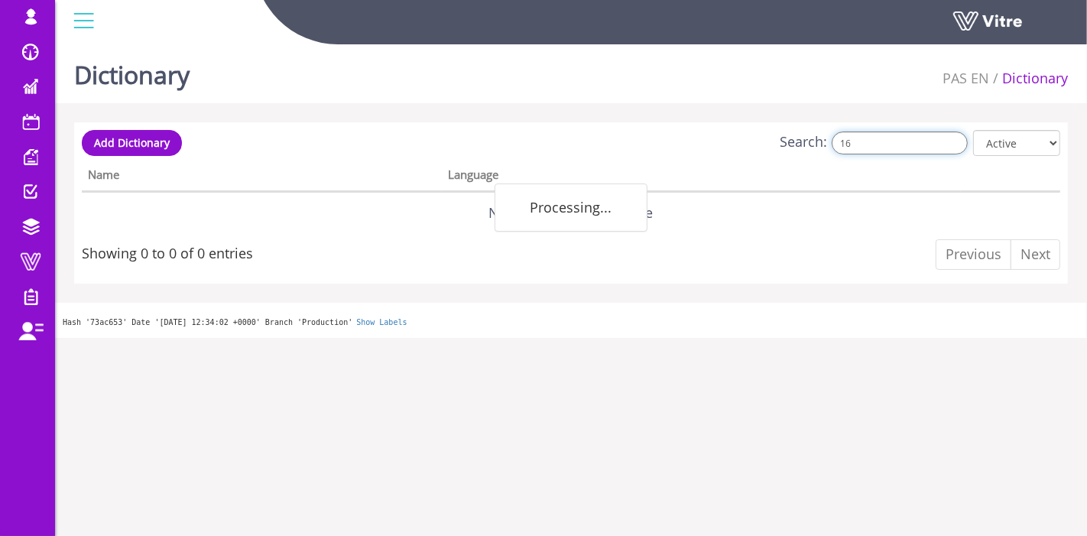
type input "1"
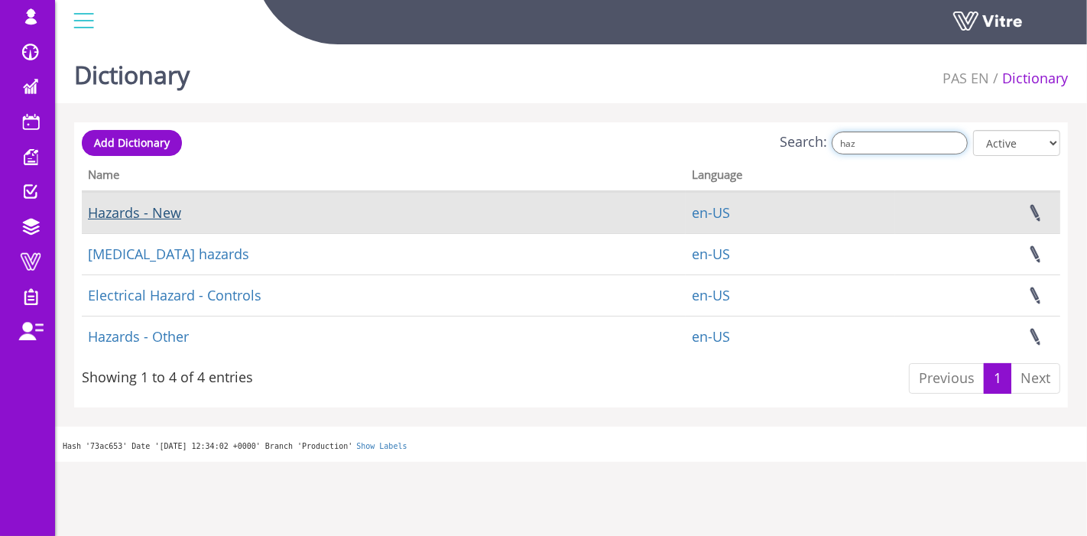
type input "haz"
click at [168, 212] on link "Hazards - New" at bounding box center [134, 212] width 93 height 18
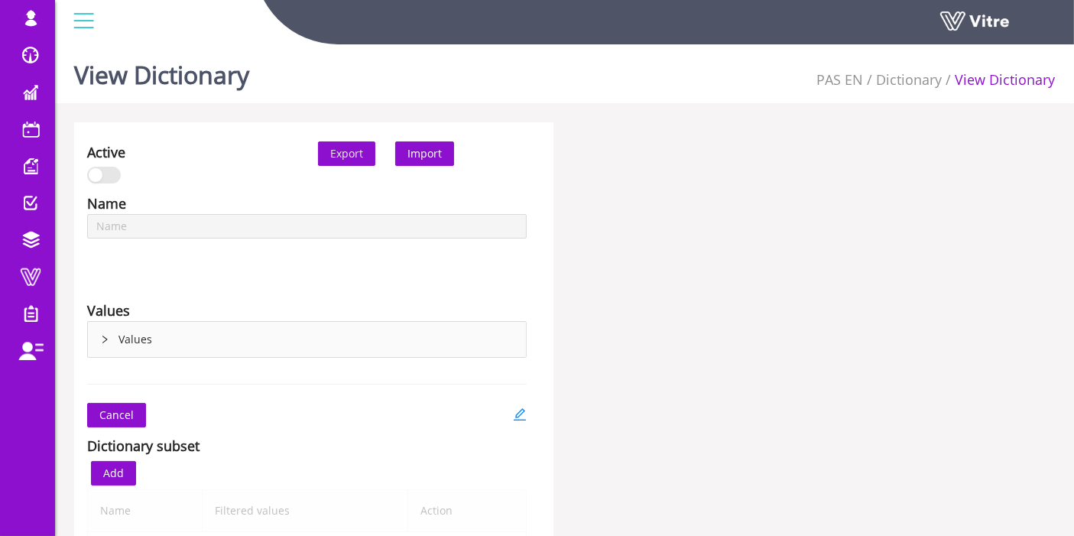
scroll to position [194, 0]
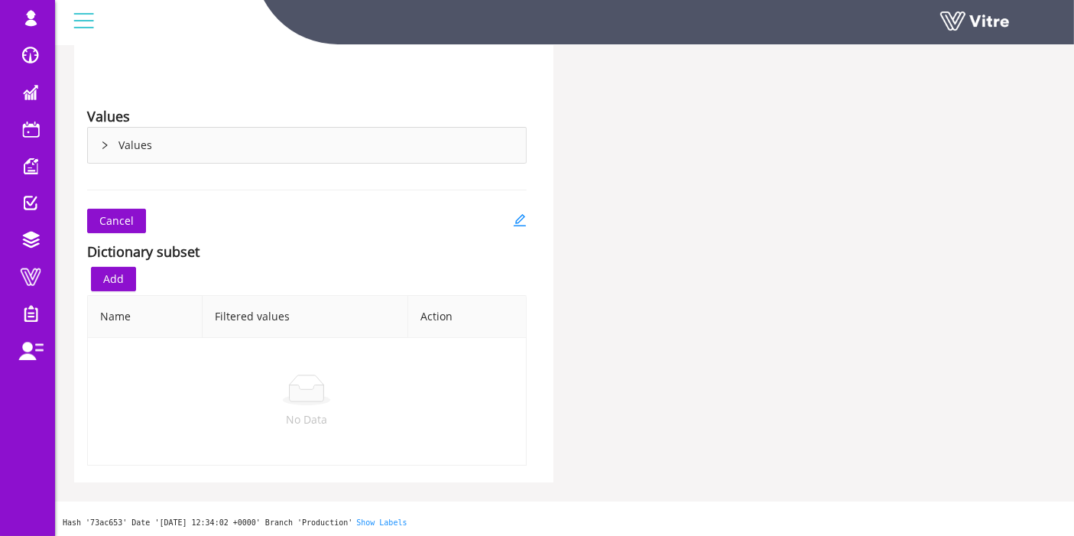
type input "Hazards - New"
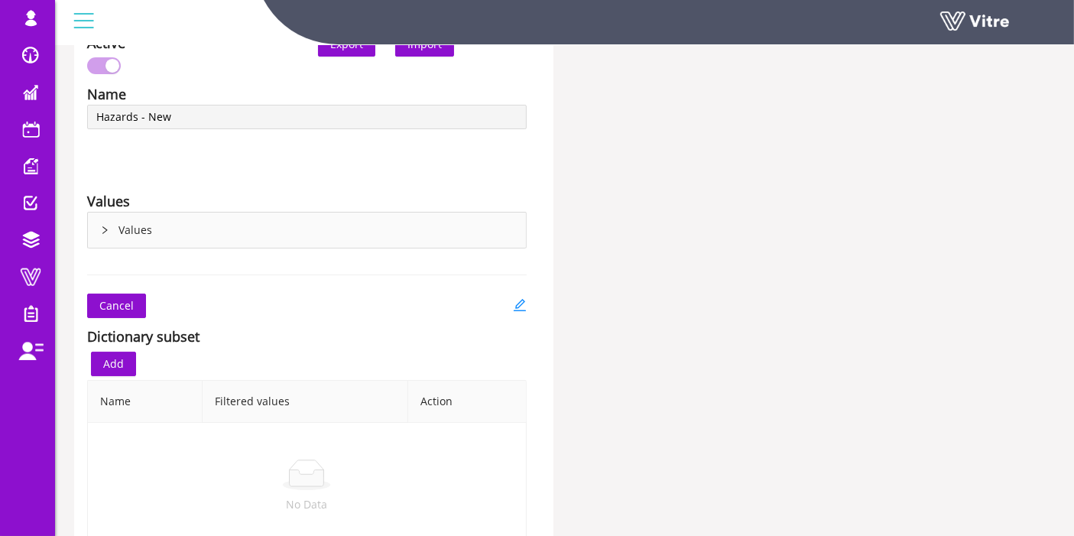
click at [124, 232] on div "Values" at bounding box center [307, 229] width 438 height 35
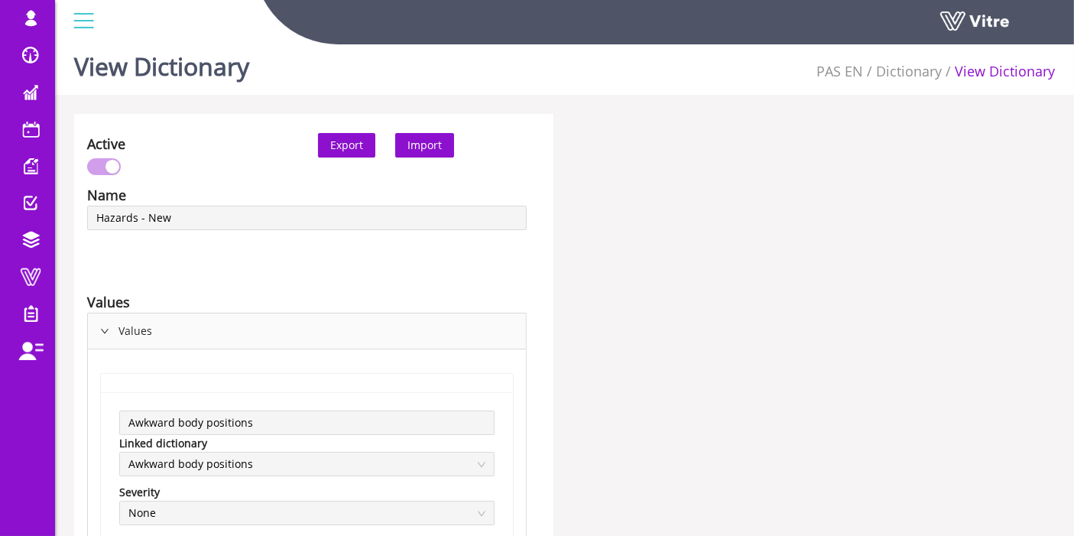
scroll to position [0, 0]
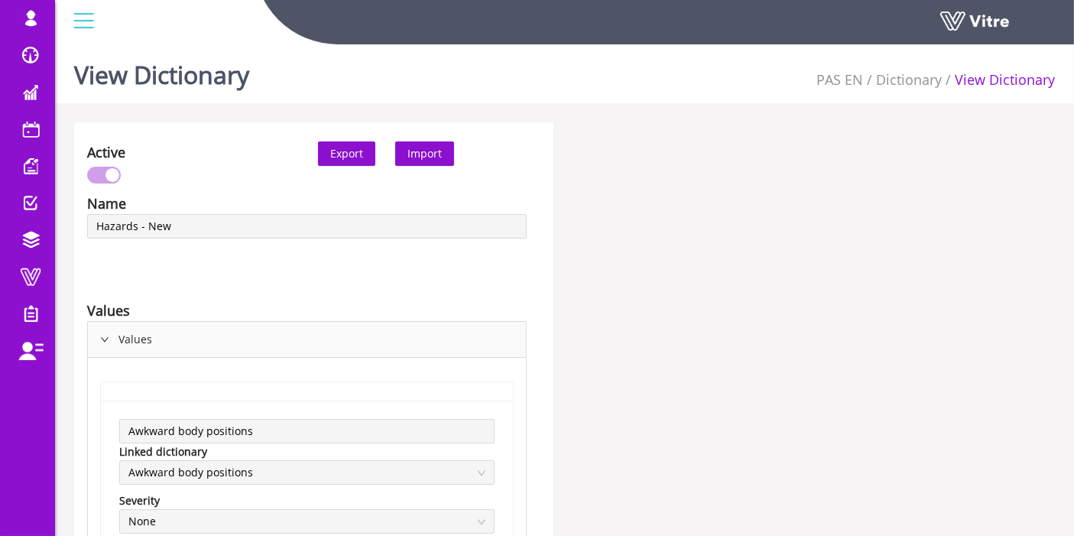
click at [102, 339] on icon "right" at bounding box center [105, 340] width 8 height 5
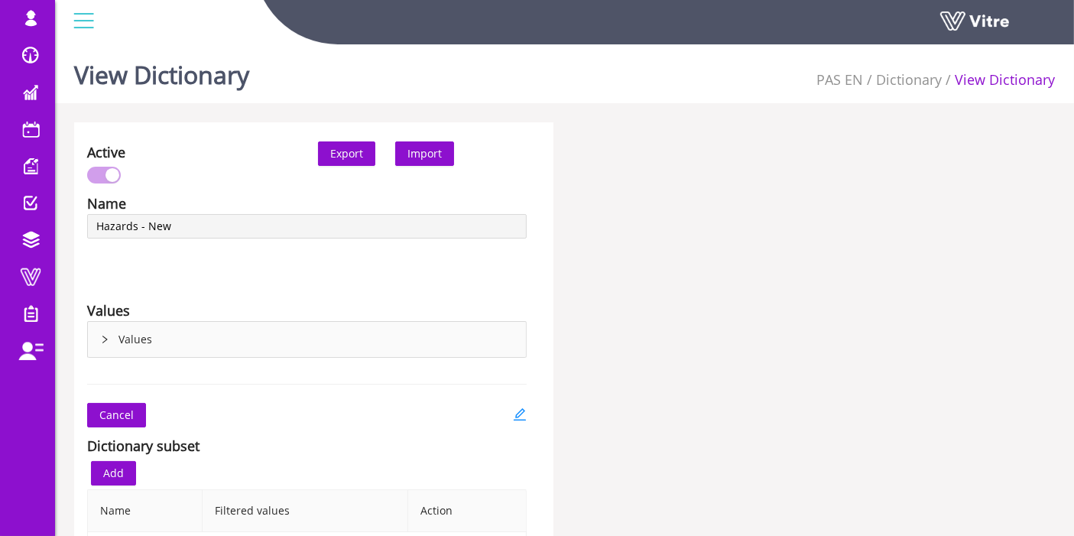
click at [103, 337] on icon "right" at bounding box center [104, 339] width 5 height 8
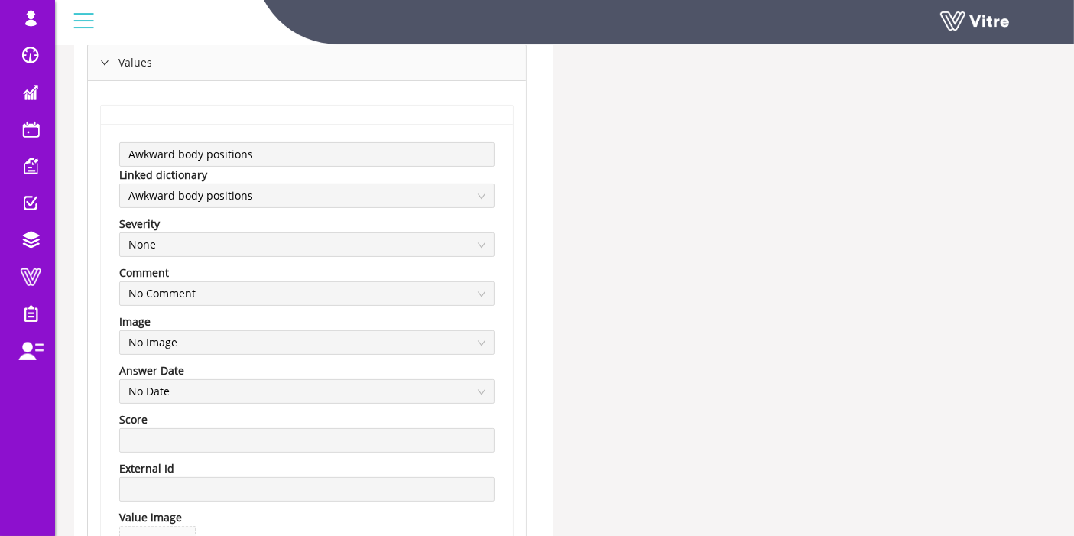
scroll to position [254, 0]
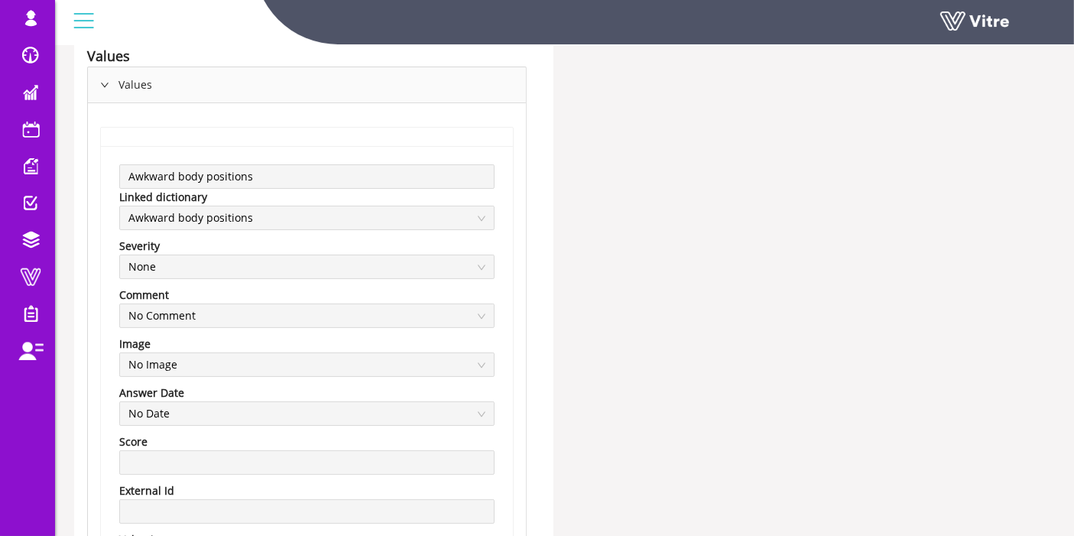
click at [317, 215] on span "Awkward body positions" at bounding box center [306, 217] width 357 height 23
click at [209, 222] on span "Awkward body positions" at bounding box center [306, 217] width 357 height 23
click at [218, 213] on span "Awkward body positions" at bounding box center [306, 217] width 357 height 23
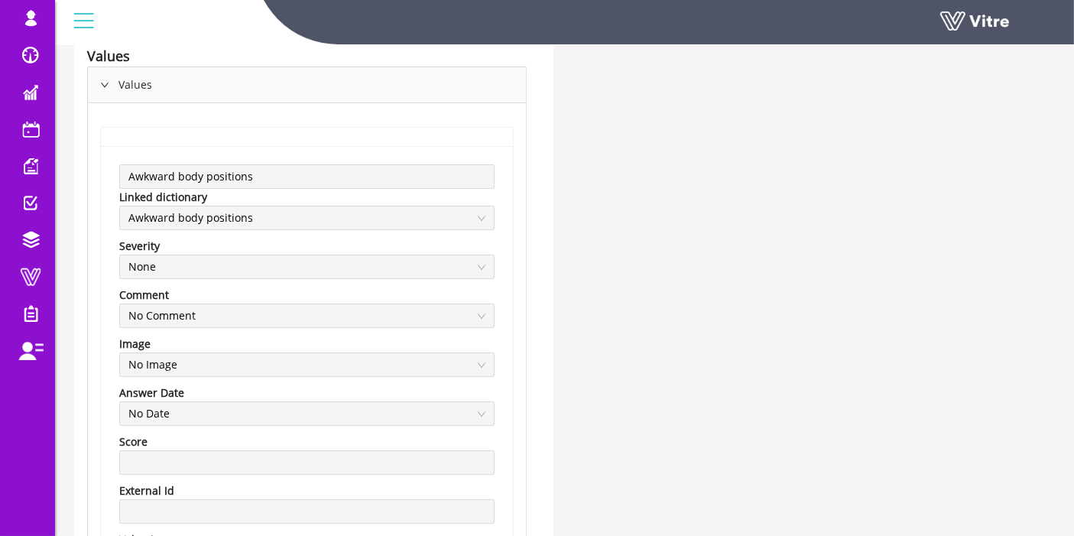
click at [218, 213] on span "Awkward body positions" at bounding box center [306, 217] width 357 height 23
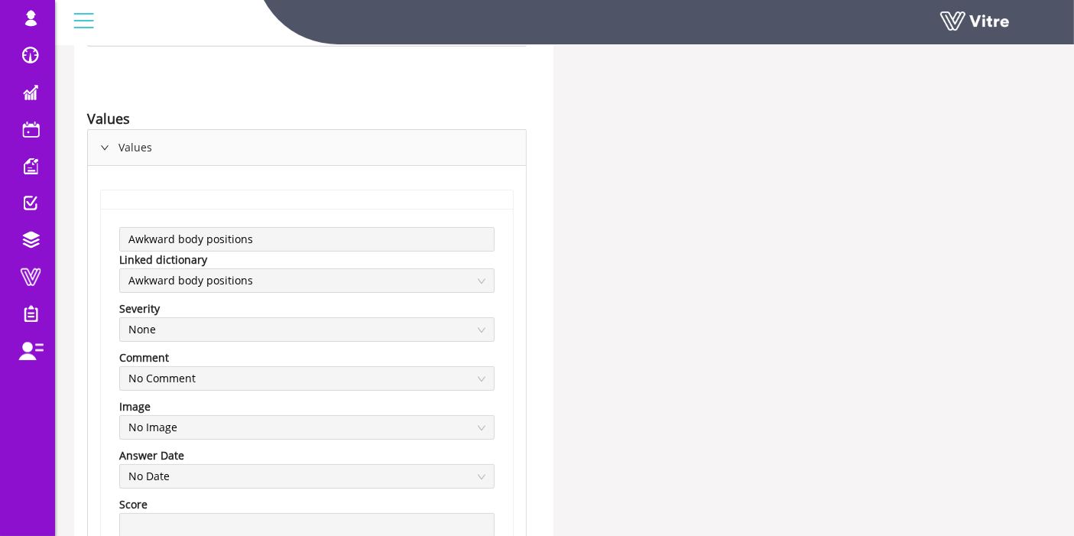
scroll to position [170, 0]
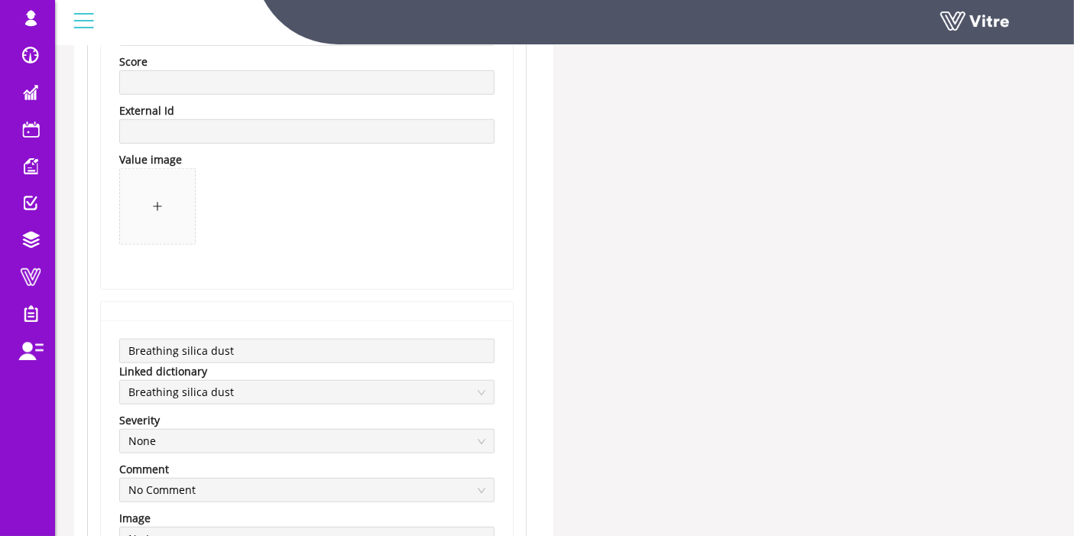
scroll to position [1273, 0]
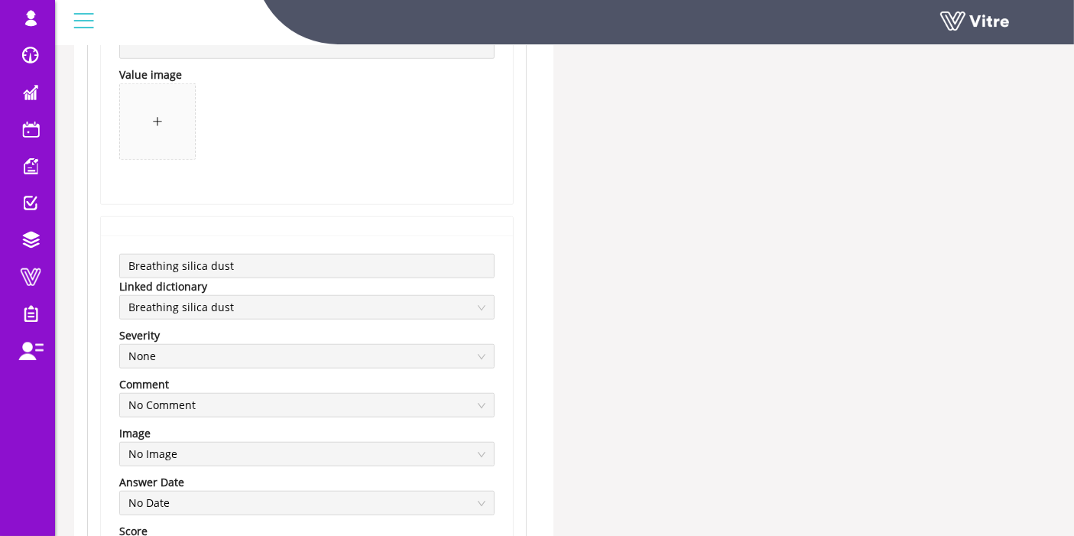
click at [190, 304] on span "Breathing silica dust" at bounding box center [306, 307] width 357 height 23
drag, startPoint x: 263, startPoint y: 308, endPoint x: 137, endPoint y: 315, distance: 126.3
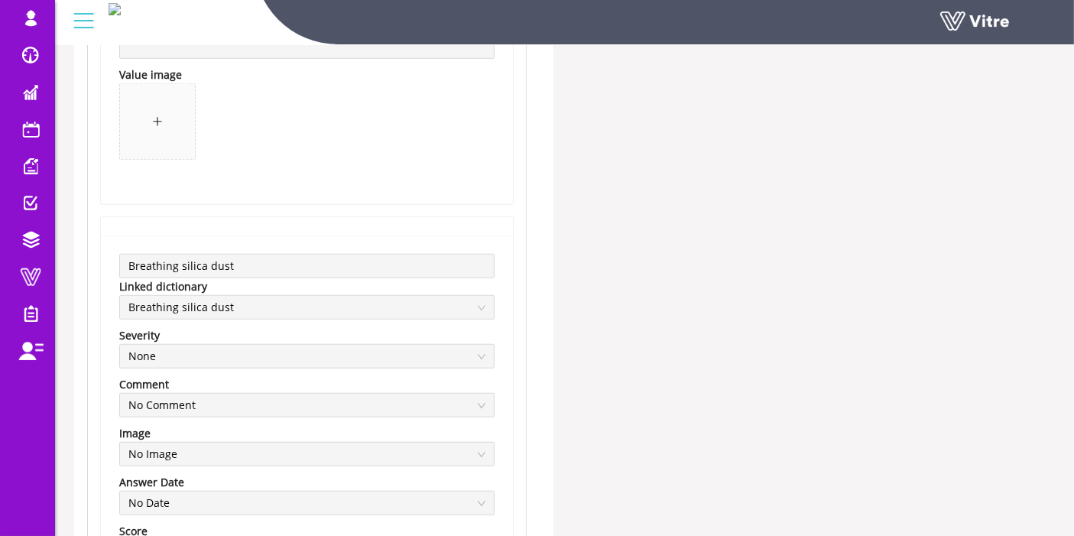
click at [137, 315] on span "Breathing silica dust" at bounding box center [306, 307] width 357 height 23
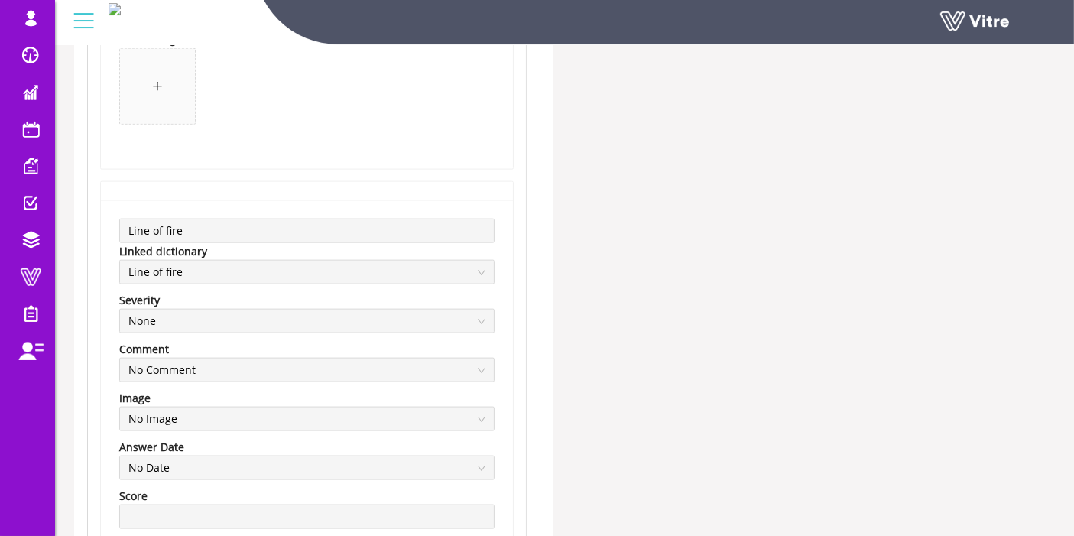
scroll to position [1868, 0]
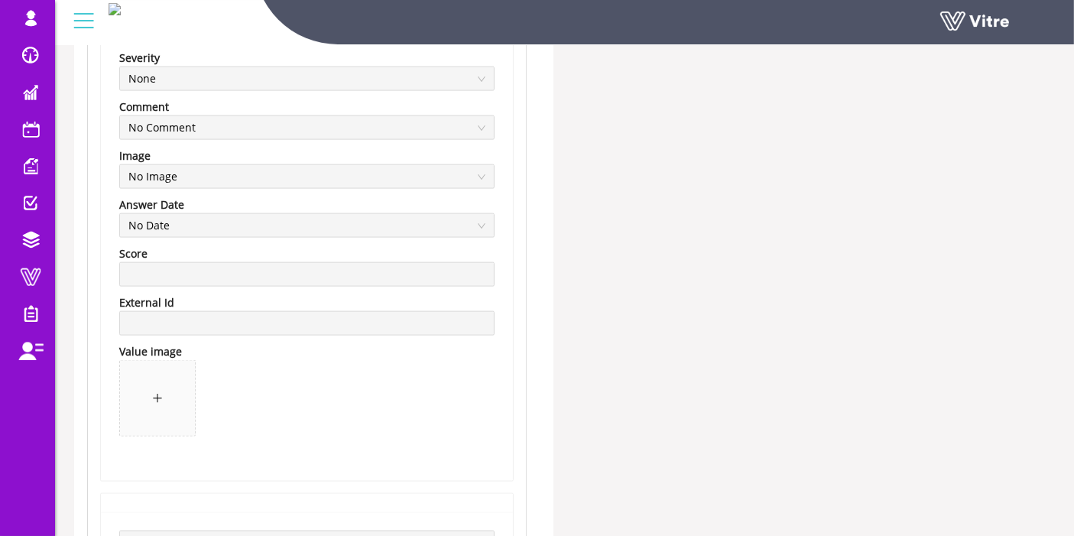
scroll to position [2377, 0]
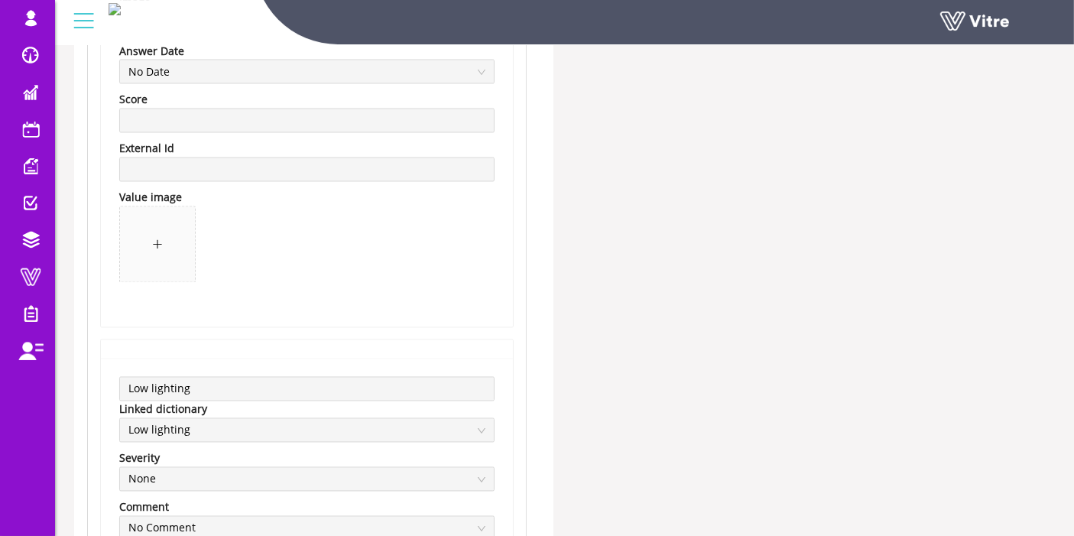
scroll to position [2886, 0]
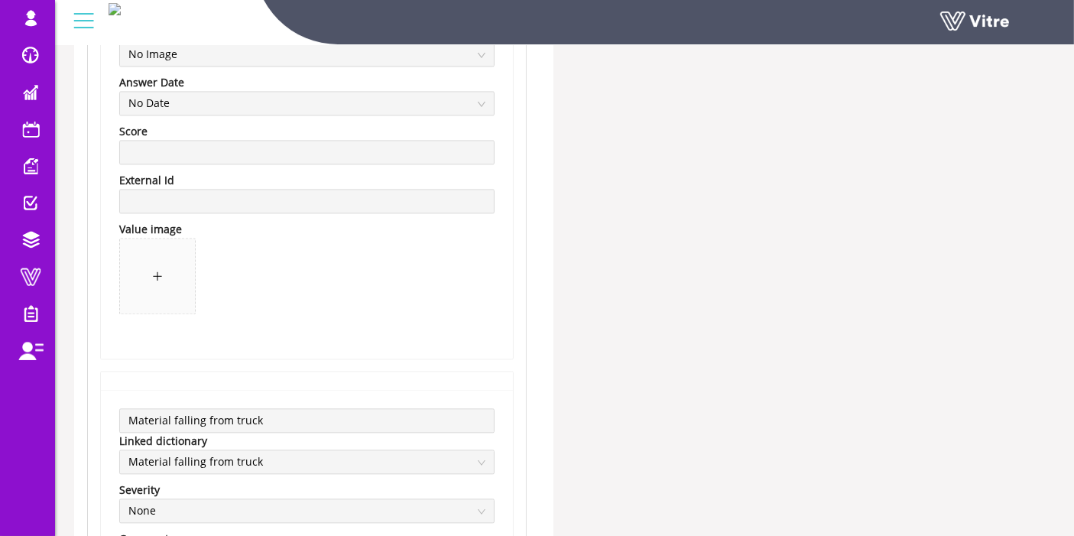
scroll to position [3396, 0]
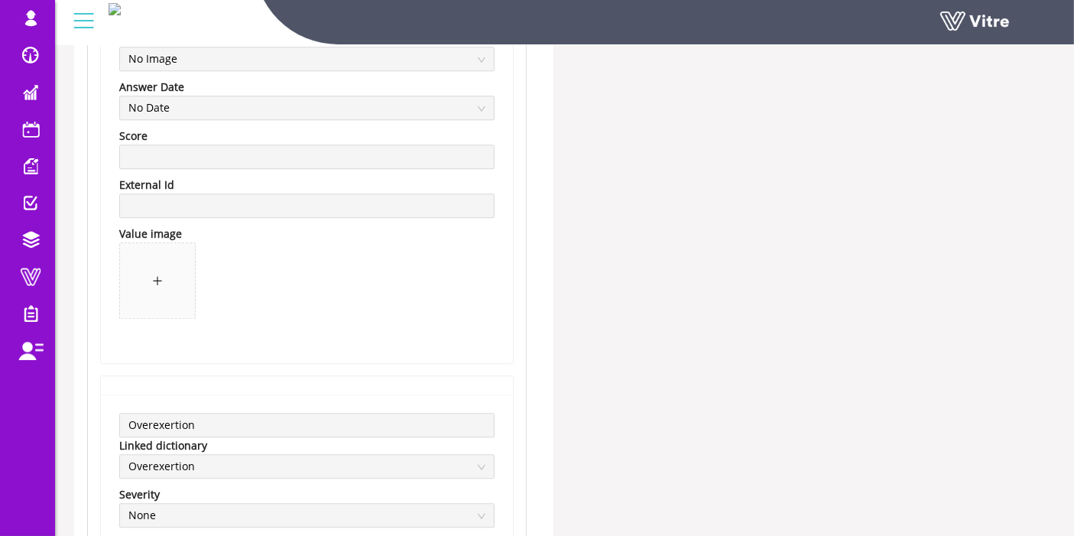
scroll to position [3991, 0]
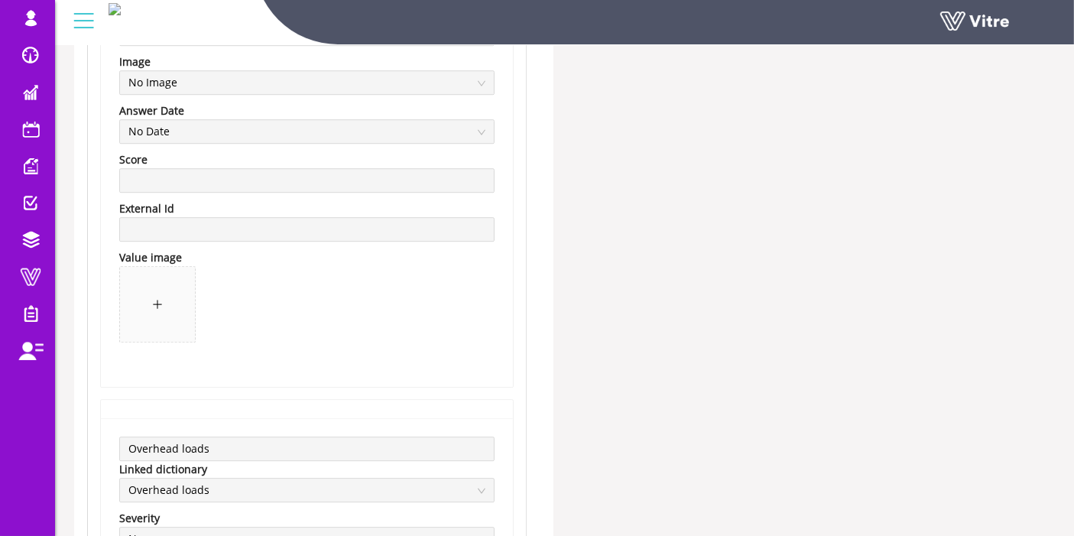
scroll to position [4755, 0]
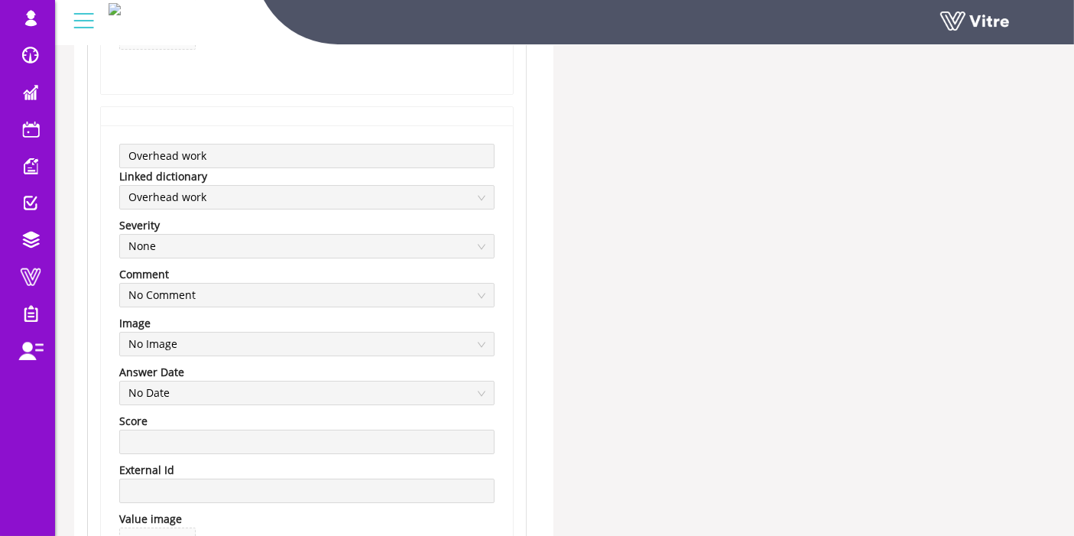
scroll to position [5264, 0]
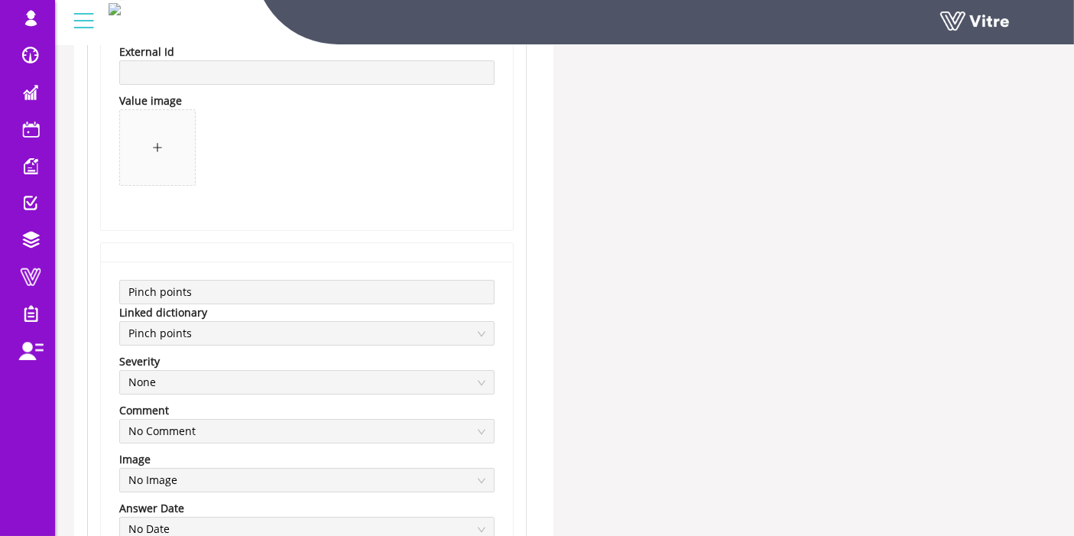
scroll to position [5774, 0]
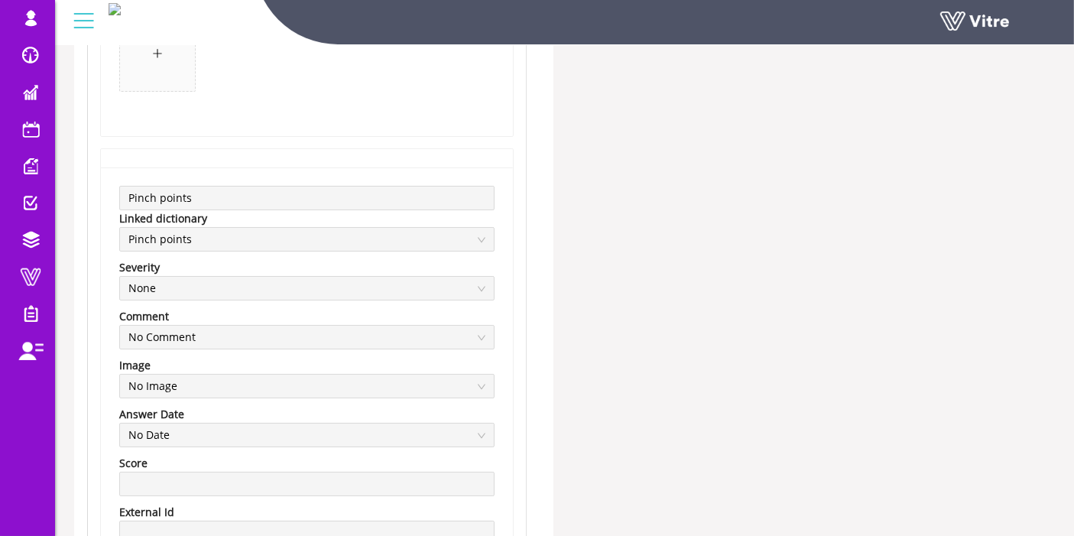
click at [110, 197] on div "Pinch points Linked dictionary Pinch points Severity None Comment No Comment Im…" at bounding box center [307, 428] width 412 height 523
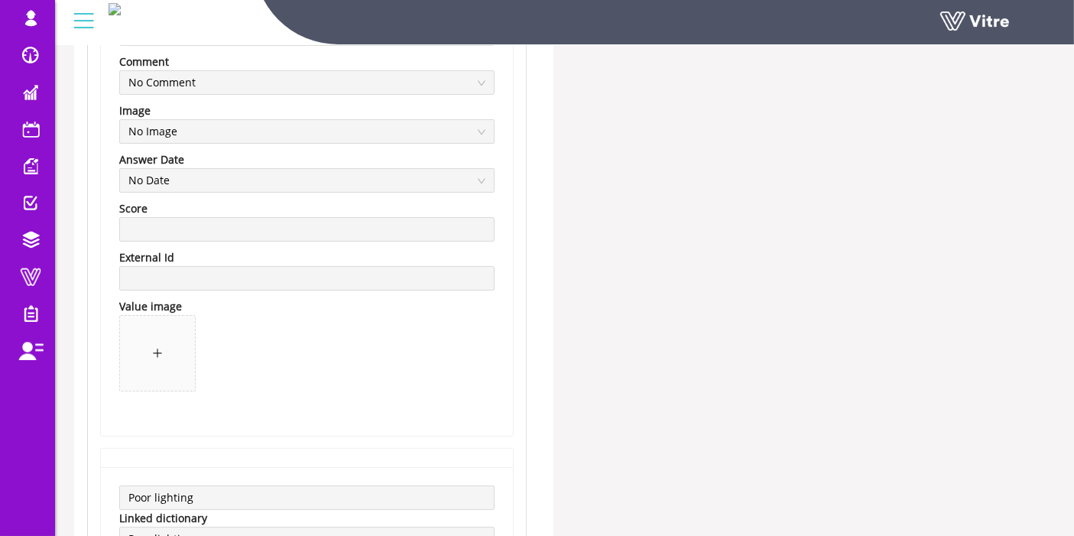
scroll to position [6198, 0]
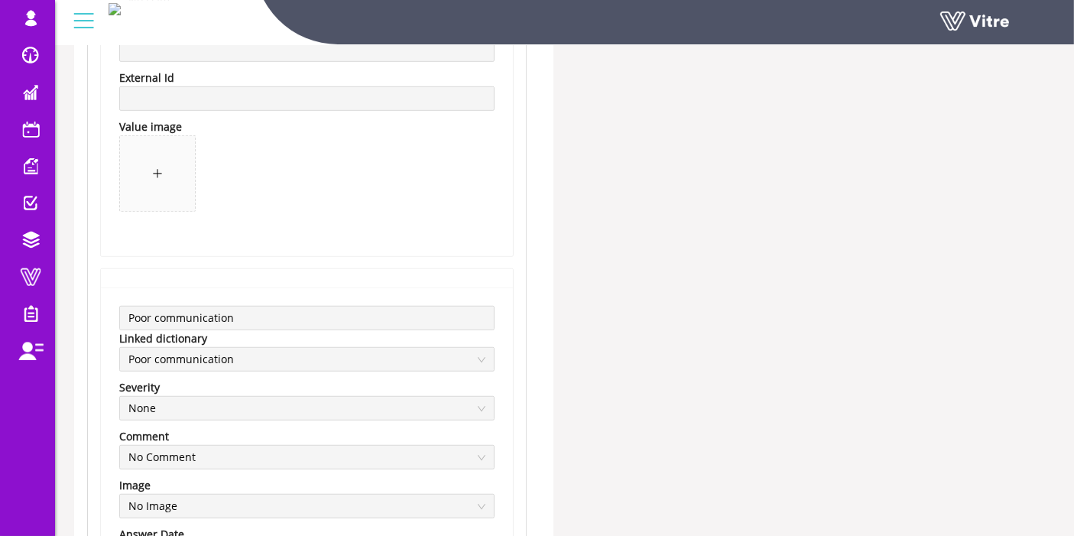
scroll to position [6878, 0]
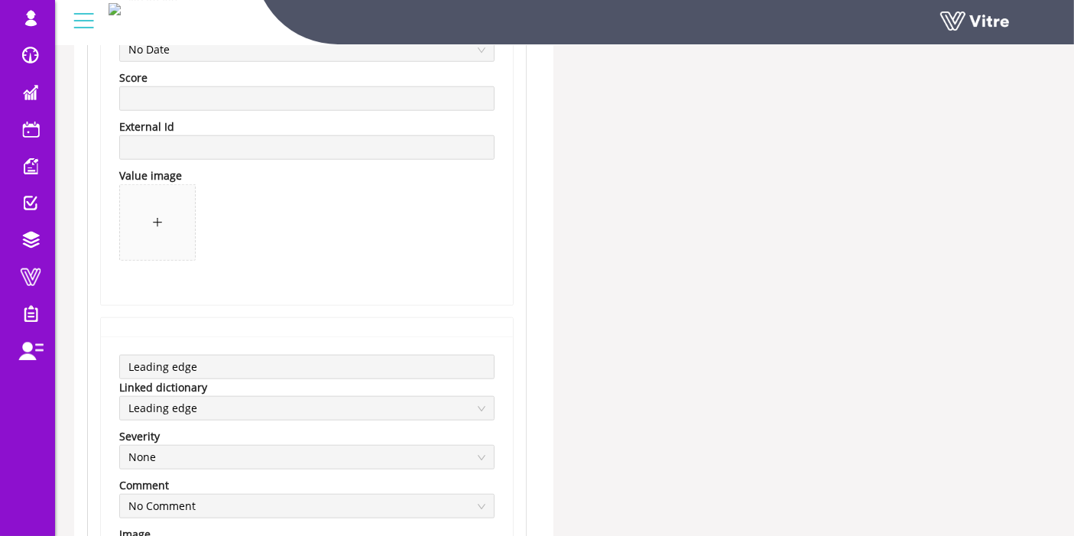
scroll to position [7387, 0]
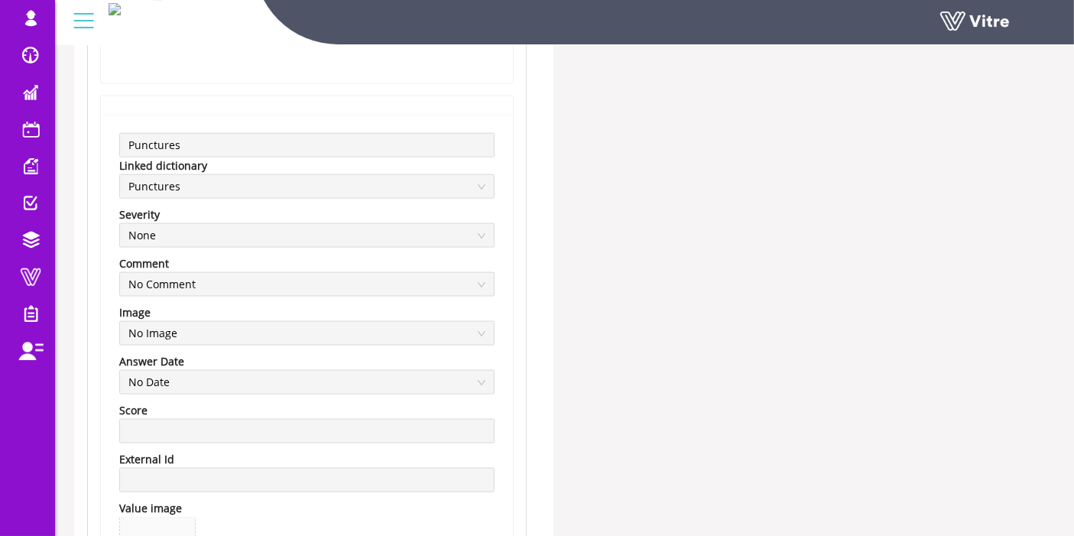
scroll to position [7981, 0]
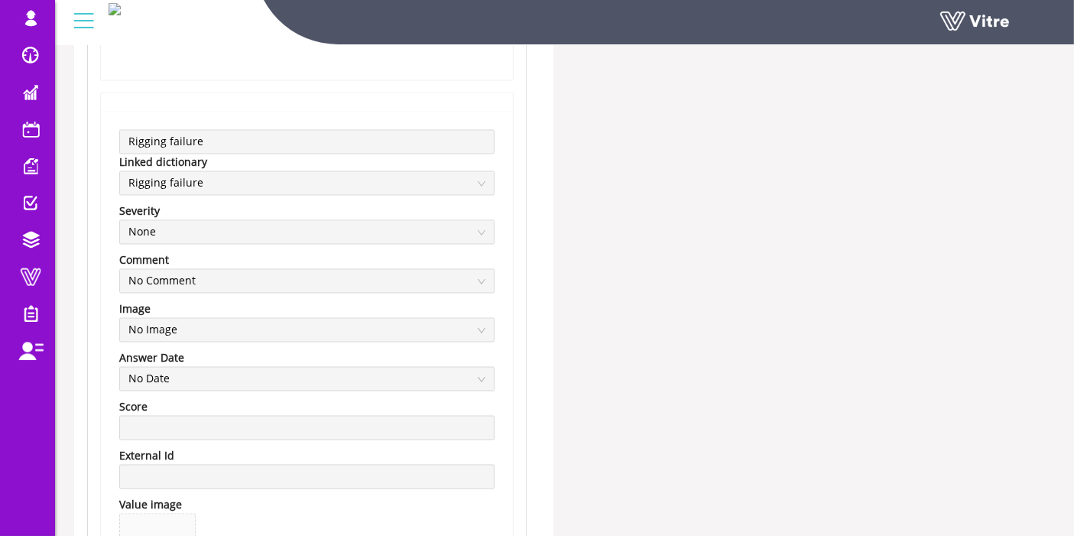
scroll to position [8491, 0]
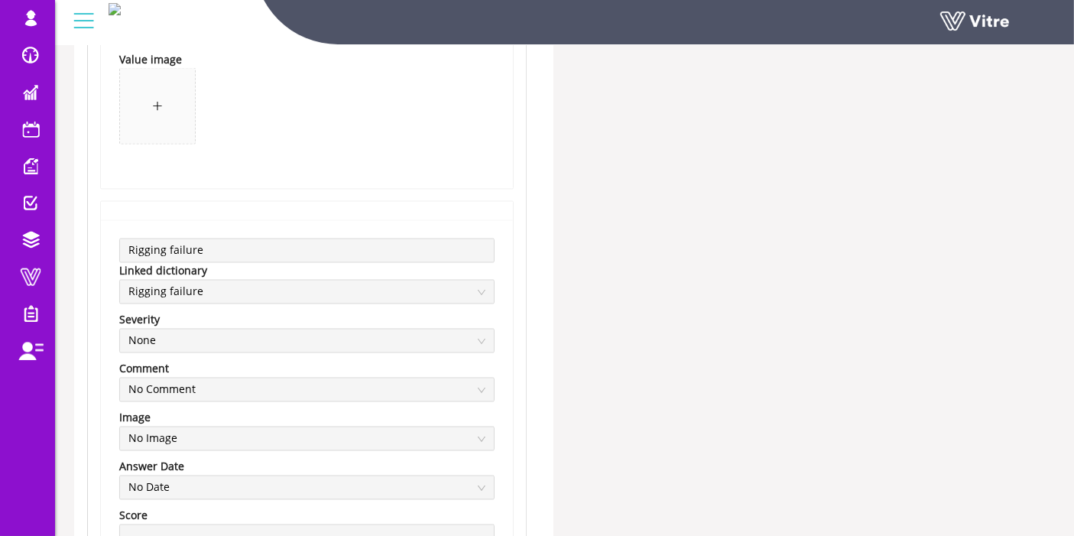
click at [100, 246] on div "Rigging failure Linked dictionary Rigging failure Severity None Comment No Comm…" at bounding box center [306, 472] width 413 height 543
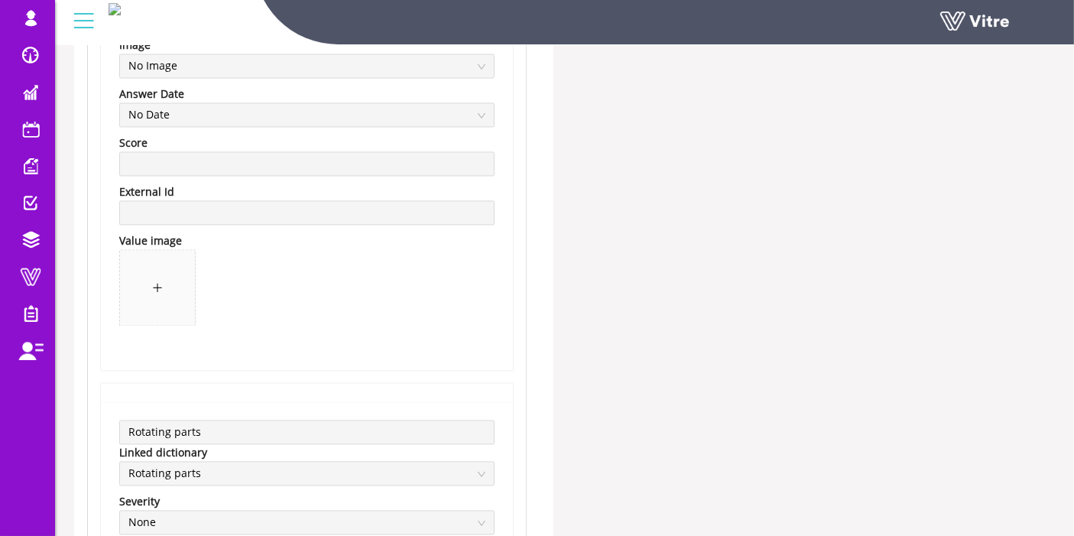
scroll to position [8915, 0]
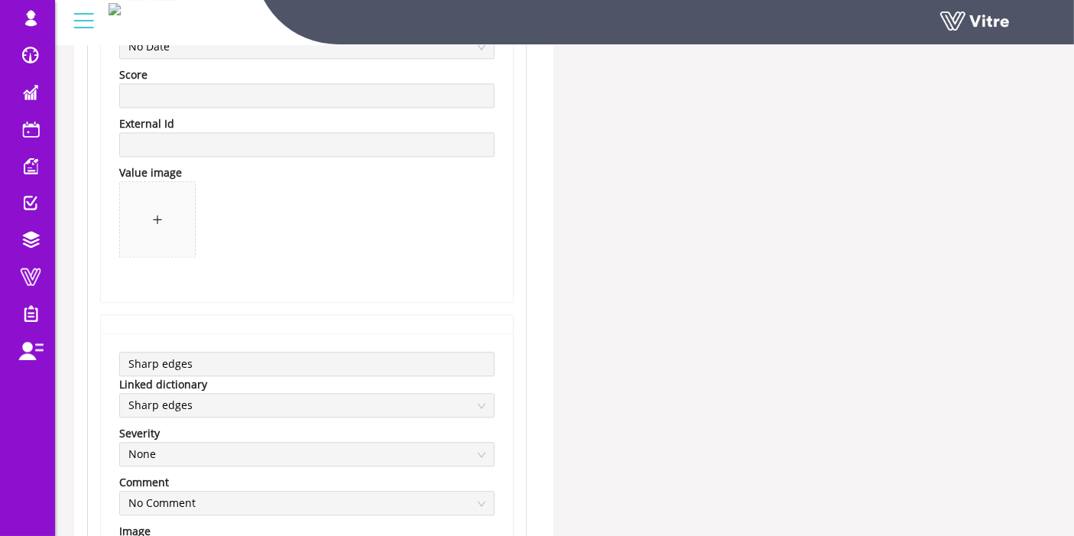
scroll to position [9679, 0]
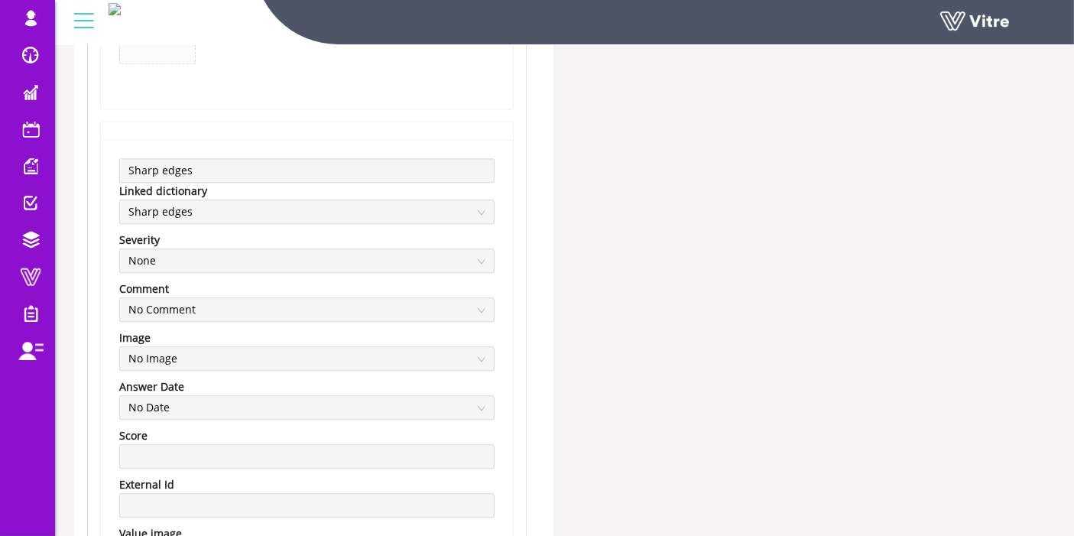
click at [108, 164] on div "Sharp edges Linked dictionary Sharp edges Severity None Comment No Comment Imag…" at bounding box center [307, 401] width 412 height 523
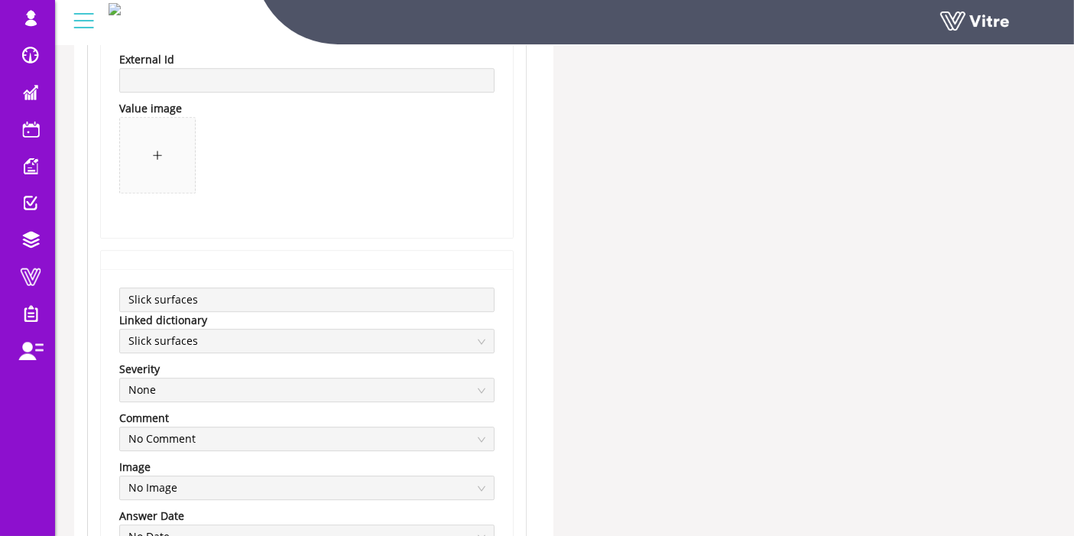
scroll to position [10189, 0]
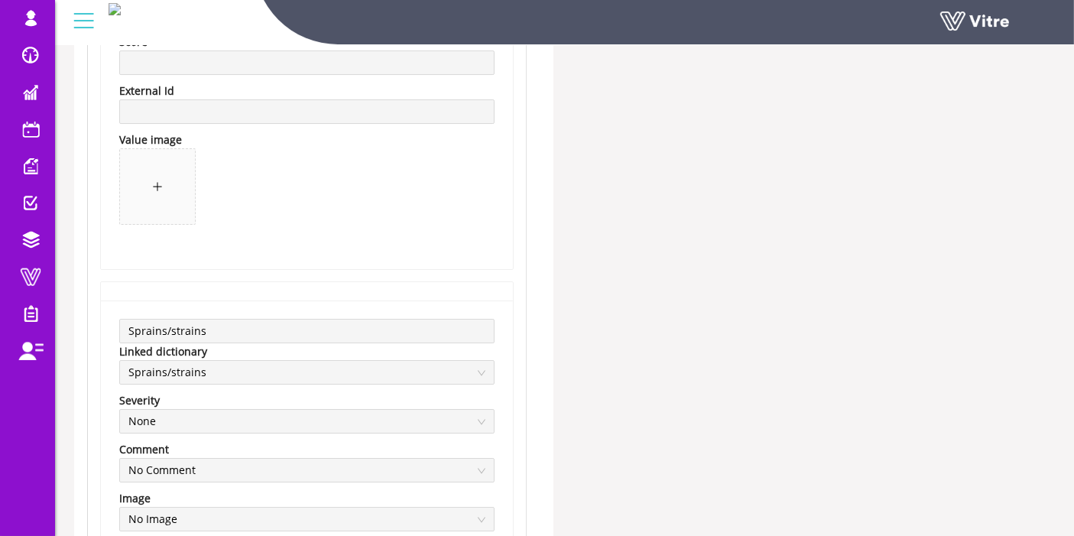
scroll to position [11208, 0]
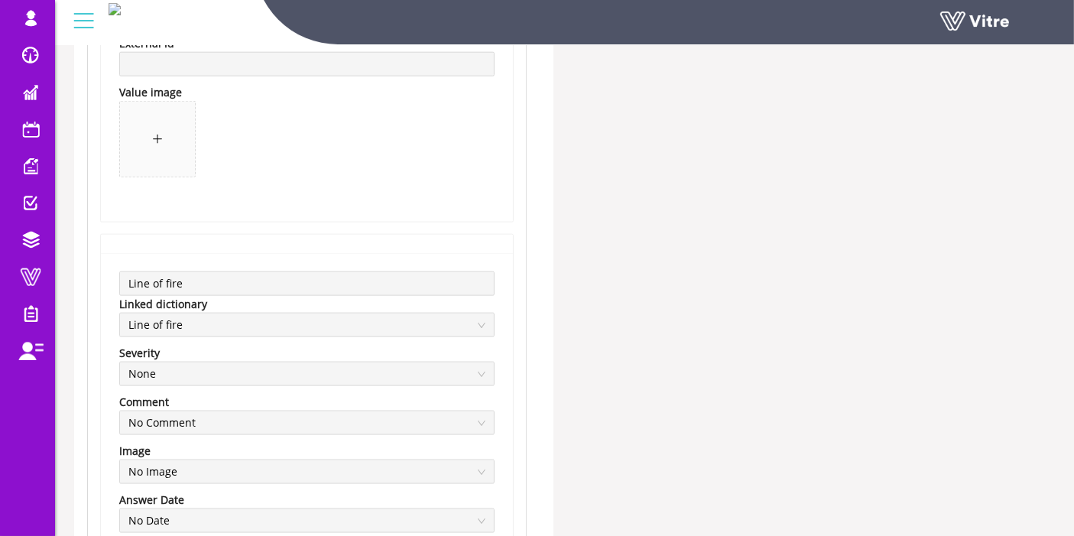
scroll to position [1779, 0]
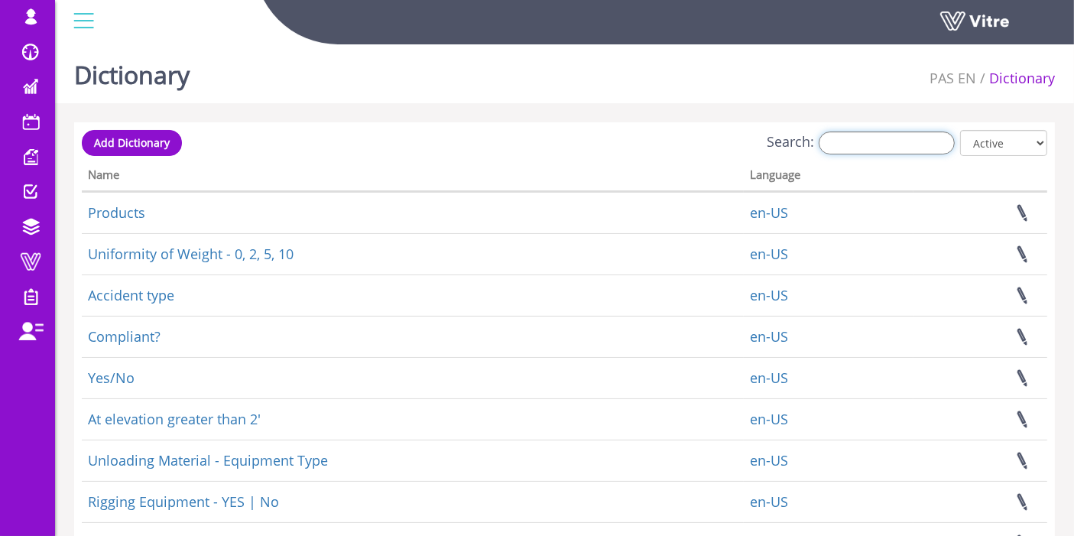
click at [881, 148] on input "Search:" at bounding box center [886, 142] width 136 height 23
paste input "Awkward body positions"
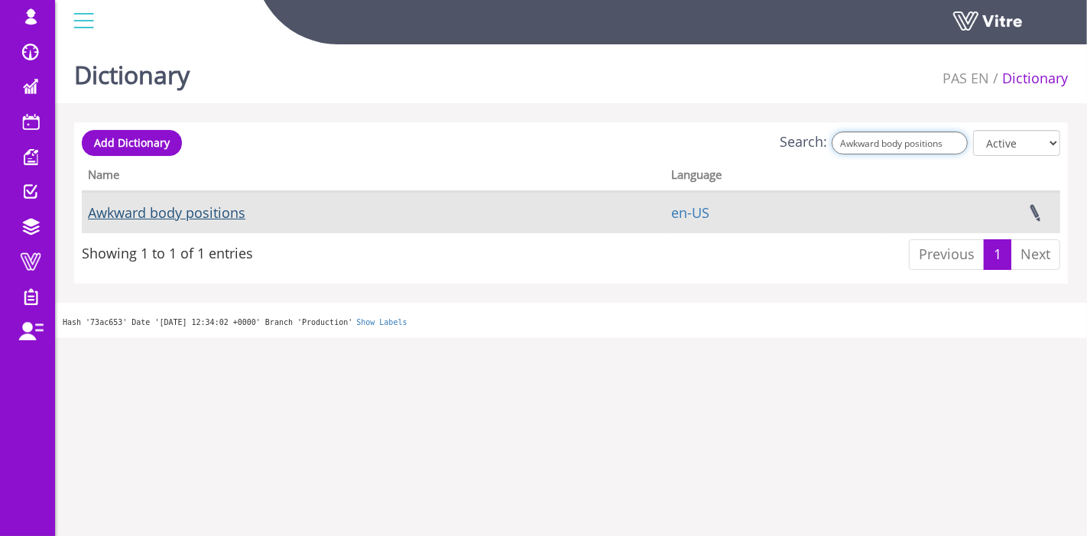
type input "Awkward body positions"
click at [180, 203] on link "Awkward body positions" at bounding box center [166, 212] width 157 height 18
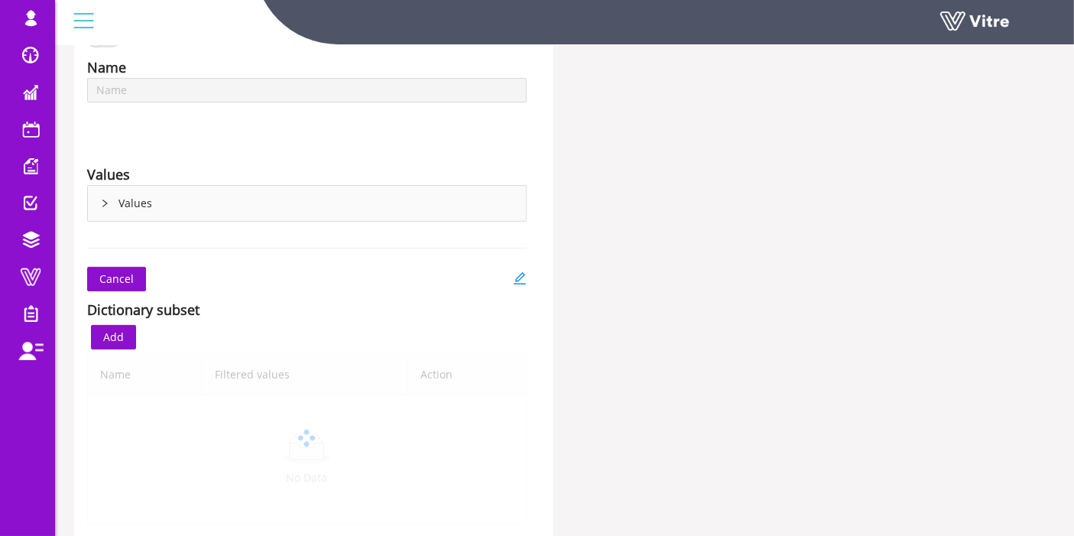
scroll to position [109, 0]
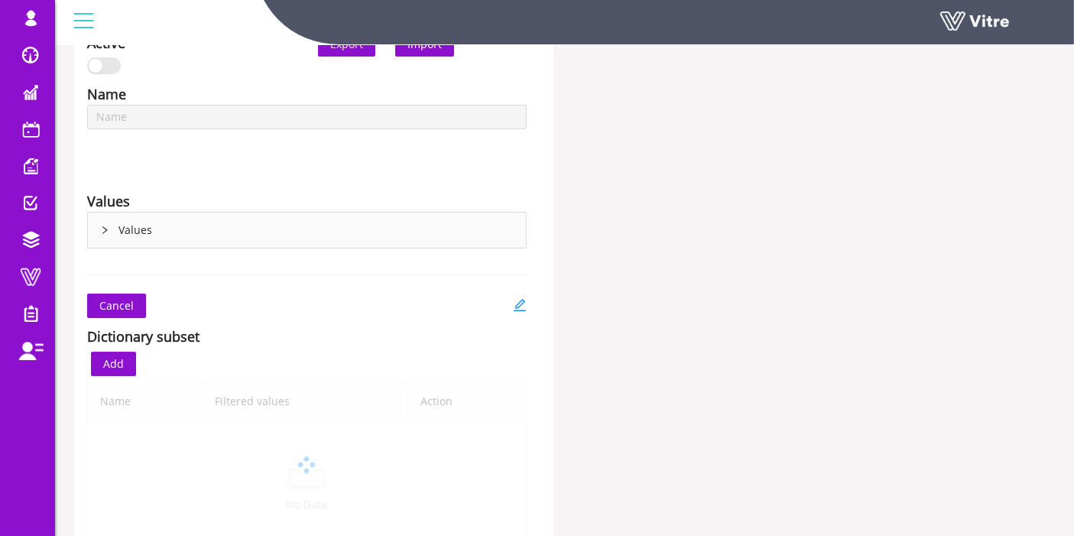
click at [103, 228] on icon "right" at bounding box center [104, 229] width 9 height 9
type input "Awkward body positions"
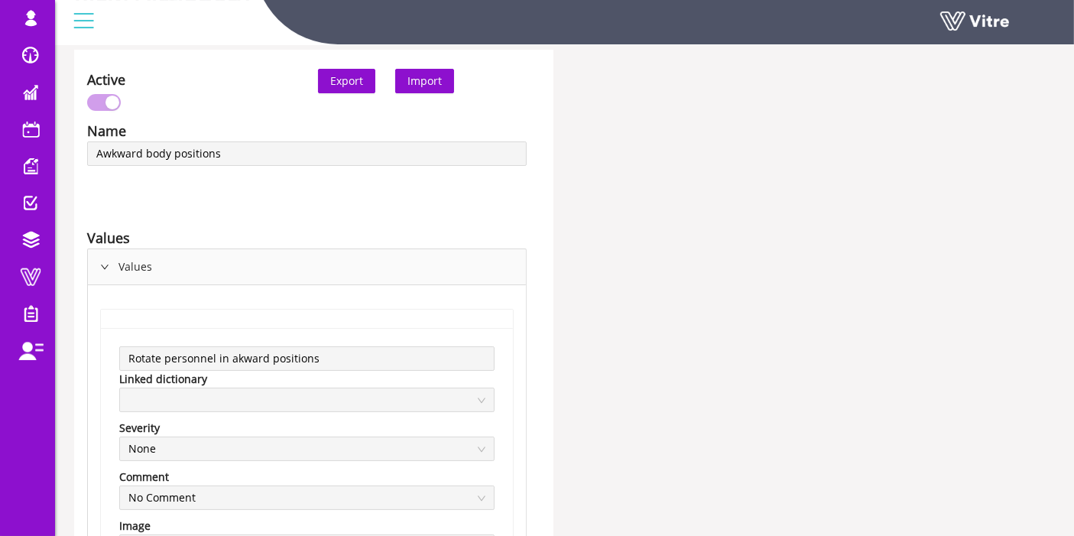
scroll to position [170, 0]
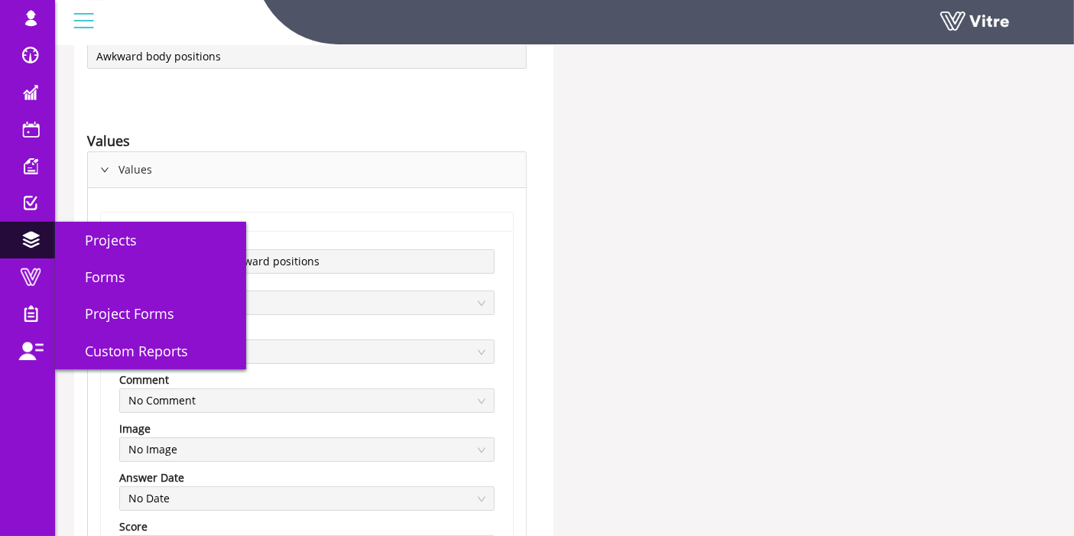
click at [52, 252] on link "Projects" at bounding box center [27, 240] width 55 height 37
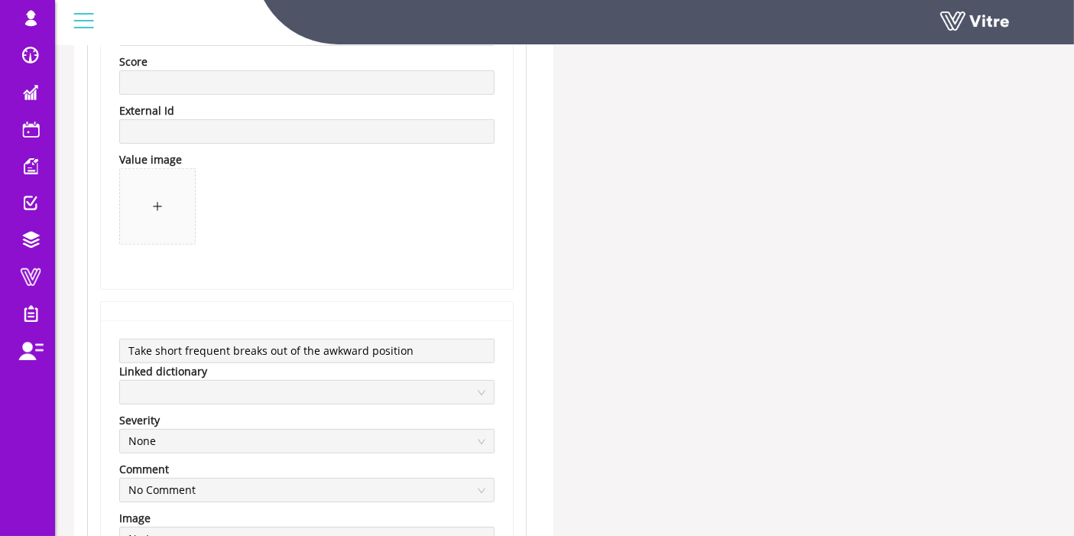
scroll to position [764, 0]
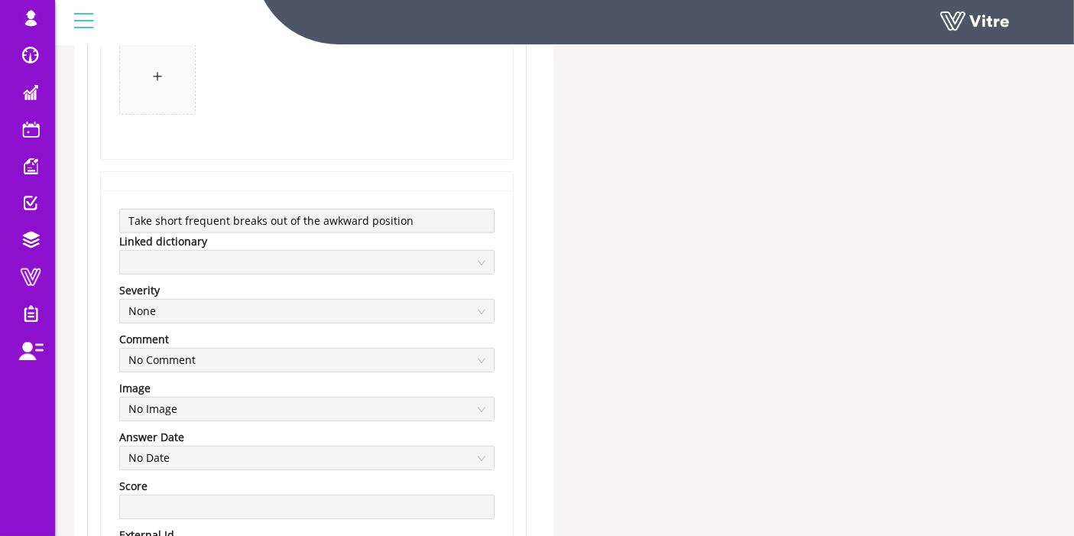
click at [113, 238] on div "Take short frequent breaks out of the awkward position Linked dictionary Severi…" at bounding box center [307, 451] width 412 height 523
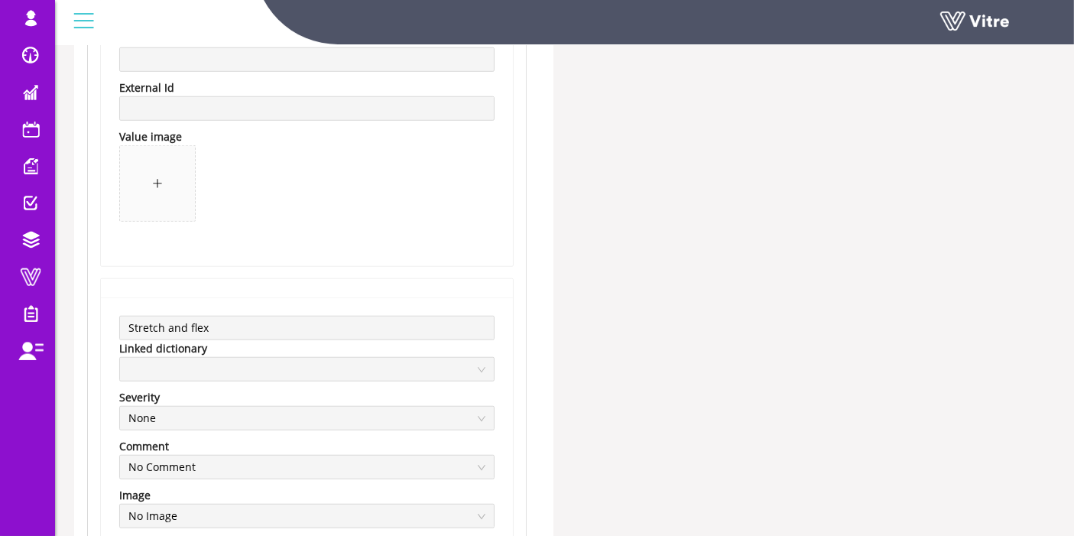
scroll to position [1273, 0]
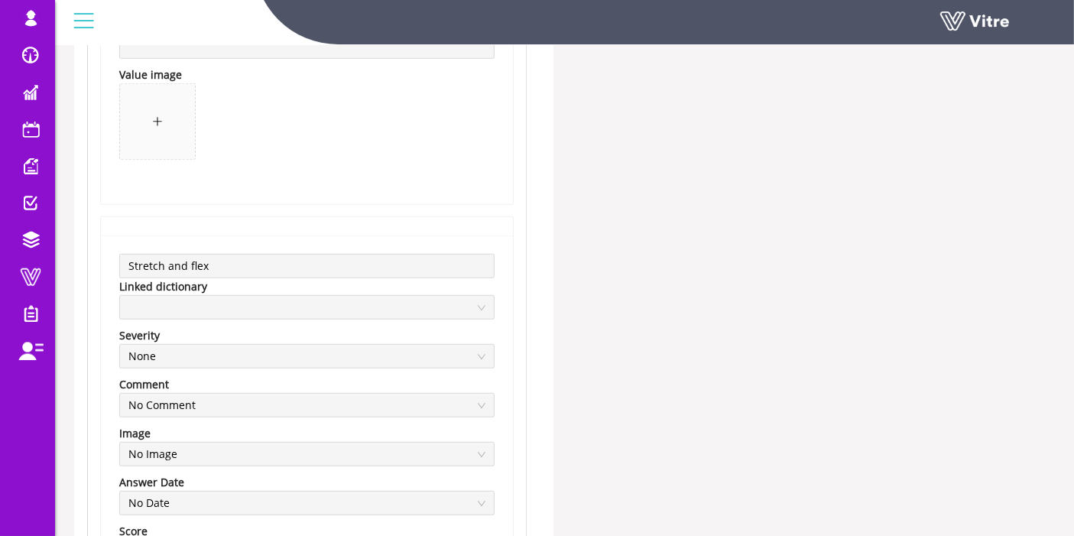
click at [61, 261] on div "View Dictionary PAS EN Dictionary View Dictionary Active Export Import Name Awk…" at bounding box center [564, 238] width 1019 height 2947
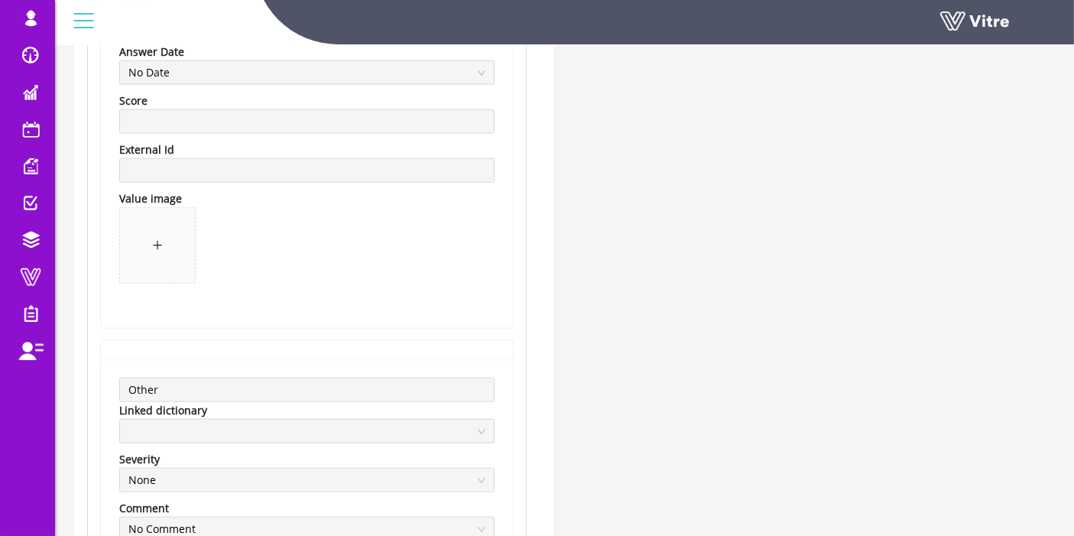
scroll to position [1783, 0]
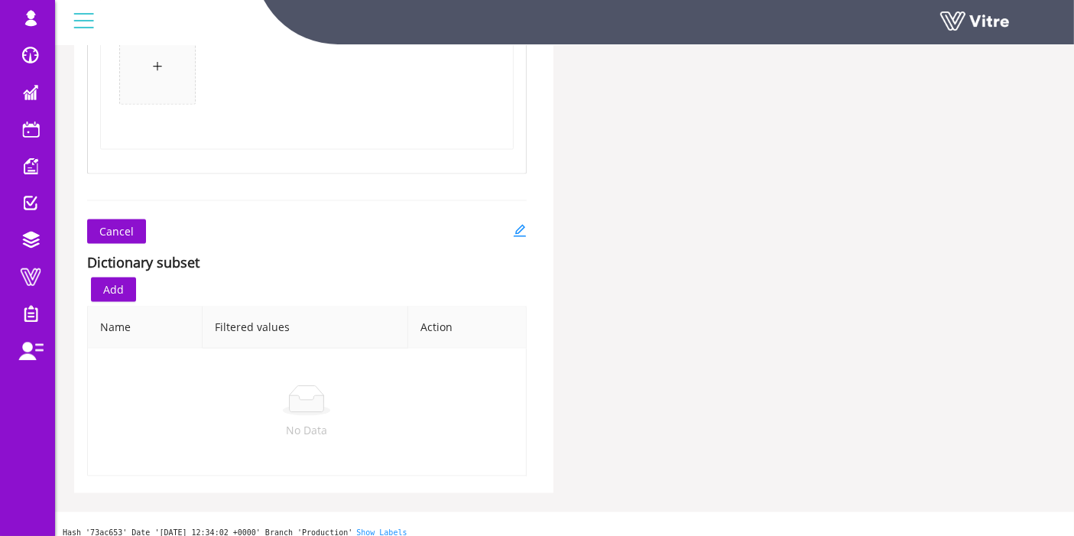
scroll to position [2445, 0]
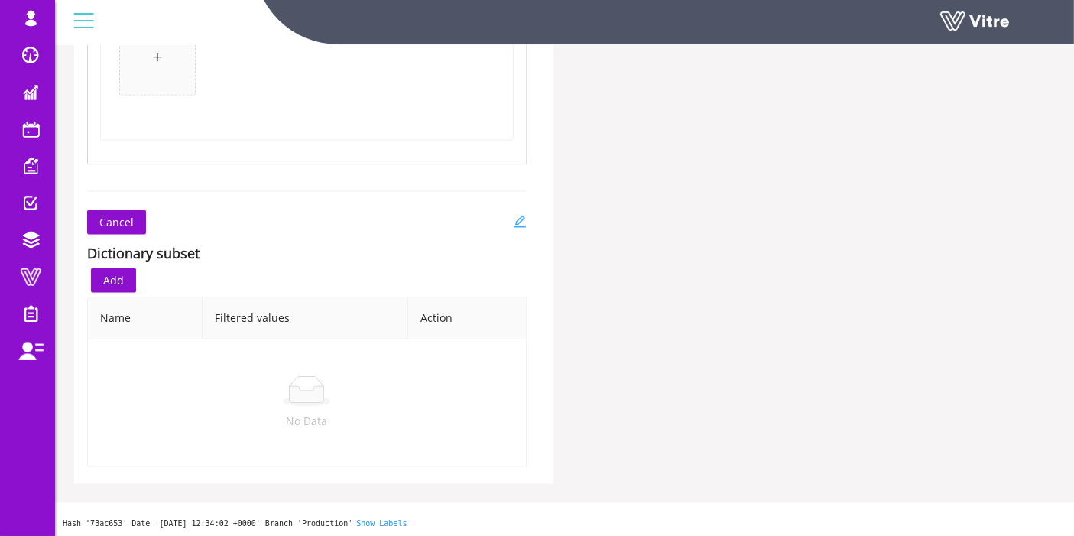
click at [520, 228] on link at bounding box center [520, 222] width 14 height 24
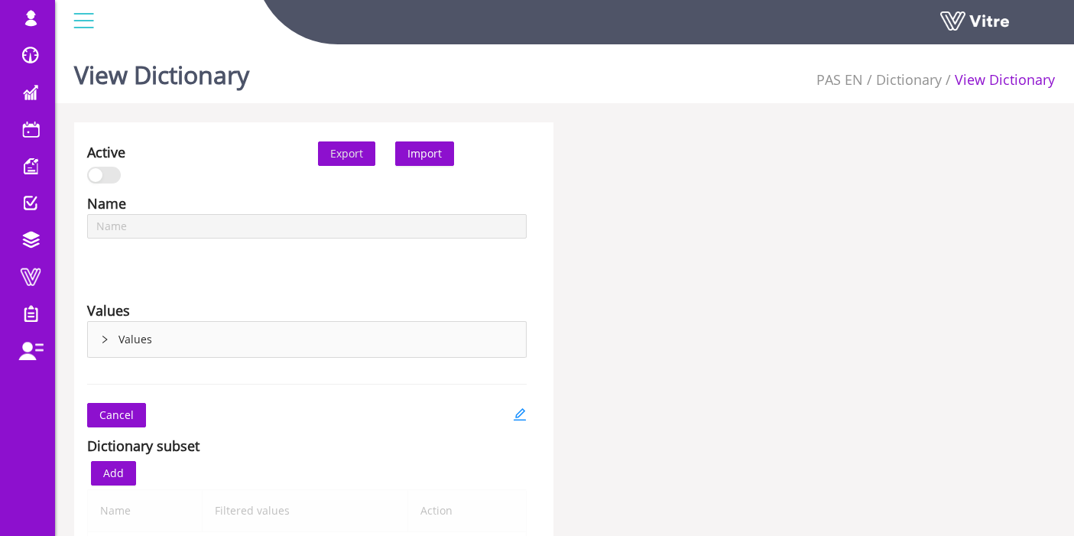
type input "Awkward body positions"
click at [961, 74] on li "View Dictionary" at bounding box center [997, 79] width 113 height 21
click at [980, 83] on li "View Dictionary" at bounding box center [997, 79] width 113 height 21
click at [918, 83] on link "Dictionary" at bounding box center [909, 79] width 66 height 18
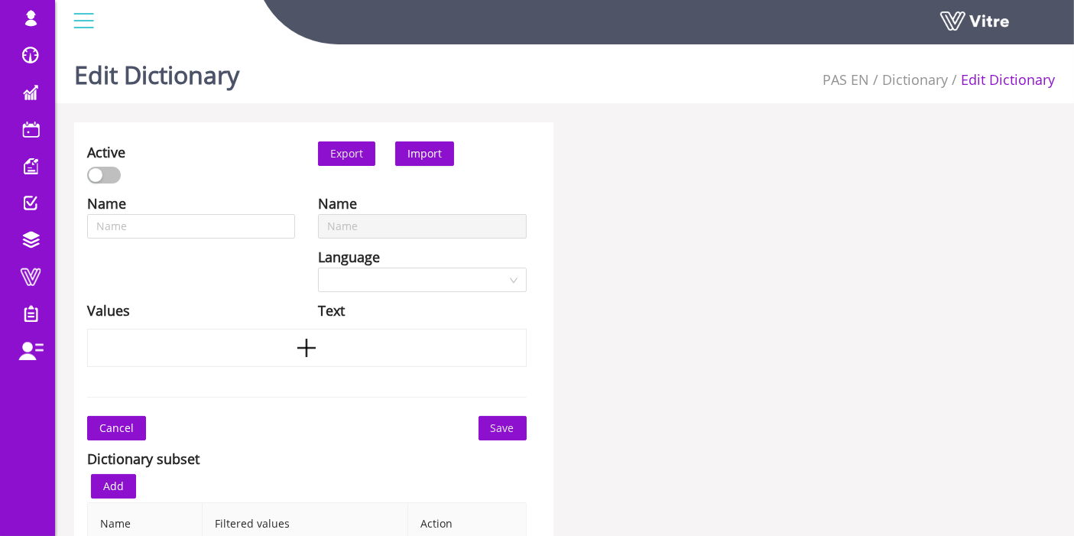
type input "Awkward body positions"
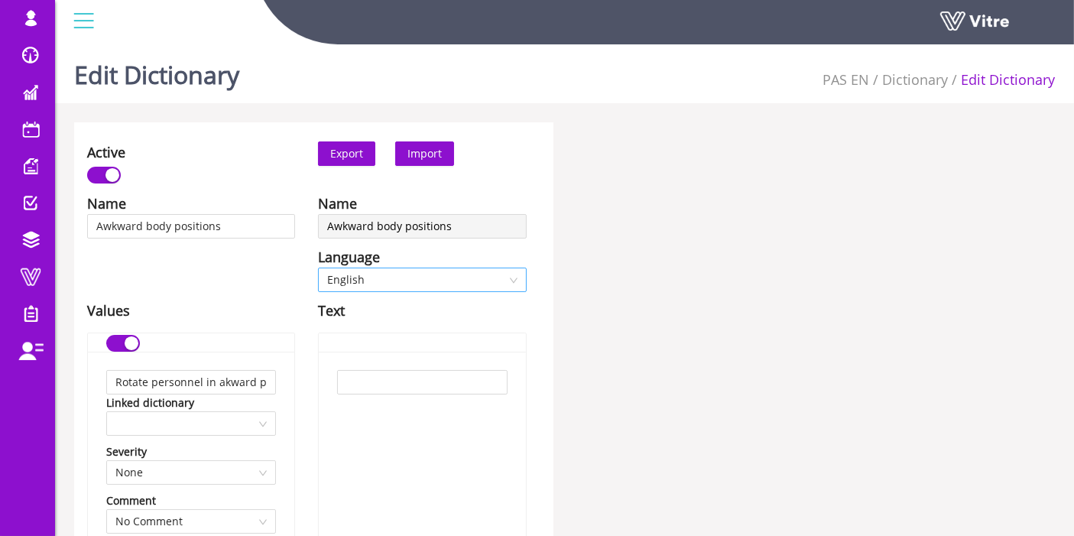
click at [428, 284] on span "English" at bounding box center [422, 279] width 190 height 23
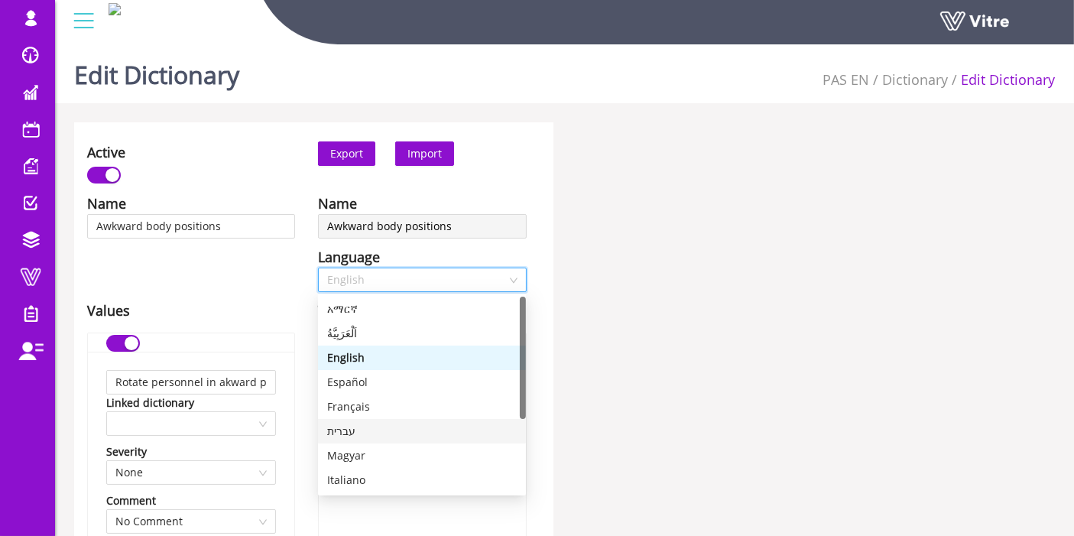
click at [368, 423] on div "עברית" at bounding box center [422, 431] width 190 height 17
type input "יצירת סבבים של אנשי צוות בתנוחות לא נוחות"
type input "יציאה להפסקות קצרות לעתים קרובות מתנוחות לא נוחות"
type input "ביצוע מתיחות"
type input "אחר"
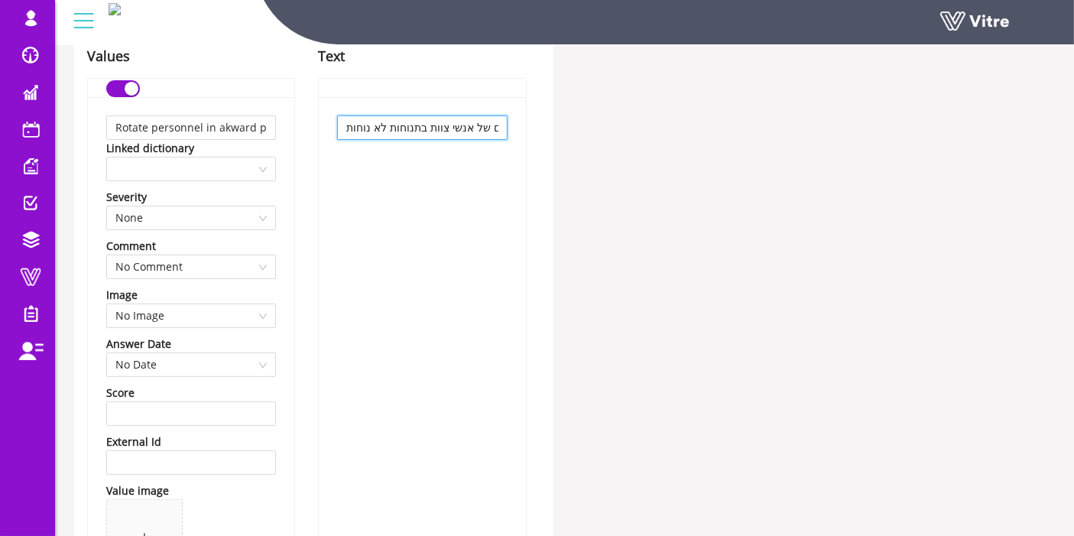
click at [396, 134] on input "יצירת סבבים של אנשי צוות בתנוחות לא נוחות" at bounding box center [422, 127] width 170 height 24
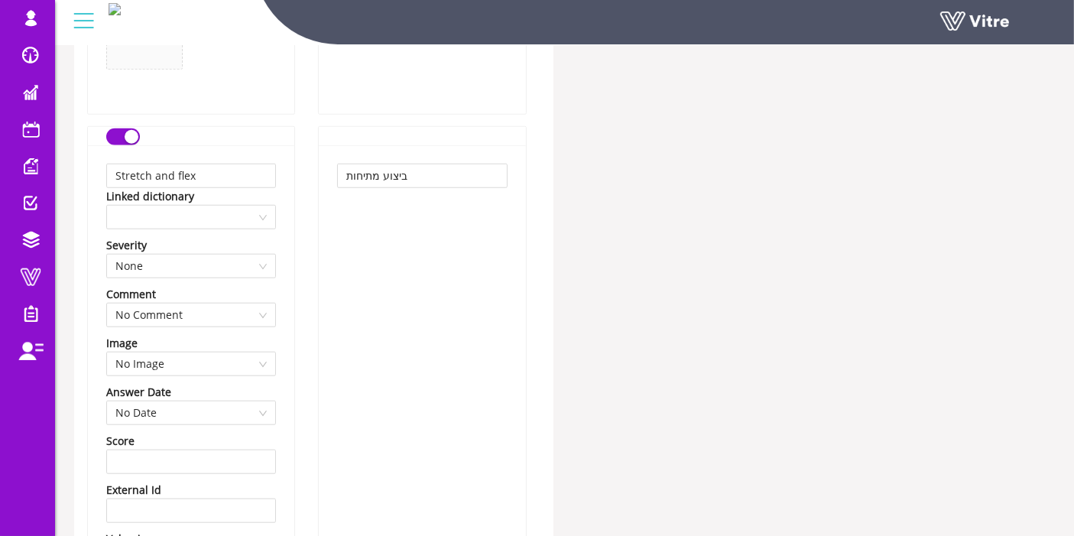
scroll to position [1273, 0]
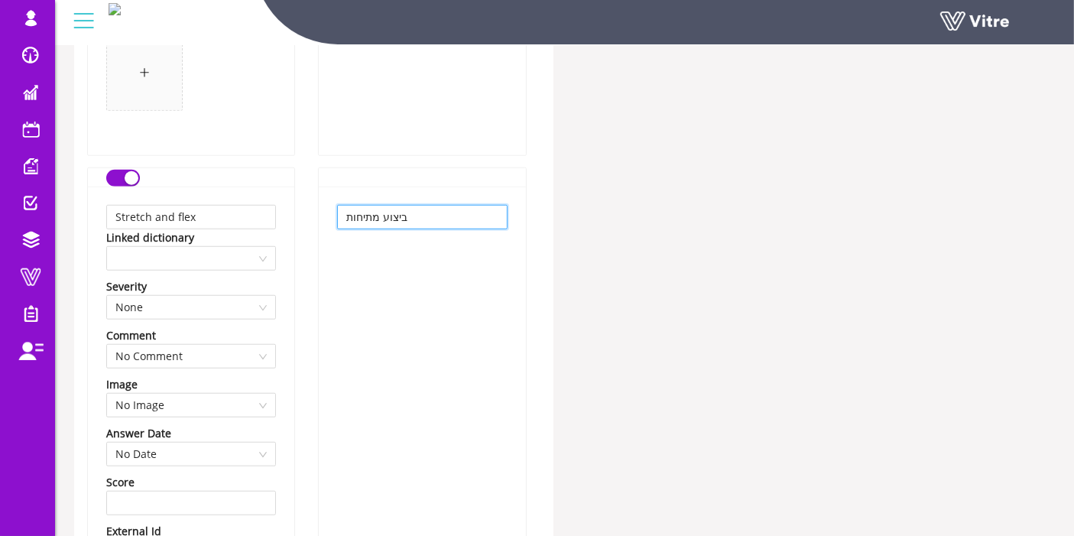
click at [402, 213] on input "ביצוע מתיחות" at bounding box center [422, 217] width 170 height 24
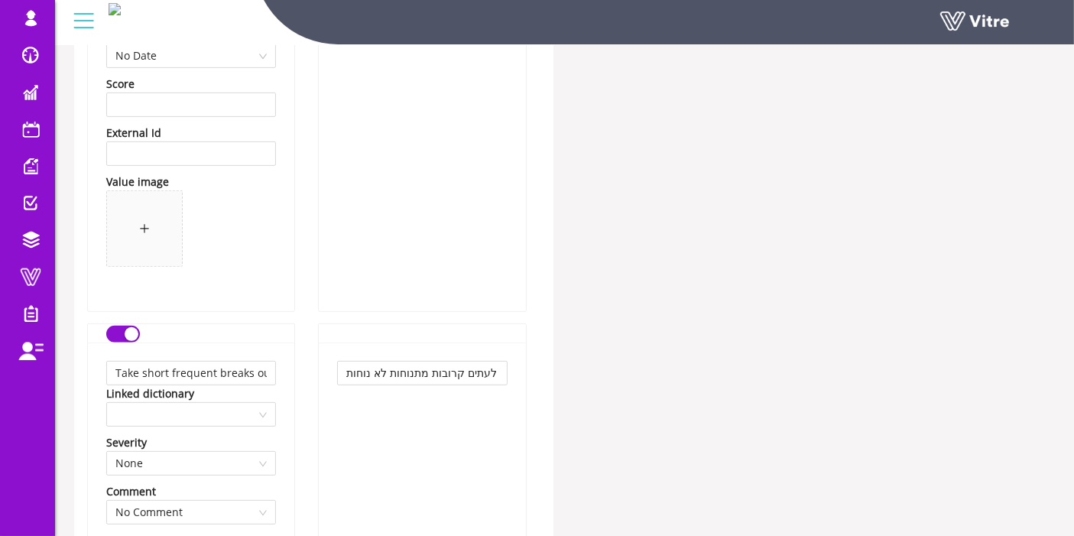
scroll to position [764, 0]
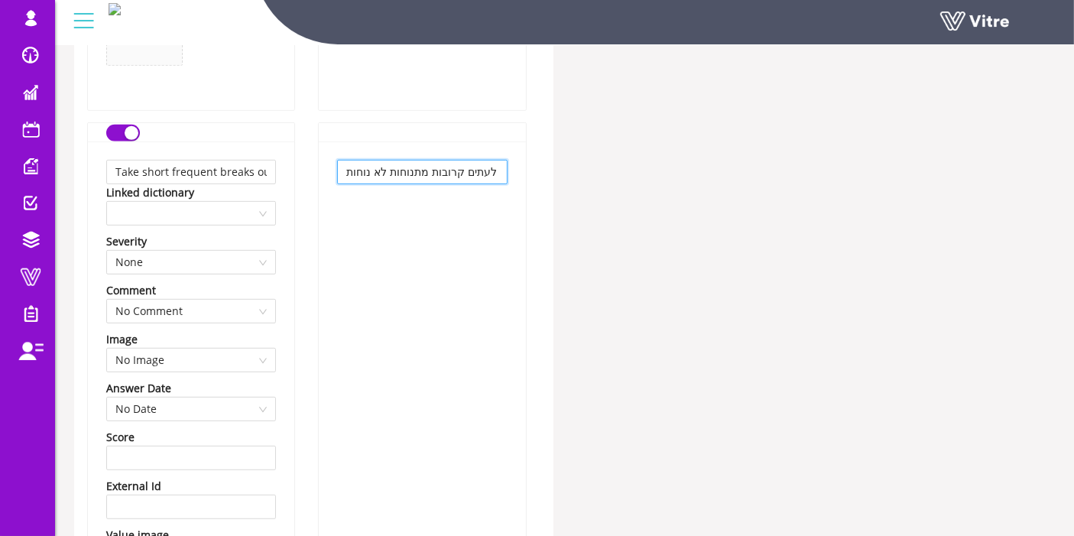
click at [413, 176] on input "יציאה להפסקות קצרות לעתים קרובות מתנוחות לא נוחות" at bounding box center [422, 172] width 170 height 24
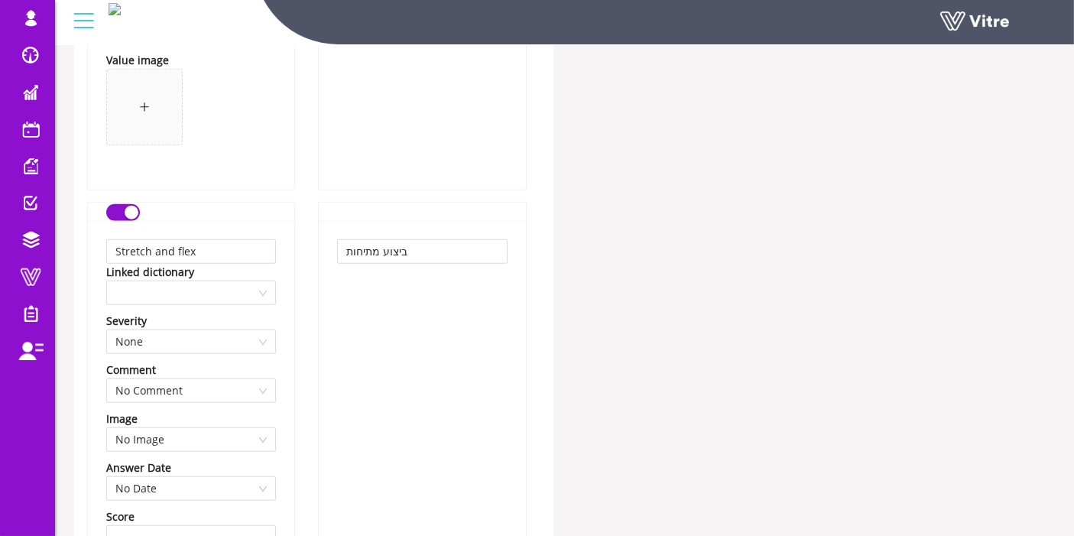
scroll to position [1358, 0]
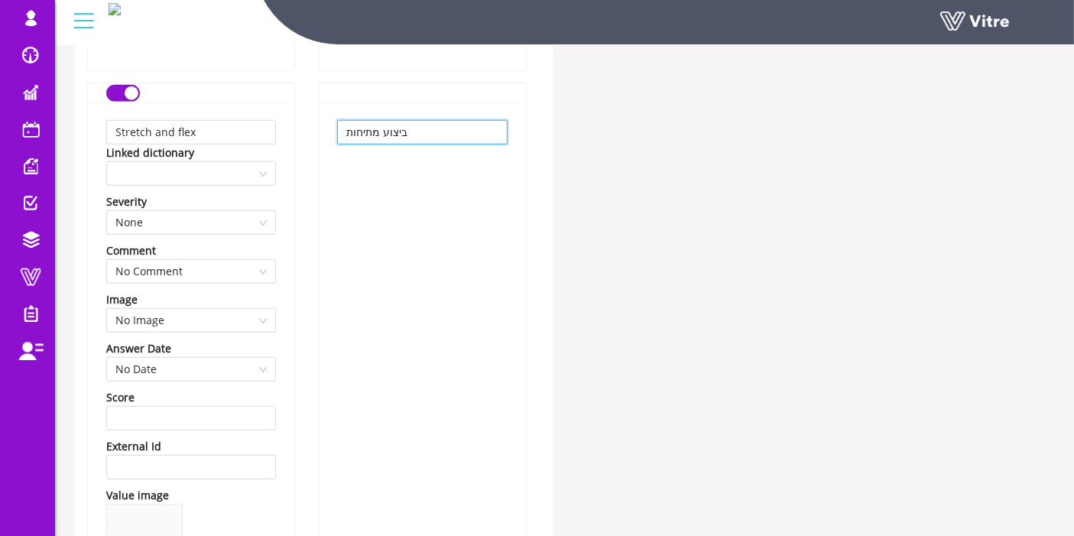
click at [378, 136] on input "ביצוע מתיחות" at bounding box center [422, 132] width 170 height 24
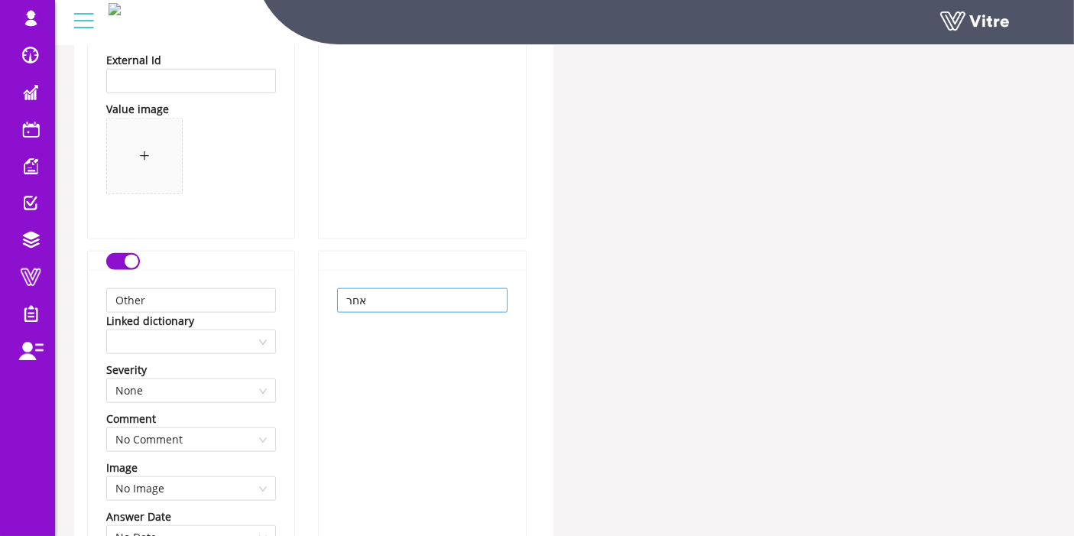
scroll to position [1783, 0]
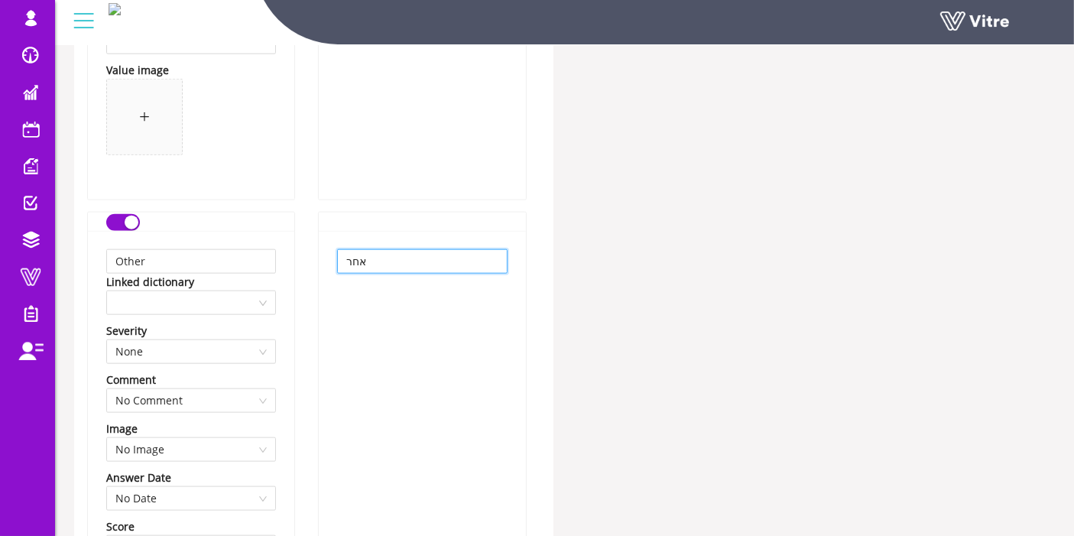
click at [387, 262] on input "אחר" at bounding box center [422, 261] width 170 height 24
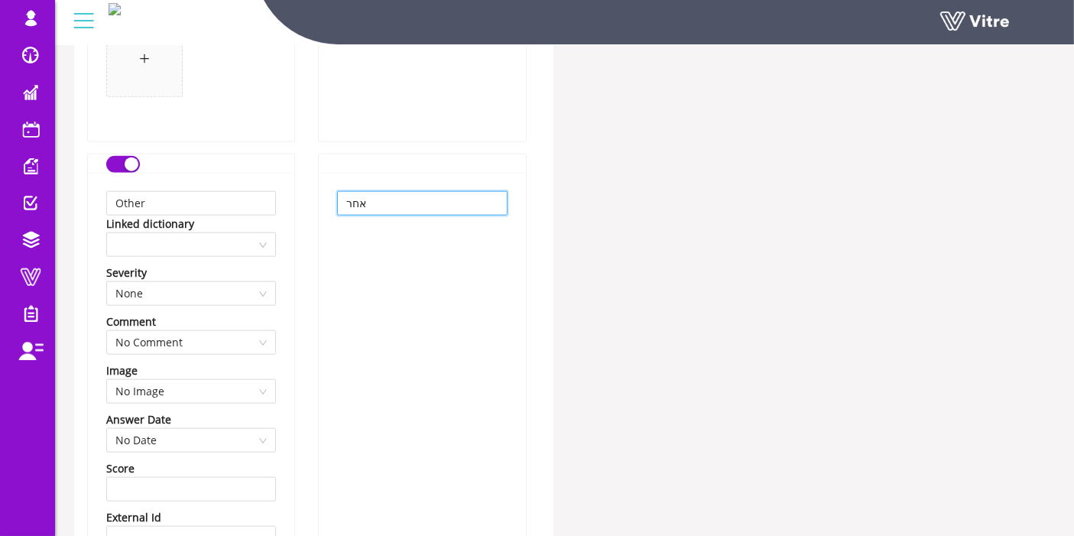
scroll to position [1868, 0]
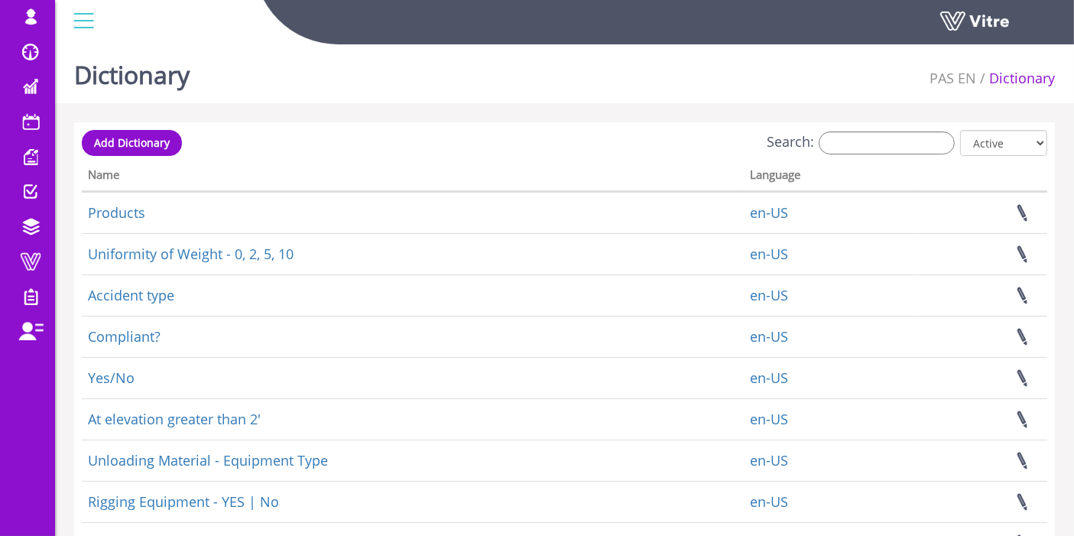
click at [898, 130] on div "Search: All Active Not Active" at bounding box center [564, 144] width 965 height 28
click at [895, 136] on input "Search:" at bounding box center [886, 142] width 136 height 23
paste input "Back strains"
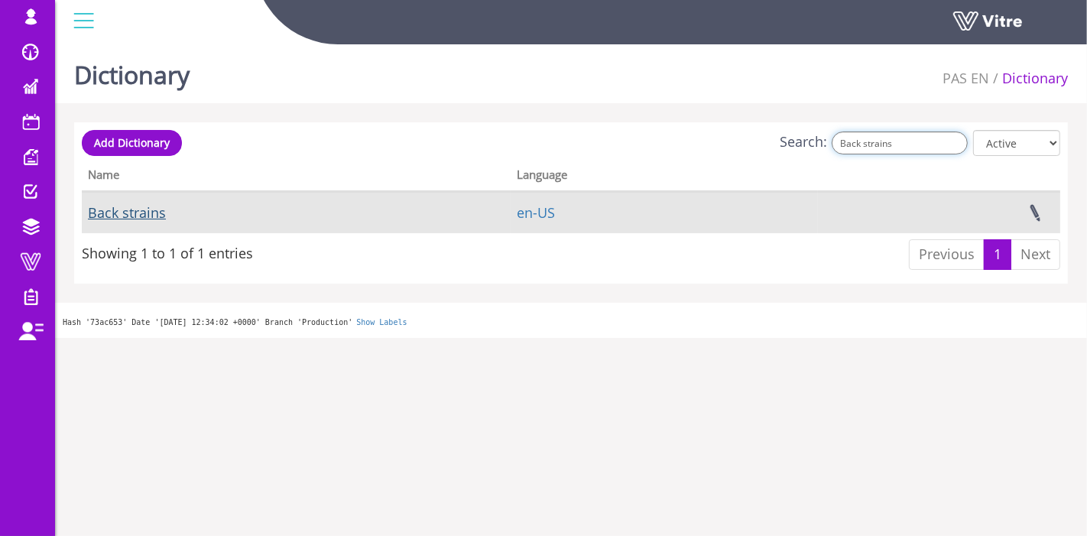
type input "Back strains"
click at [146, 217] on link "Back strains" at bounding box center [127, 212] width 78 height 18
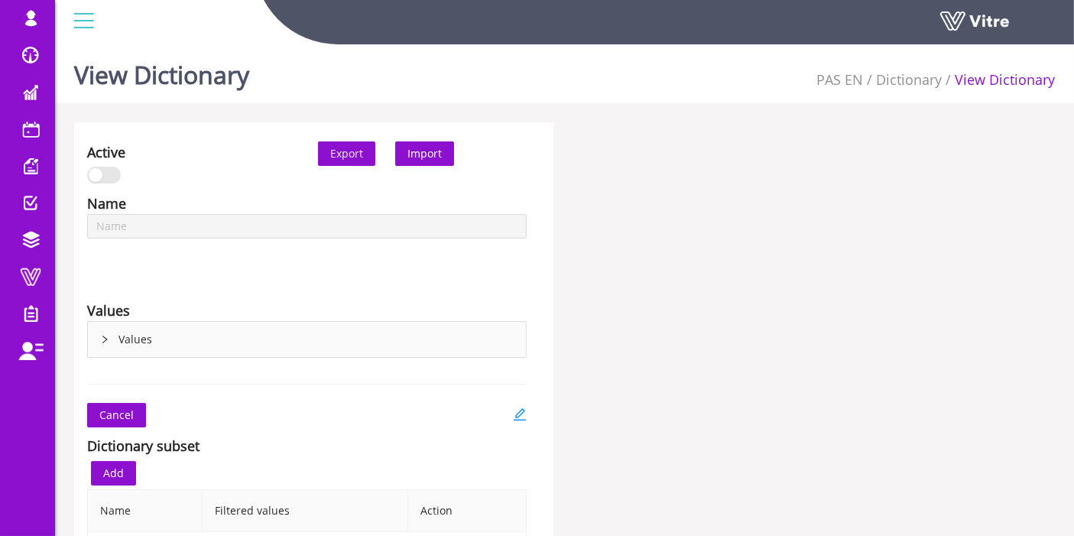
type input "Back strains"
click at [110, 339] on div "Values" at bounding box center [307, 339] width 438 height 35
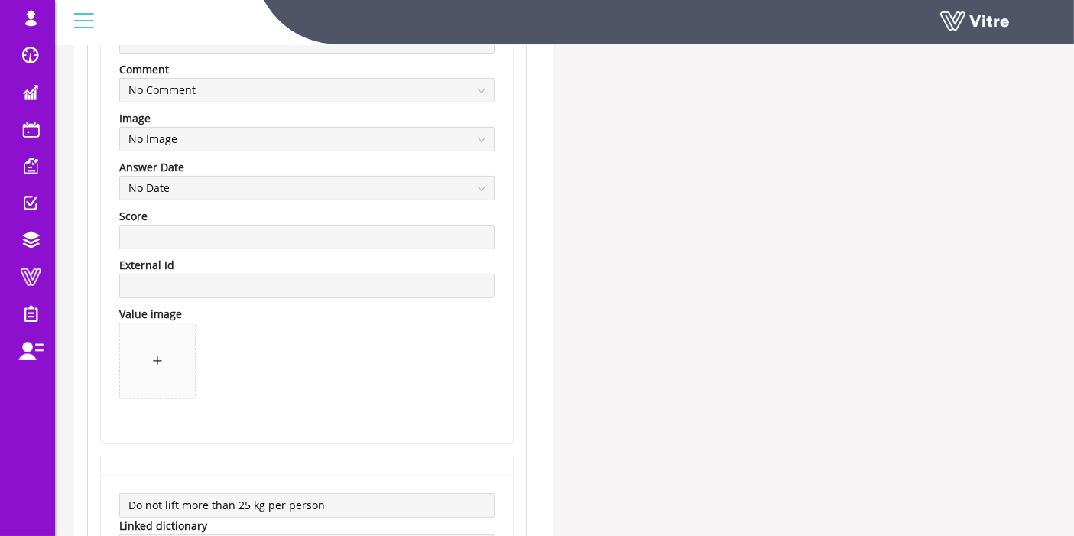
scroll to position [679, 0]
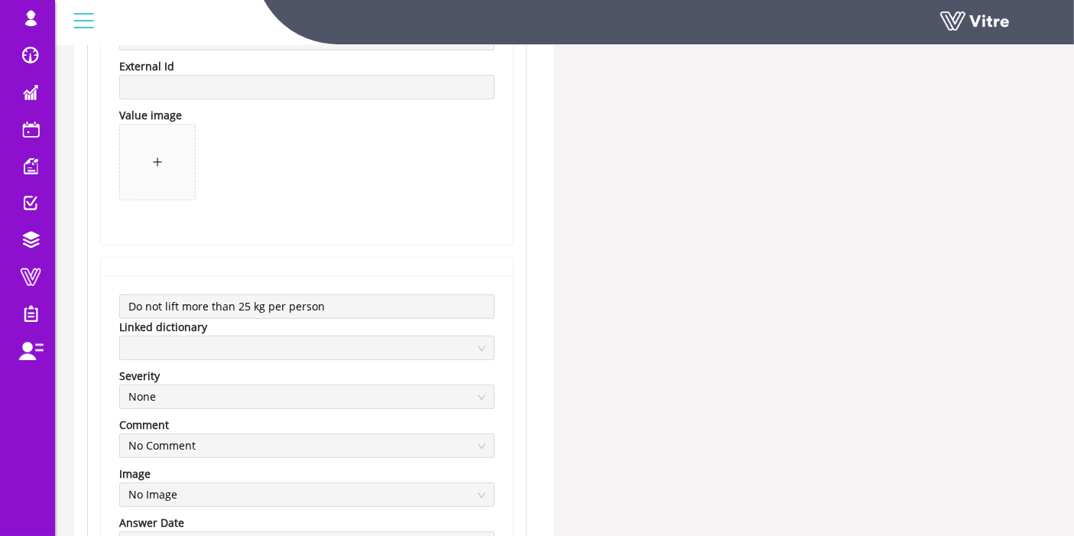
click at [199, 284] on div "Do not lift more than 25 kg per person Linked dictionary Severity None Comment …" at bounding box center [307, 537] width 412 height 523
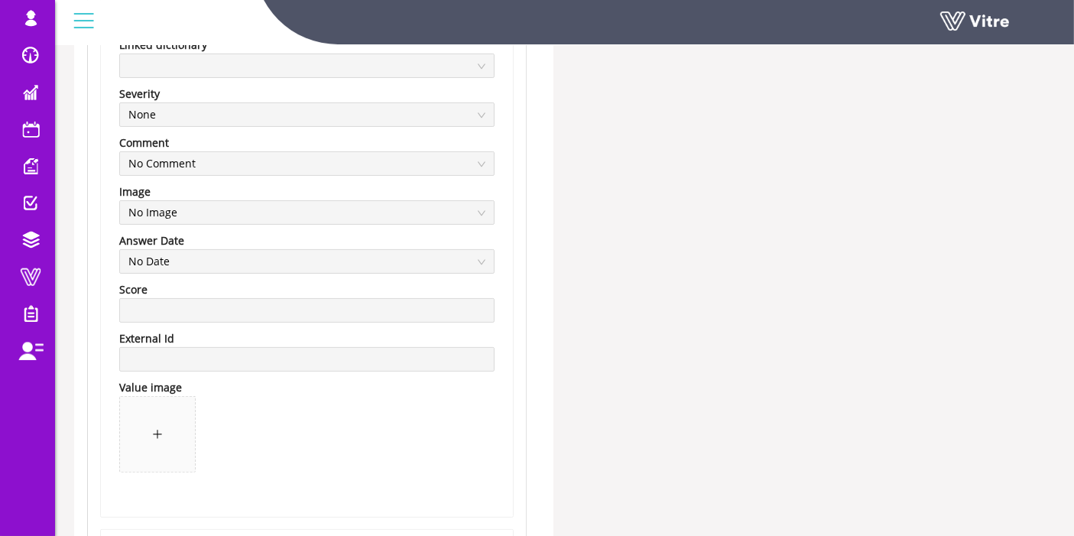
scroll to position [0, 0]
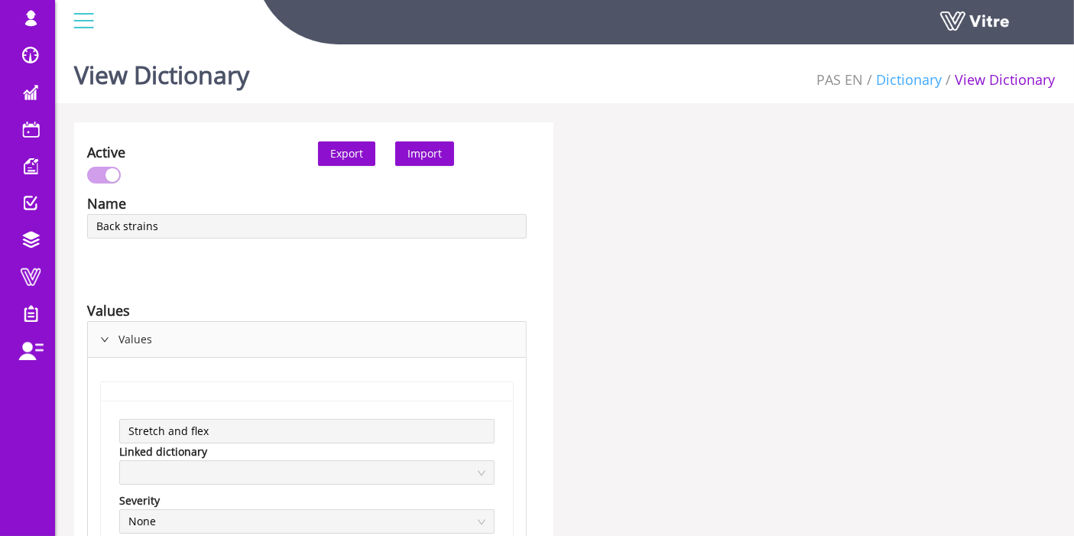
click at [878, 76] on link "Dictionary" at bounding box center [909, 79] width 66 height 18
click at [904, 85] on link "Dictionary" at bounding box center [909, 79] width 66 height 18
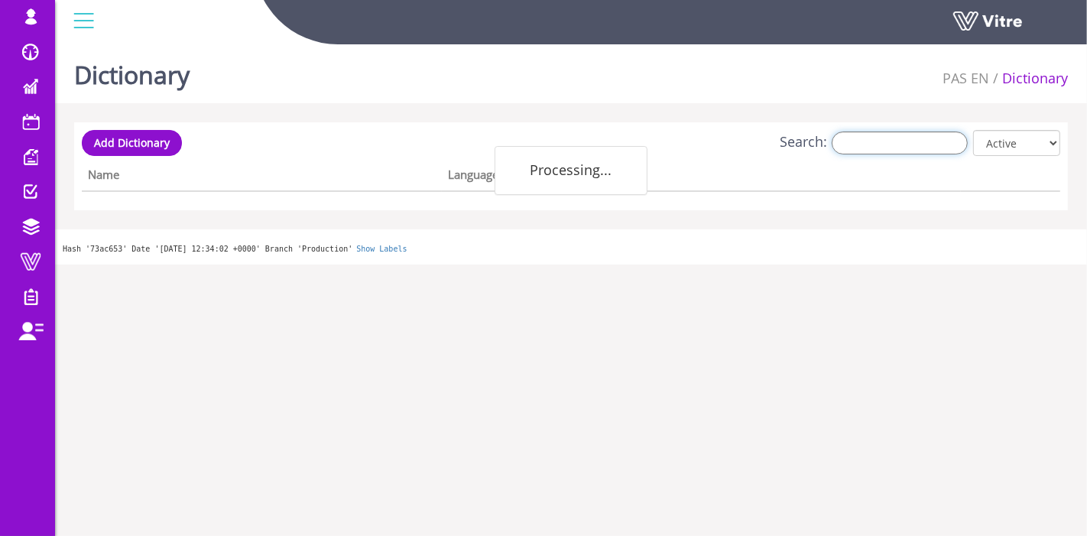
click at [905, 142] on input "Search:" at bounding box center [899, 142] width 136 height 23
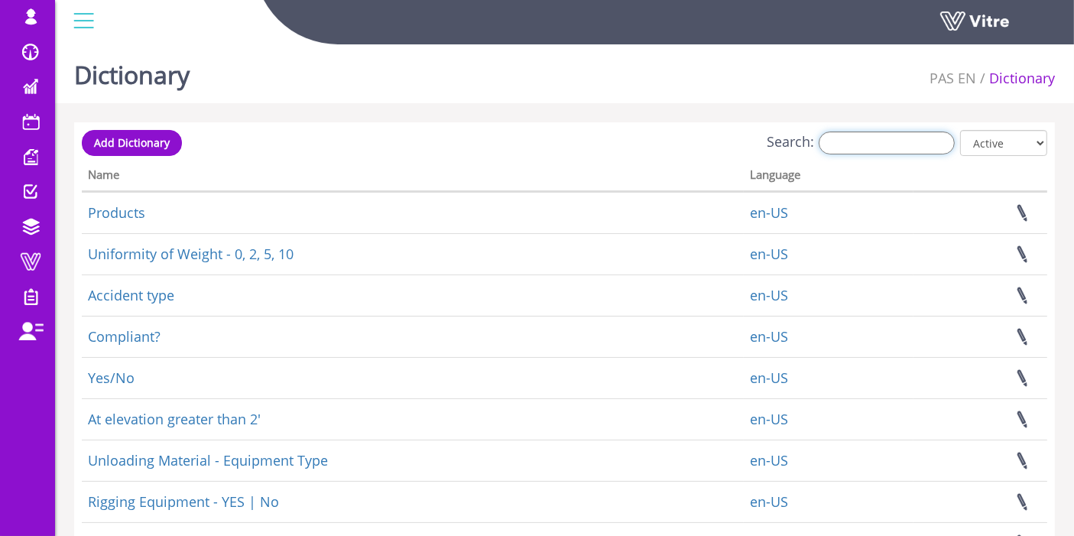
paste input "Breathing silica dust"
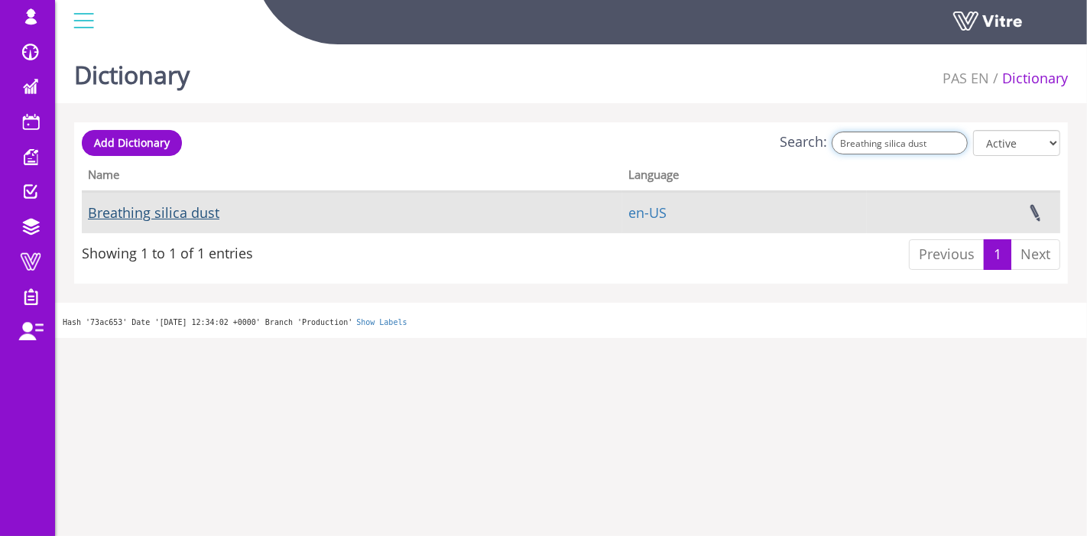
type input "Breathing silica dust"
click at [196, 213] on link "Breathing silica dust" at bounding box center [153, 212] width 131 height 18
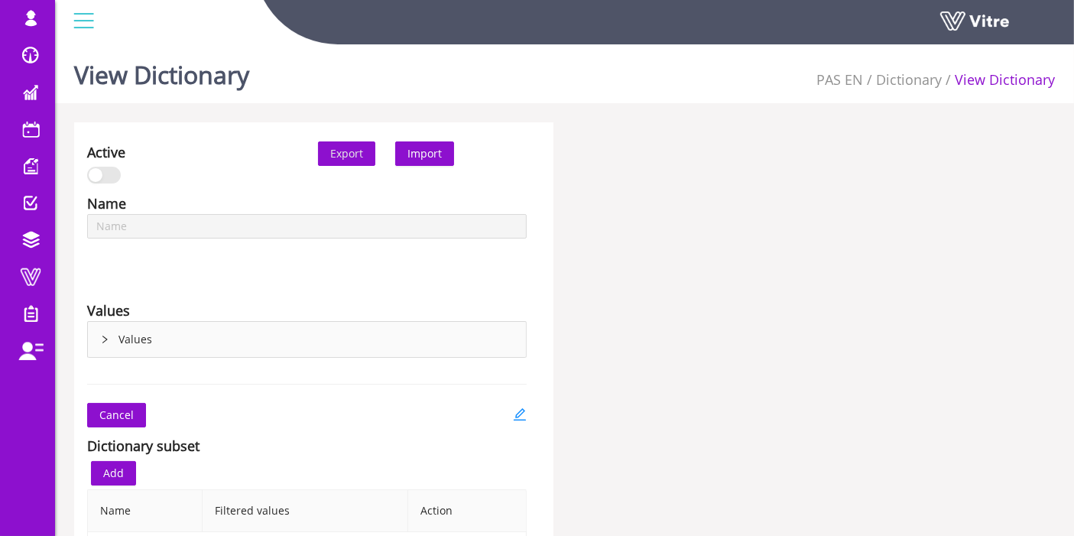
type input "Breathing silica dust"
click at [212, 212] on div "Name" at bounding box center [306, 203] width 439 height 21
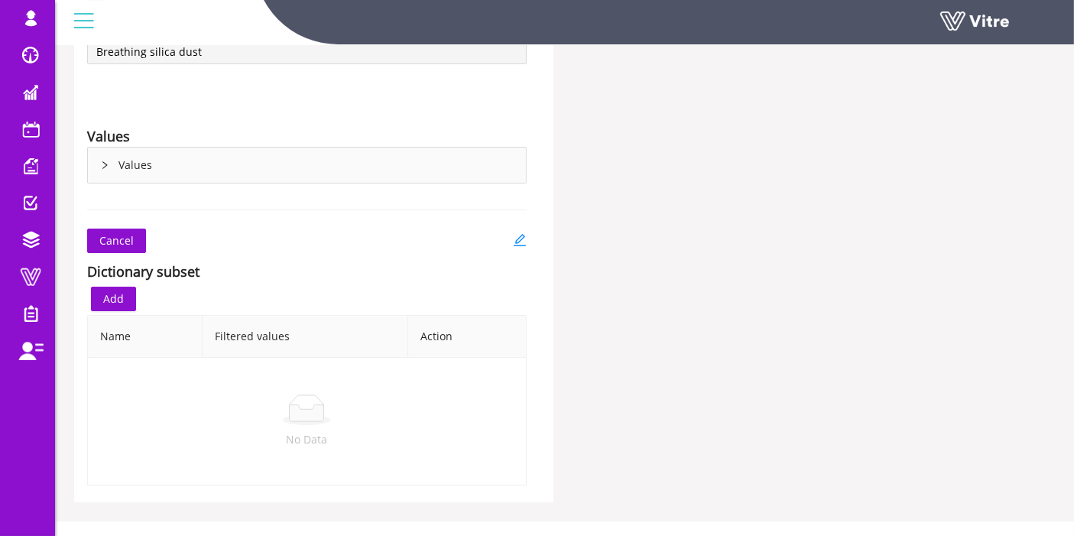
scroll to position [194, 0]
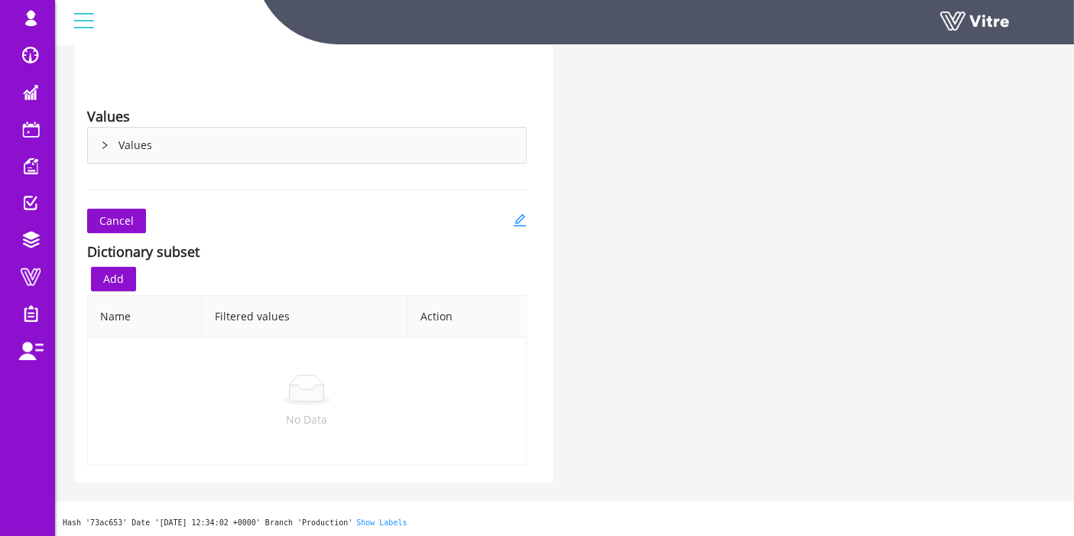
click at [141, 143] on div "Values" at bounding box center [307, 145] width 438 height 35
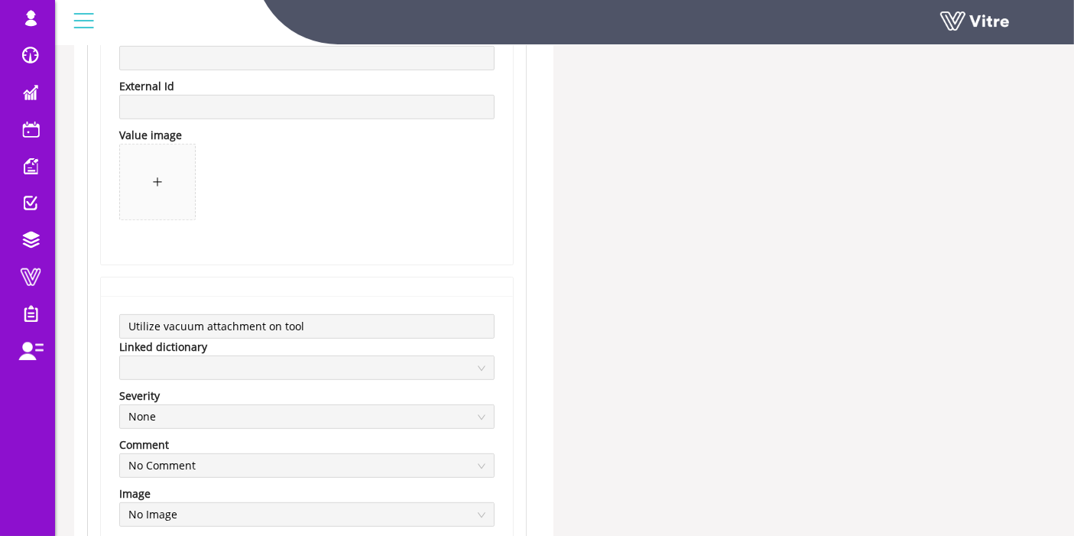
scroll to position [704, 0]
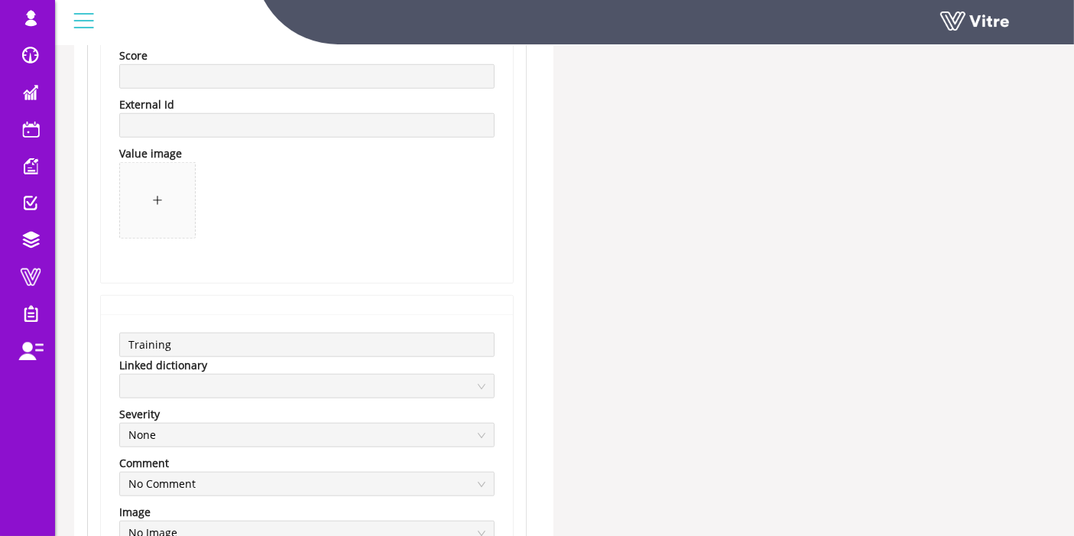
scroll to position [1214, 0]
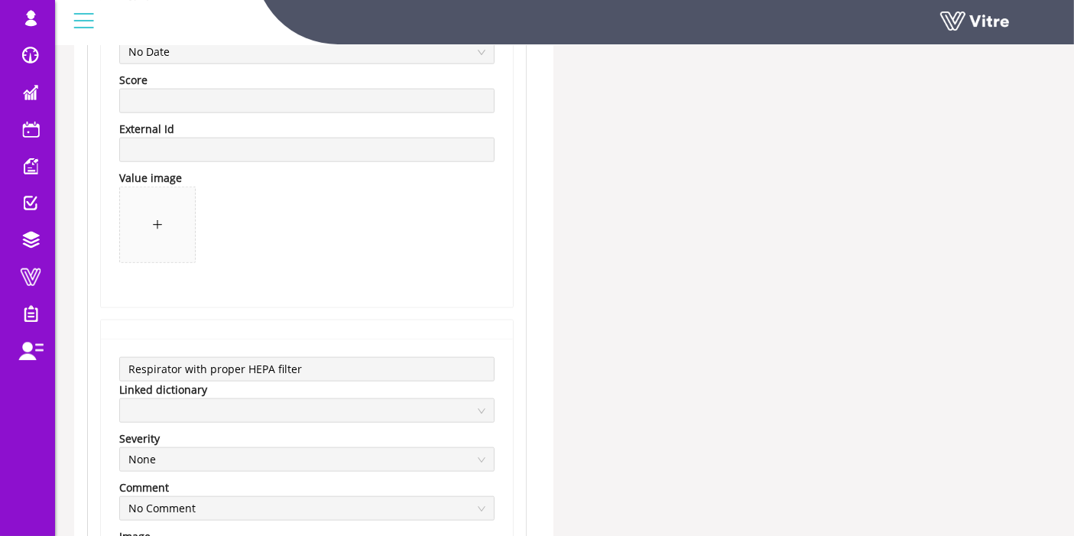
scroll to position [1978, 0]
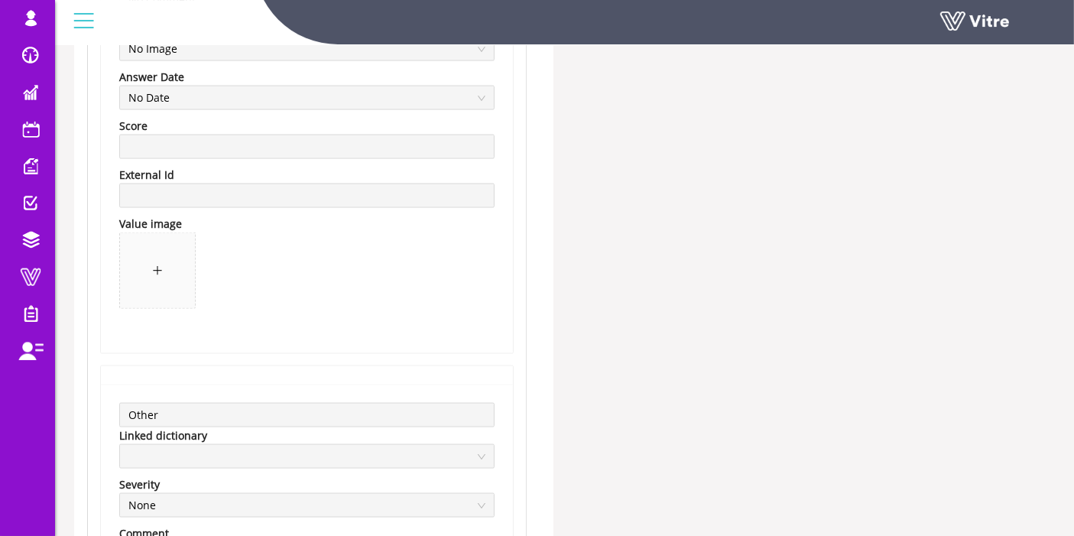
scroll to position [2402, 0]
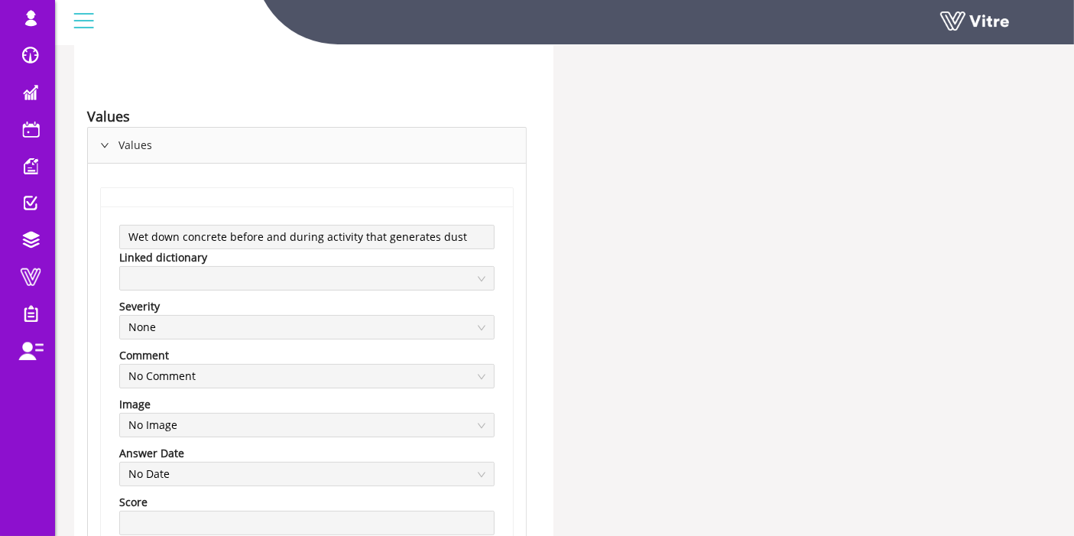
scroll to position [0, 0]
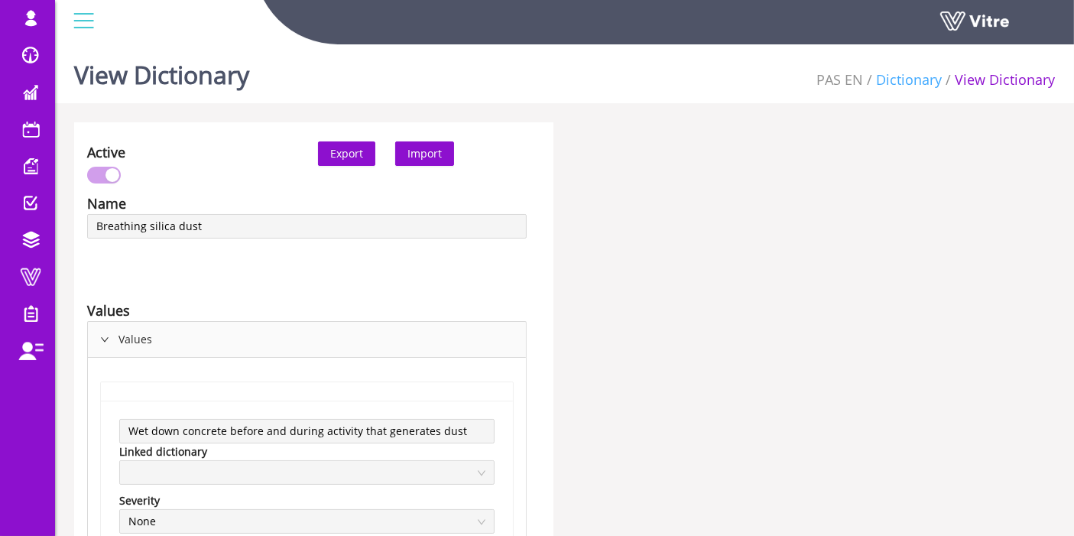
click at [916, 83] on link "Dictionary" at bounding box center [909, 79] width 66 height 18
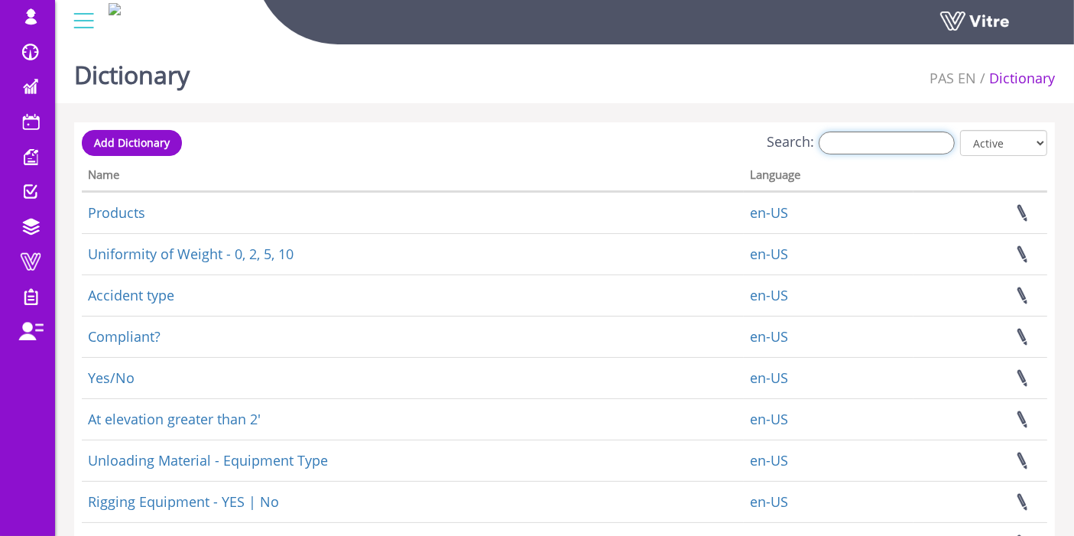
click at [900, 146] on input "Search:" at bounding box center [886, 142] width 136 height 23
paste input "Line of fire"
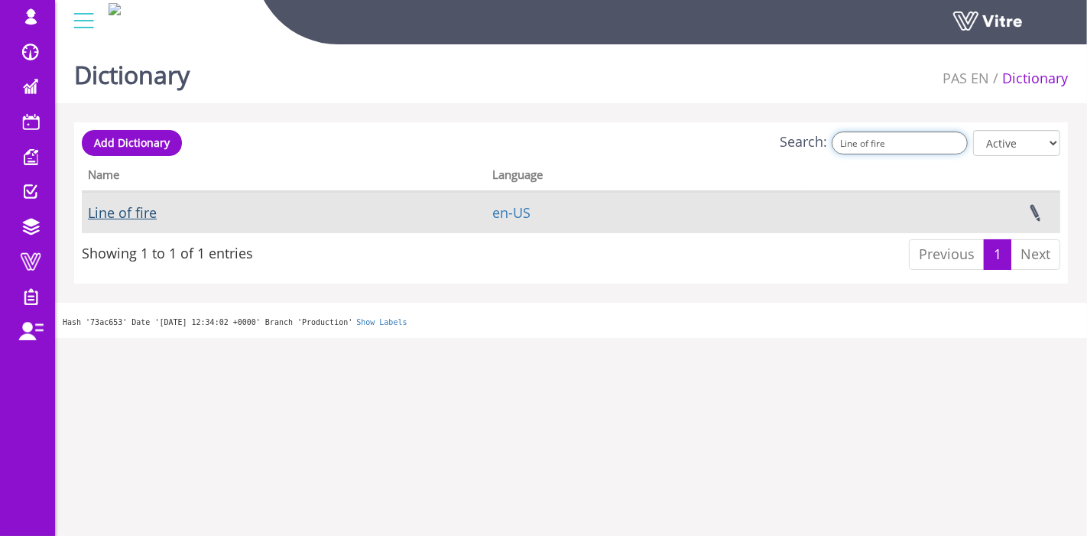
type input "Line of fire"
click at [126, 215] on link "Line of fire" at bounding box center [122, 212] width 69 height 18
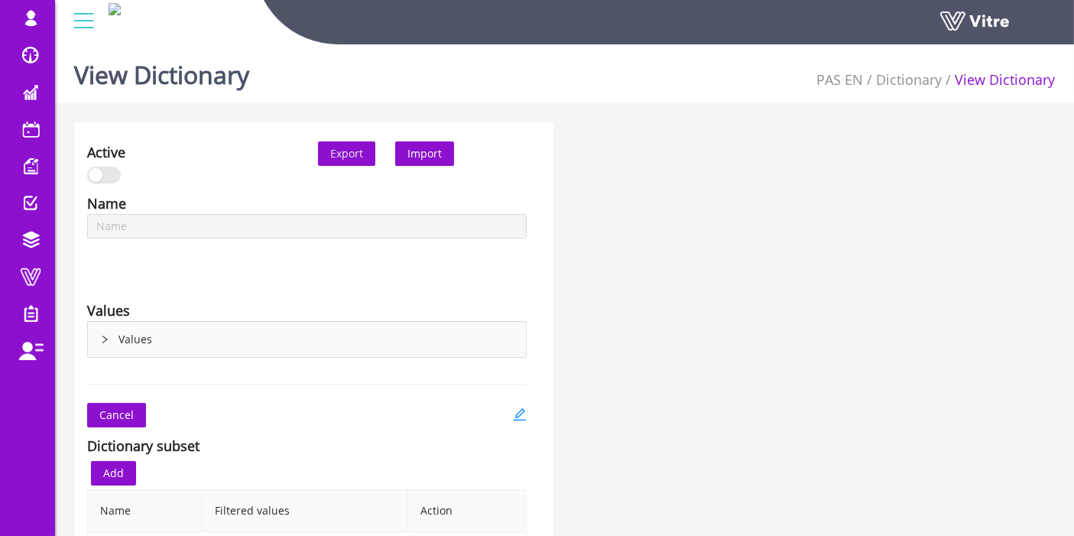
type input "Line of fire"
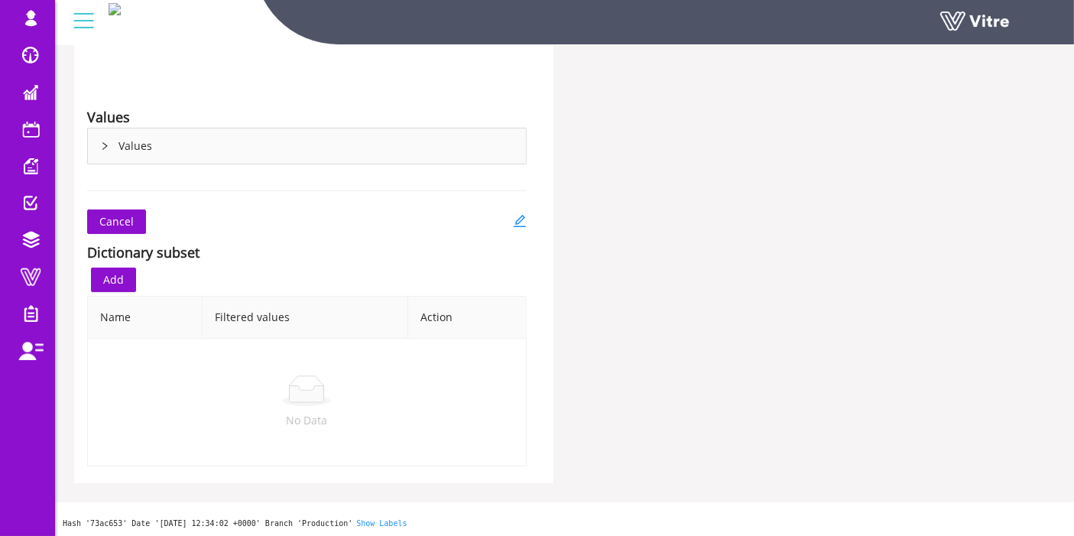
scroll to position [194, 0]
click at [120, 151] on div "Values" at bounding box center [307, 145] width 438 height 35
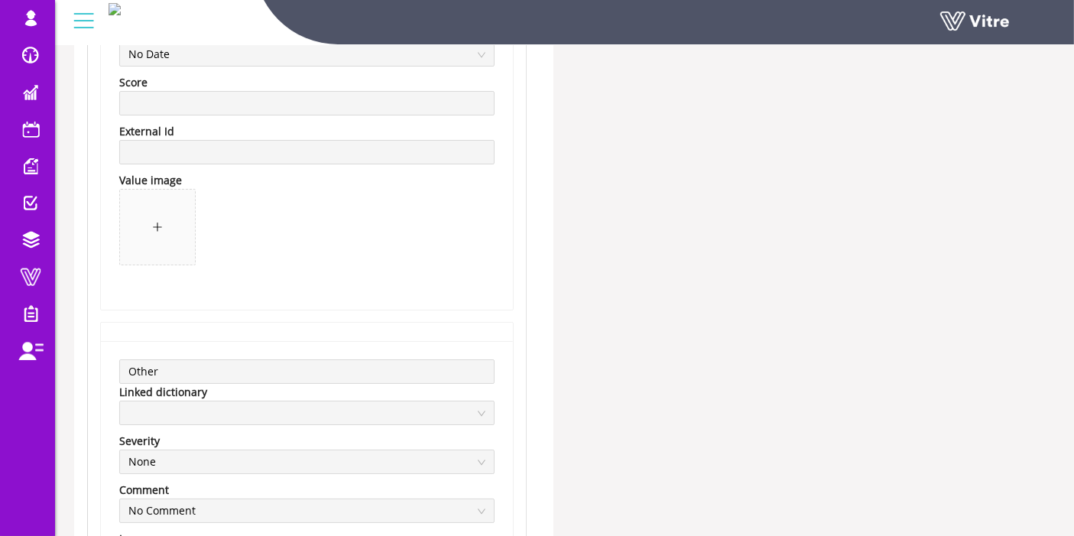
scroll to position [5628, 0]
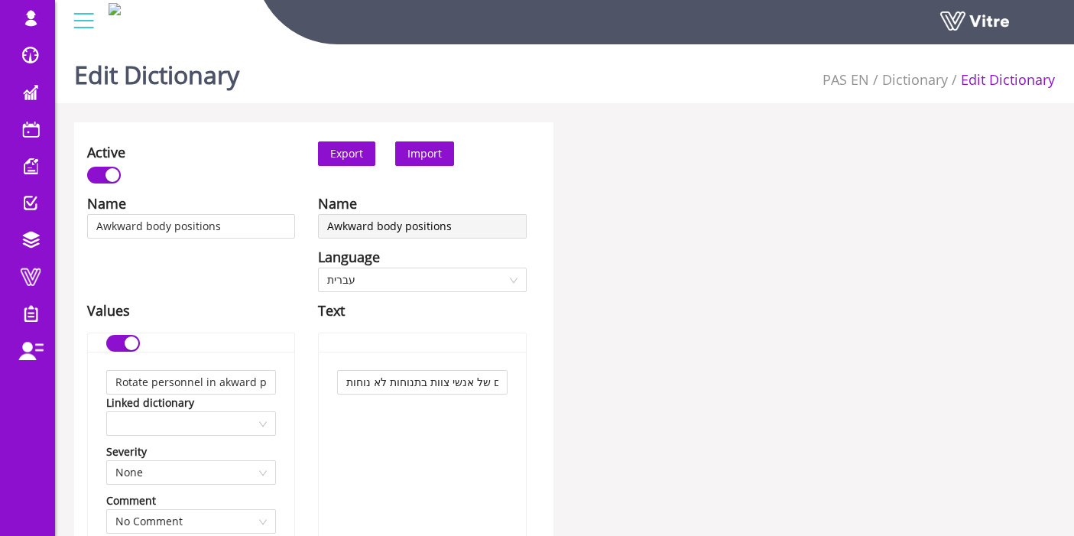
scroll to position [1868, 0]
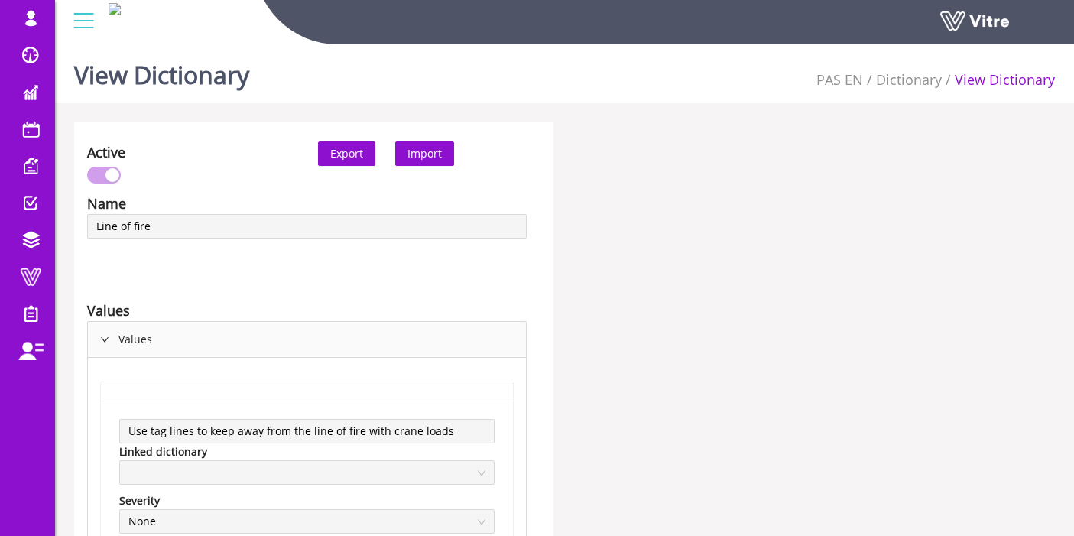
scroll to position [5628, 0]
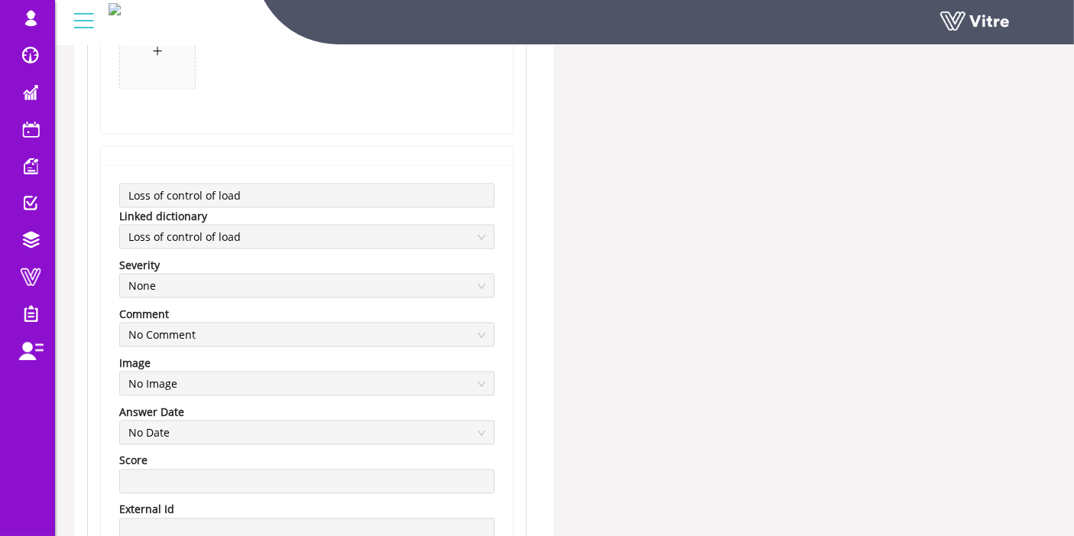
scroll to position [2458, 0]
